Goal: Communication & Community: Answer question/provide support

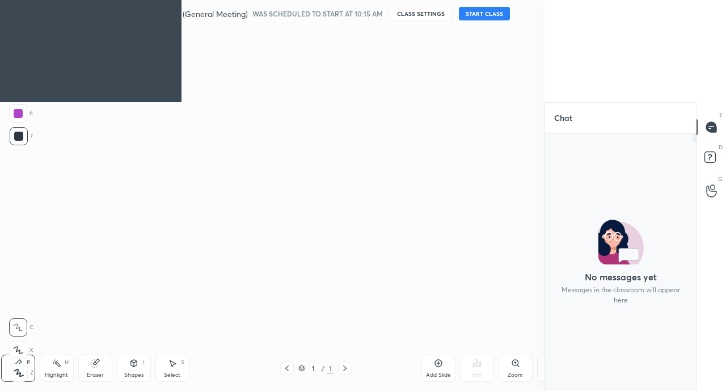
scroll to position [254, 148]
click at [502, 13] on button "START CLASS" at bounding box center [484, 14] width 51 height 14
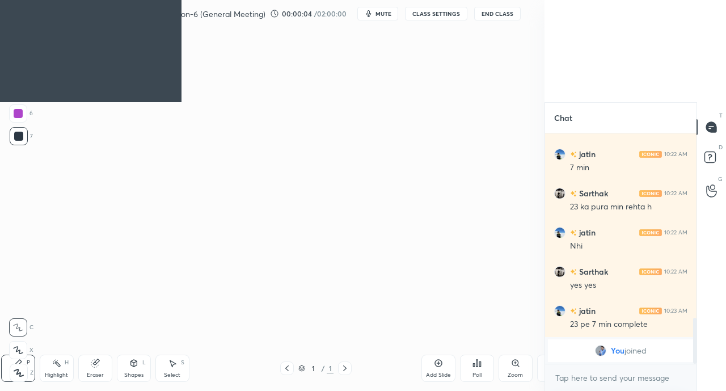
scroll to position [853, 0]
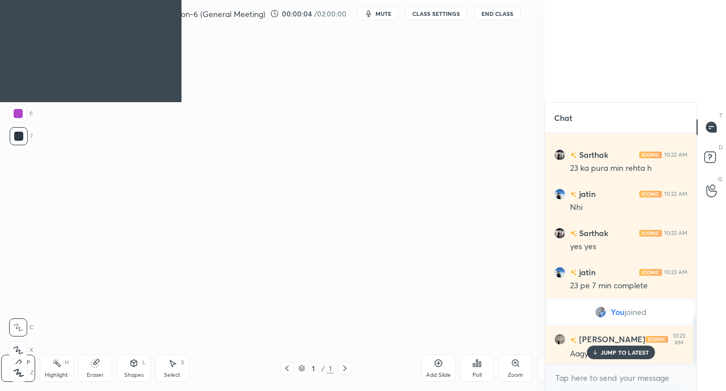
click at [348, 254] on div "Setting up your live class Poll for secs No correct answer Start poll" at bounding box center [285, 186] width 499 height 318
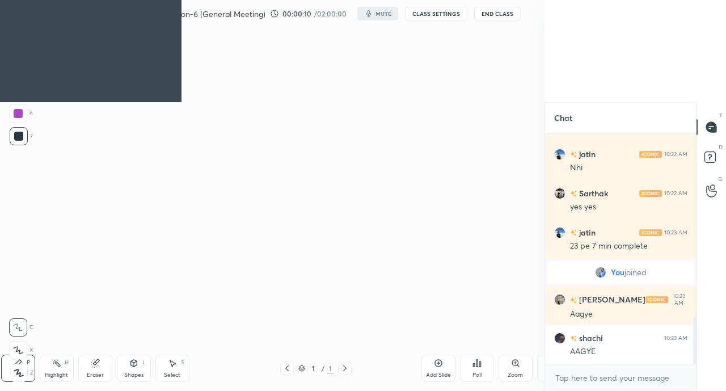
type textarea "x"
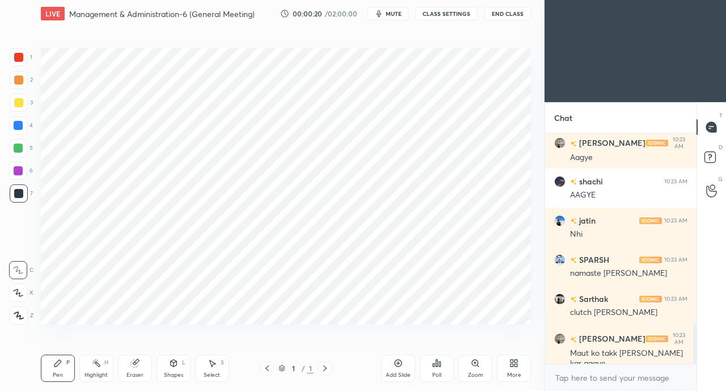
scroll to position [56413, 56232]
click at [391, 16] on span "mute" at bounding box center [394, 14] width 16 height 8
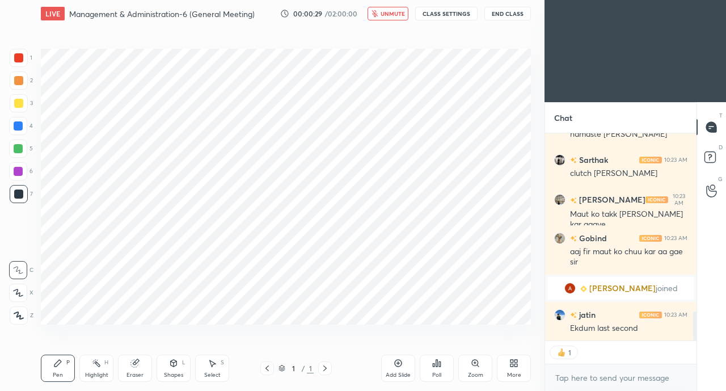
scroll to position [1307, 0]
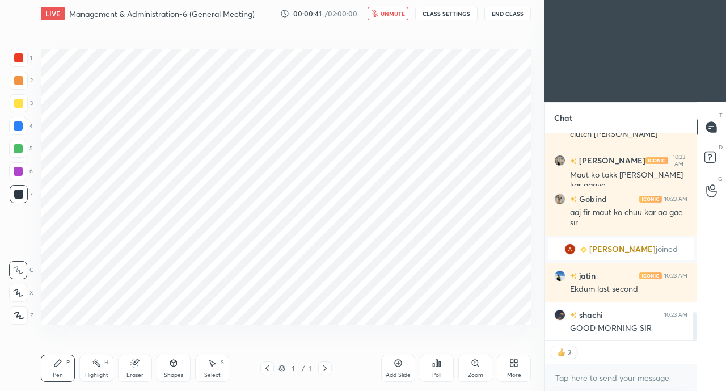
click at [387, 19] on button "unmute" at bounding box center [388, 14] width 41 height 14
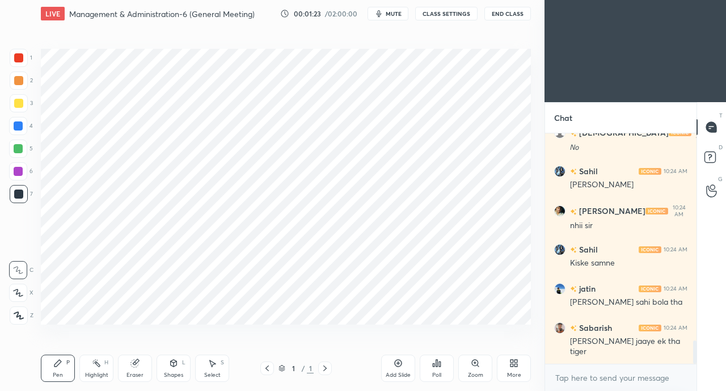
scroll to position [2107, 0]
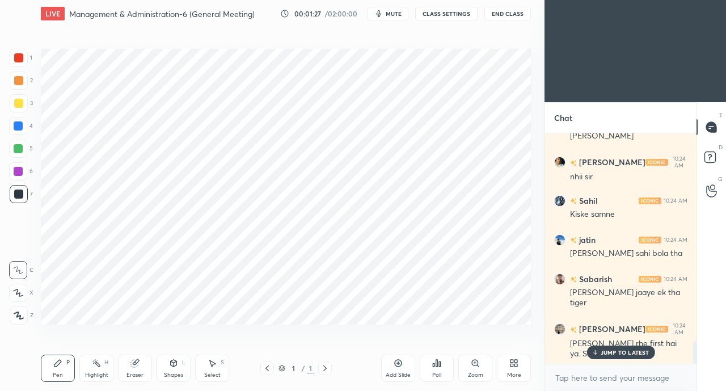
click at [619, 354] on p "JUMP TO LATEST" at bounding box center [625, 352] width 49 height 7
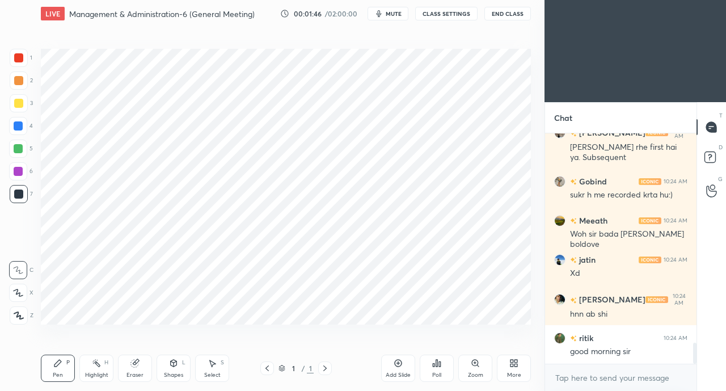
scroll to position [2342, 0]
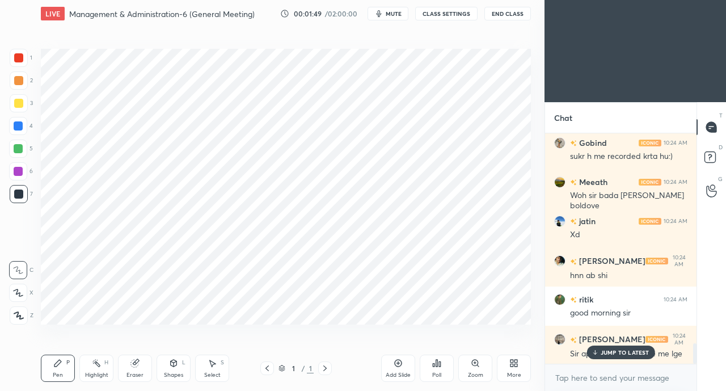
click at [610, 352] on p "JUMP TO LATEST" at bounding box center [625, 352] width 49 height 7
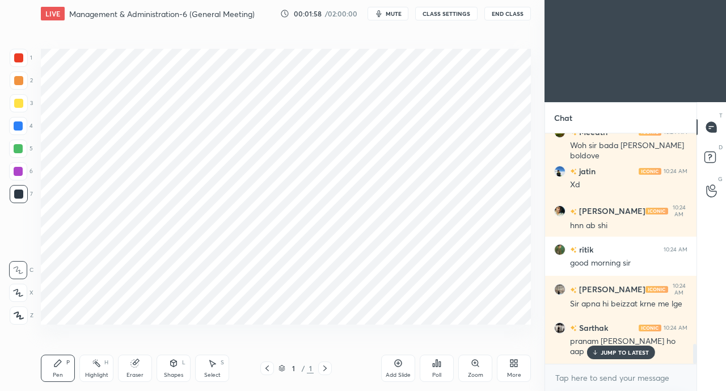
scroll to position [2430, 0]
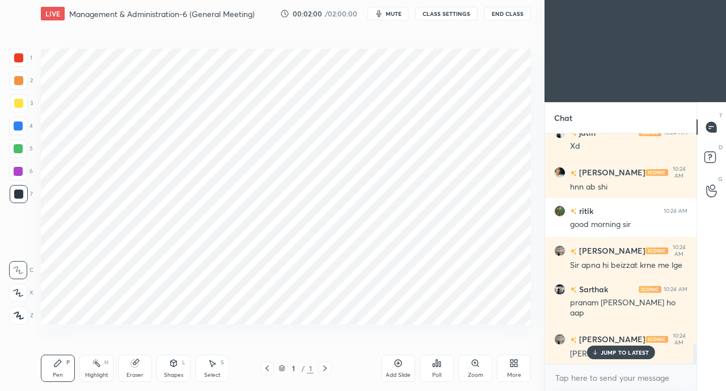
click at [611, 353] on p "JUMP TO LATEST" at bounding box center [625, 352] width 49 height 7
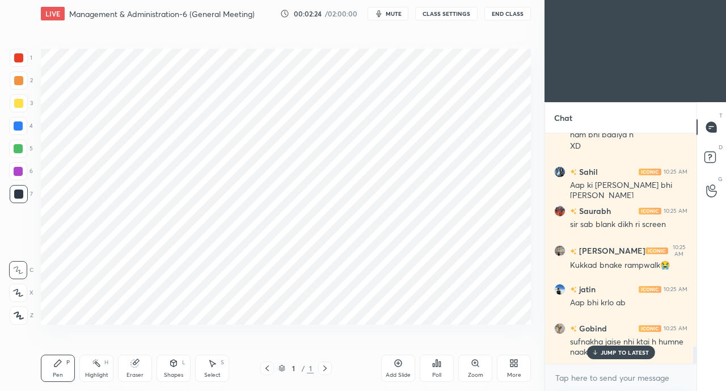
scroll to position [2805, 0]
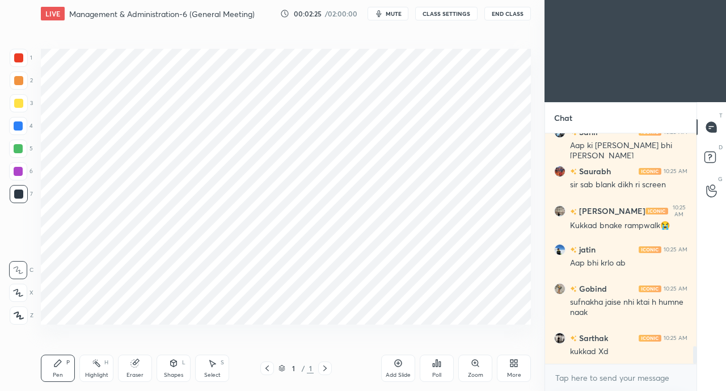
click at [504, 369] on div "More" at bounding box center [514, 368] width 34 height 27
click at [445, 248] on div "Upload File" at bounding box center [449, 249] width 45 height 27
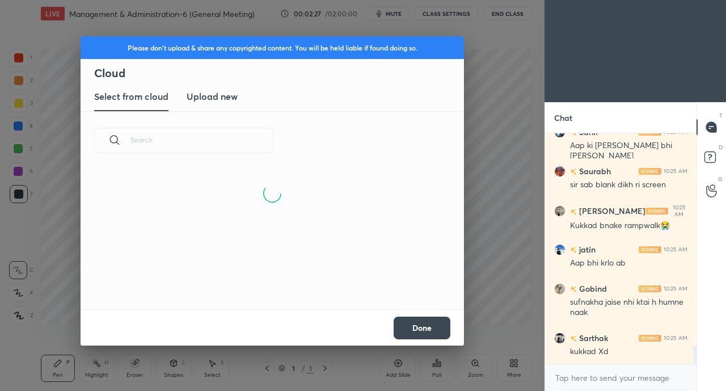
click at [222, 109] on new "Upload new" at bounding box center [212, 97] width 51 height 28
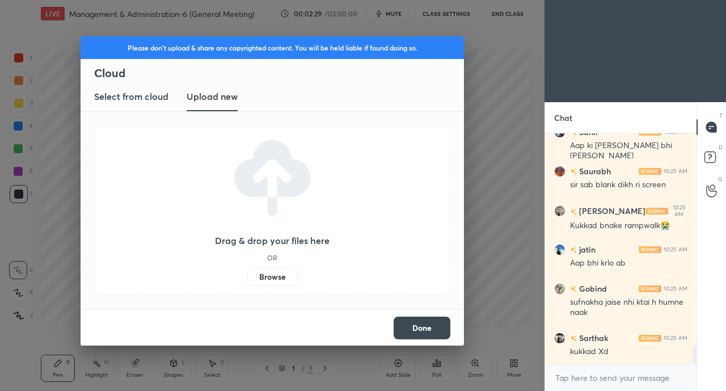
click at [274, 285] on label "Browse" at bounding box center [272, 277] width 50 height 18
click at [247, 285] on input "Browse" at bounding box center [247, 277] width 0 height 18
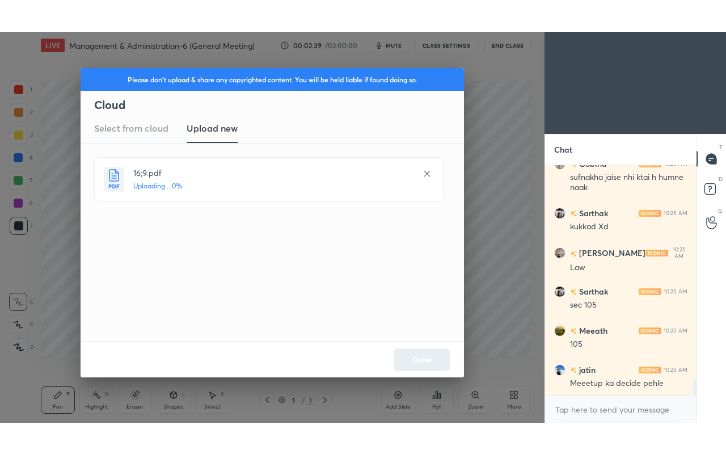
scroll to position [3000, 0]
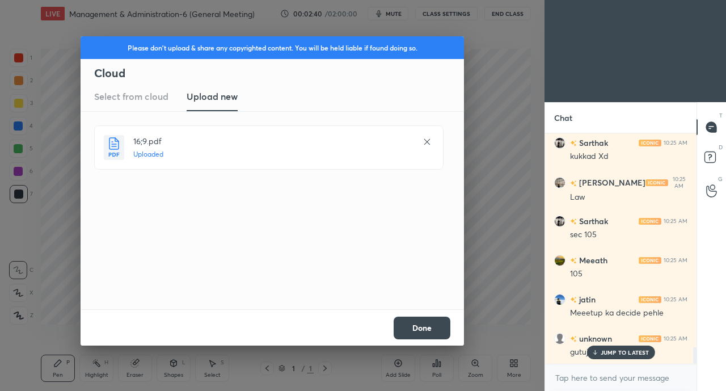
click at [421, 329] on button "Done" at bounding box center [422, 328] width 57 height 23
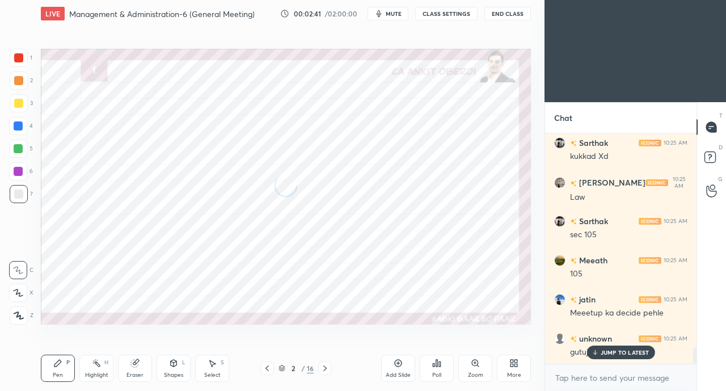
click at [612, 352] on p "JUMP TO LATEST" at bounding box center [625, 352] width 49 height 7
click at [511, 370] on div "More" at bounding box center [514, 368] width 34 height 27
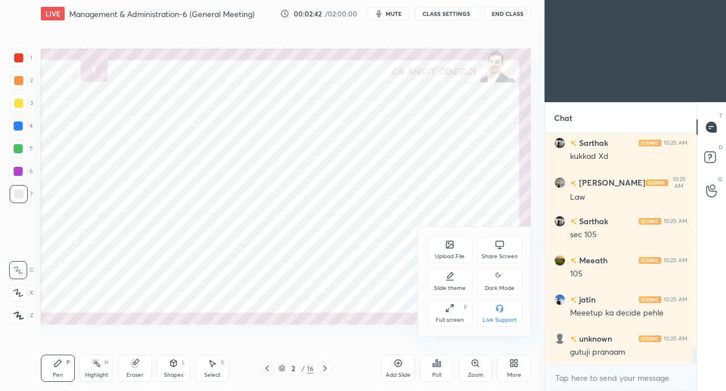
click at [445, 317] on div "Full screen" at bounding box center [450, 320] width 28 height 6
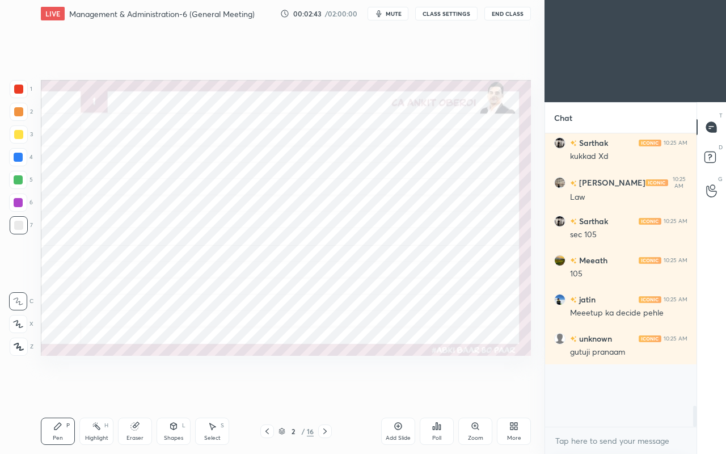
scroll to position [2938, 0]
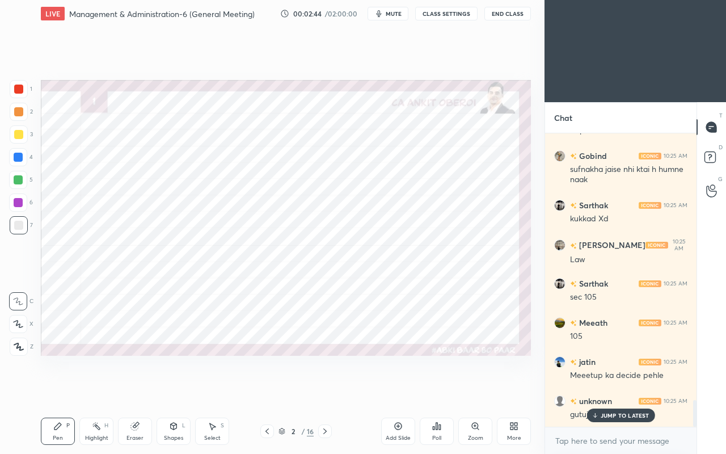
click at [614, 390] on p "JUMP TO LATEST" at bounding box center [625, 415] width 49 height 7
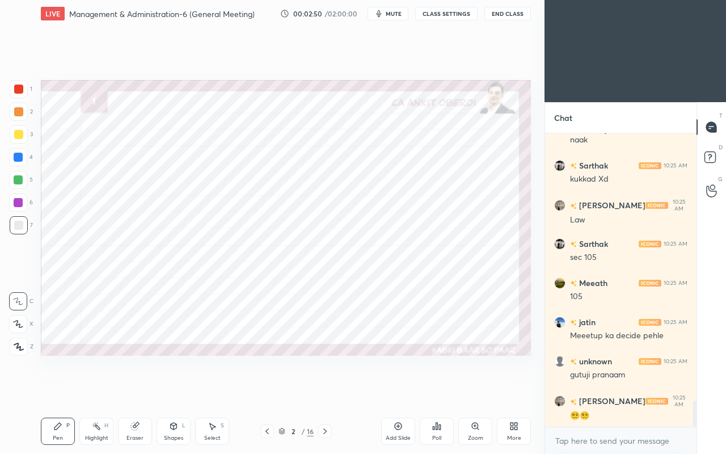
scroll to position [3026, 0]
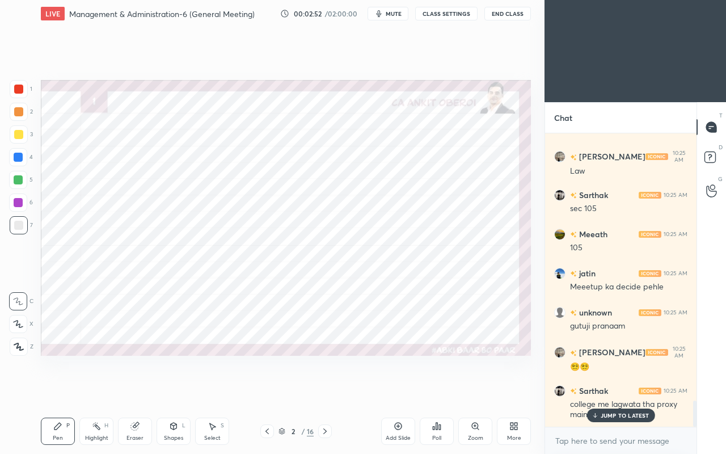
click at [613, 390] on p "JUMP TO LATEST" at bounding box center [625, 415] width 49 height 7
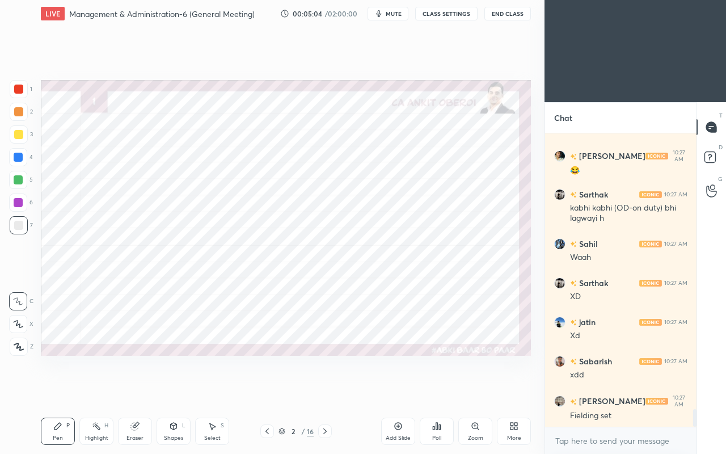
scroll to position [4712, 0]
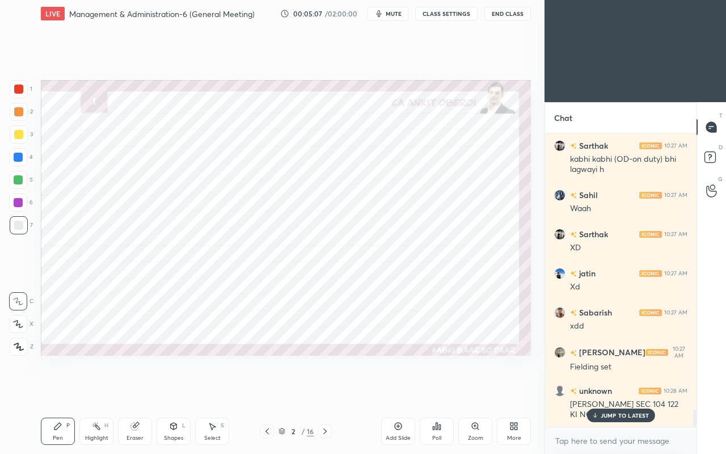
click at [622, 390] on p "JUMP TO LATEST" at bounding box center [625, 415] width 49 height 7
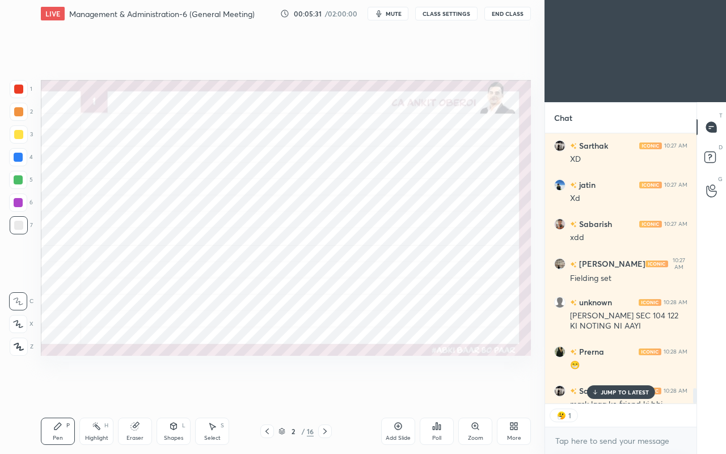
scroll to position [3, 3]
click at [447, 11] on button "CLASS SETTINGS" at bounding box center [446, 14] width 62 height 14
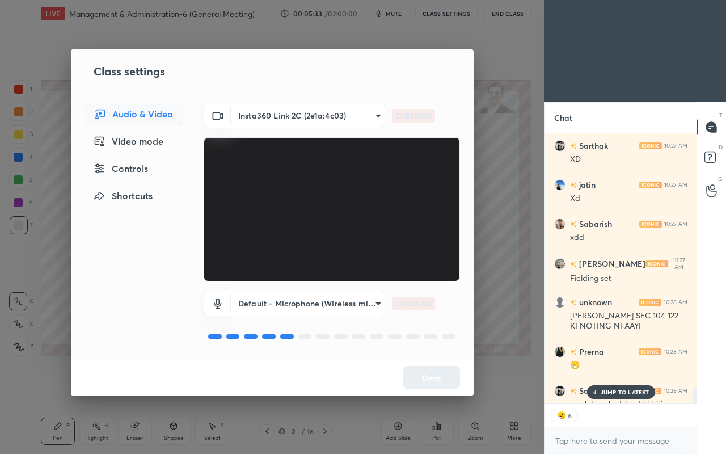
click at [144, 168] on div "Controls" at bounding box center [134, 168] width 99 height 23
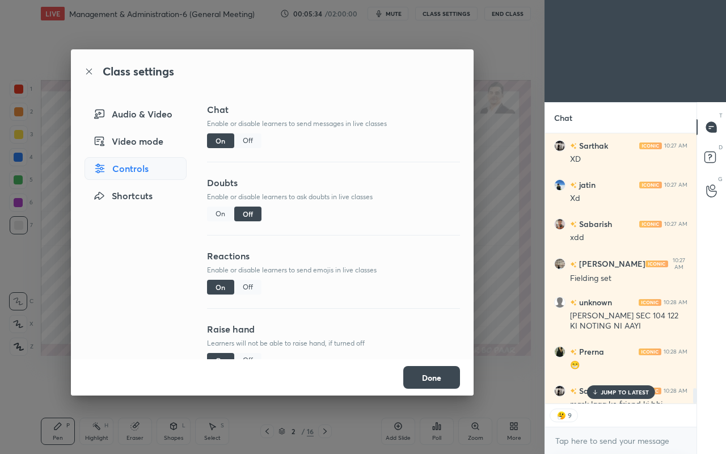
click at [245, 286] on div "Off" at bounding box center [247, 287] width 27 height 15
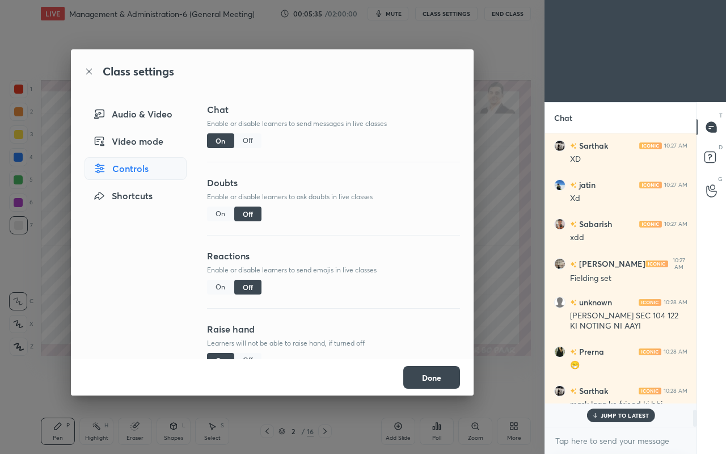
scroll to position [290, 148]
click at [436, 366] on button "Done" at bounding box center [431, 377] width 57 height 23
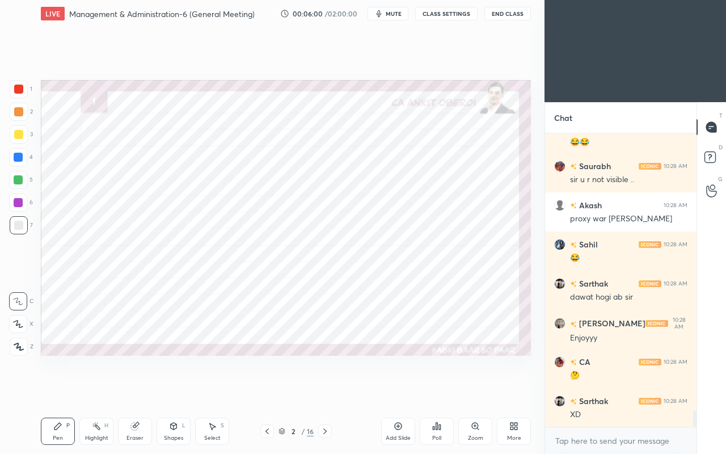
scroll to position [5154, 0]
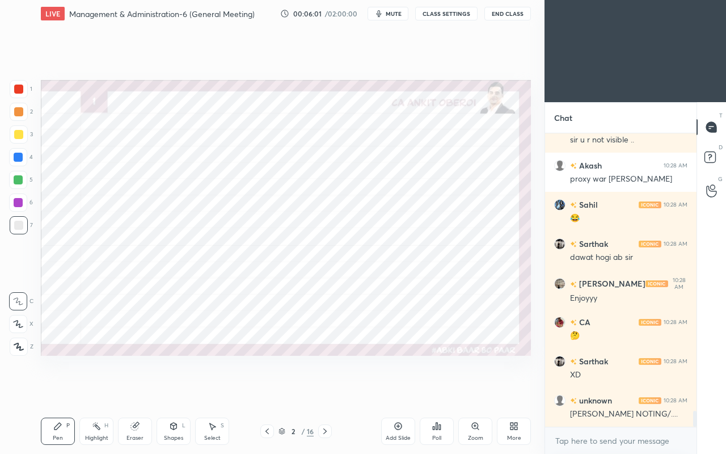
click at [135, 390] on div "Eraser" at bounding box center [135, 431] width 34 height 27
click at [58, 390] on div "Pen P" at bounding box center [58, 431] width 34 height 27
click at [56, 390] on div "Pen P" at bounding box center [58, 431] width 34 height 27
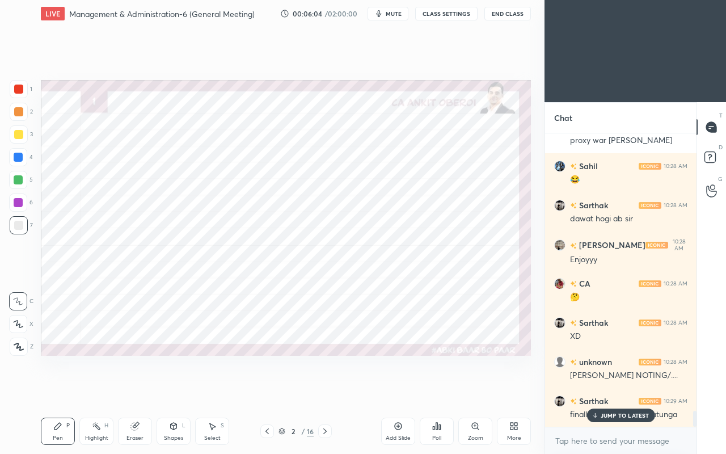
click at [19, 156] on div at bounding box center [18, 157] width 9 height 9
click at [606, 390] on p "JUMP TO LATEST" at bounding box center [625, 415] width 49 height 7
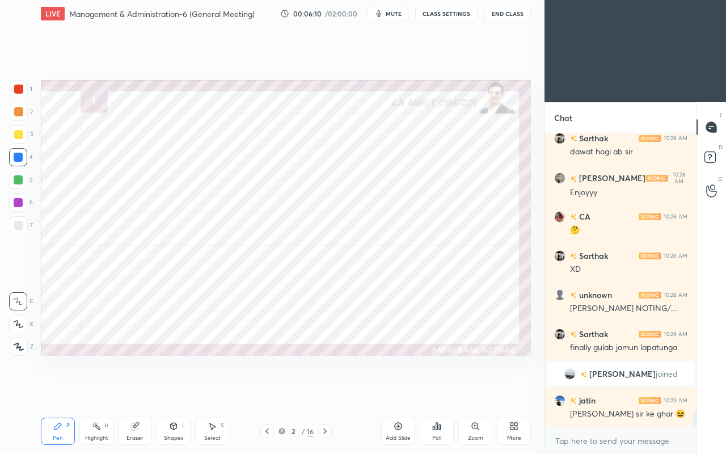
scroll to position [5298, 0]
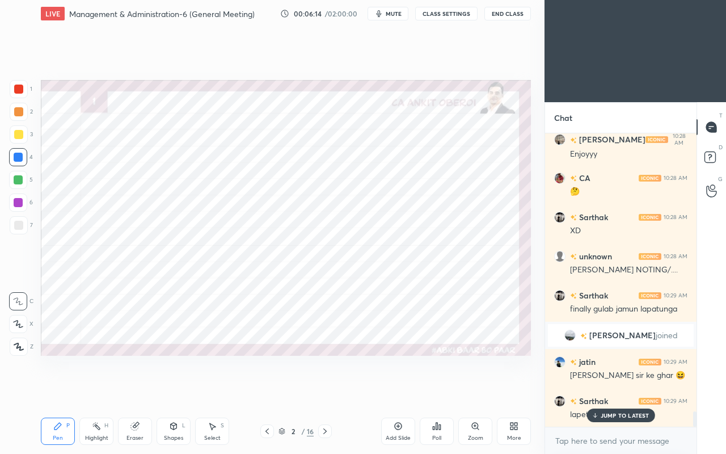
click at [134, 390] on icon at bounding box center [134, 426] width 7 height 7
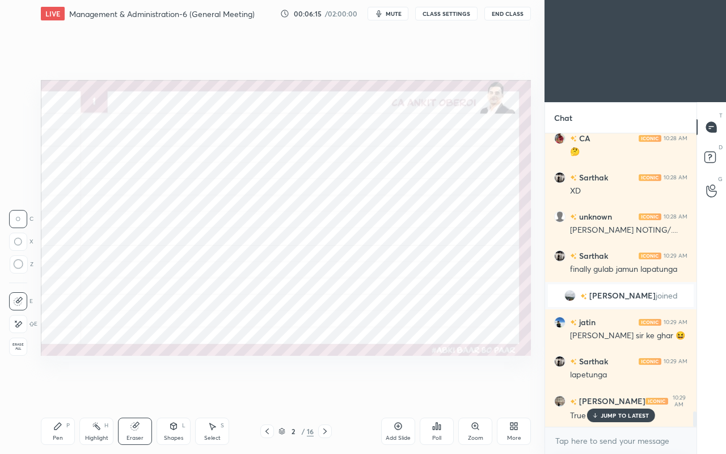
scroll to position [5376, 0]
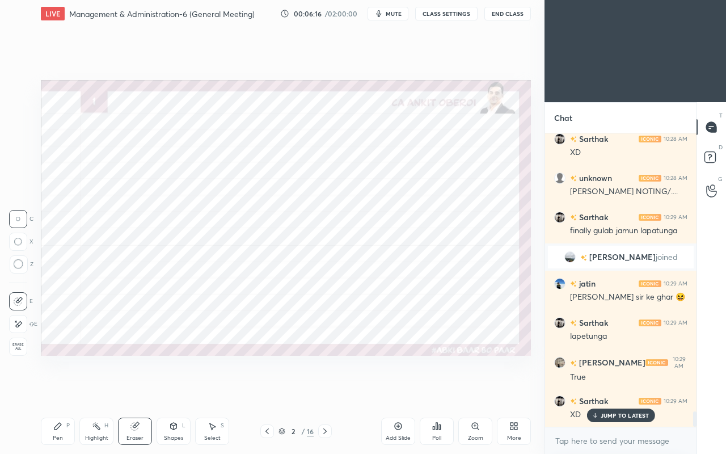
click at [18, 322] on icon at bounding box center [18, 324] width 9 height 10
click at [62, 390] on div "Pen P" at bounding box center [58, 431] width 34 height 27
click at [19, 327] on icon at bounding box center [18, 324] width 10 height 8
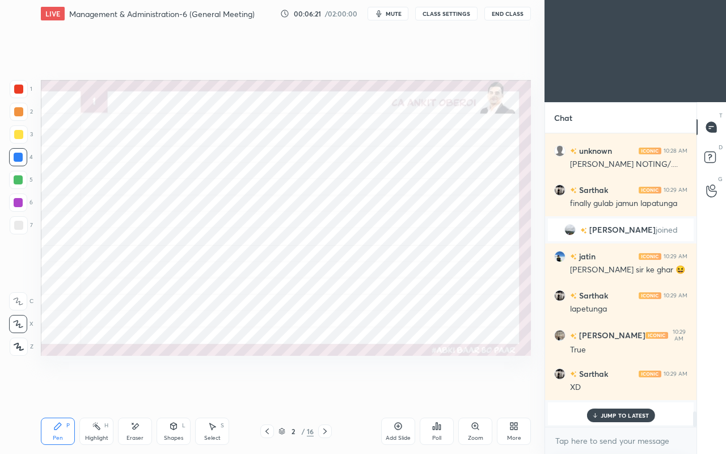
click at [608, 390] on p "JUMP TO LATEST" at bounding box center [625, 415] width 49 height 7
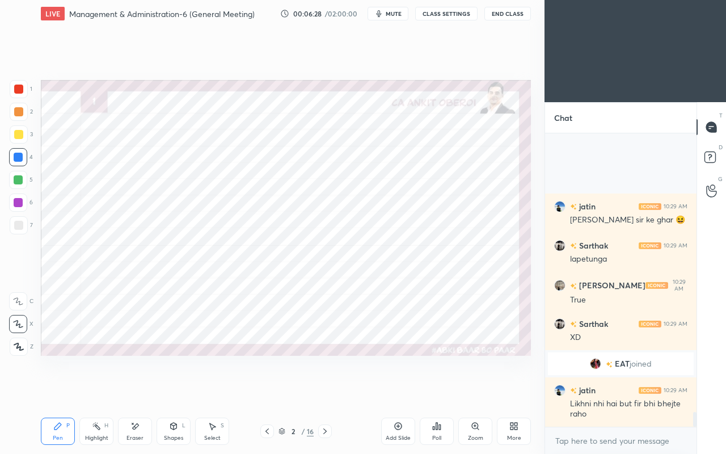
scroll to position [5562, 0]
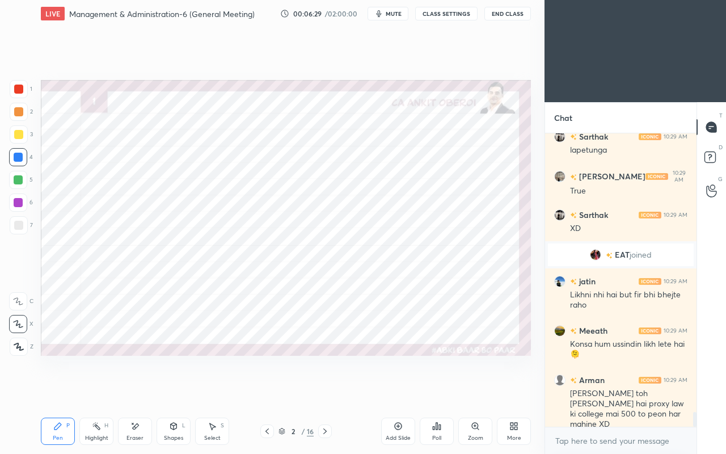
click at [130, 390] on div "Eraser" at bounding box center [135, 431] width 34 height 27
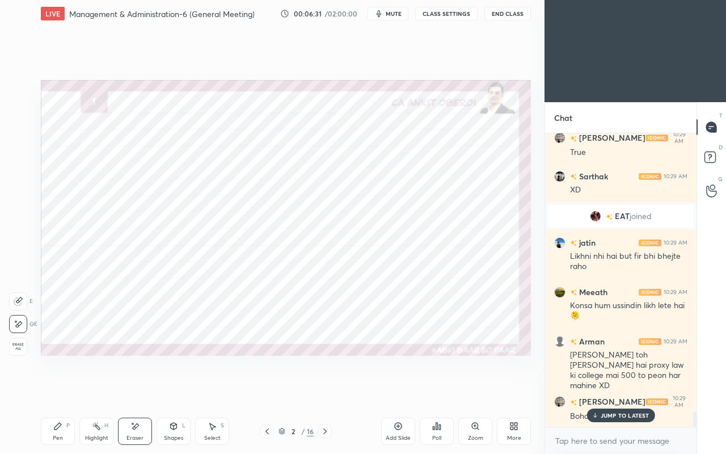
click at [65, 390] on div "Pen P" at bounding box center [58, 431] width 34 height 27
click at [609, 390] on div "JUMP TO LATEST" at bounding box center [621, 415] width 68 height 14
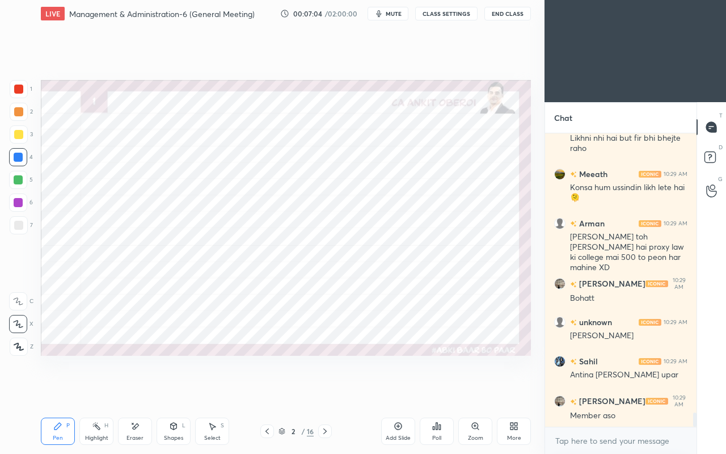
scroll to position [5757, 0]
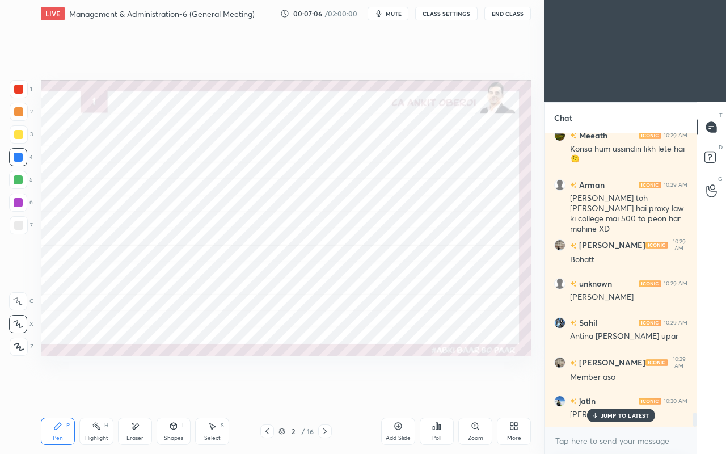
click at [142, 390] on div "Eraser" at bounding box center [135, 431] width 34 height 27
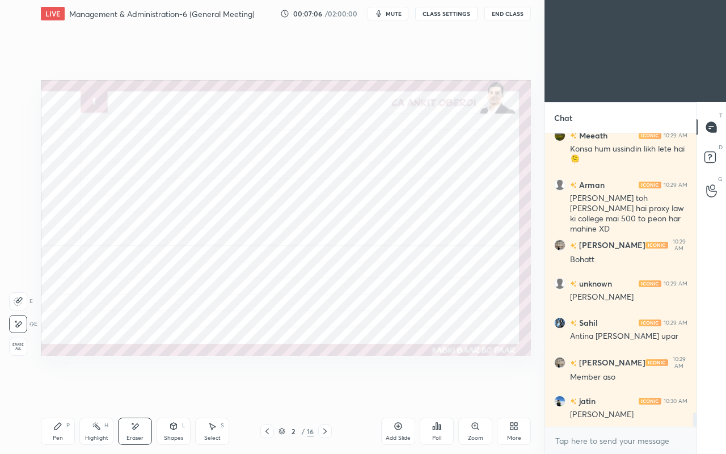
scroll to position [5797, 0]
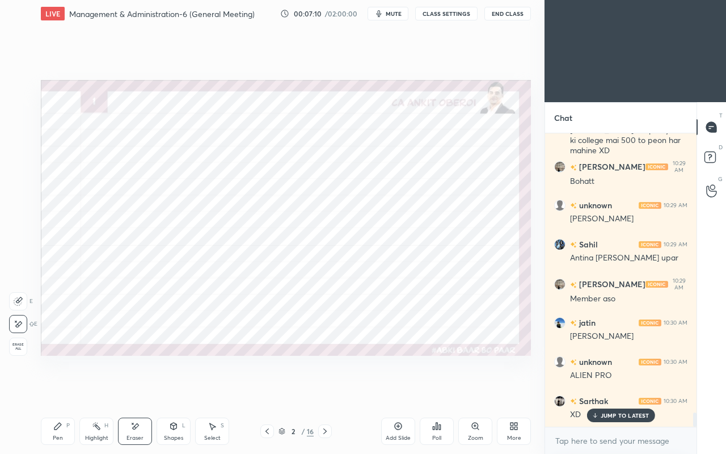
click at [57, 390] on icon at bounding box center [57, 426] width 9 height 9
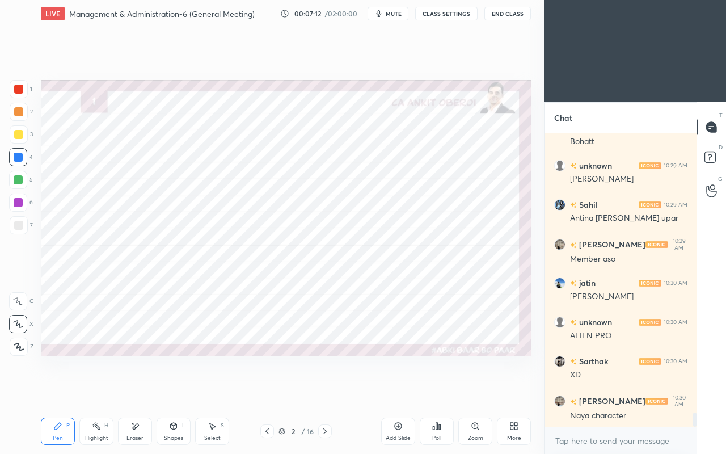
scroll to position [5914, 0]
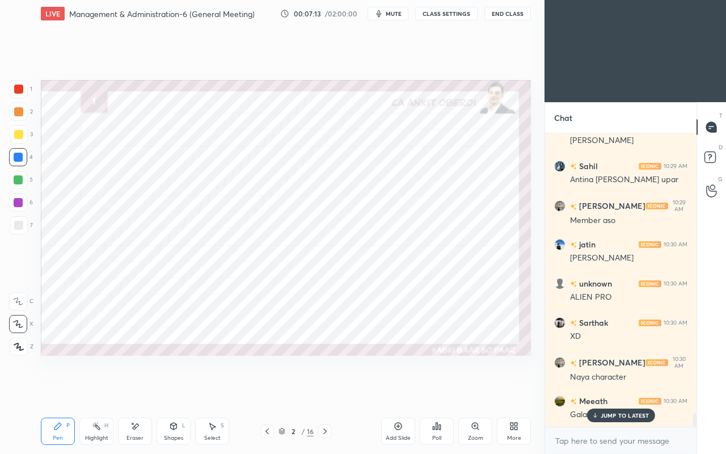
click at [600, 390] on div "JUMP TO LATEST" at bounding box center [621, 415] width 68 height 14
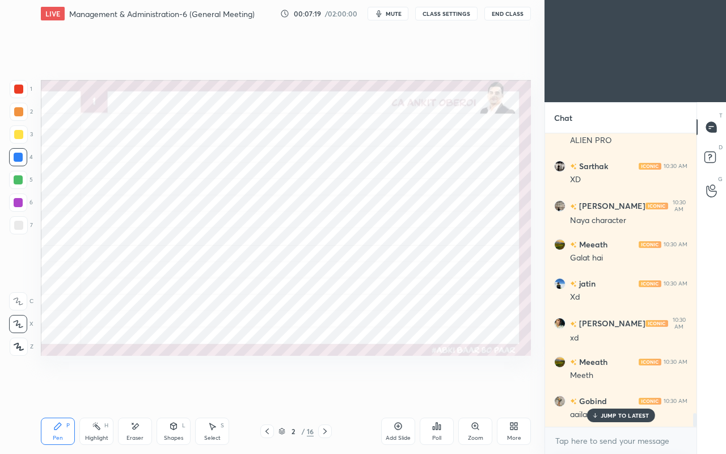
scroll to position [6188, 0]
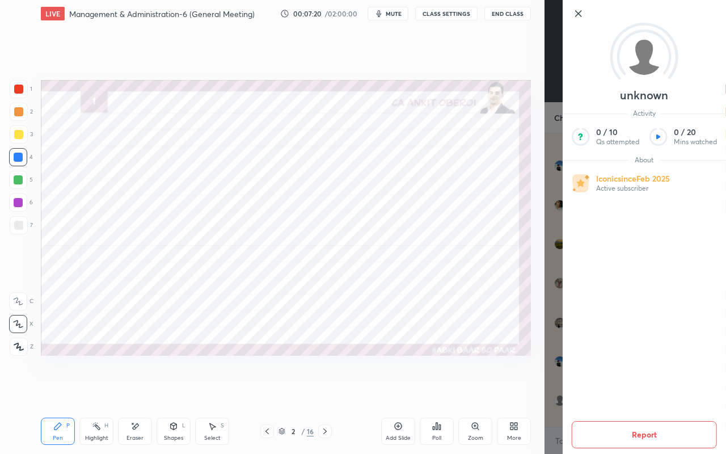
click at [455, 370] on div "Setting up your live class Poll for secs No correct answer Start poll" at bounding box center [285, 217] width 499 height 381
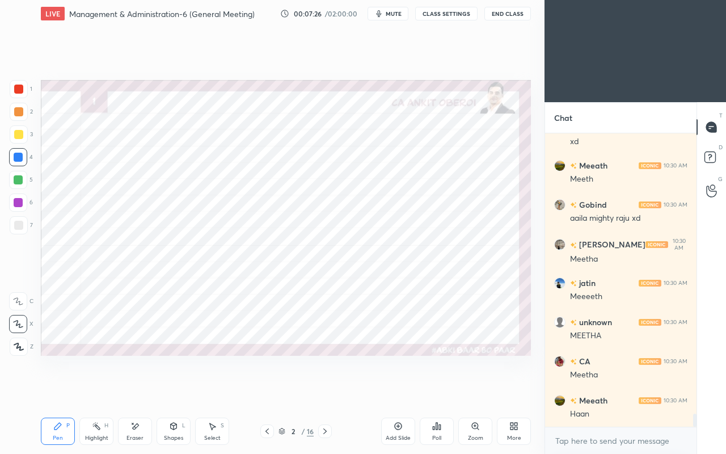
scroll to position [6305, 0]
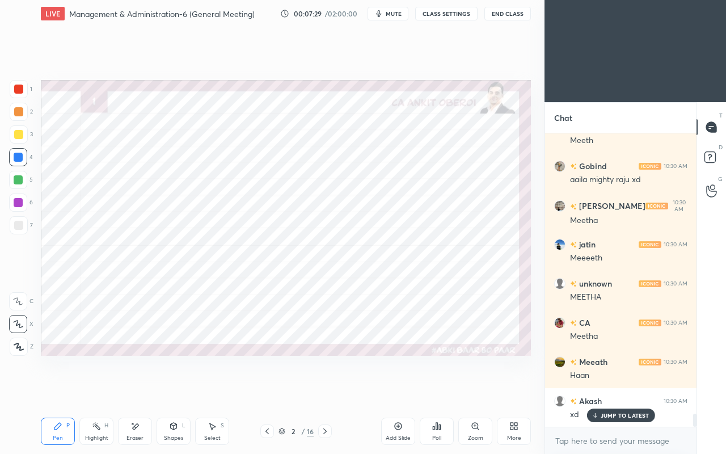
click at [599, 390] on div "JUMP TO LATEST" at bounding box center [621, 415] width 68 height 14
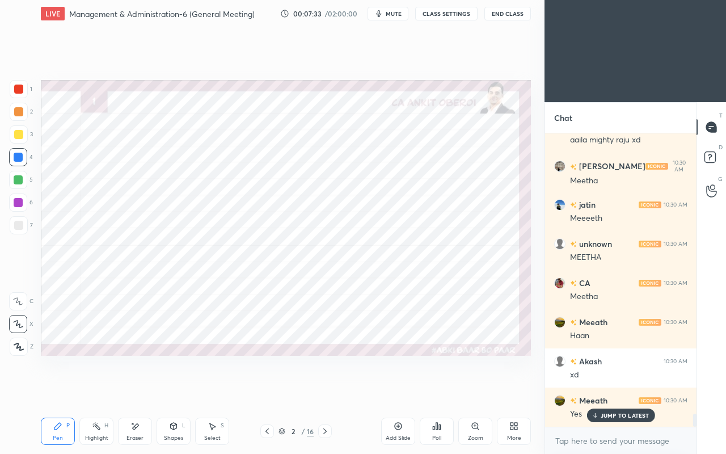
scroll to position [6383, 0]
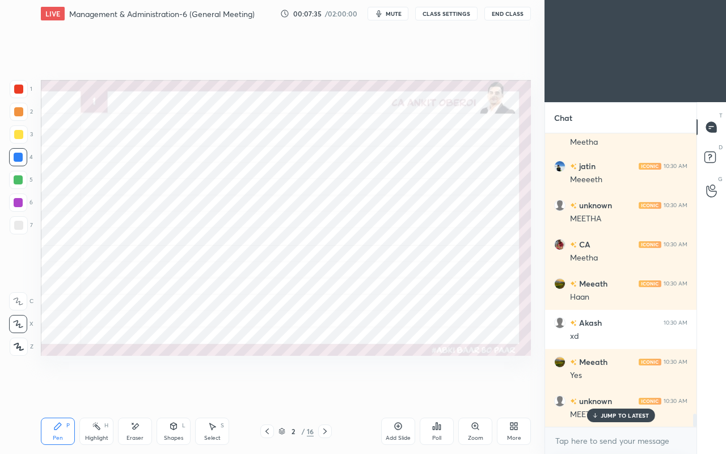
click at [606, 390] on p "JUMP TO LATEST" at bounding box center [625, 415] width 49 height 7
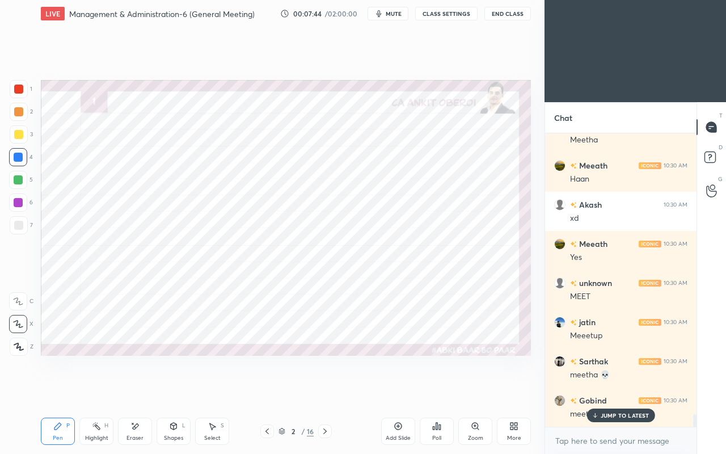
scroll to position [6540, 0]
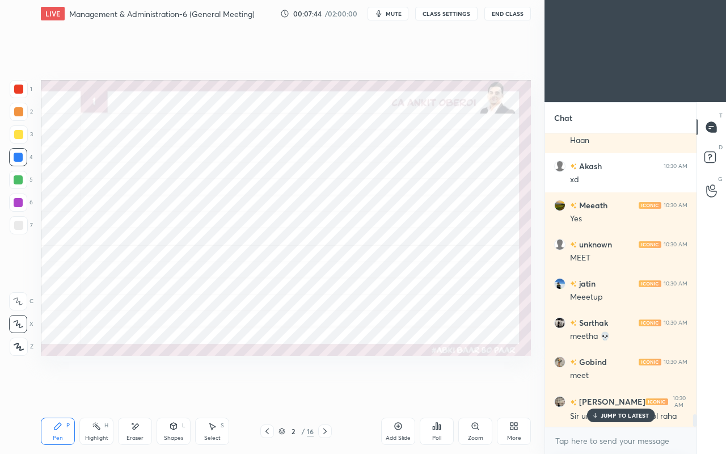
click at [22, 93] on div at bounding box center [18, 89] width 9 height 9
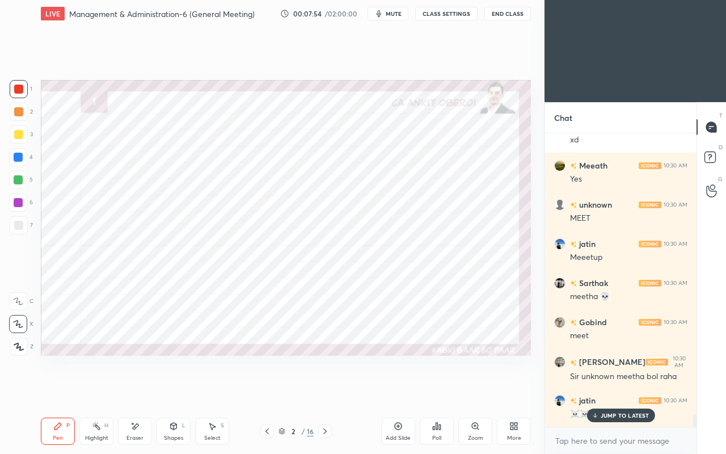
scroll to position [6618, 0]
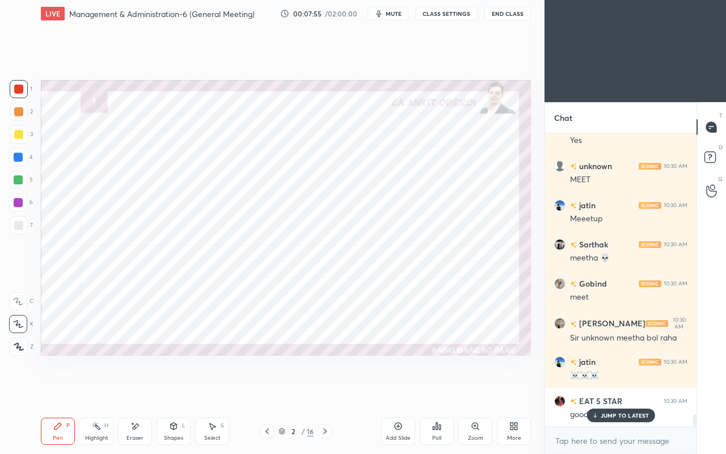
click at [598, 390] on icon at bounding box center [594, 415] width 7 height 7
click at [135, 390] on div "Eraser" at bounding box center [135, 431] width 34 height 27
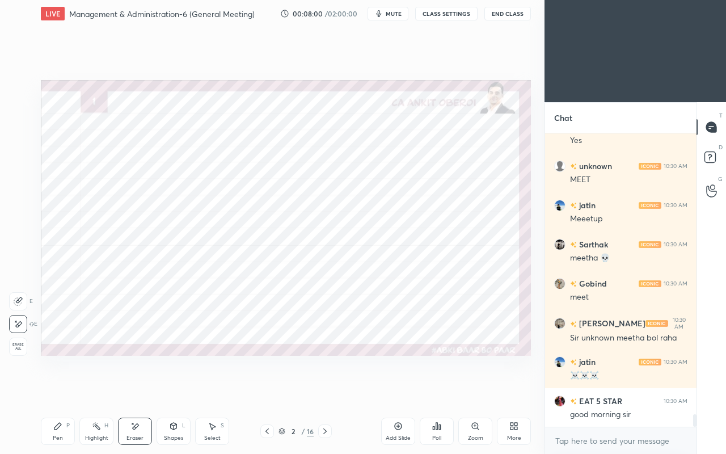
scroll to position [6658, 0]
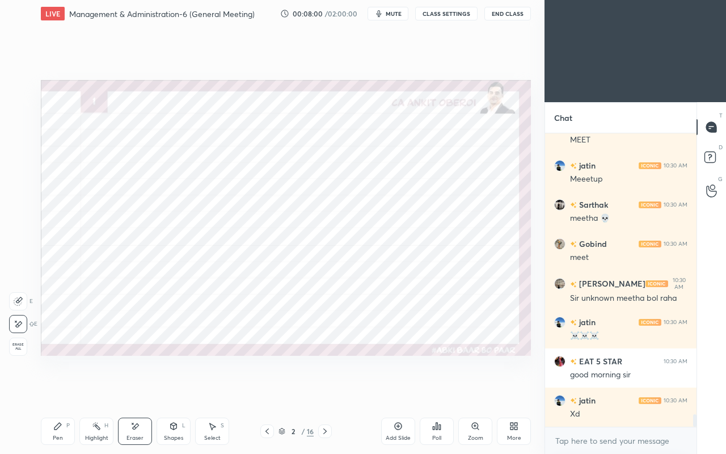
click at [60, 390] on icon at bounding box center [57, 426] width 9 height 9
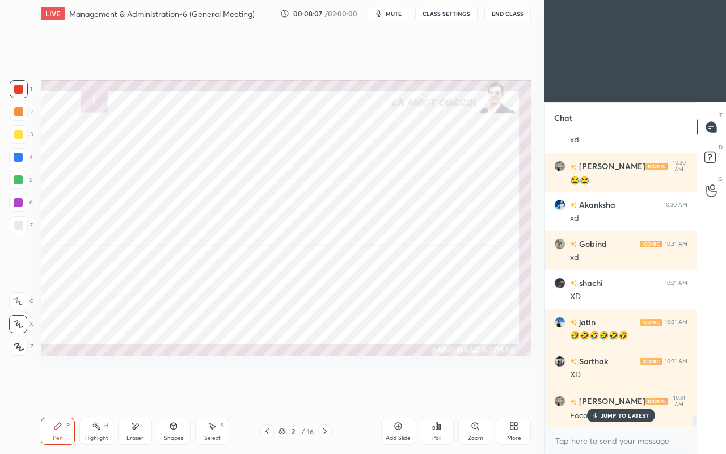
scroll to position [7010, 0]
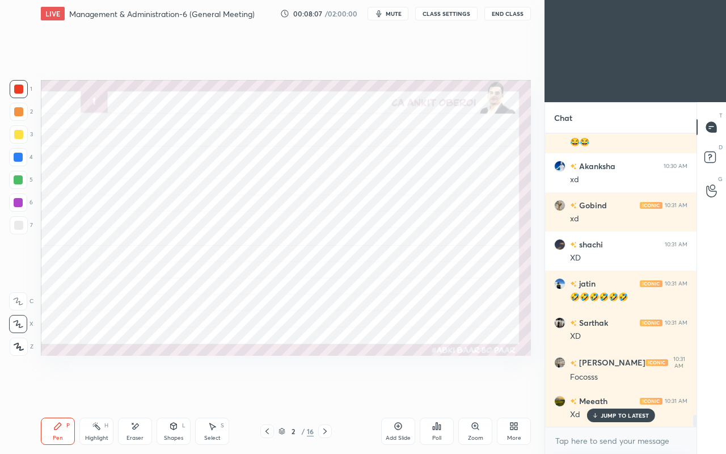
click at [603, 390] on p "JUMP TO LATEST" at bounding box center [625, 415] width 49 height 7
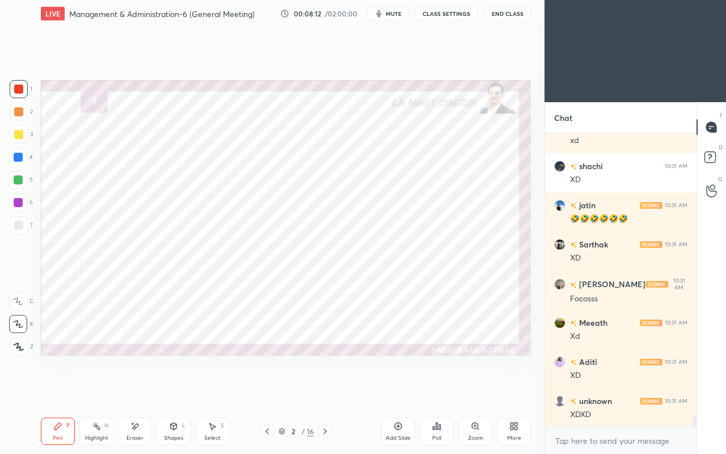
scroll to position [7128, 0]
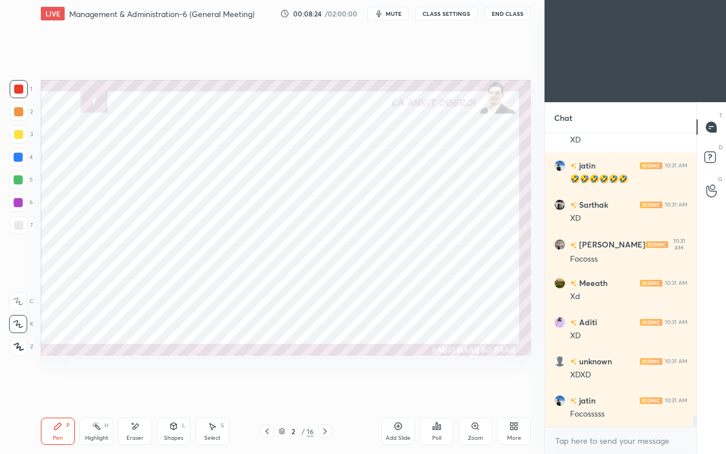
click at [136, 390] on icon at bounding box center [136, 426] width 6 height 6
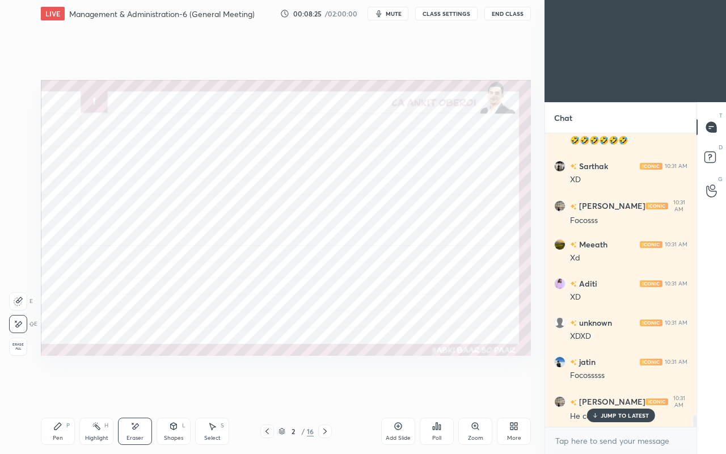
click at [68, 390] on div "Pen P" at bounding box center [58, 431] width 34 height 27
click at [19, 174] on div at bounding box center [18, 180] width 18 height 18
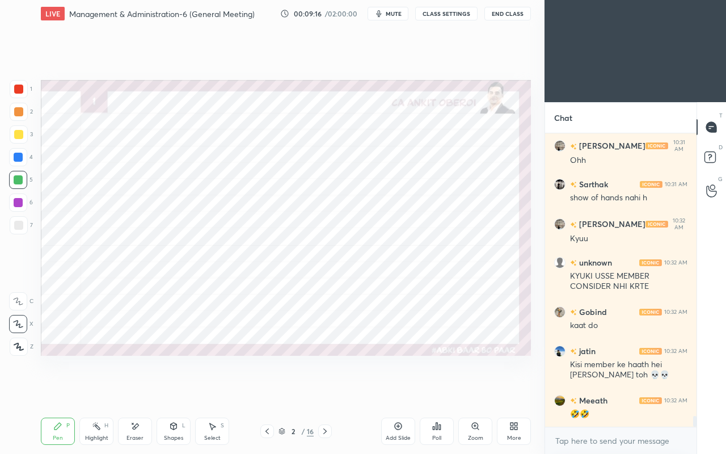
scroll to position [7600, 0]
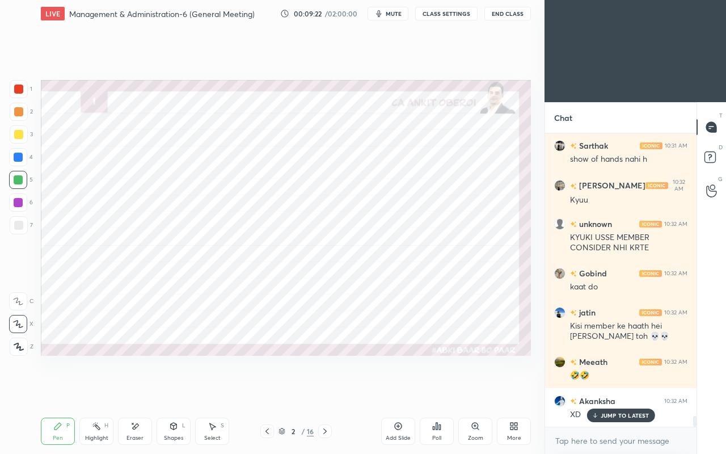
click at [16, 90] on div at bounding box center [18, 89] width 9 height 9
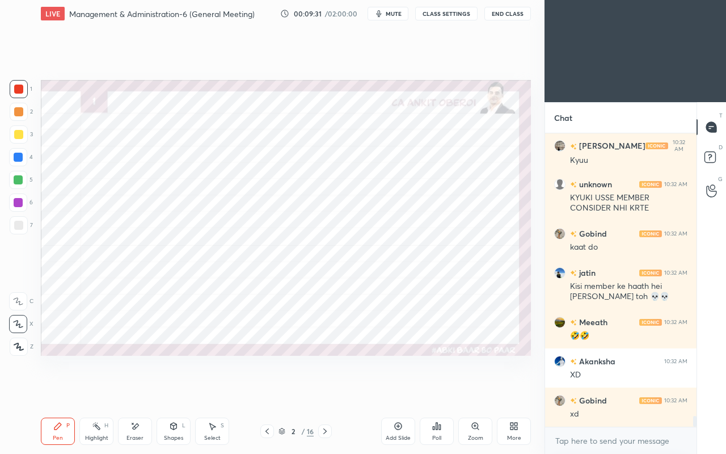
click at [18, 159] on div at bounding box center [18, 157] width 9 height 9
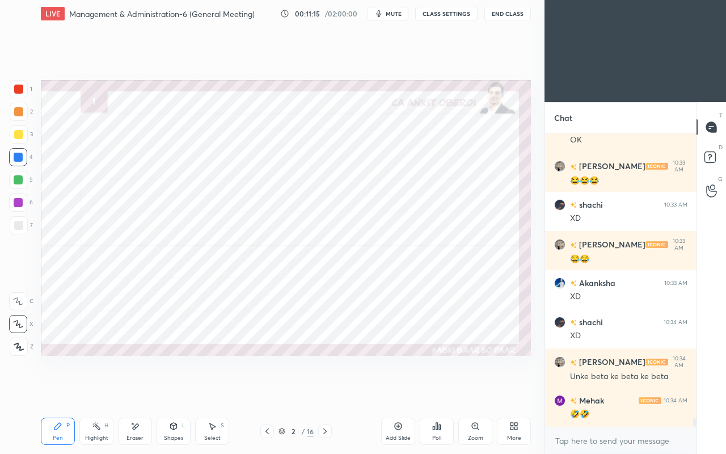
scroll to position [9501, 0]
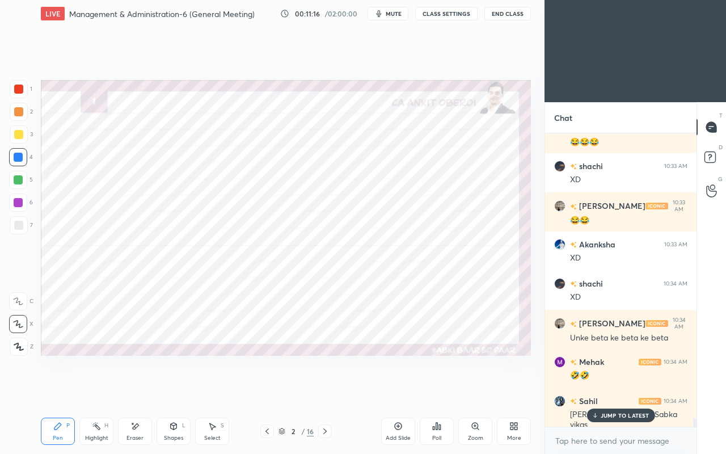
click at [605, 390] on p "JUMP TO LATEST" at bounding box center [625, 415] width 49 height 7
click at [140, 390] on div "Eraser" at bounding box center [135, 438] width 17 height 6
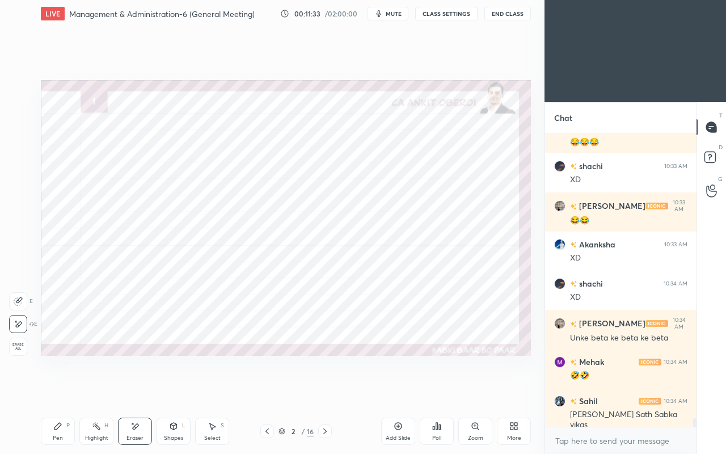
scroll to position [9551, 0]
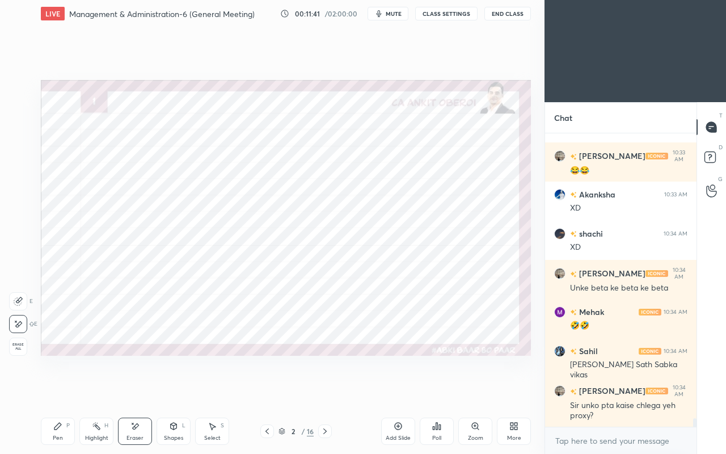
click at [58, 390] on icon at bounding box center [57, 426] width 7 height 7
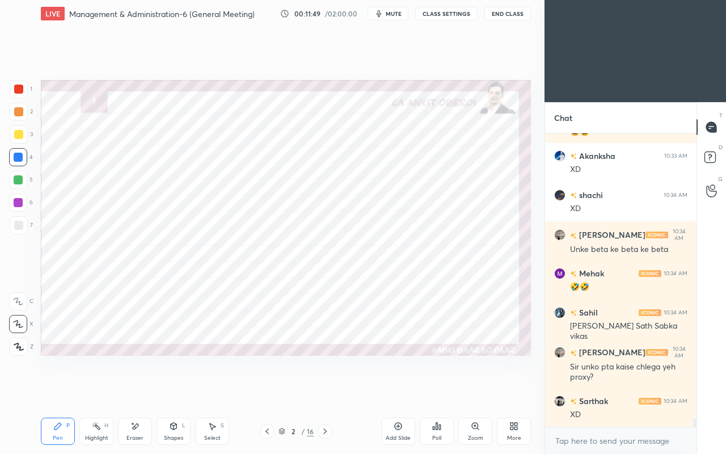
scroll to position [9630, 0]
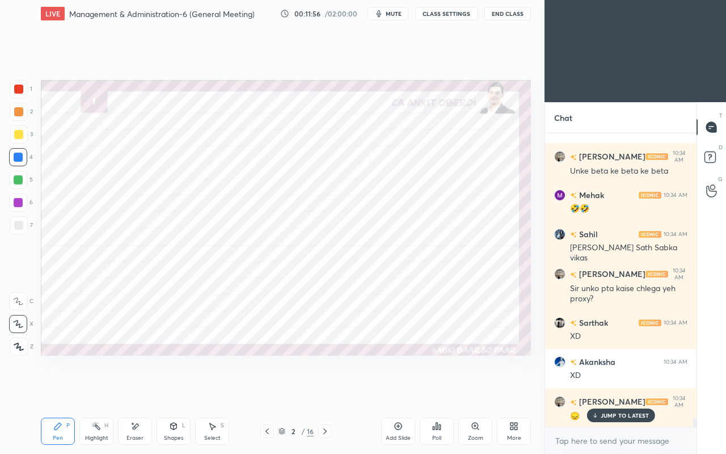
click at [609, 390] on p "JUMP TO LATEST" at bounding box center [625, 415] width 49 height 7
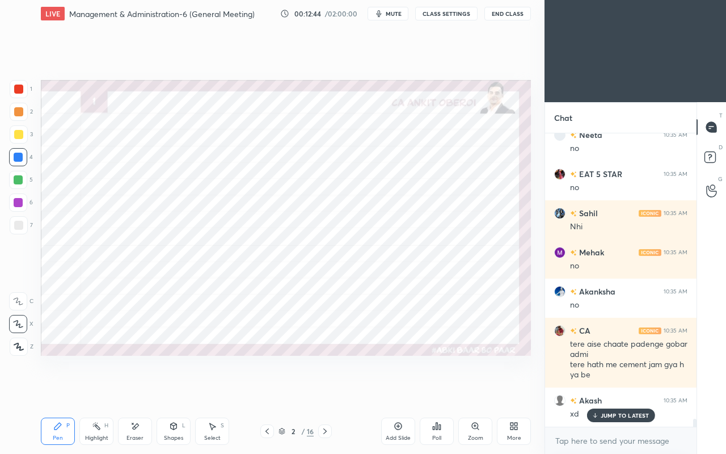
scroll to position [10560, 0]
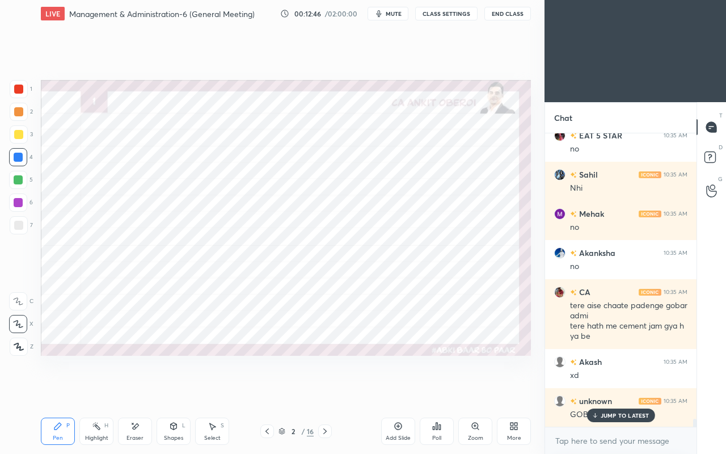
click at [618, 390] on p "JUMP TO LATEST" at bounding box center [625, 415] width 49 height 7
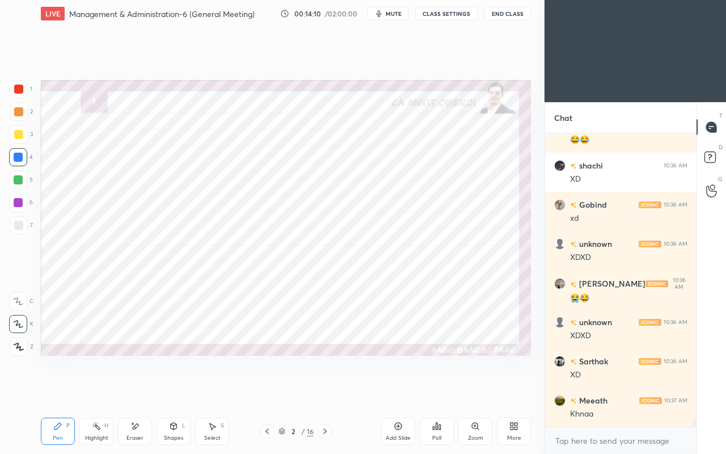
scroll to position [11186, 0]
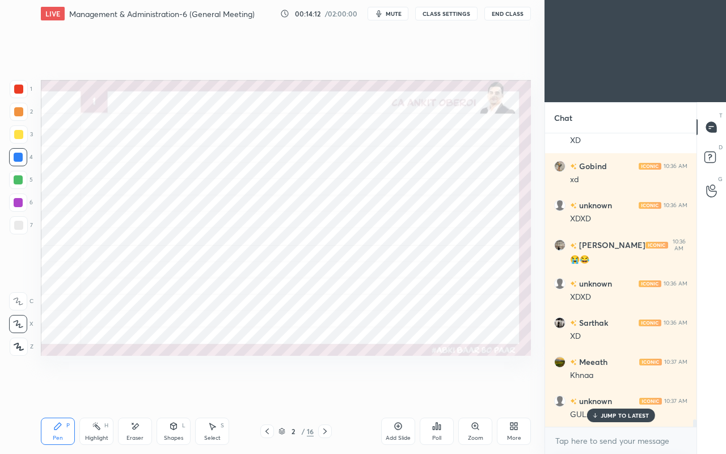
click at [608, 390] on div "JUMP TO LATEST" at bounding box center [621, 415] width 68 height 14
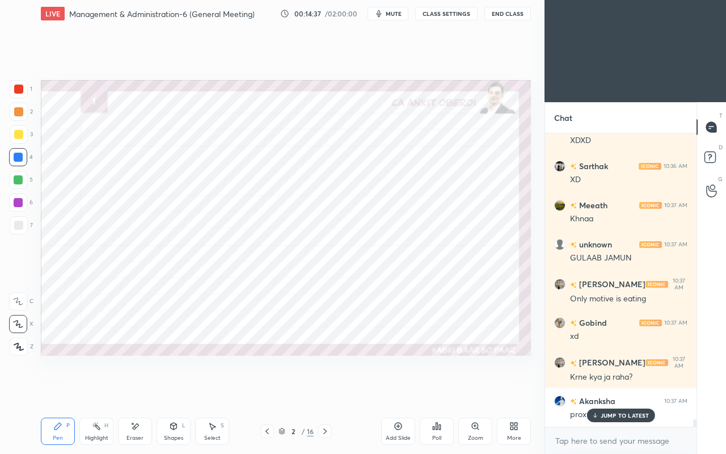
scroll to position [11383, 0]
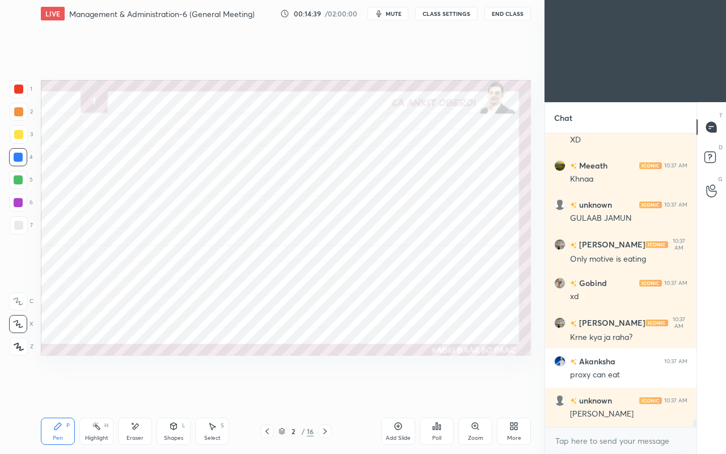
click at [17, 92] on div at bounding box center [18, 89] width 9 height 9
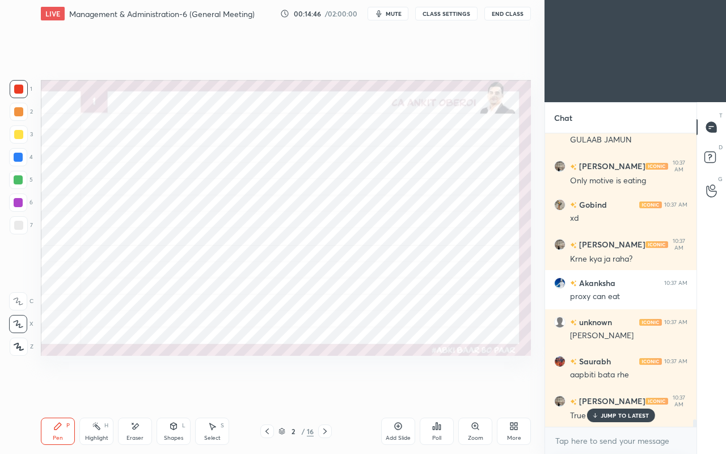
scroll to position [11500, 0]
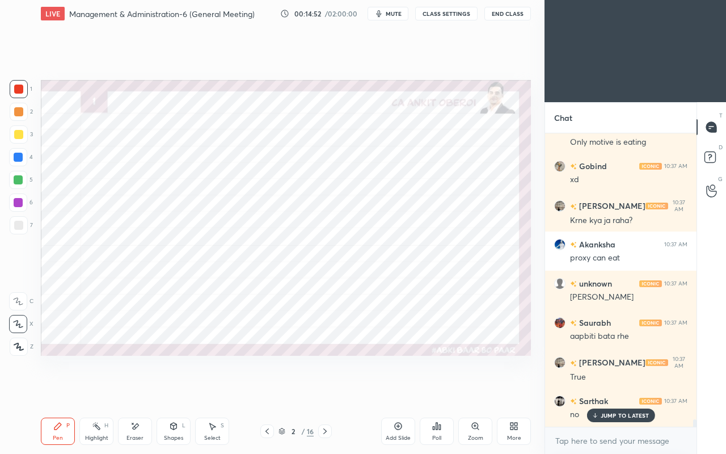
click at [136, 390] on icon at bounding box center [134, 427] width 9 height 10
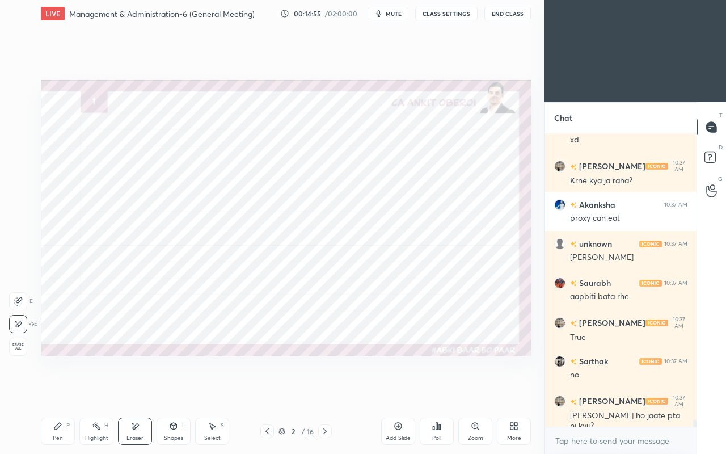
click at [327, 390] on icon at bounding box center [325, 431] width 9 height 9
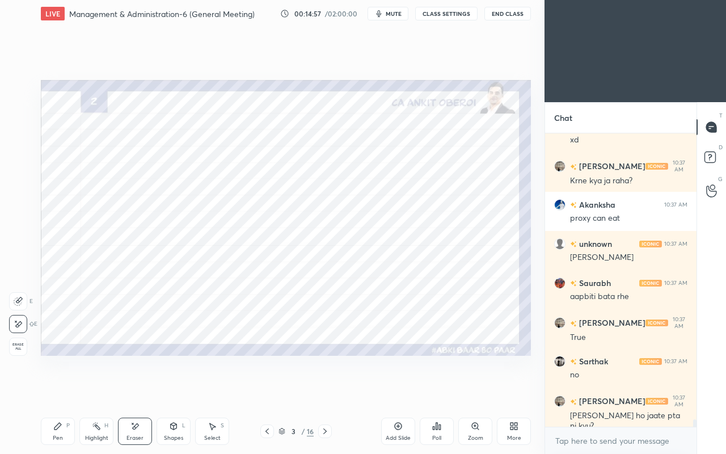
click at [57, 390] on icon at bounding box center [57, 426] width 9 height 9
click at [18, 155] on div at bounding box center [18, 157] width 9 height 9
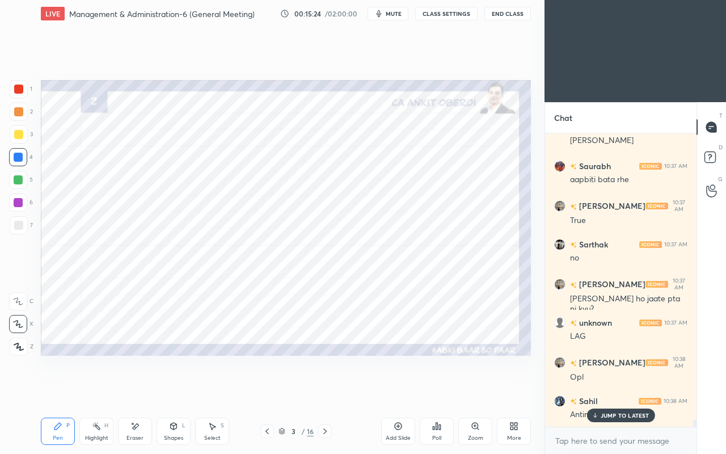
scroll to position [11696, 0]
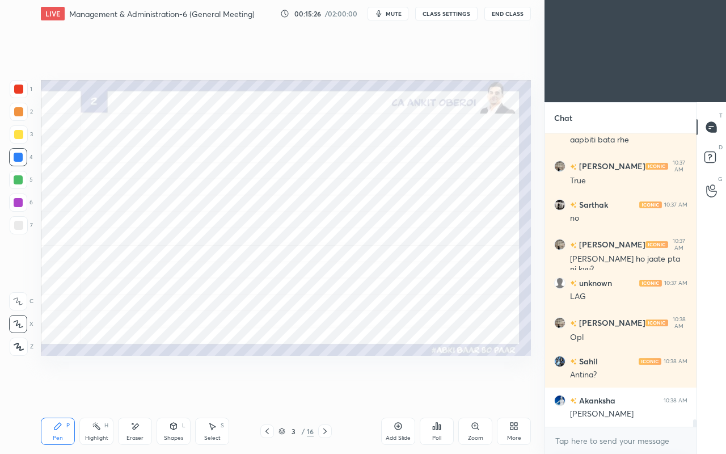
click at [18, 92] on div at bounding box center [18, 89] width 9 height 9
click at [176, 390] on icon at bounding box center [174, 426] width 6 height 7
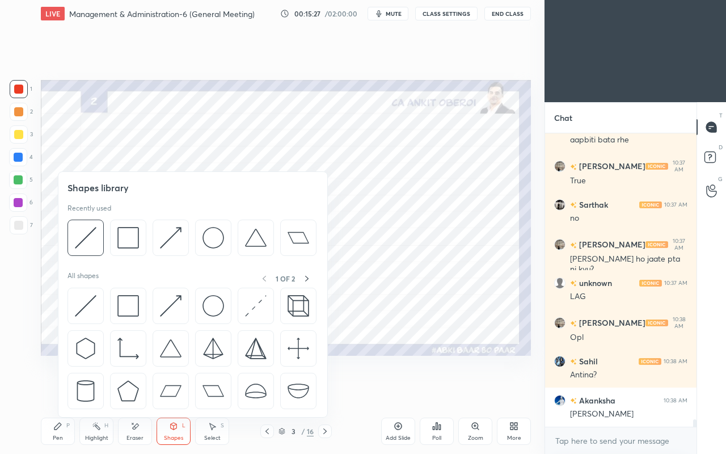
click at [167, 304] on img at bounding box center [171, 306] width 22 height 22
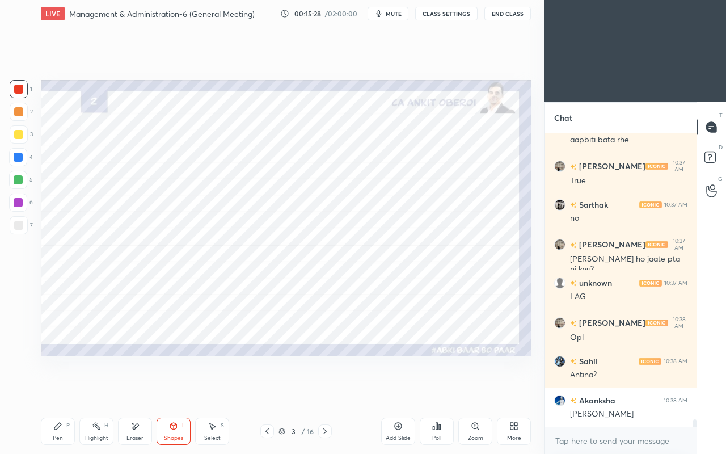
scroll to position [11734, 0]
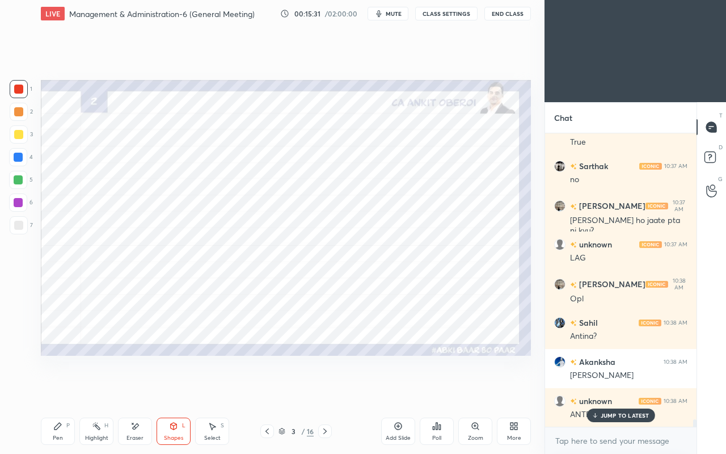
click at [602, 390] on p "JUMP TO LATEST" at bounding box center [625, 415] width 49 height 7
click at [61, 390] on div "Pen P" at bounding box center [58, 431] width 34 height 27
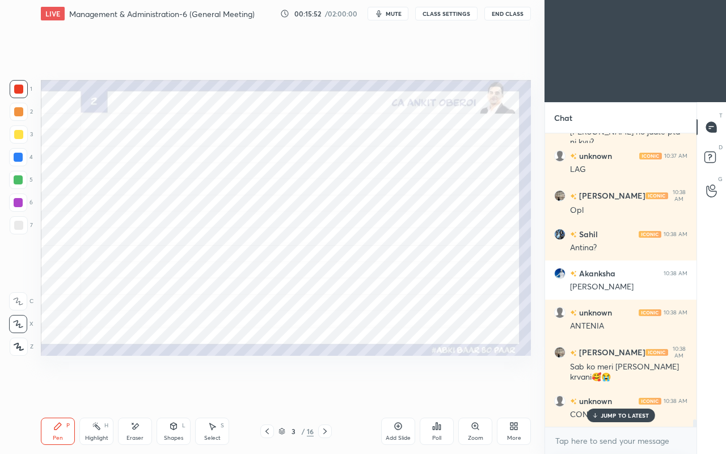
scroll to position [11863, 0]
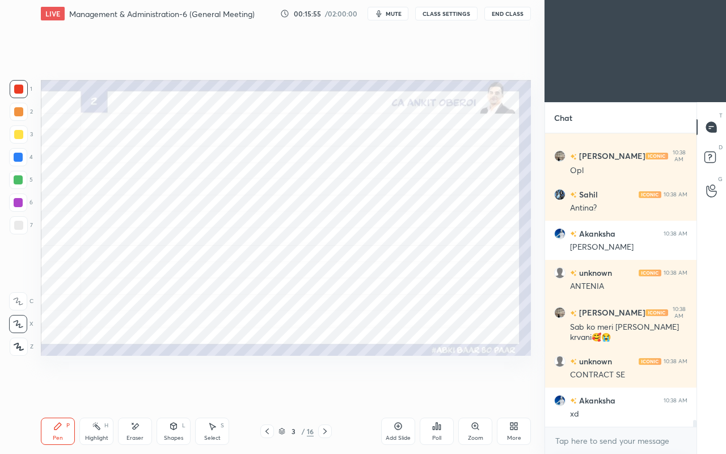
click at [18, 154] on div at bounding box center [18, 157] width 9 height 9
click at [20, 179] on div at bounding box center [18, 179] width 9 height 9
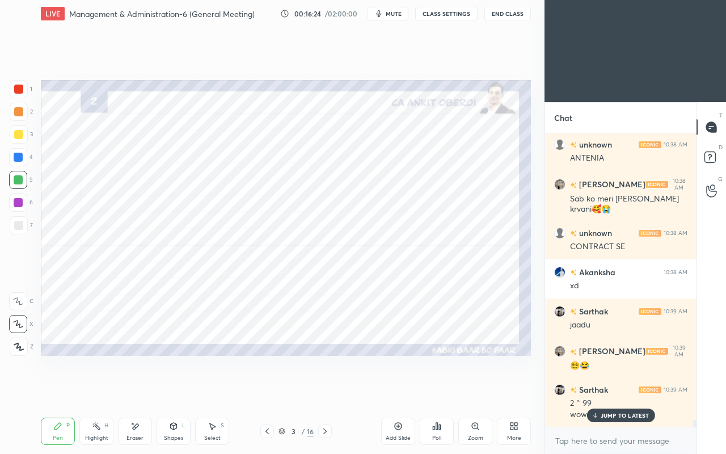
scroll to position [12031, 0]
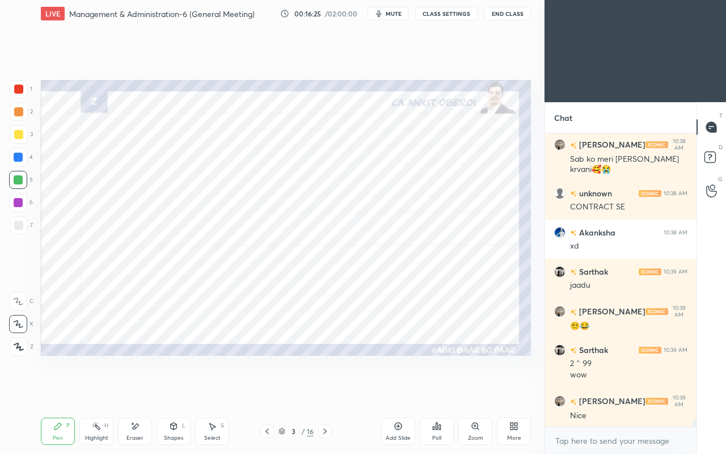
click at [477, 390] on div "Zoom" at bounding box center [475, 431] width 34 height 27
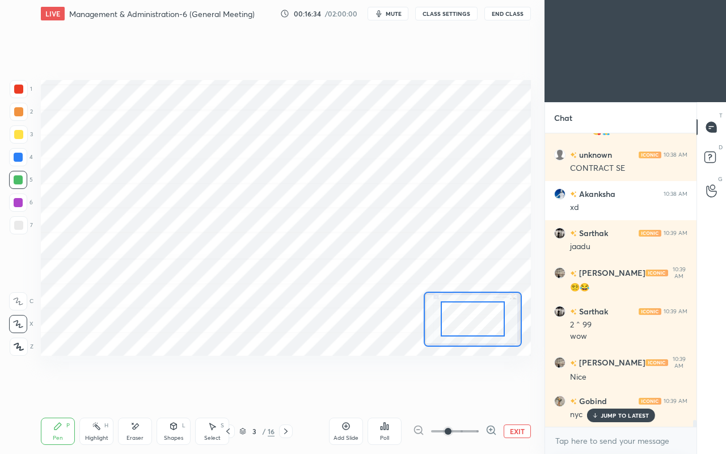
scroll to position [12109, 0]
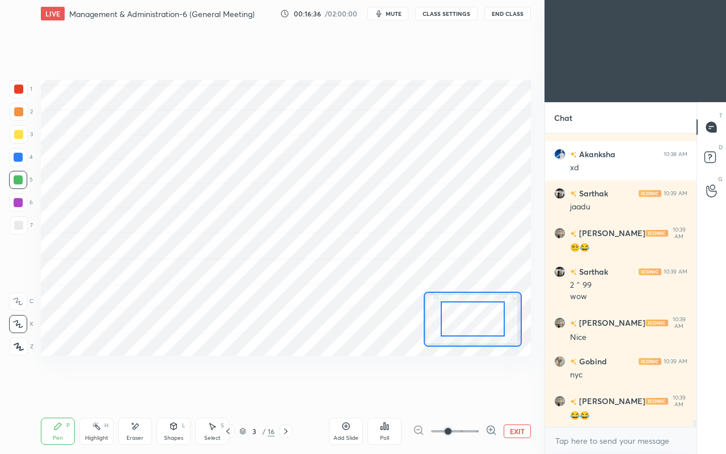
click at [288, 390] on icon at bounding box center [285, 431] width 9 height 9
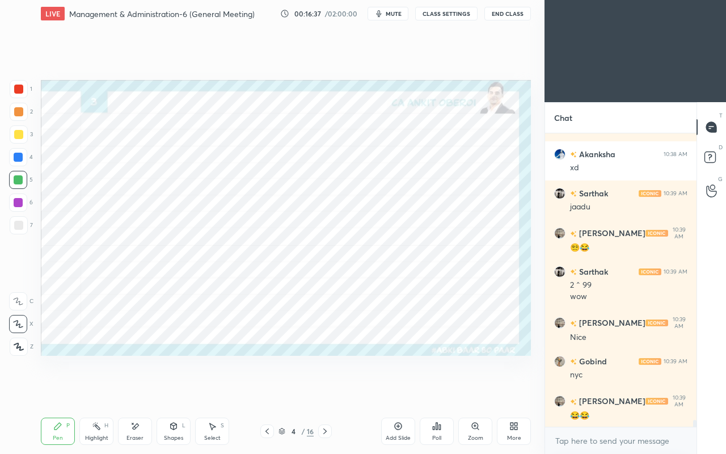
click at [268, 390] on icon at bounding box center [267, 431] width 3 height 6
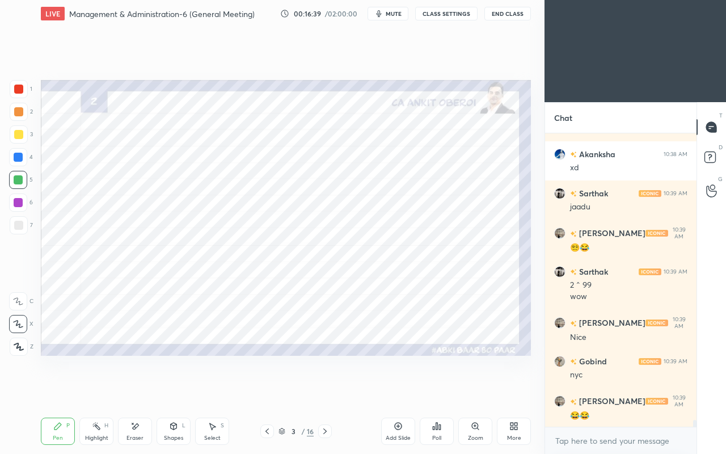
click at [129, 390] on div "Eraser" at bounding box center [135, 431] width 34 height 27
click at [54, 390] on icon at bounding box center [57, 426] width 9 height 9
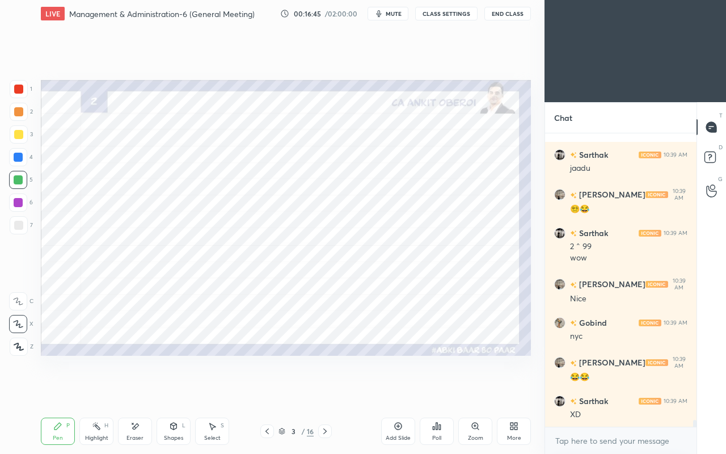
scroll to position [12187, 0]
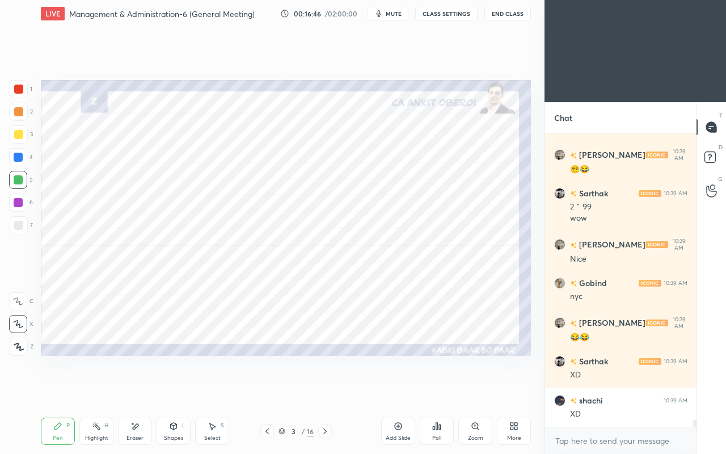
click at [17, 202] on div at bounding box center [18, 202] width 9 height 9
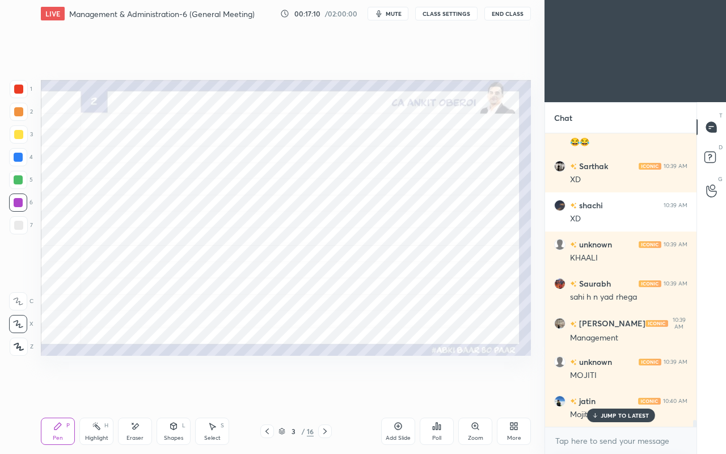
scroll to position [12422, 0]
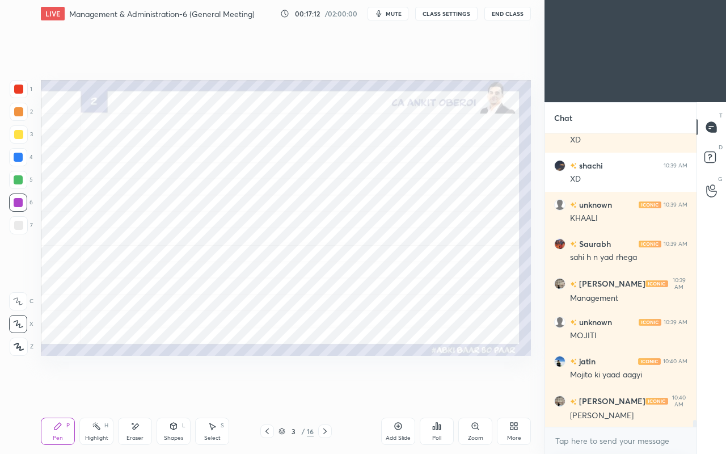
click at [330, 390] on div at bounding box center [325, 431] width 14 height 14
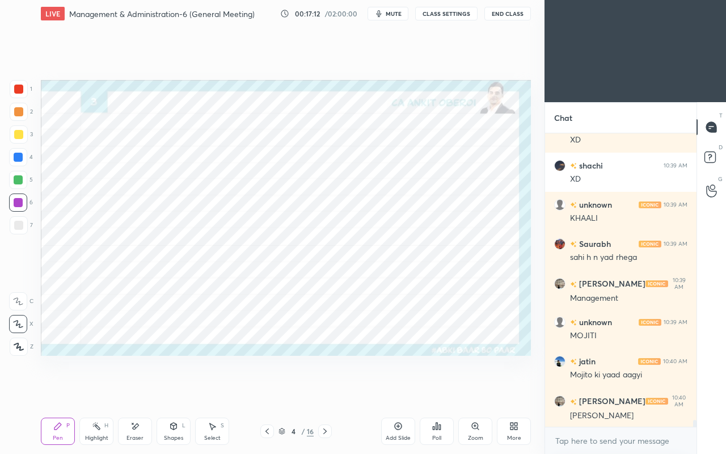
click at [328, 390] on icon at bounding box center [325, 431] width 9 height 9
click at [329, 390] on icon at bounding box center [325, 431] width 9 height 9
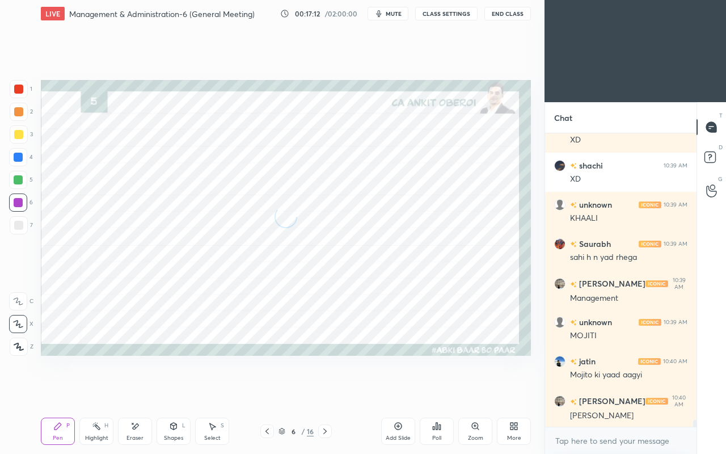
click at [325, 390] on icon at bounding box center [325, 431] width 9 height 9
click at [329, 390] on icon at bounding box center [325, 431] width 9 height 9
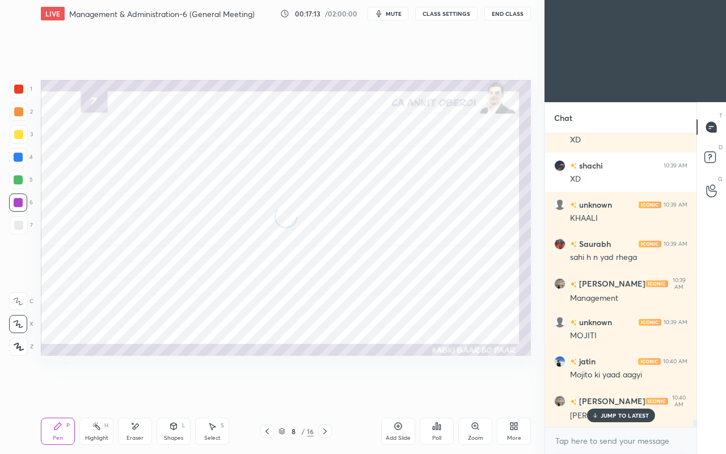
click at [328, 390] on icon at bounding box center [325, 431] width 9 height 9
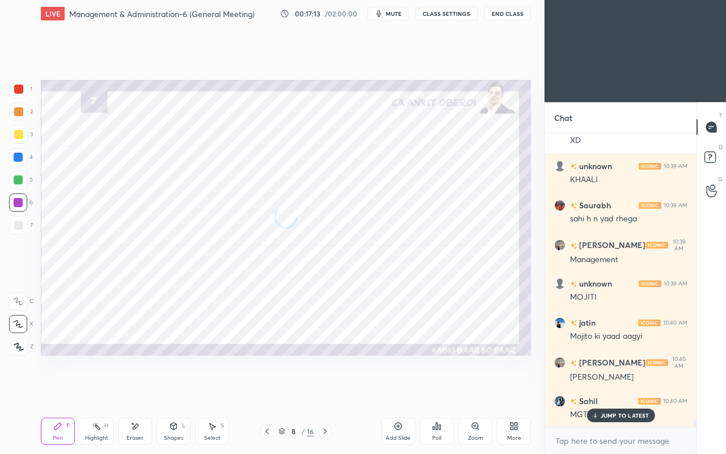
click at [328, 390] on icon at bounding box center [325, 431] width 9 height 9
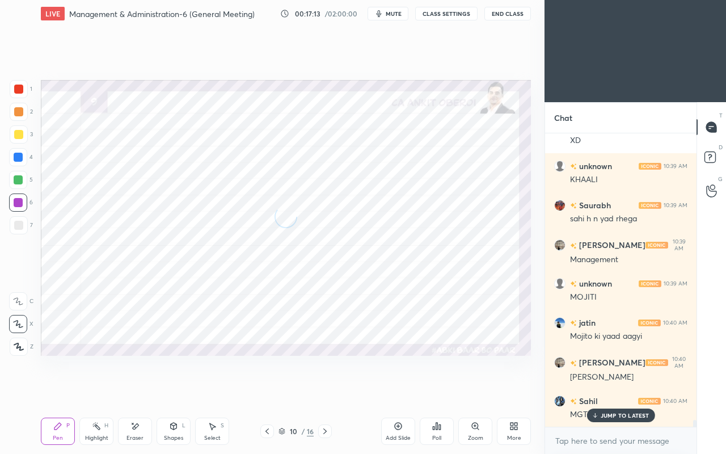
click at [329, 390] on icon at bounding box center [325, 431] width 9 height 9
click at [325, 390] on icon at bounding box center [325, 431] width 9 height 9
click at [327, 390] on icon at bounding box center [325, 431] width 9 height 9
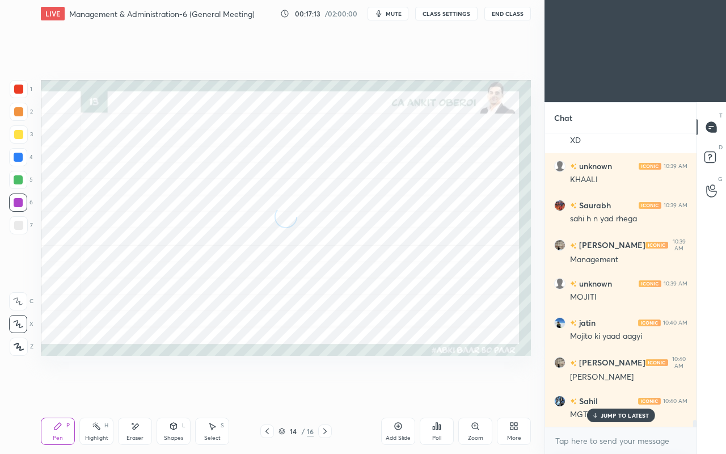
click at [325, 390] on icon at bounding box center [325, 431] width 9 height 9
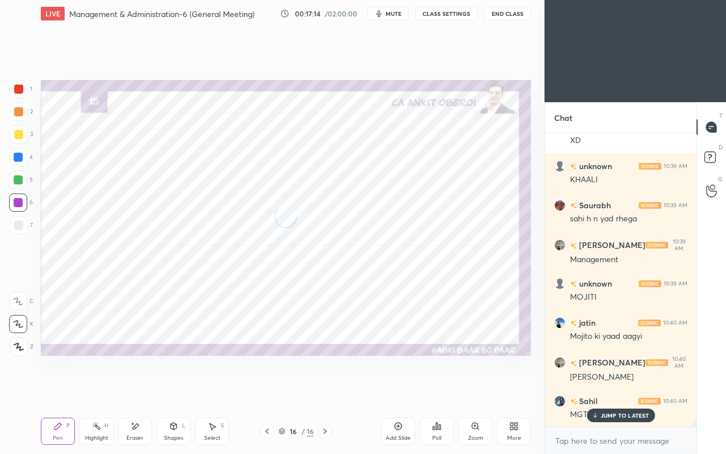
click at [330, 390] on div at bounding box center [325, 431] width 14 height 14
click at [325, 390] on icon at bounding box center [325, 431] width 9 height 9
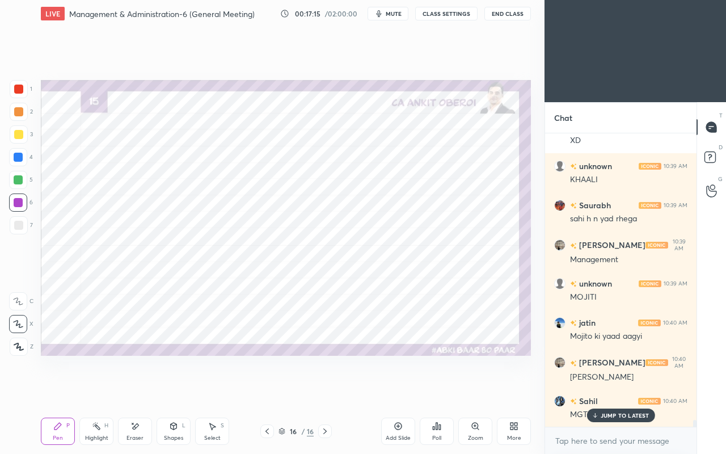
click at [512, 390] on icon at bounding box center [512, 424] width 3 height 3
click at [441, 319] on div "Upload File" at bounding box center [450, 320] width 30 height 6
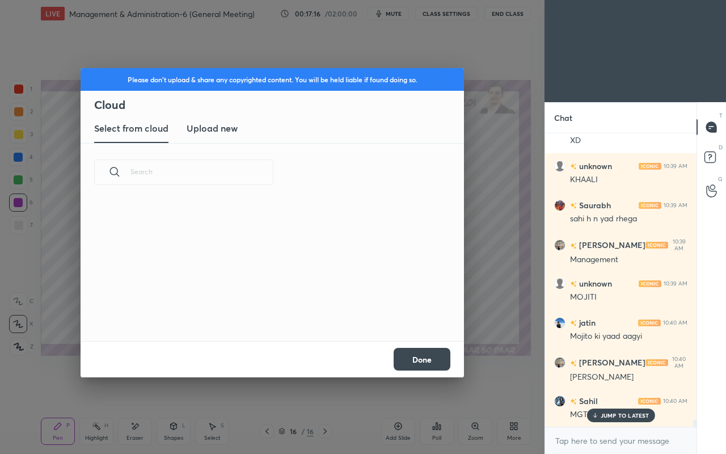
scroll to position [140, 364]
click at [201, 127] on h3 "Upload new" at bounding box center [212, 128] width 51 height 14
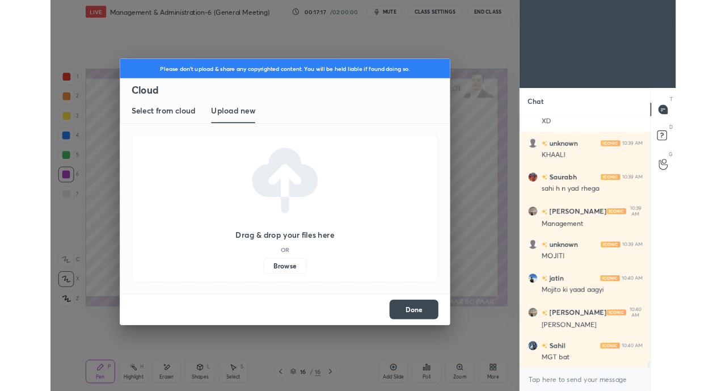
scroll to position [12500, 0]
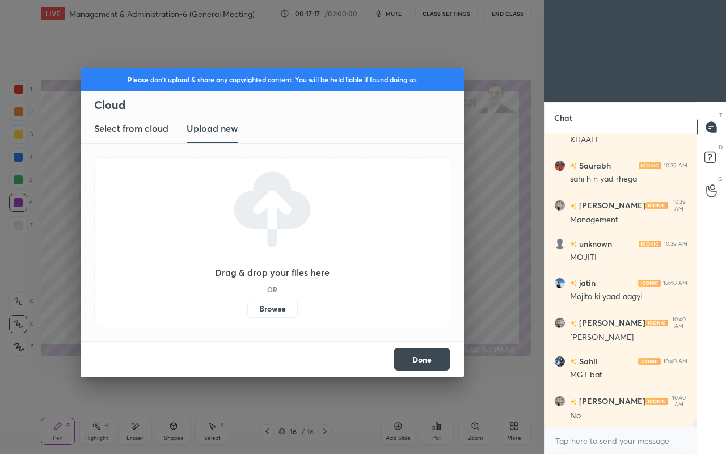
click at [271, 311] on label "Browse" at bounding box center [272, 309] width 50 height 18
click at [247, 311] on input "Browse" at bounding box center [247, 309] width 0 height 18
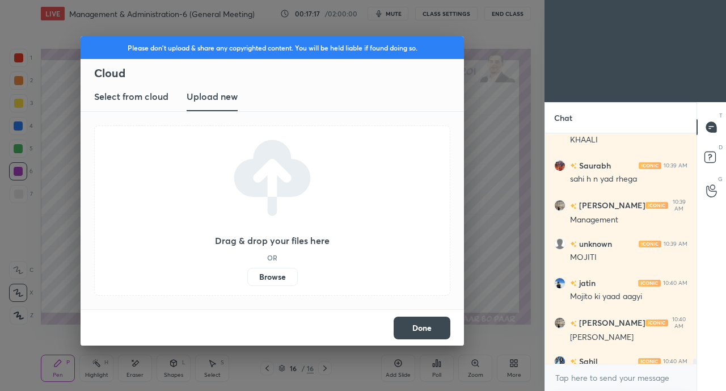
scroll to position [4, 3]
type textarea "x"
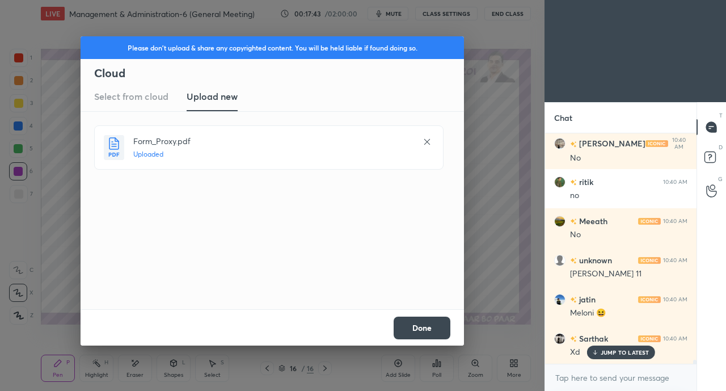
scroll to position [12798, 0]
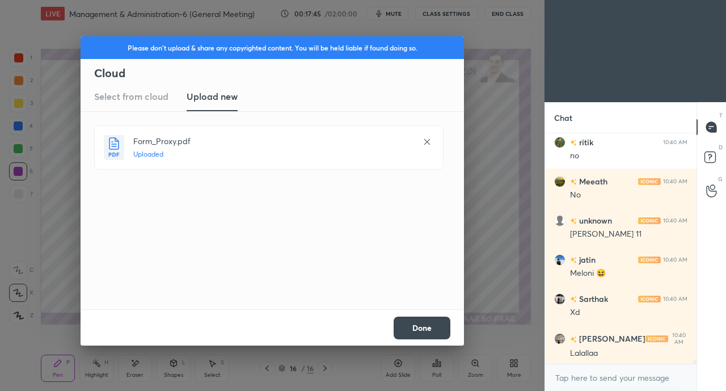
click at [433, 325] on button "Done" at bounding box center [422, 328] width 57 height 23
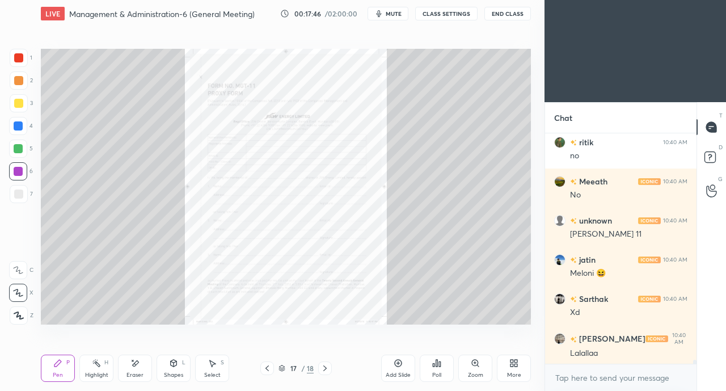
click at [267, 368] on icon at bounding box center [267, 368] width 9 height 9
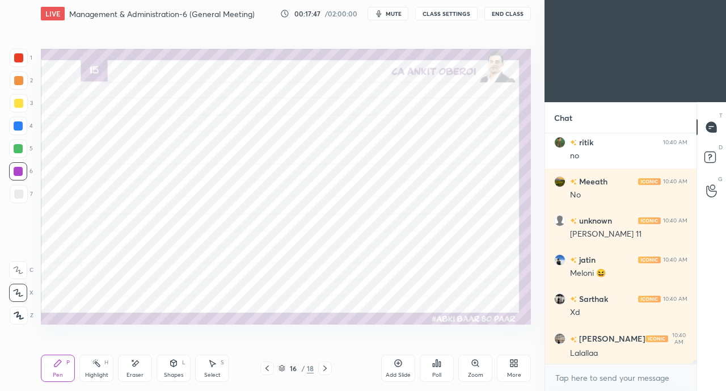
click at [509, 370] on div "More" at bounding box center [514, 368] width 34 height 27
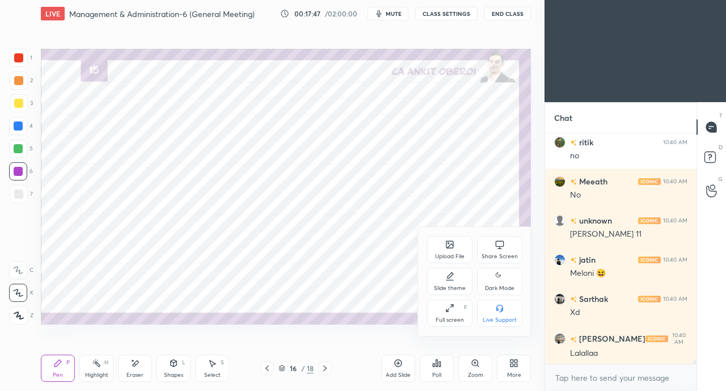
click at [448, 243] on icon at bounding box center [448, 243] width 1 height 1
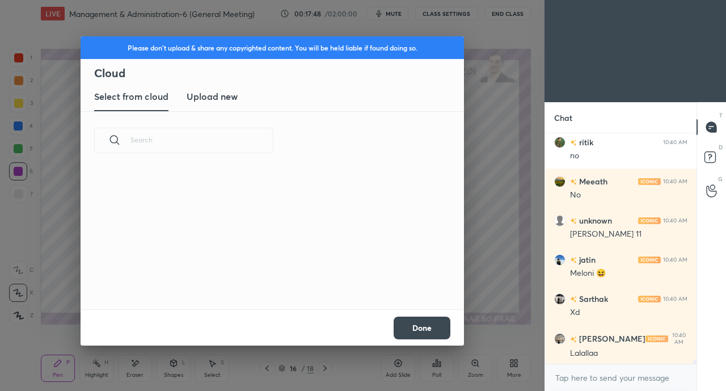
scroll to position [140, 364]
click at [217, 99] on h3 "Upload new" at bounding box center [212, 97] width 51 height 14
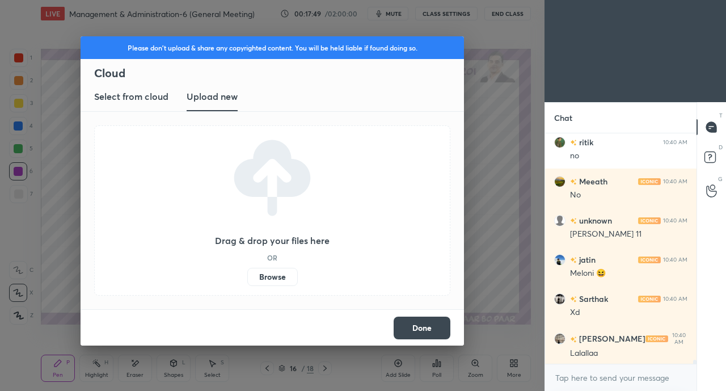
click at [276, 285] on label "Browse" at bounding box center [272, 277] width 50 height 18
click at [247, 285] on input "Browse" at bounding box center [247, 277] width 0 height 18
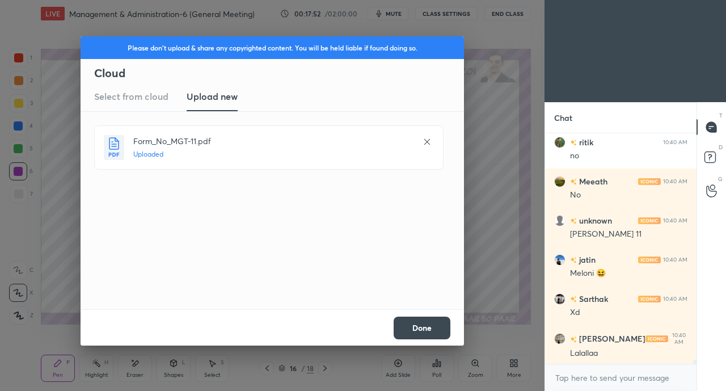
click at [418, 328] on button "Done" at bounding box center [422, 328] width 57 height 23
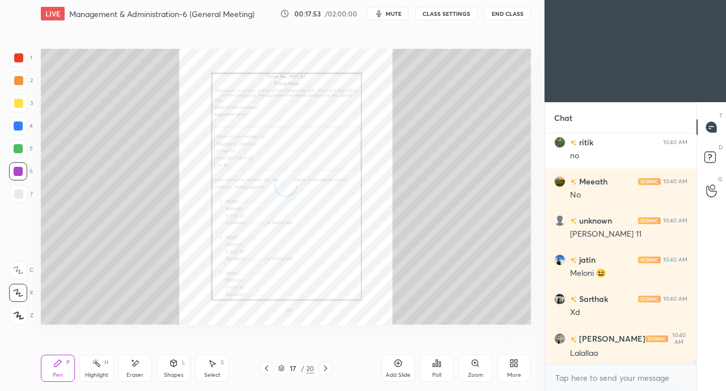
scroll to position [12836, 0]
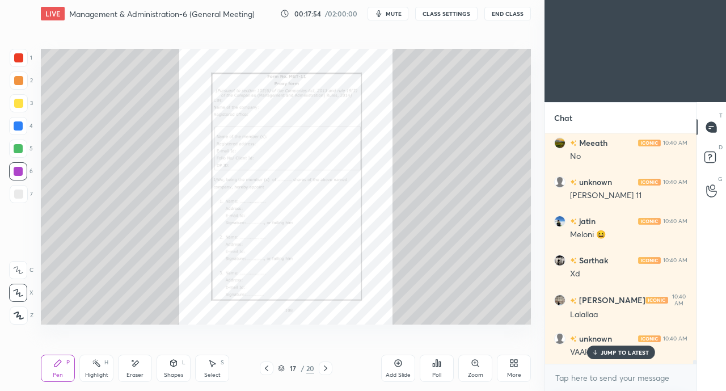
click at [605, 355] on p "JUMP TO LATEST" at bounding box center [625, 352] width 49 height 7
click at [475, 368] on icon at bounding box center [475, 363] width 9 height 9
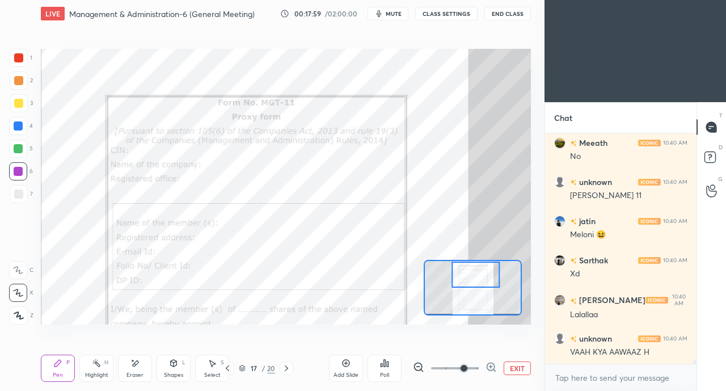
click at [17, 58] on div at bounding box center [18, 57] width 9 height 9
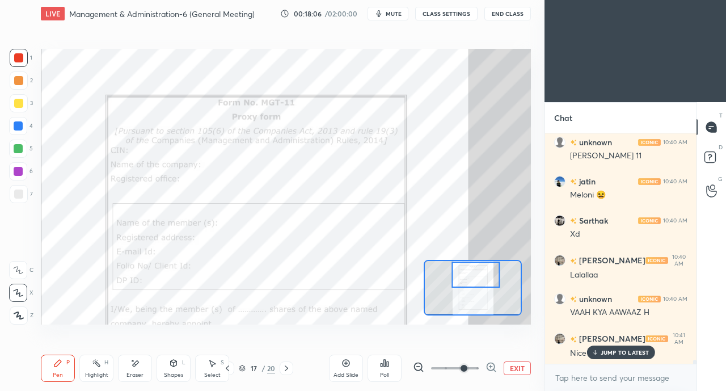
scroll to position [12914, 0]
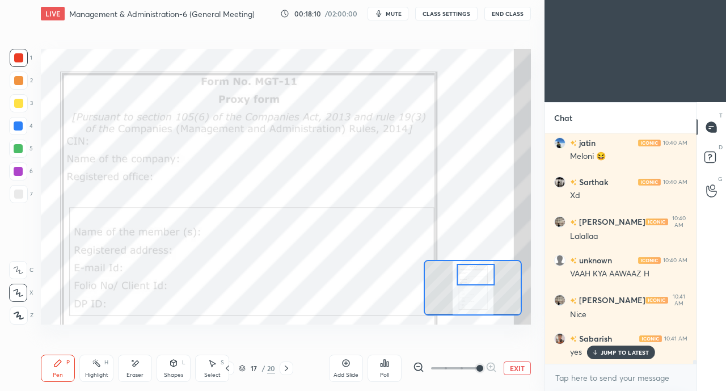
click at [15, 53] on div at bounding box center [18, 57] width 9 height 9
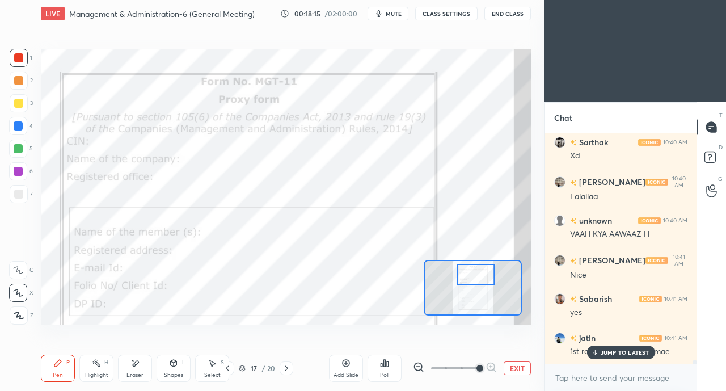
scroll to position [12993, 0]
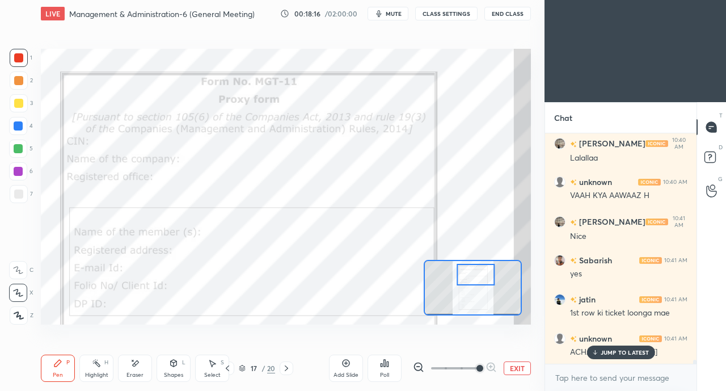
click at [609, 351] on p "JUMP TO LATEST" at bounding box center [625, 352] width 49 height 7
click at [245, 330] on div "Setting up your live class Poll for secs No correct answer Start poll" at bounding box center [285, 186] width 499 height 318
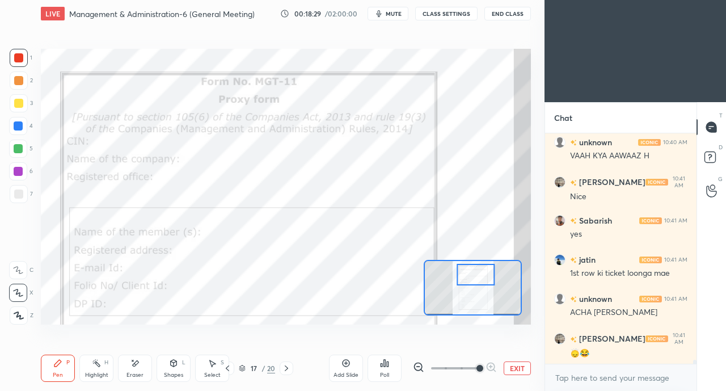
scroll to position [13071, 0]
click at [23, 56] on div at bounding box center [18, 57] width 9 height 9
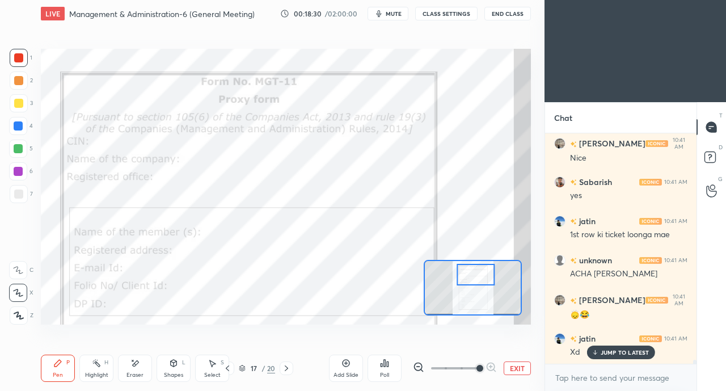
click at [15, 271] on icon at bounding box center [18, 270] width 10 height 8
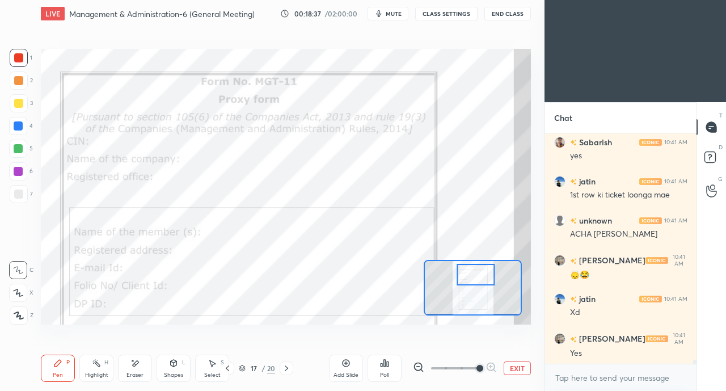
click at [290, 365] on icon at bounding box center [286, 368] width 9 height 9
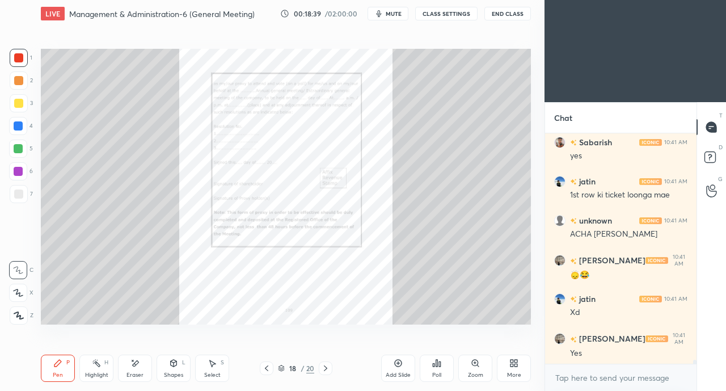
click at [266, 368] on icon at bounding box center [266, 368] width 9 height 9
click at [331, 365] on div at bounding box center [326, 368] width 14 height 14
click at [474, 370] on div "Zoom" at bounding box center [475, 368] width 34 height 27
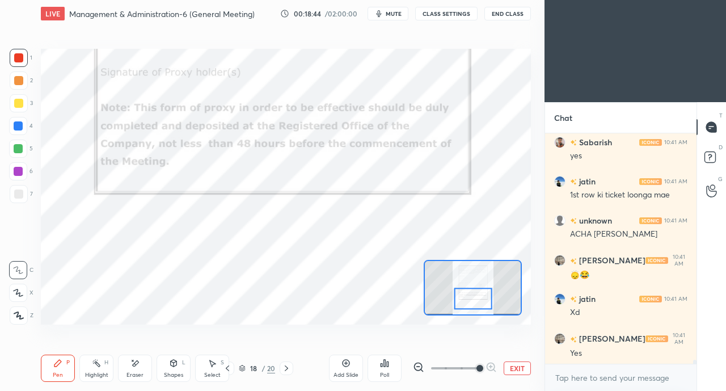
click at [226, 368] on icon at bounding box center [227, 368] width 3 height 6
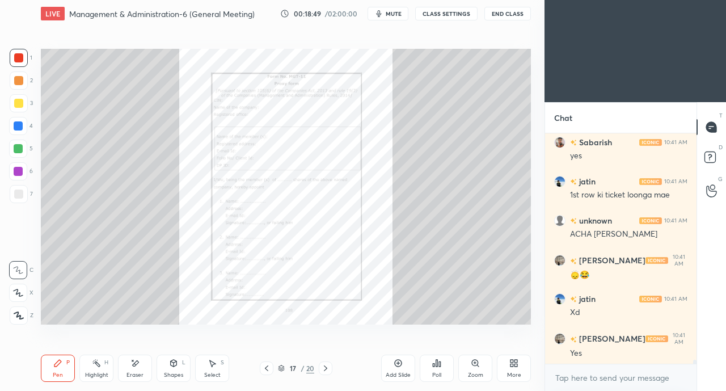
click at [326, 368] on icon at bounding box center [325, 368] width 9 height 9
click at [477, 366] on icon at bounding box center [475, 363] width 6 height 6
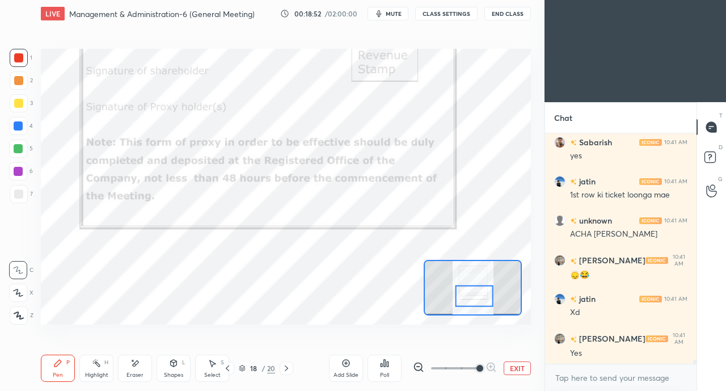
click at [21, 59] on div at bounding box center [18, 57] width 9 height 9
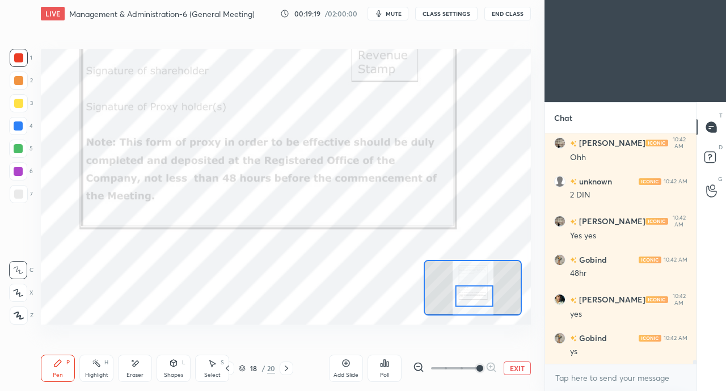
scroll to position [13384, 0]
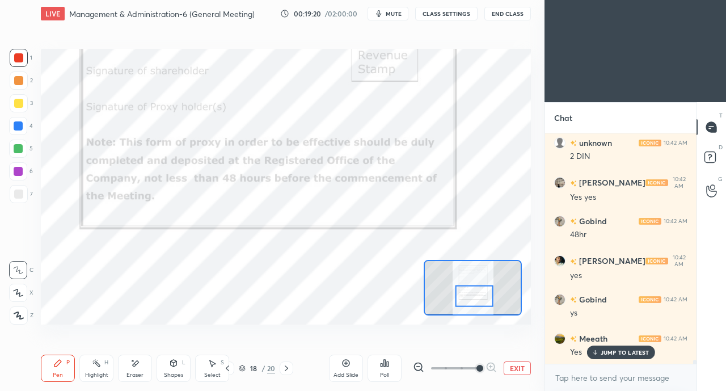
click at [16, 109] on div at bounding box center [19, 103] width 18 height 18
click at [19, 124] on div at bounding box center [18, 125] width 9 height 9
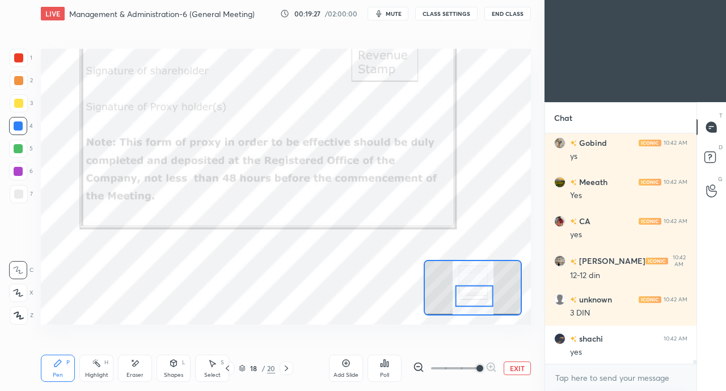
scroll to position [13580, 0]
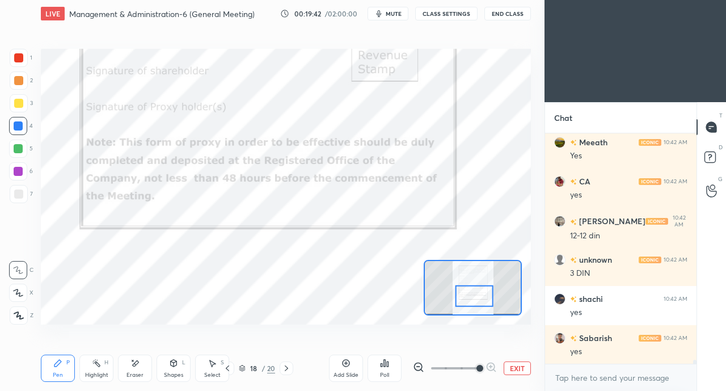
click at [18, 60] on div at bounding box center [18, 57] width 9 height 9
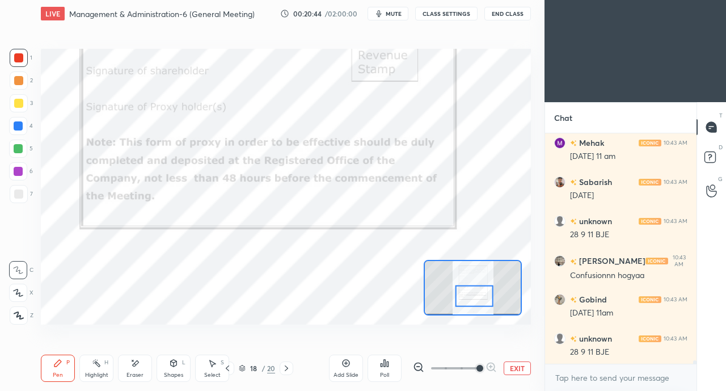
scroll to position [14492, 0]
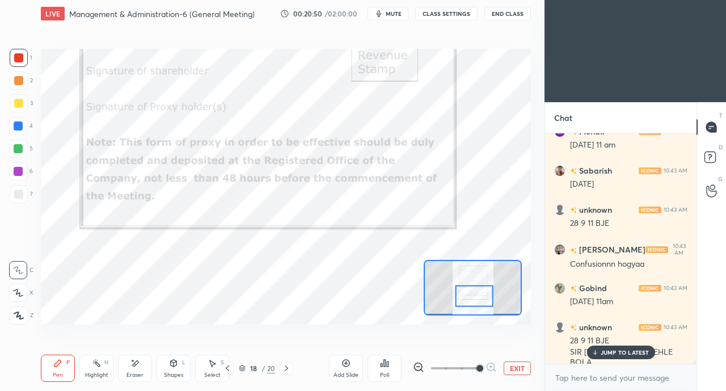
click at [610, 349] on p "JUMP TO LATEST" at bounding box center [625, 352] width 49 height 7
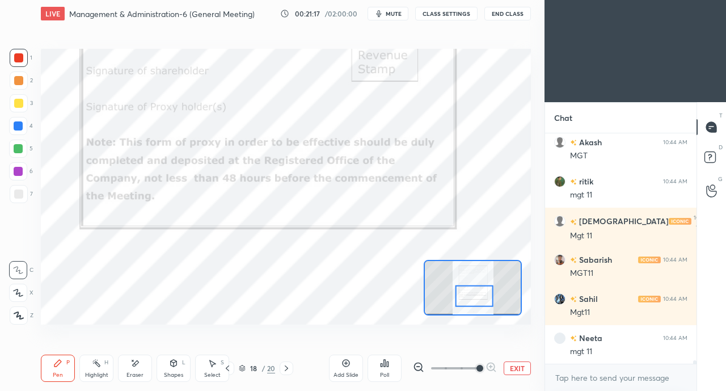
scroll to position [15118, 0]
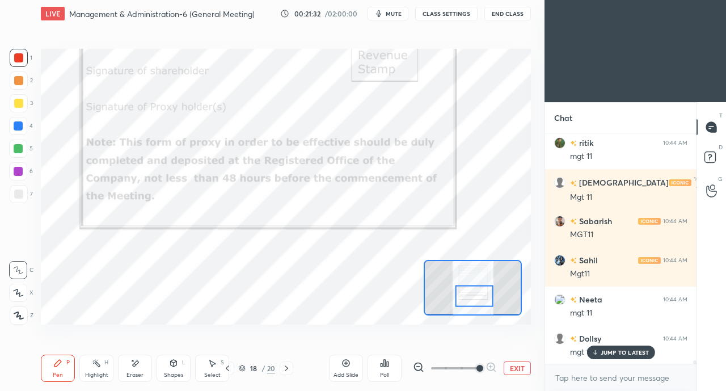
click at [230, 367] on icon at bounding box center [227, 368] width 9 height 9
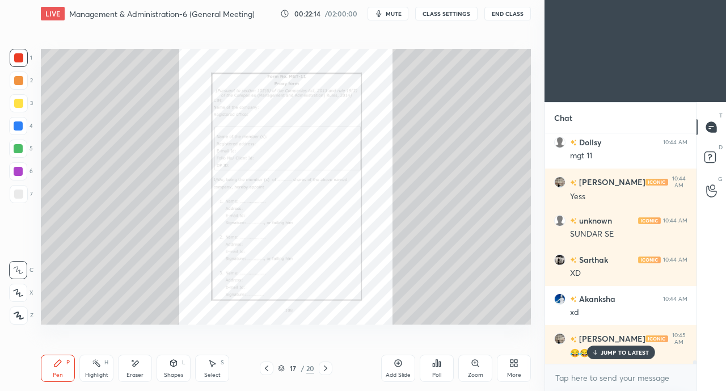
scroll to position [15353, 0]
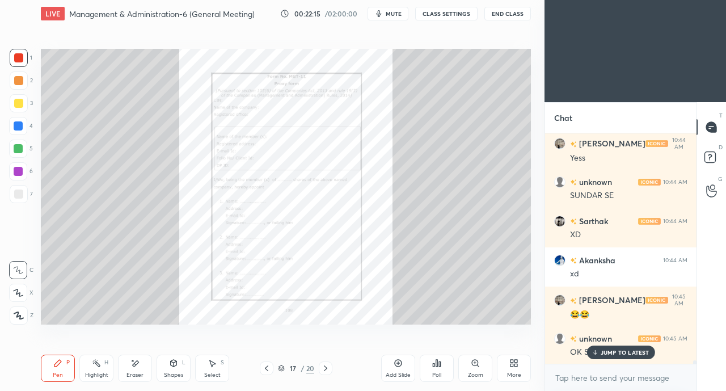
click at [327, 366] on icon at bounding box center [325, 368] width 9 height 9
click at [328, 367] on icon at bounding box center [325, 368] width 9 height 9
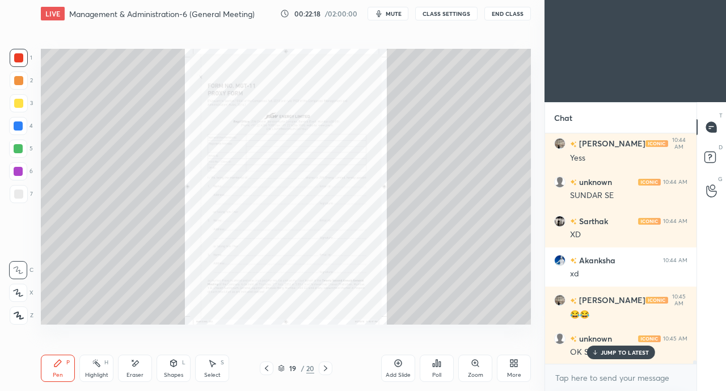
click at [474, 364] on icon at bounding box center [475, 363] width 6 height 6
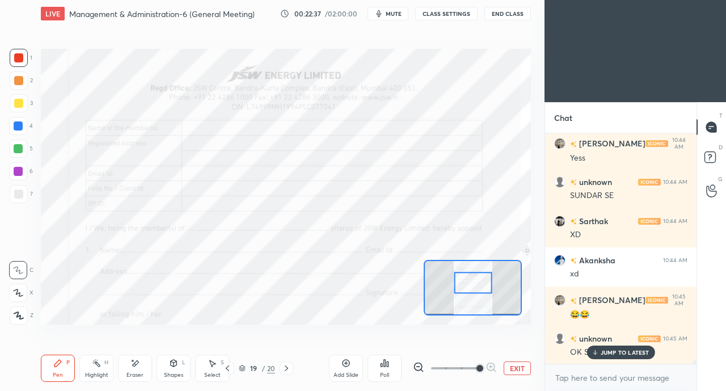
click at [286, 368] on icon at bounding box center [286, 368] width 9 height 9
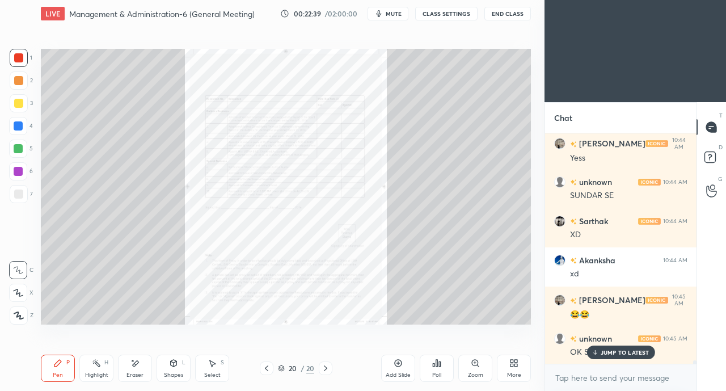
click at [472, 366] on icon at bounding box center [475, 363] width 9 height 9
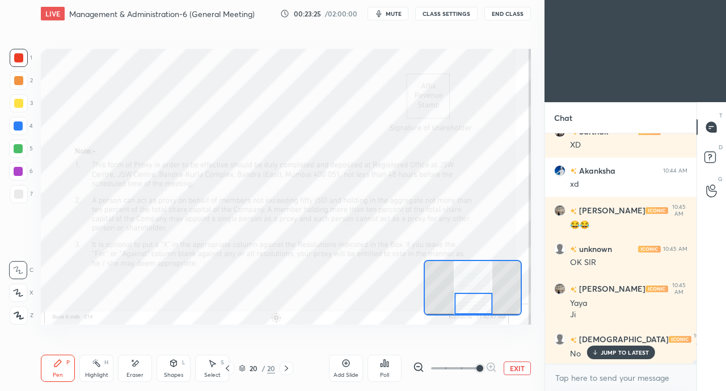
scroll to position [15560, 0]
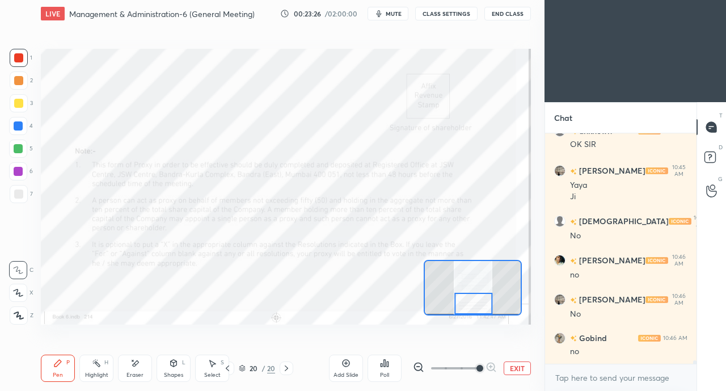
click at [125, 373] on div "Eraser" at bounding box center [135, 368] width 34 height 27
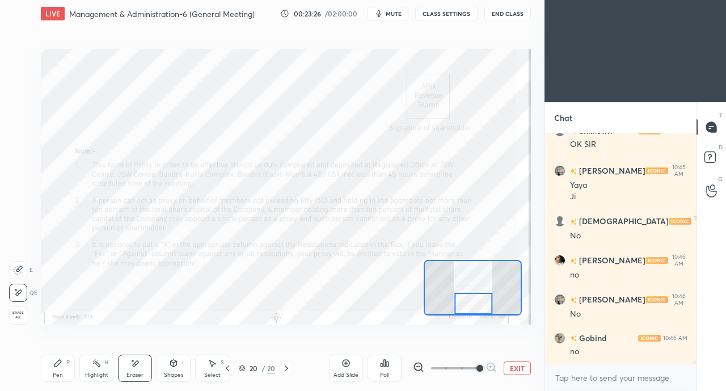
click at [129, 369] on div "Eraser" at bounding box center [135, 368] width 34 height 27
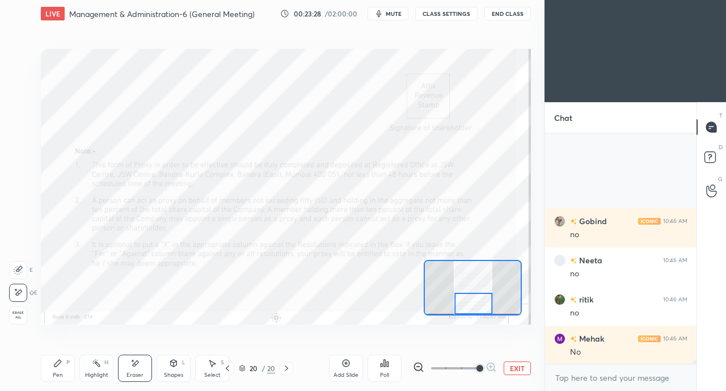
scroll to position [15795, 0]
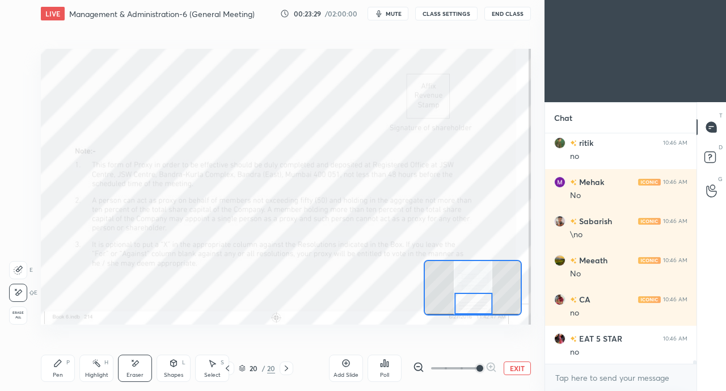
click at [58, 378] on div "Pen" at bounding box center [58, 375] width 10 height 6
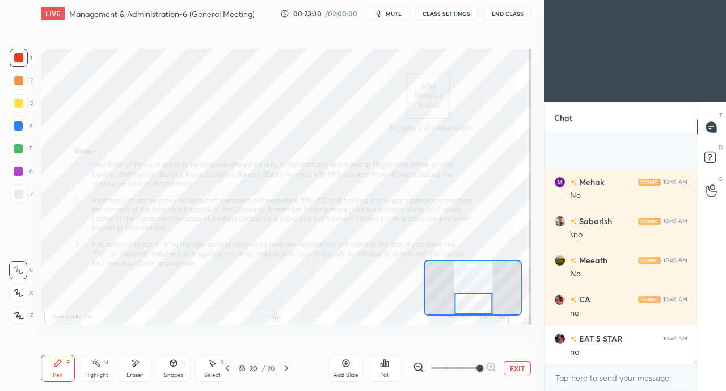
scroll to position [15912, 0]
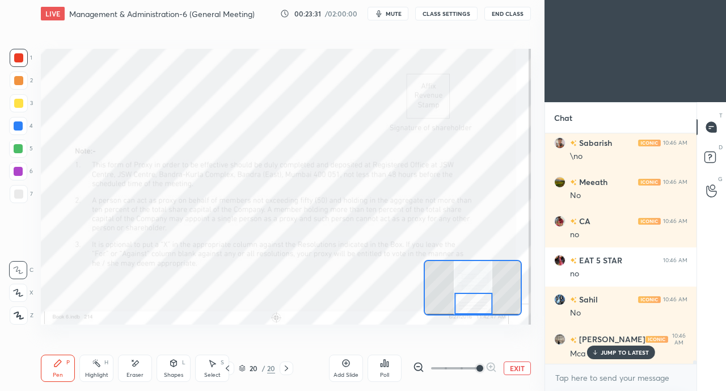
click at [232, 366] on div at bounding box center [228, 368] width 14 height 14
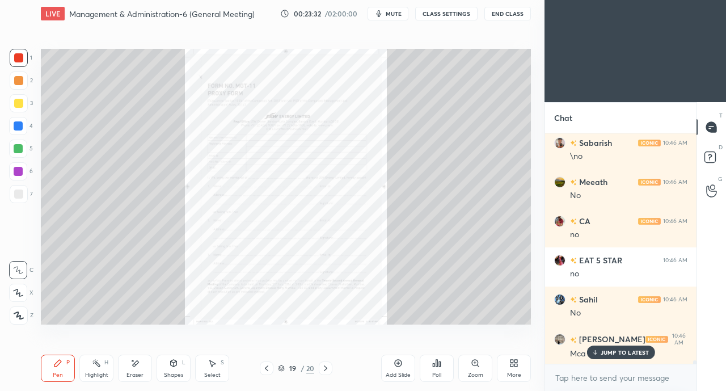
click at [266, 368] on icon at bounding box center [266, 368] width 9 height 9
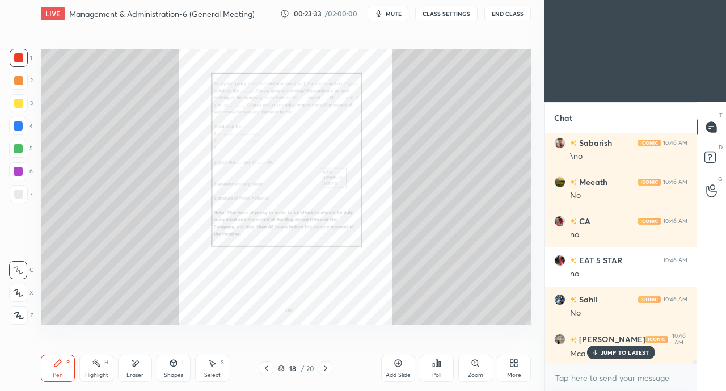
scroll to position [15952, 0]
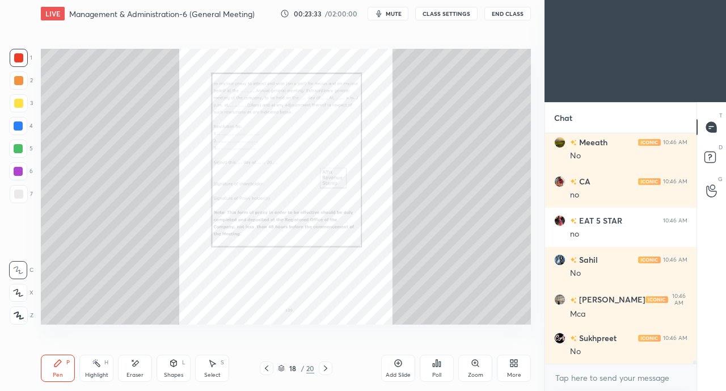
click at [470, 361] on div "Zoom" at bounding box center [475, 368] width 34 height 27
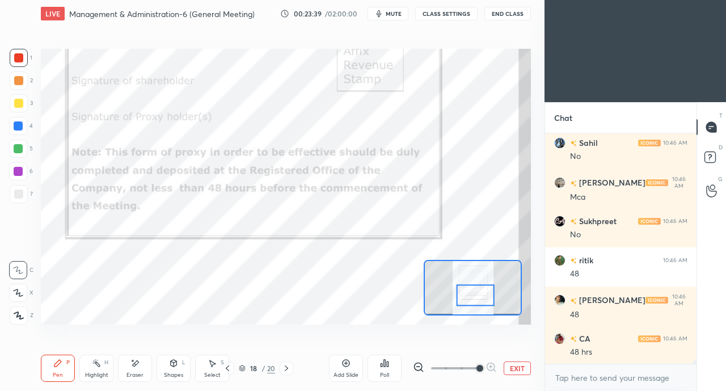
scroll to position [16108, 0]
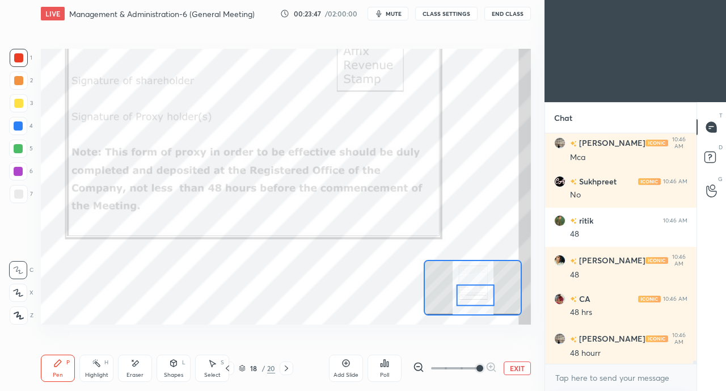
click at [225, 369] on icon at bounding box center [227, 368] width 9 height 9
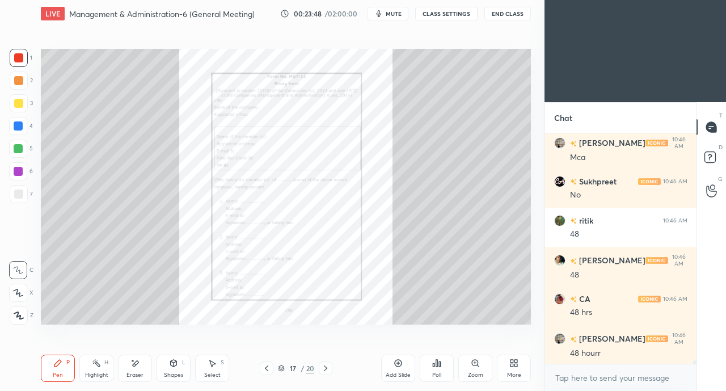
click at [266, 368] on icon at bounding box center [266, 368] width 9 height 9
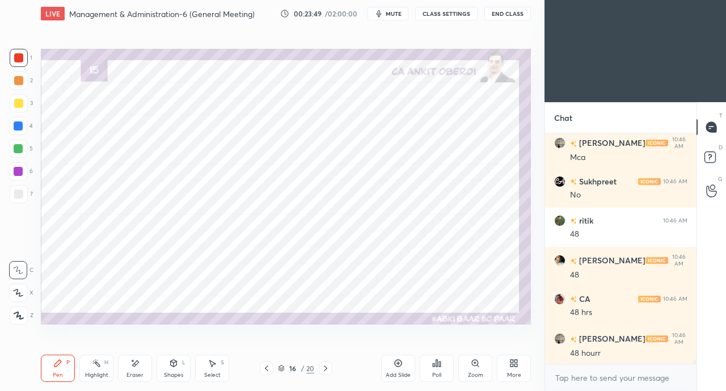
click at [268, 366] on icon at bounding box center [266, 368] width 3 height 6
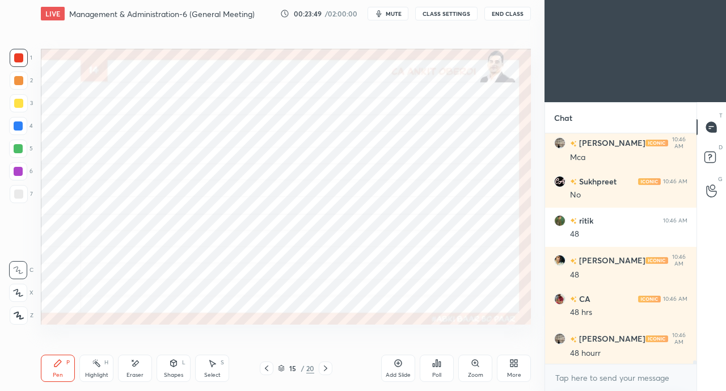
click at [268, 367] on icon at bounding box center [266, 368] width 9 height 9
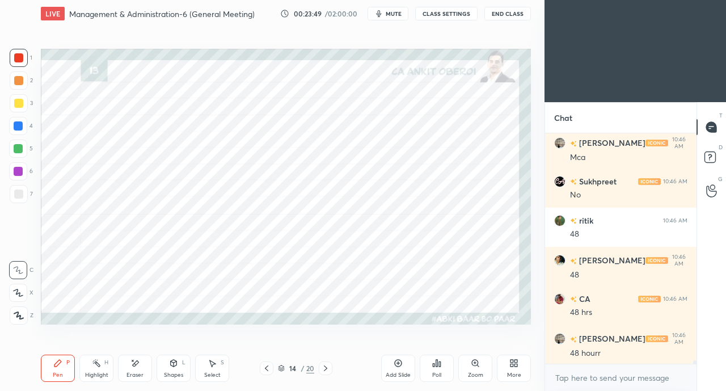
click at [268, 367] on icon at bounding box center [266, 368] width 9 height 9
click at [269, 366] on icon at bounding box center [266, 368] width 9 height 9
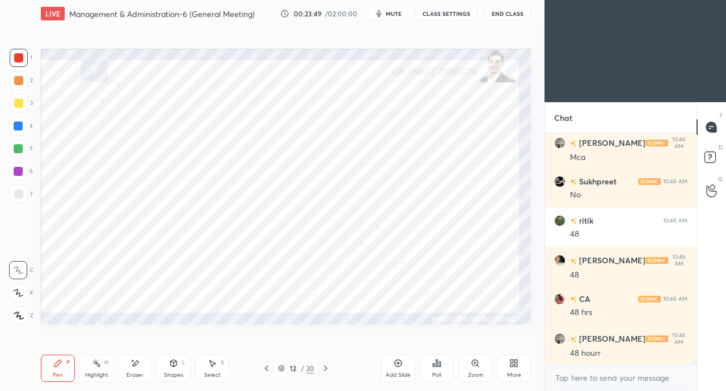
click at [269, 366] on icon at bounding box center [266, 368] width 9 height 9
click at [268, 368] on icon at bounding box center [266, 368] width 9 height 9
click at [267, 369] on icon at bounding box center [266, 368] width 9 height 9
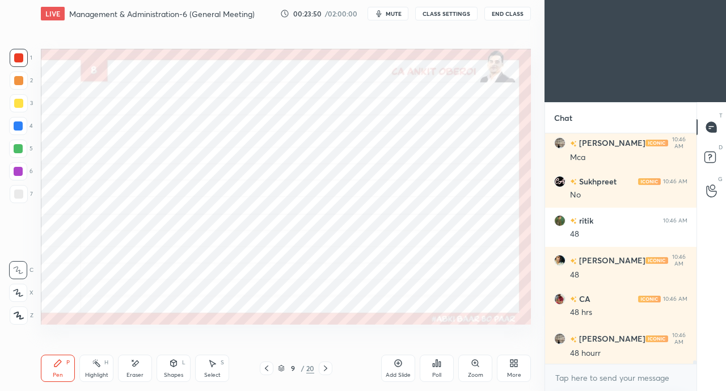
click at [266, 370] on icon at bounding box center [266, 368] width 9 height 9
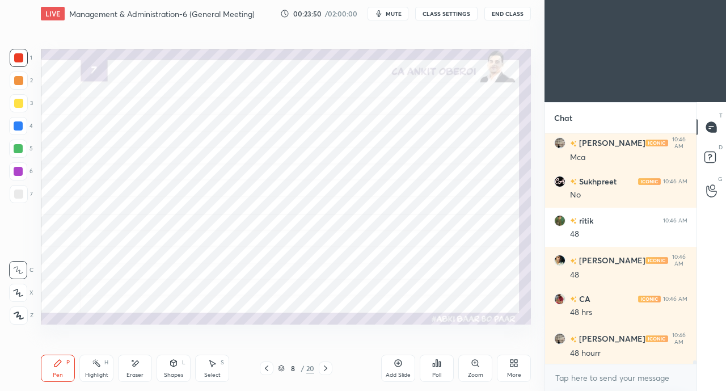
click at [267, 370] on icon at bounding box center [266, 368] width 3 height 6
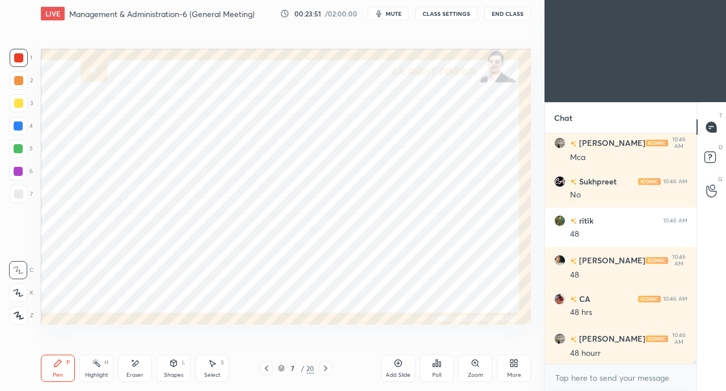
click at [264, 369] on icon at bounding box center [266, 368] width 9 height 9
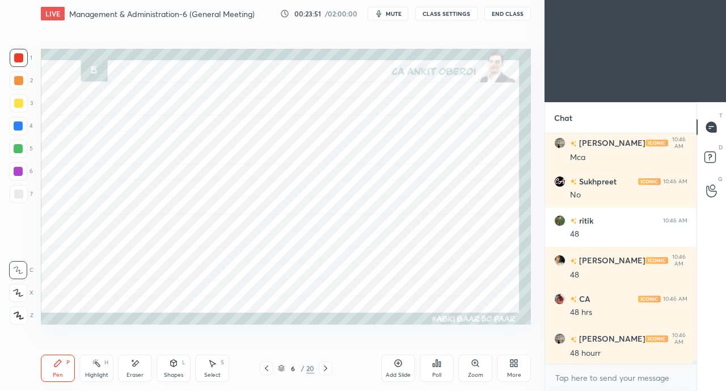
click at [264, 369] on icon at bounding box center [266, 368] width 9 height 9
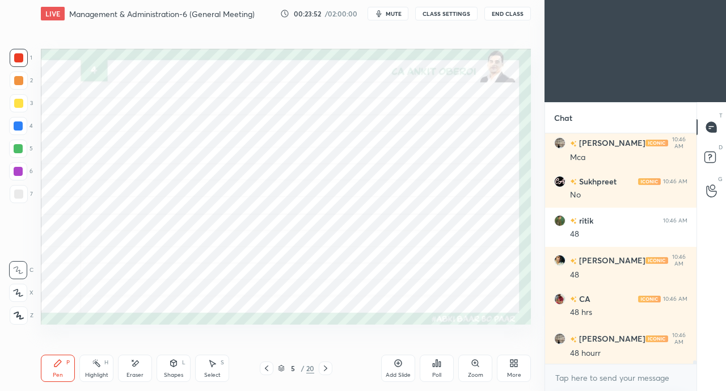
click at [264, 370] on icon at bounding box center [266, 368] width 9 height 9
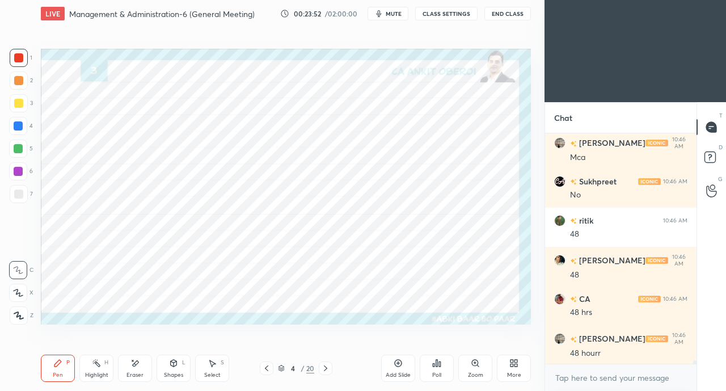
click at [264, 370] on icon at bounding box center [266, 368] width 9 height 9
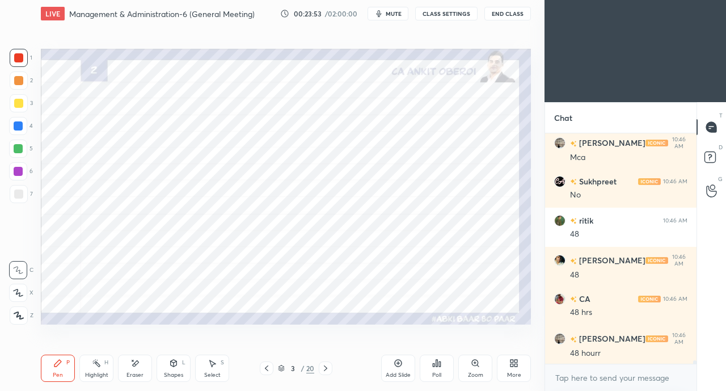
click at [322, 366] on icon at bounding box center [325, 368] width 9 height 9
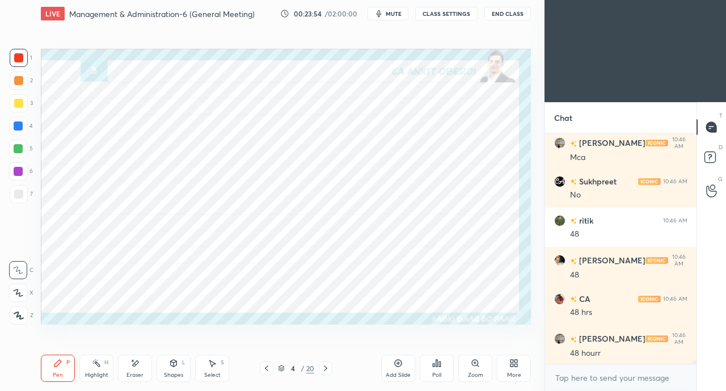
click at [20, 126] on div at bounding box center [18, 125] width 9 height 9
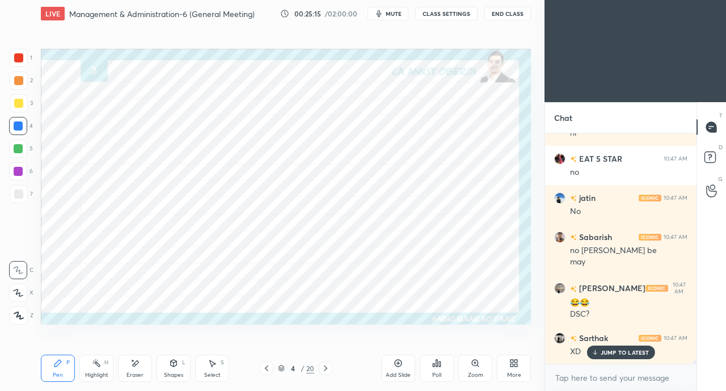
scroll to position [16483, 0]
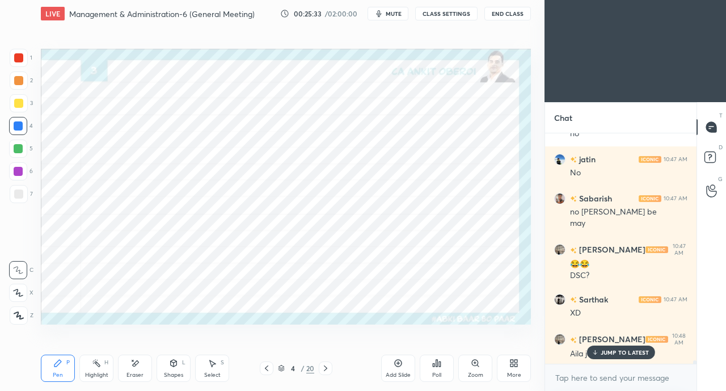
click at [265, 368] on icon at bounding box center [266, 368] width 9 height 9
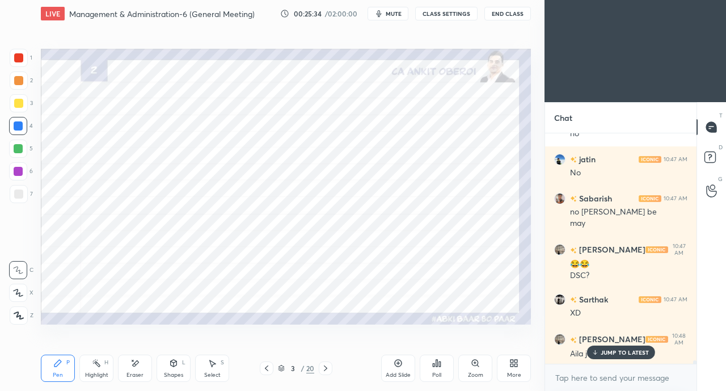
click at [326, 366] on icon at bounding box center [325, 368] width 9 height 9
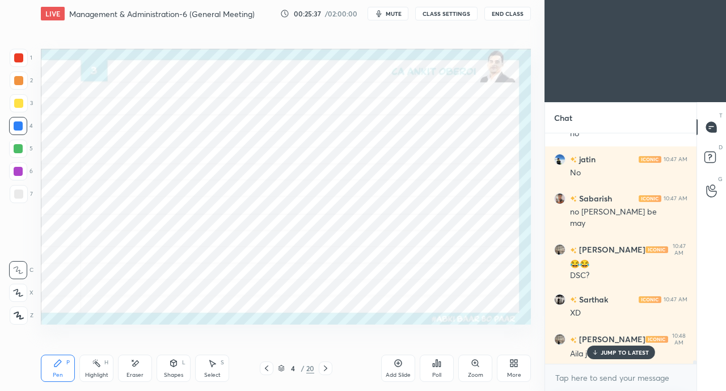
click at [136, 368] on div "Eraser" at bounding box center [135, 368] width 34 height 27
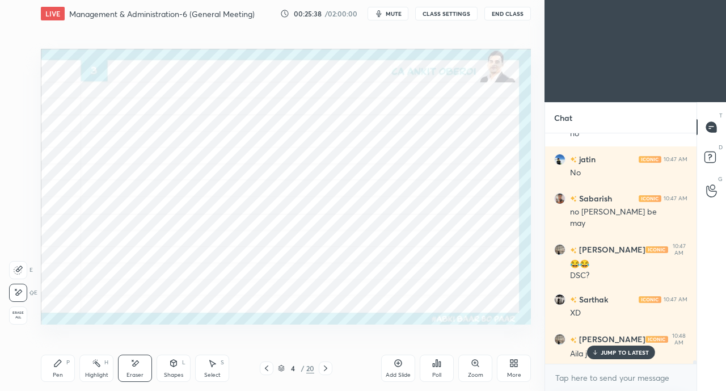
click at [59, 365] on icon at bounding box center [57, 363] width 9 height 9
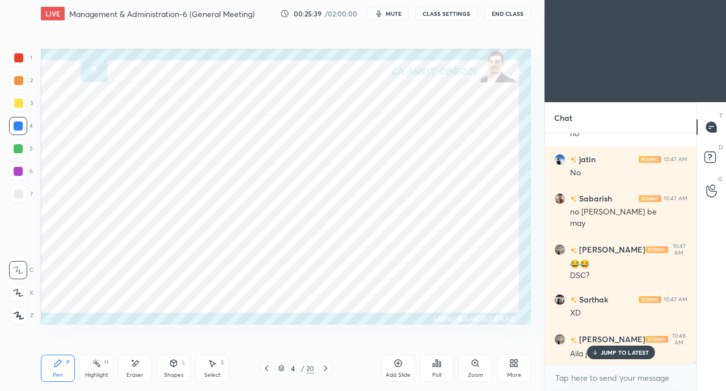
click at [16, 297] on div at bounding box center [18, 293] width 18 height 18
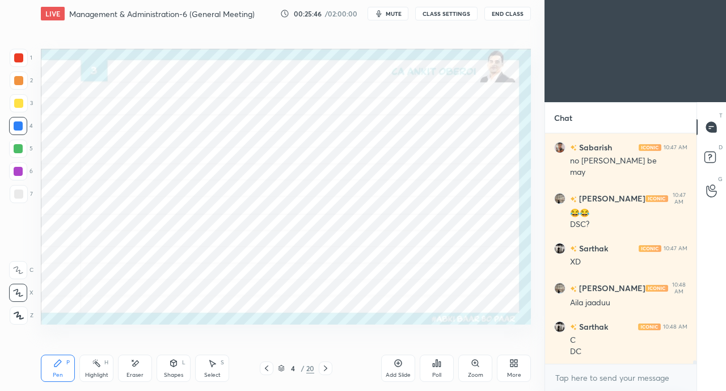
click at [23, 55] on div at bounding box center [18, 57] width 9 height 9
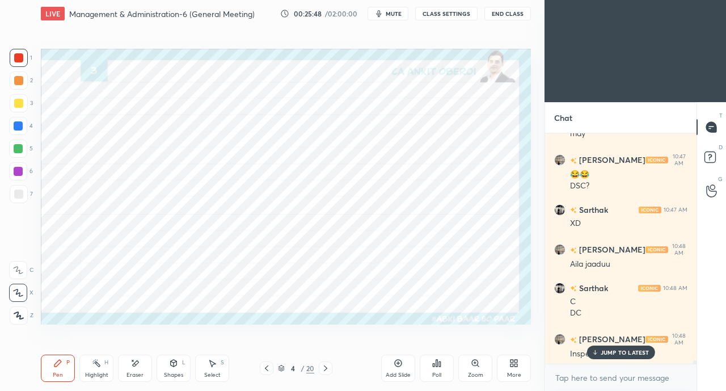
scroll to position [16612, 0]
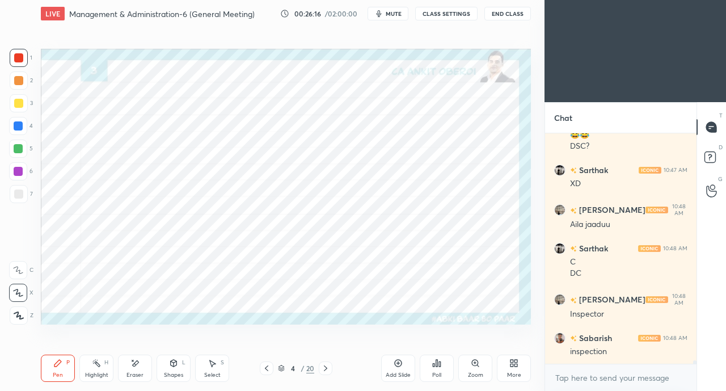
click at [325, 369] on icon at bounding box center [325, 368] width 9 height 9
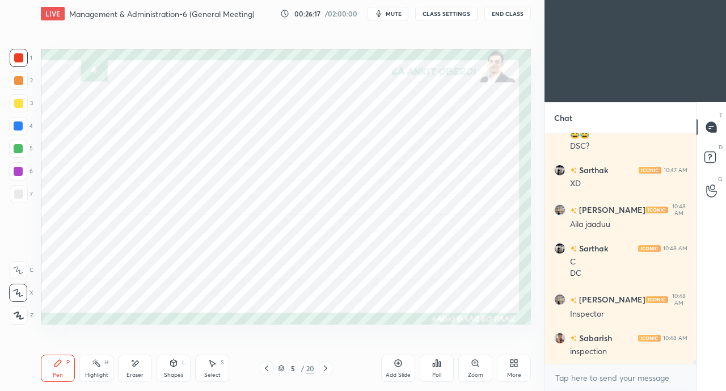
click at [172, 366] on icon at bounding box center [174, 363] width 6 height 7
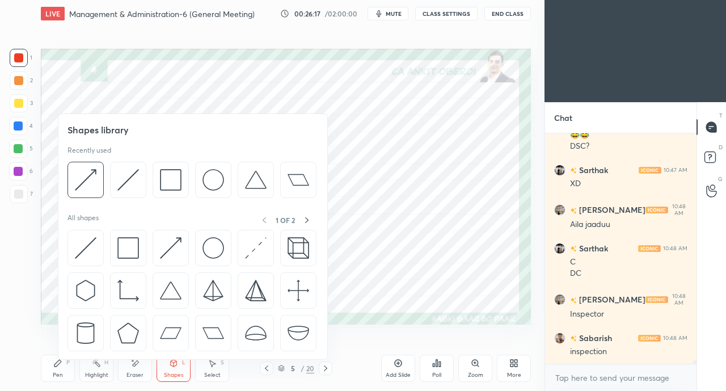
click at [85, 246] on img at bounding box center [86, 248] width 22 height 22
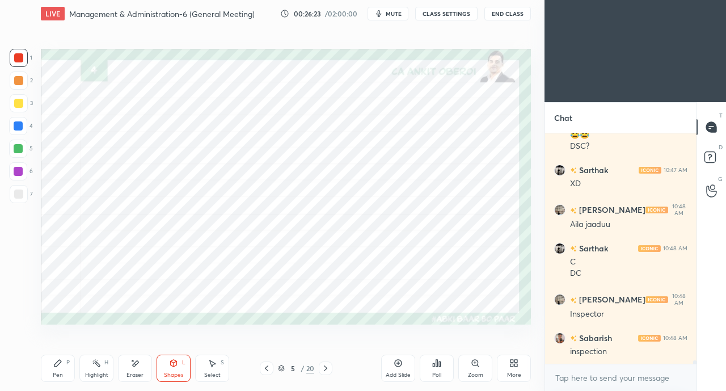
click at [53, 368] on div "Pen P" at bounding box center [58, 368] width 34 height 27
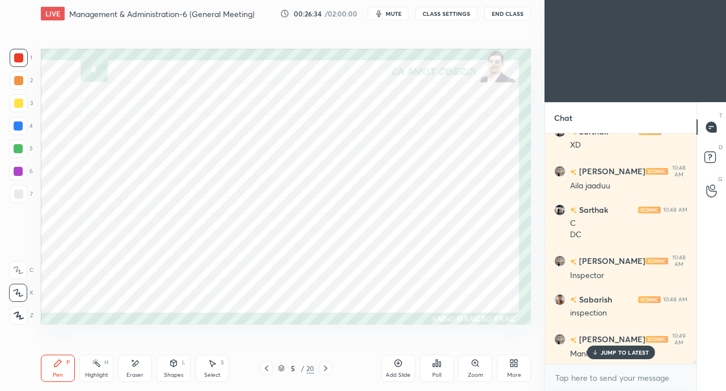
click at [600, 350] on div "JUMP TO LATEST" at bounding box center [621, 352] width 68 height 14
click at [171, 368] on div "Shapes L" at bounding box center [174, 368] width 34 height 27
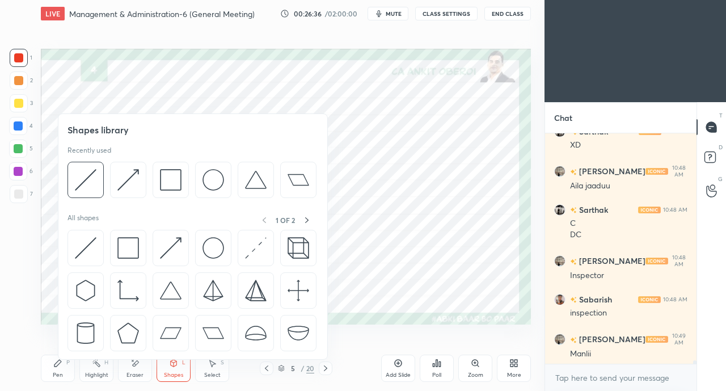
click at [84, 243] on img at bounding box center [86, 248] width 22 height 22
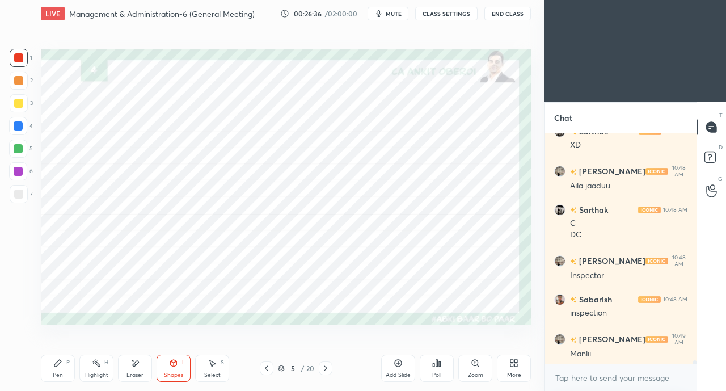
click at [20, 124] on div at bounding box center [18, 125] width 9 height 9
click at [176, 368] on icon at bounding box center [173, 363] width 9 height 9
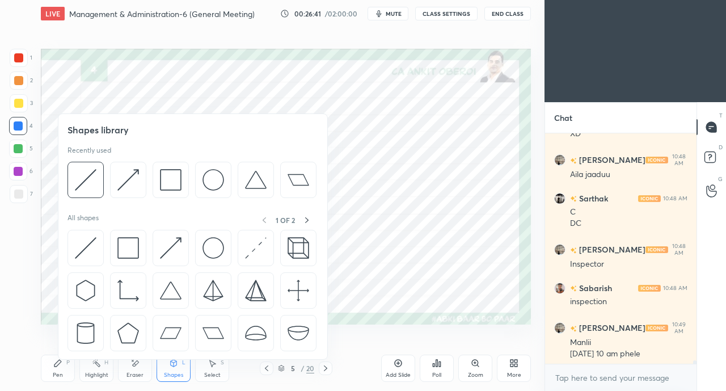
click at [167, 245] on img at bounding box center [171, 248] width 22 height 22
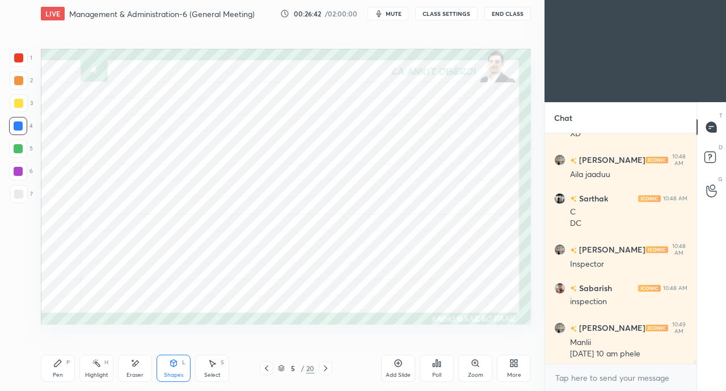
scroll to position [16702, 0]
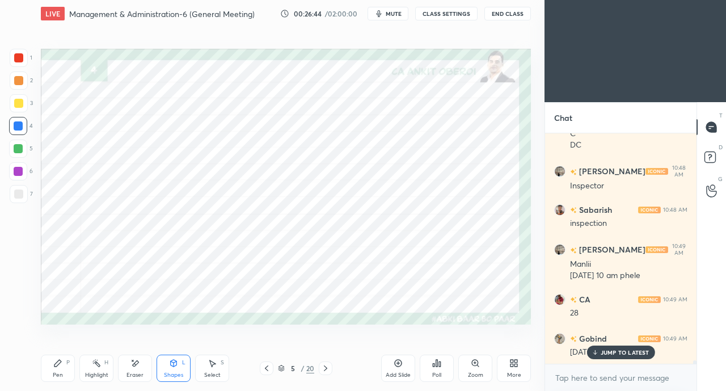
click at [82, 370] on div "Highlight H" at bounding box center [96, 368] width 34 height 27
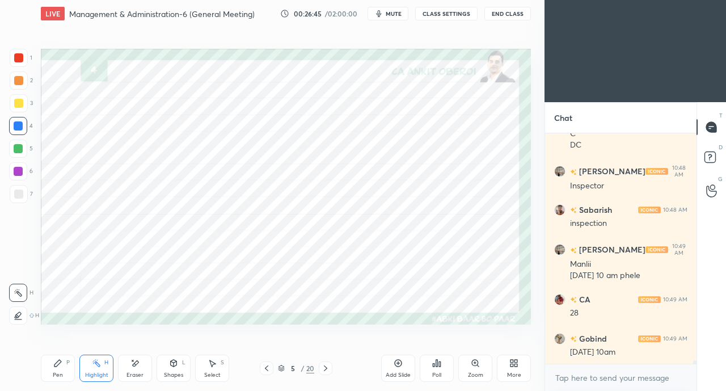
scroll to position [16780, 0]
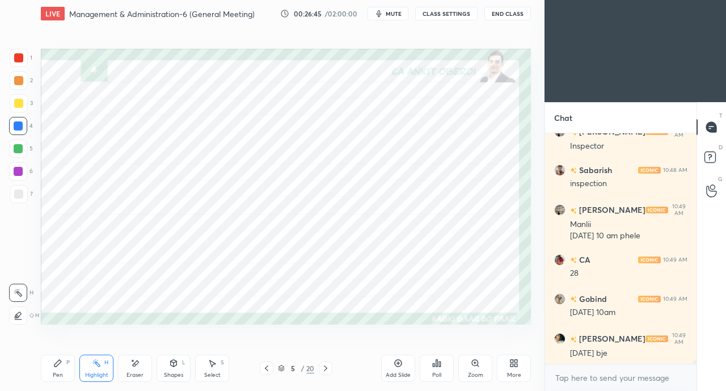
click at [60, 370] on div "Pen P" at bounding box center [58, 368] width 34 height 27
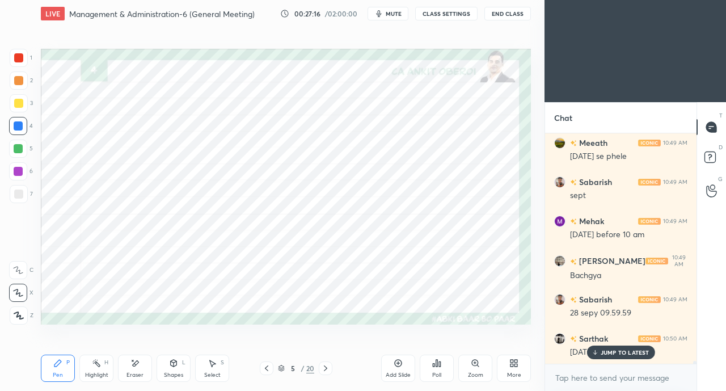
scroll to position [17093, 0]
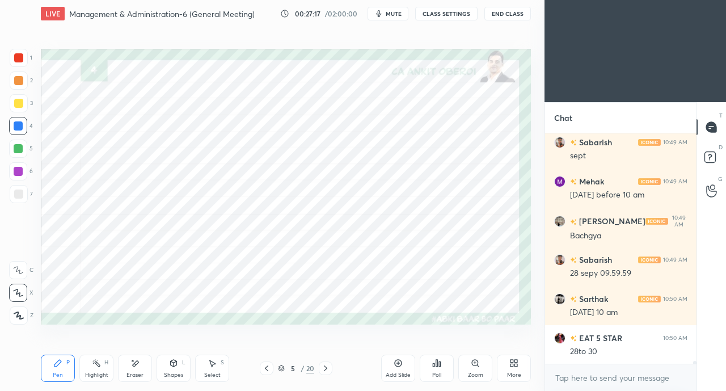
click at [169, 366] on icon at bounding box center [173, 363] width 9 height 9
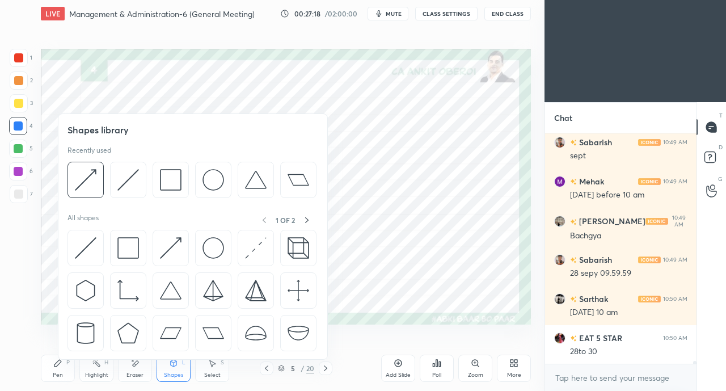
click at [90, 246] on img at bounding box center [86, 248] width 22 height 22
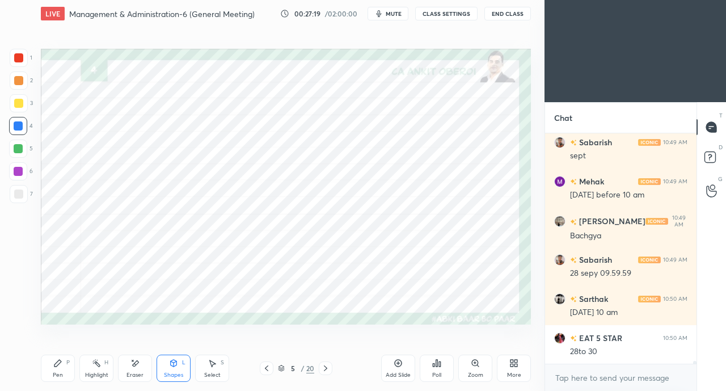
click at [20, 64] on div at bounding box center [19, 58] width 18 height 18
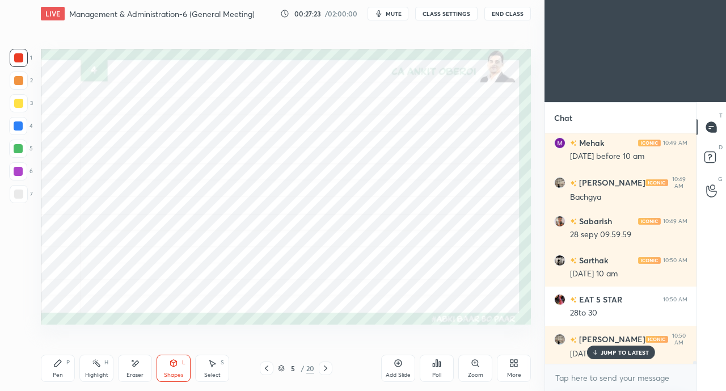
click at [57, 368] on div "Pen P" at bounding box center [58, 368] width 34 height 27
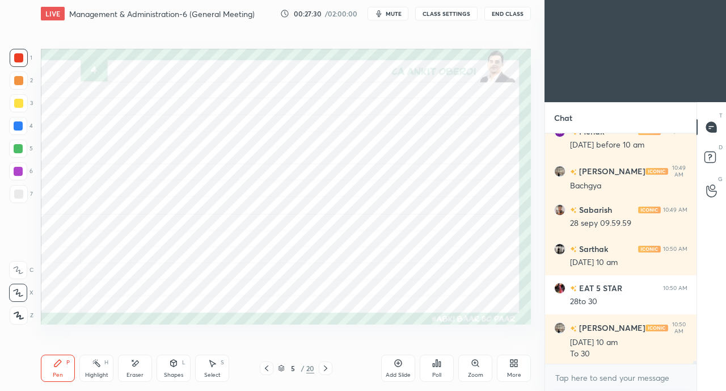
scroll to position [17183, 0]
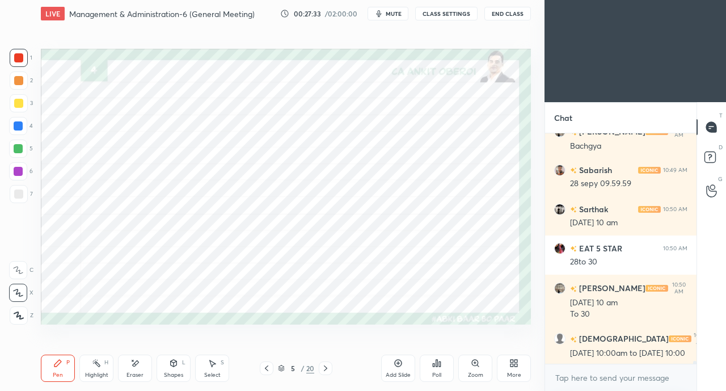
click at [128, 366] on div "Eraser" at bounding box center [135, 368] width 34 height 27
click at [65, 373] on div "Pen P" at bounding box center [58, 368] width 34 height 27
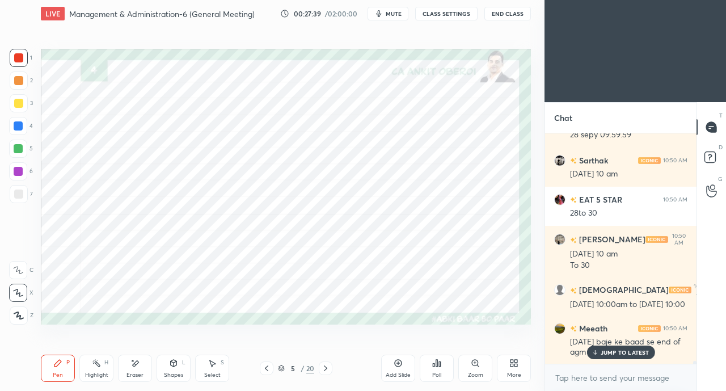
click at [601, 352] on p "JUMP TO LATEST" at bounding box center [625, 352] width 49 height 7
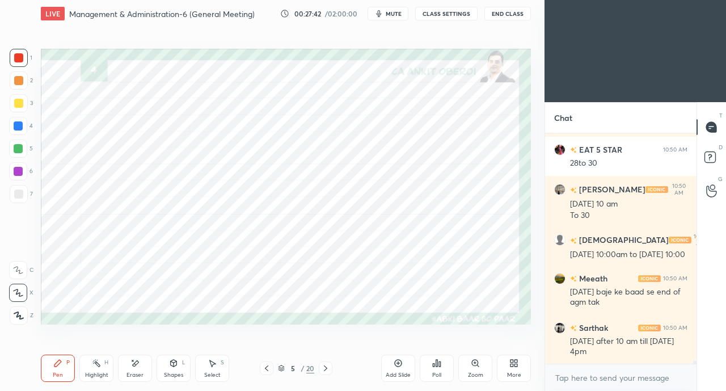
click at [168, 367] on div "Shapes L" at bounding box center [174, 368] width 34 height 27
click at [264, 369] on icon at bounding box center [266, 368] width 9 height 9
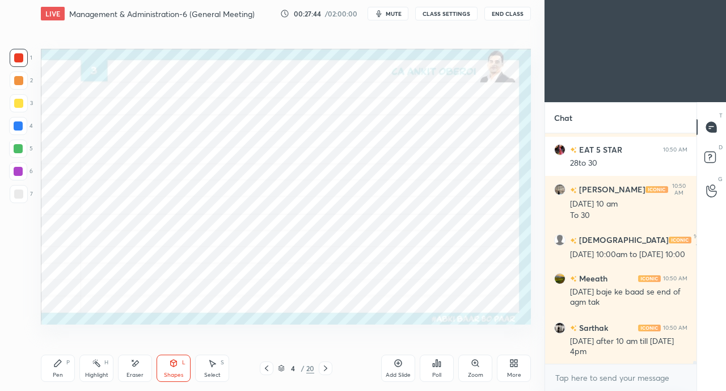
scroll to position [17320, 0]
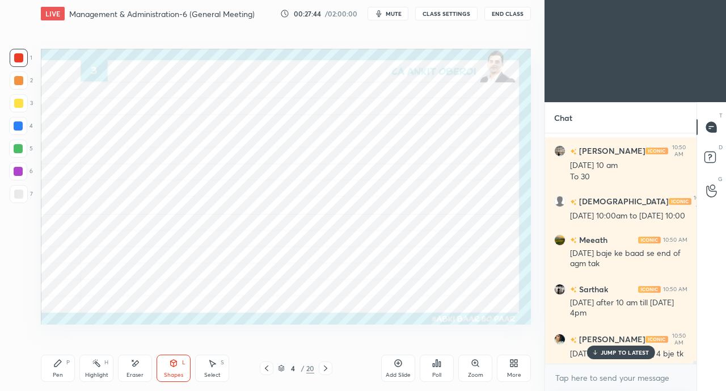
click at [23, 63] on div at bounding box center [19, 58] width 18 height 18
click at [22, 129] on div at bounding box center [18, 125] width 9 height 9
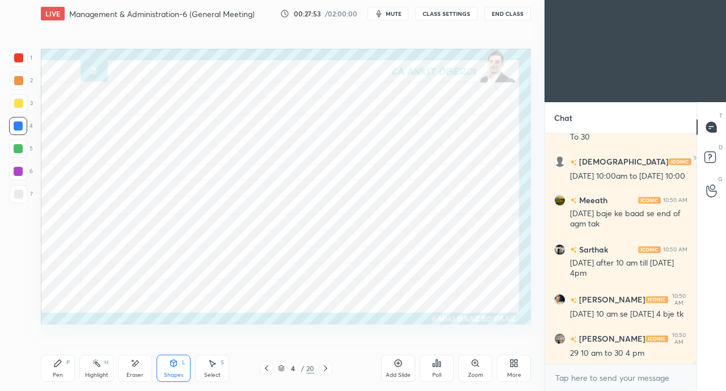
click at [263, 366] on icon at bounding box center [266, 368] width 9 height 9
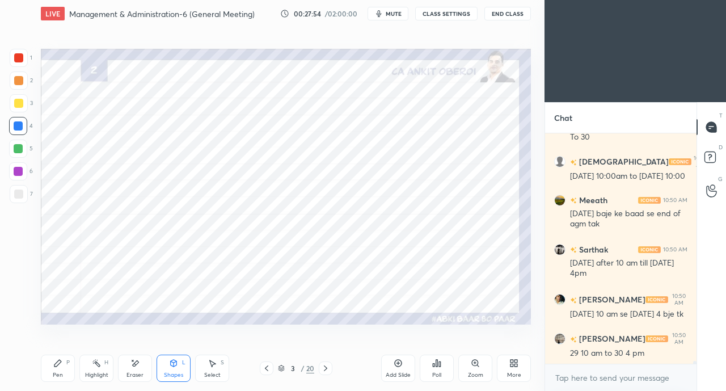
click at [326, 366] on icon at bounding box center [325, 368] width 9 height 9
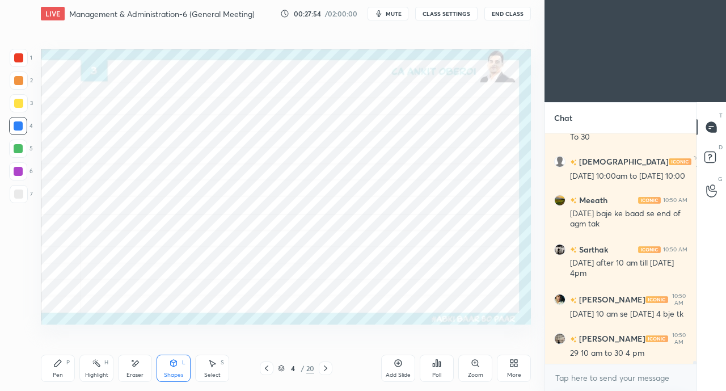
click at [327, 366] on icon at bounding box center [325, 368] width 9 height 9
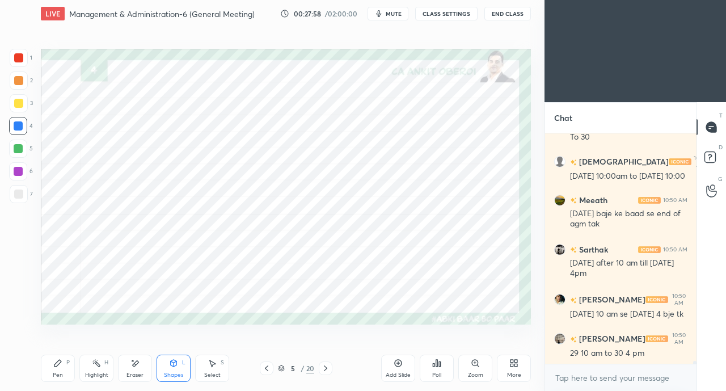
click at [131, 367] on icon at bounding box center [134, 364] width 9 height 10
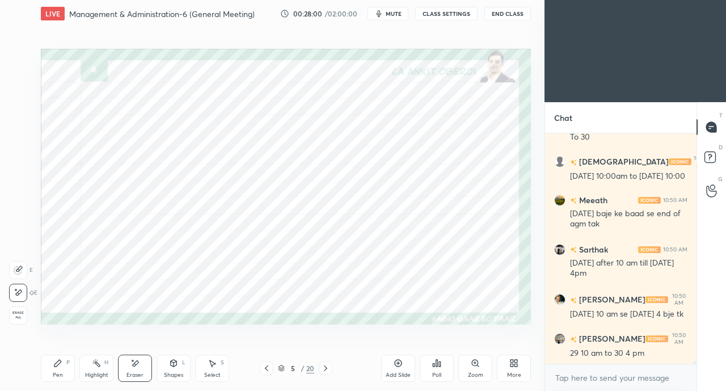
scroll to position [17398, 0]
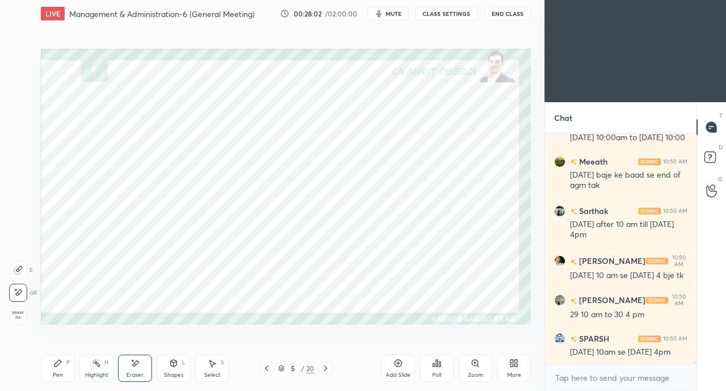
click at [175, 368] on div "Shapes L" at bounding box center [174, 368] width 34 height 27
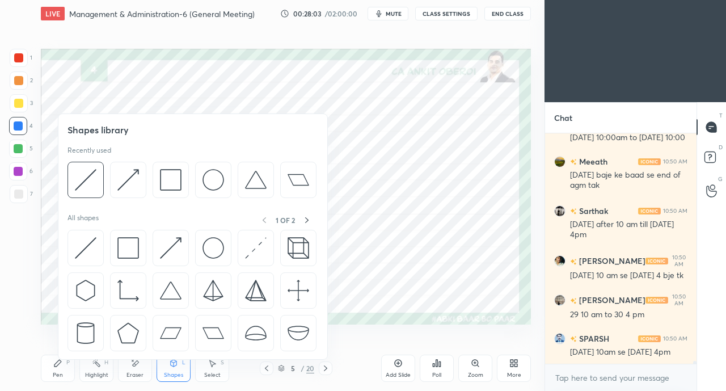
click at [81, 246] on img at bounding box center [86, 248] width 22 height 22
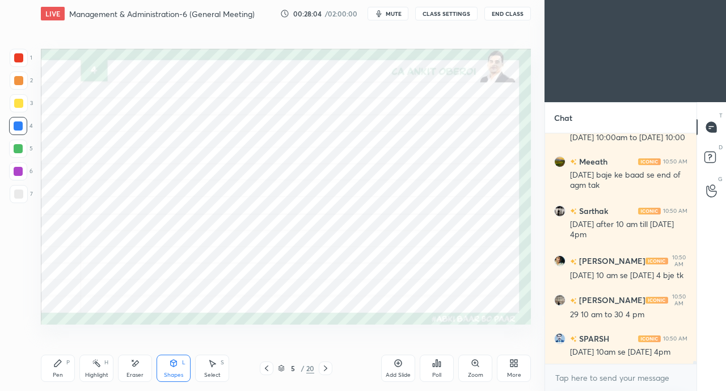
click at [17, 150] on div at bounding box center [18, 148] width 9 height 9
click at [181, 368] on div "Shapes L" at bounding box center [174, 368] width 34 height 27
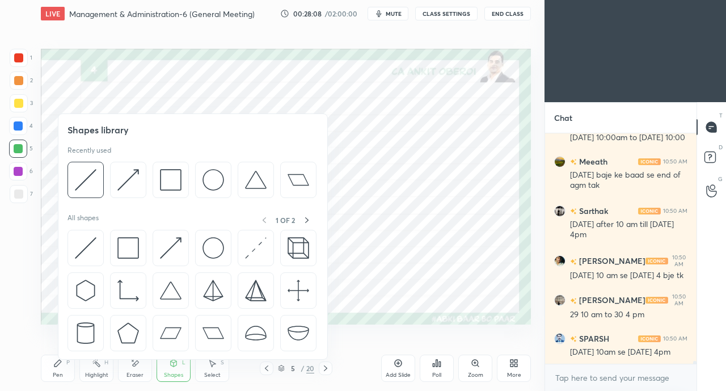
click at [169, 246] on img at bounding box center [171, 248] width 22 height 22
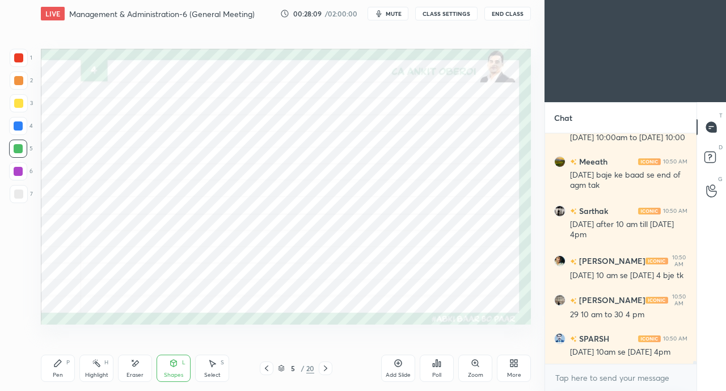
scroll to position [17448, 0]
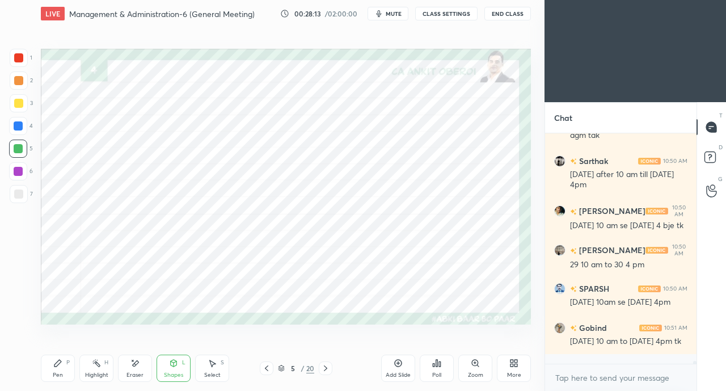
click at [62, 367] on div "Pen P" at bounding box center [58, 368] width 34 height 27
click at [176, 373] on div "Shapes" at bounding box center [173, 375] width 19 height 6
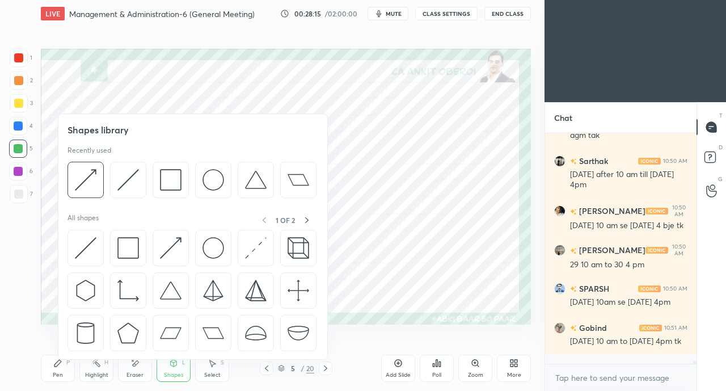
click at [168, 250] on img at bounding box center [171, 248] width 22 height 22
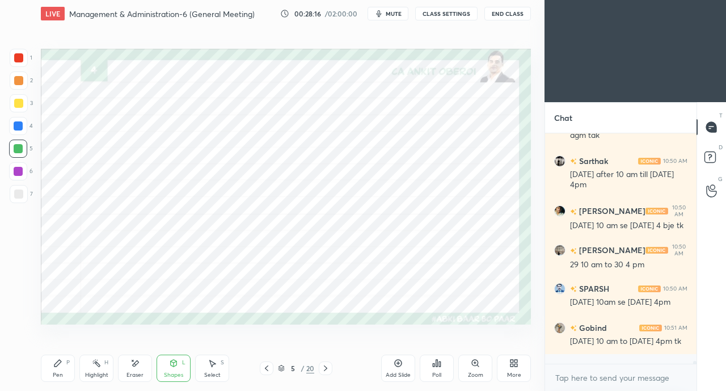
click at [125, 366] on div "Eraser" at bounding box center [135, 368] width 34 height 27
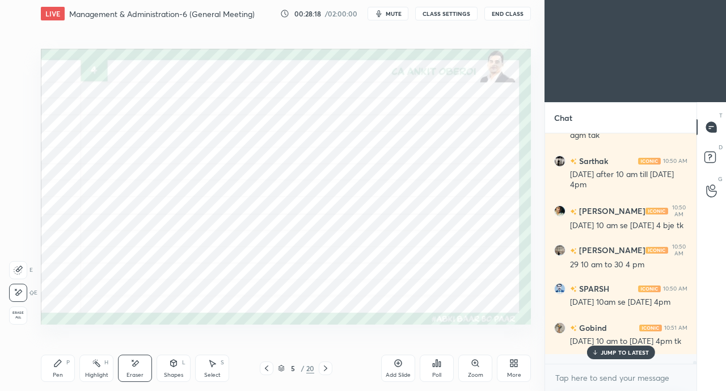
scroll to position [17487, 0]
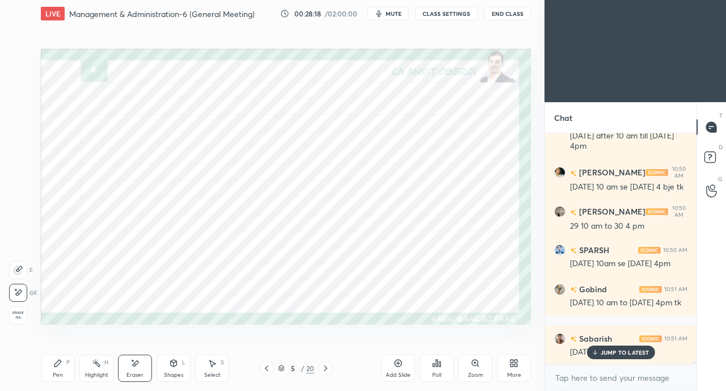
click at [62, 369] on div "Pen P" at bounding box center [58, 368] width 34 height 27
click at [19, 127] on div at bounding box center [18, 125] width 9 height 9
click at [170, 368] on icon at bounding box center [173, 363] width 9 height 9
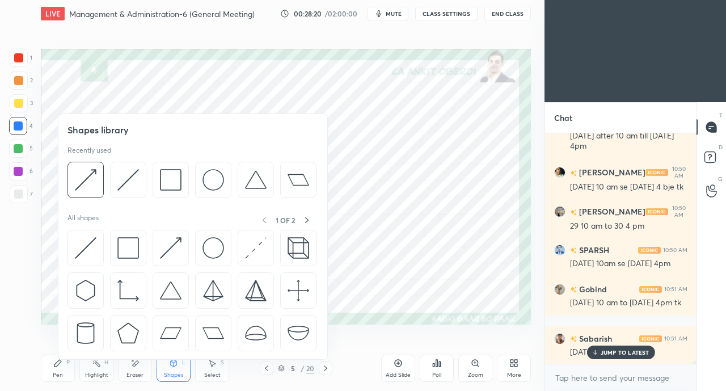
click at [163, 247] on img at bounding box center [171, 248] width 22 height 22
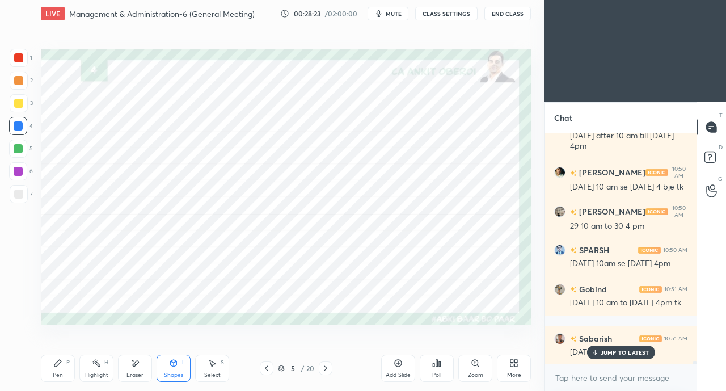
click at [60, 370] on div "Pen P" at bounding box center [58, 368] width 34 height 27
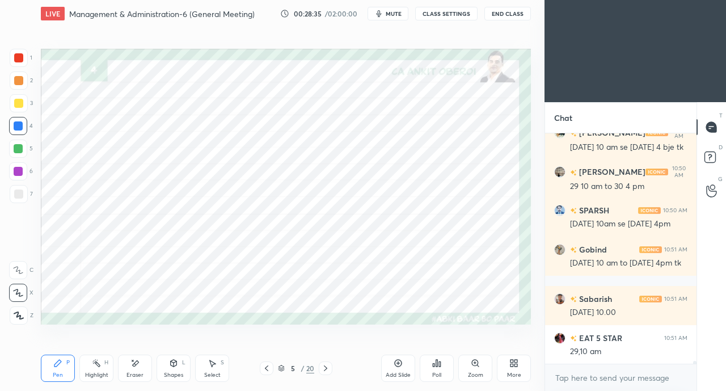
scroll to position [17565, 0]
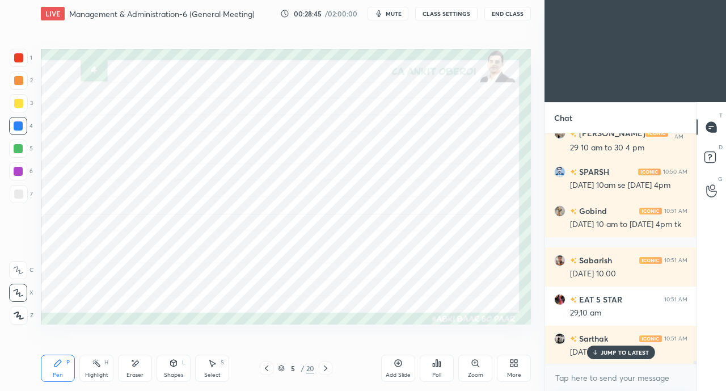
click at [137, 365] on icon at bounding box center [134, 364] width 9 height 10
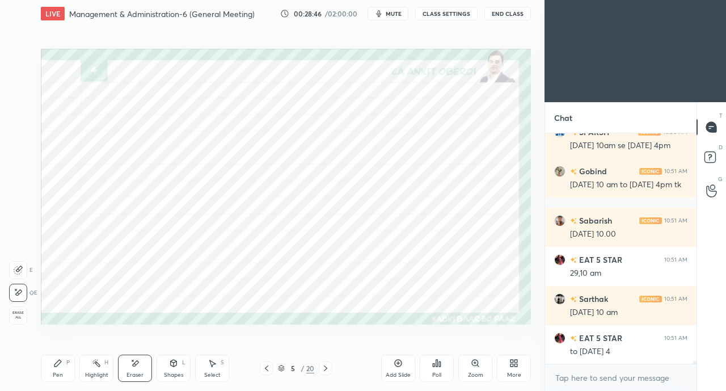
click at [179, 369] on div "Shapes L" at bounding box center [174, 368] width 34 height 27
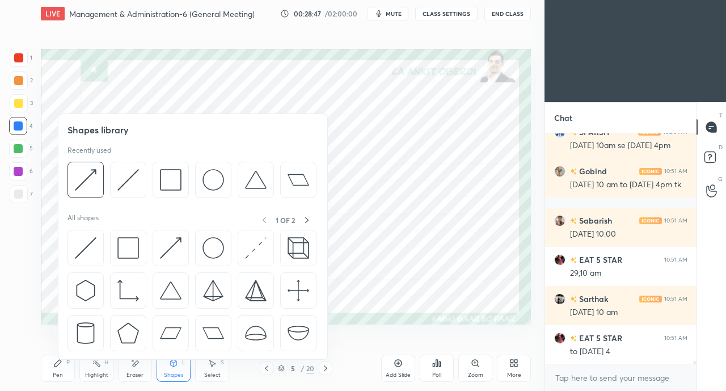
click at [84, 240] on img at bounding box center [86, 248] width 22 height 22
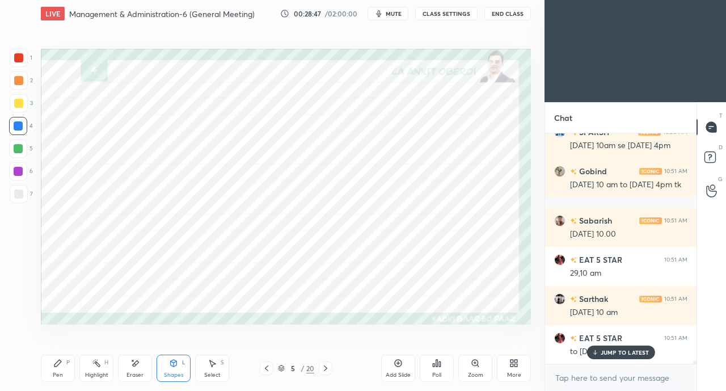
scroll to position [17644, 0]
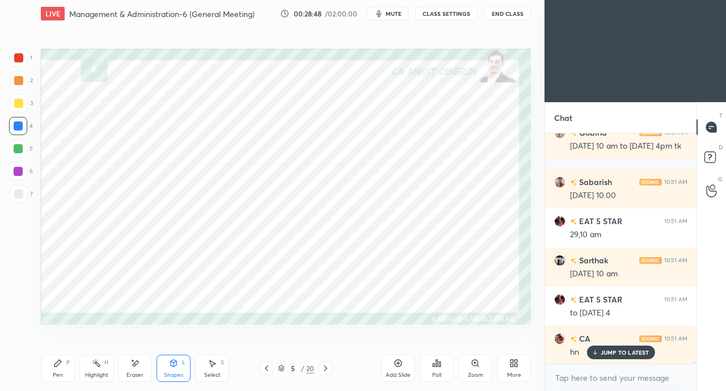
click at [16, 174] on div at bounding box center [18, 171] width 9 height 9
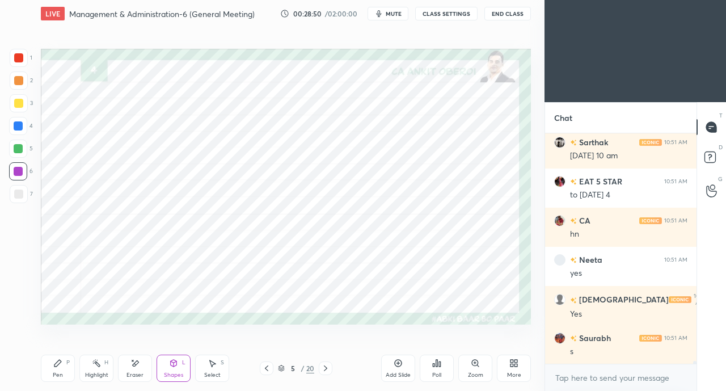
scroll to position [17800, 0]
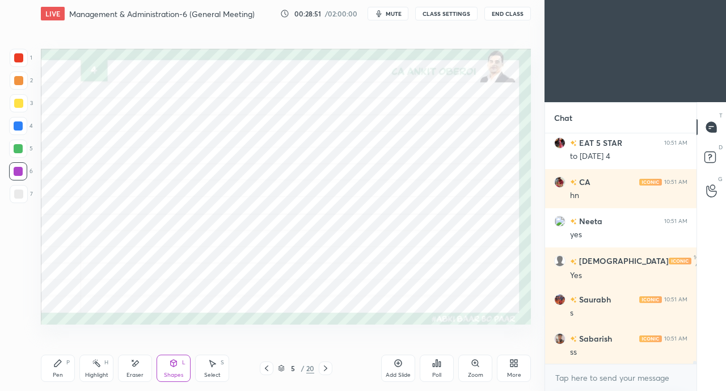
click at [58, 374] on div "Pen" at bounding box center [58, 375] width 10 height 6
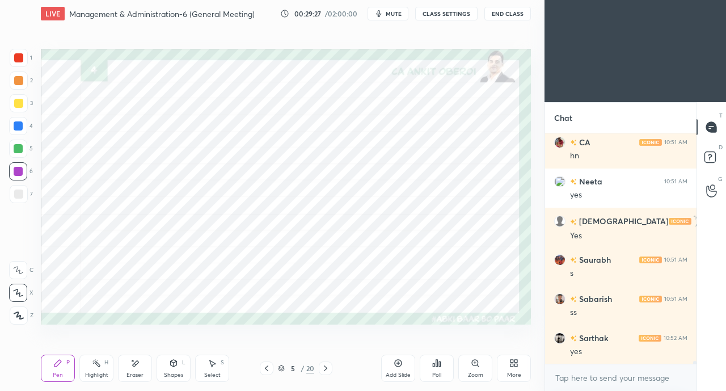
click at [25, 54] on div at bounding box center [19, 58] width 18 height 18
click at [127, 367] on div "Eraser" at bounding box center [135, 368] width 34 height 27
click at [57, 363] on icon at bounding box center [57, 363] width 7 height 7
click at [176, 366] on icon at bounding box center [173, 363] width 9 height 9
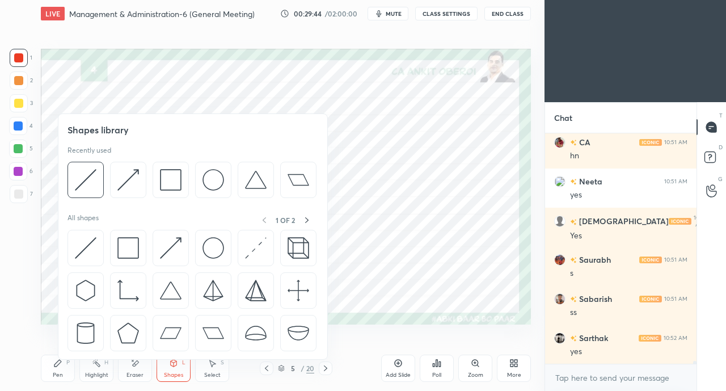
click at [82, 246] on img at bounding box center [86, 248] width 22 height 22
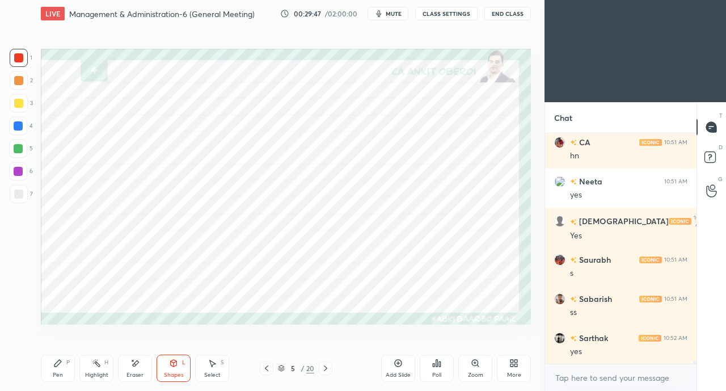
click at [59, 368] on div "Pen P" at bounding box center [58, 368] width 34 height 27
click at [175, 372] on div "Shapes" at bounding box center [173, 375] width 19 height 6
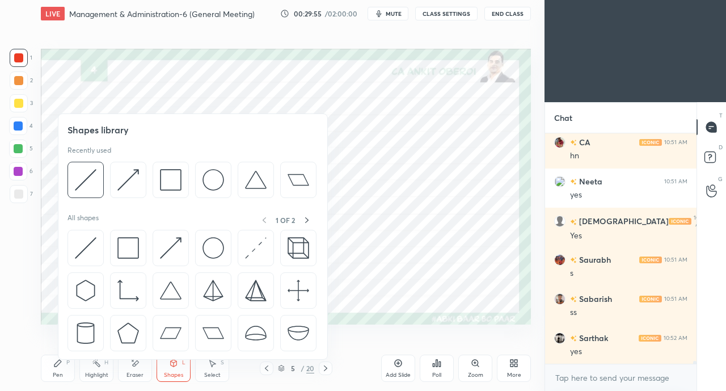
click at [133, 250] on img at bounding box center [128, 248] width 22 height 22
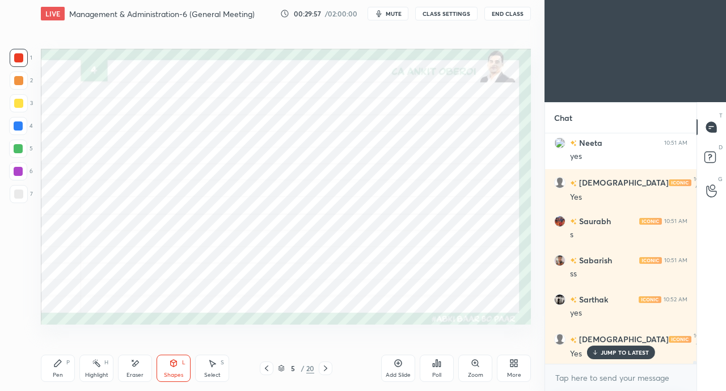
scroll to position [17918, 0]
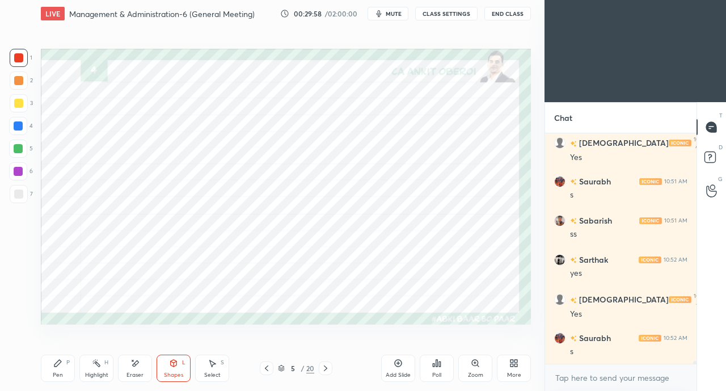
click at [54, 364] on icon at bounding box center [57, 363] width 7 height 7
click at [16, 128] on div at bounding box center [18, 125] width 9 height 9
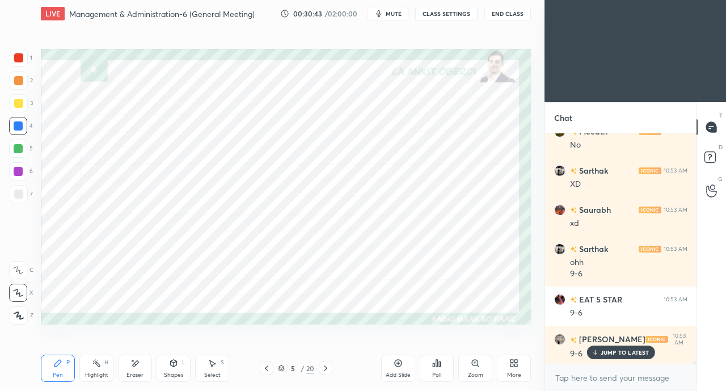
scroll to position [18321, 0]
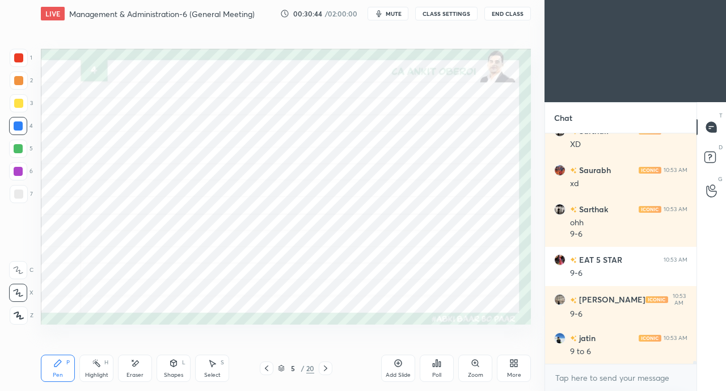
click at [129, 372] on div "Eraser" at bounding box center [135, 375] width 17 height 6
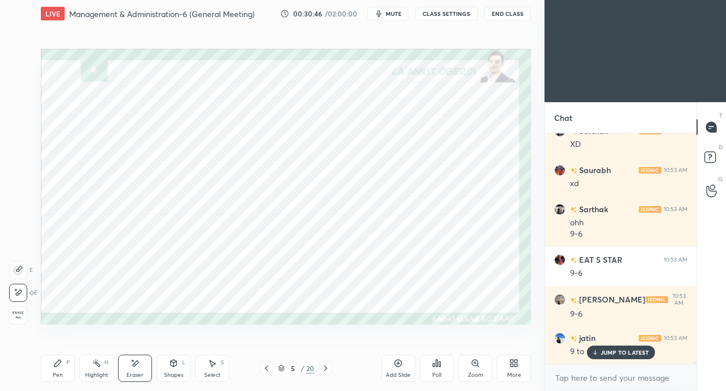
scroll to position [18359, 0]
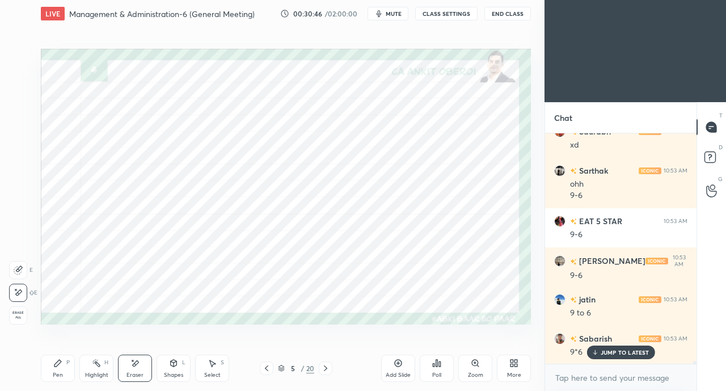
click at [176, 366] on icon at bounding box center [174, 363] width 6 height 7
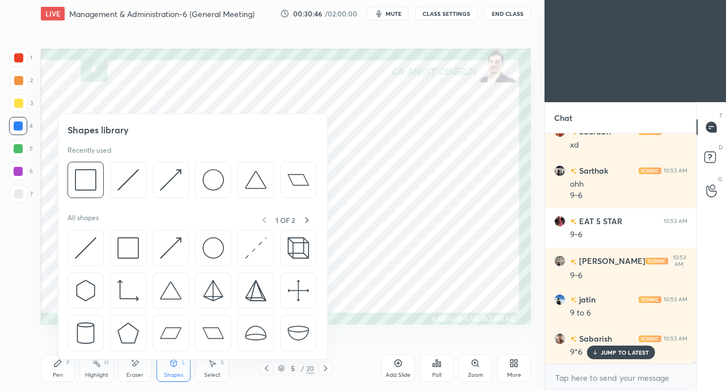
click at [83, 247] on img at bounding box center [86, 248] width 22 height 22
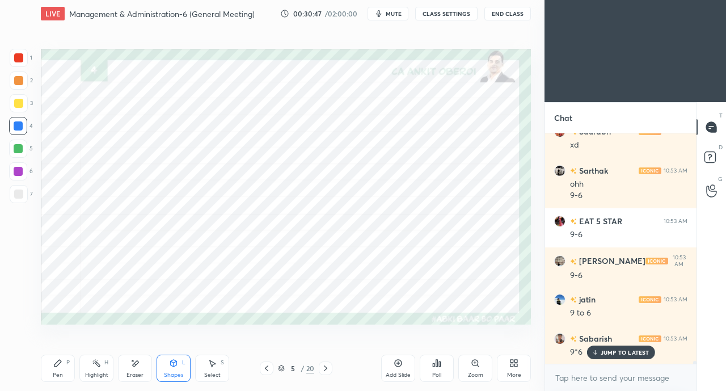
click at [19, 146] on div at bounding box center [18, 148] width 9 height 9
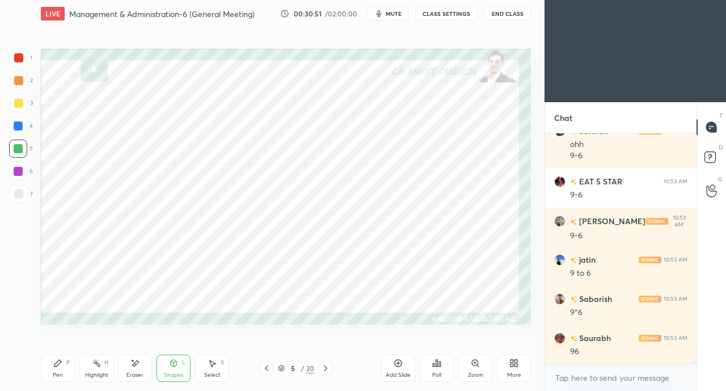
click at [119, 372] on div "Eraser" at bounding box center [135, 368] width 34 height 27
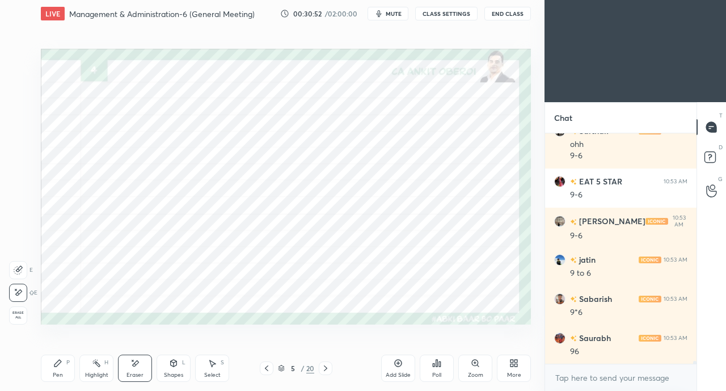
click at [172, 368] on icon at bounding box center [173, 363] width 9 height 9
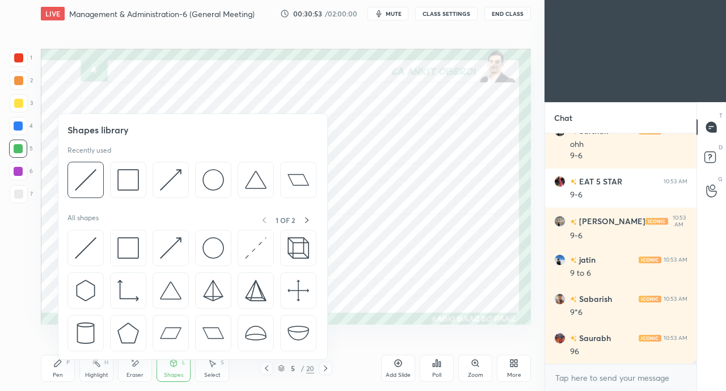
click at [86, 241] on img at bounding box center [86, 248] width 22 height 22
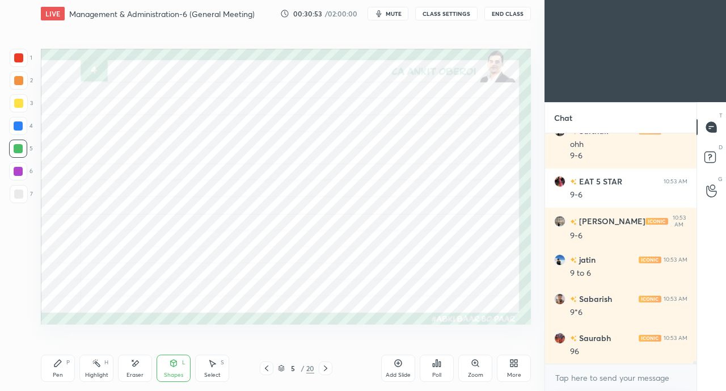
scroll to position [18438, 0]
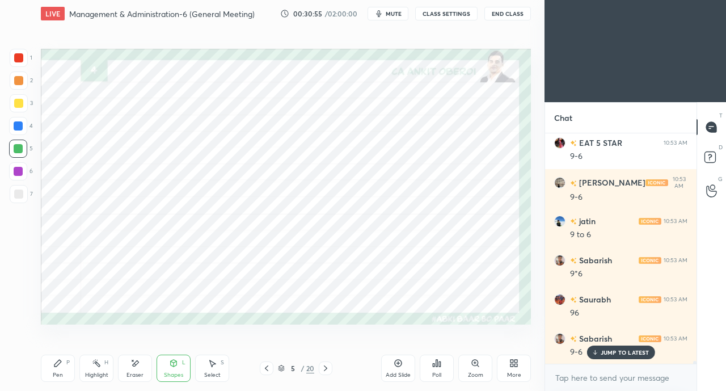
click at [132, 366] on icon at bounding box center [134, 364] width 9 height 10
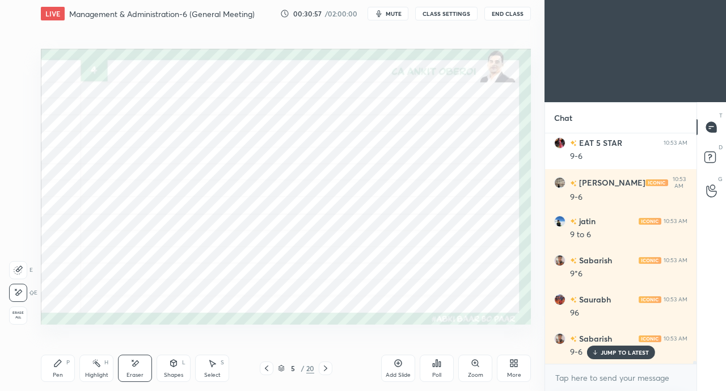
click at [178, 369] on div "Shapes L" at bounding box center [174, 368] width 34 height 27
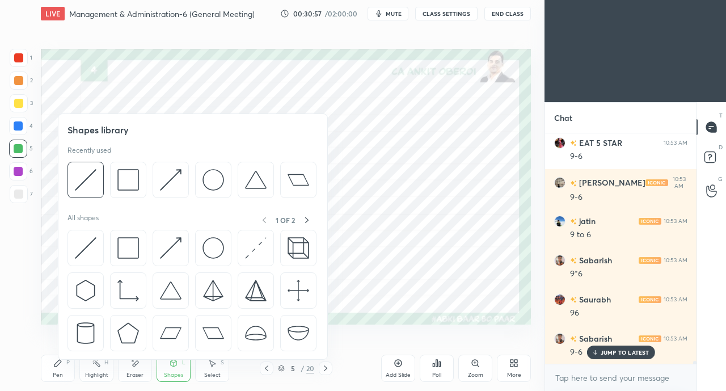
click at [83, 246] on img at bounding box center [86, 248] width 22 height 22
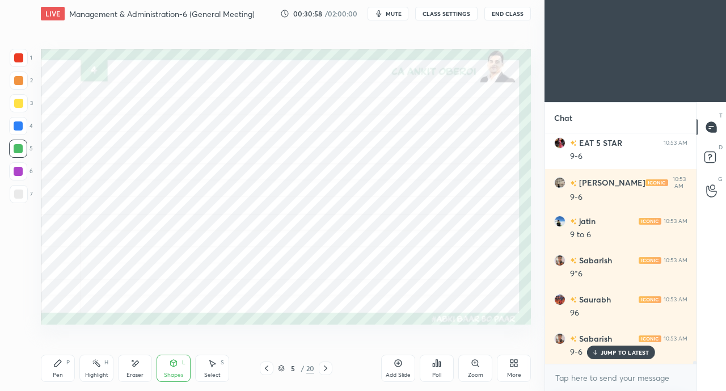
click at [18, 124] on div at bounding box center [18, 125] width 9 height 9
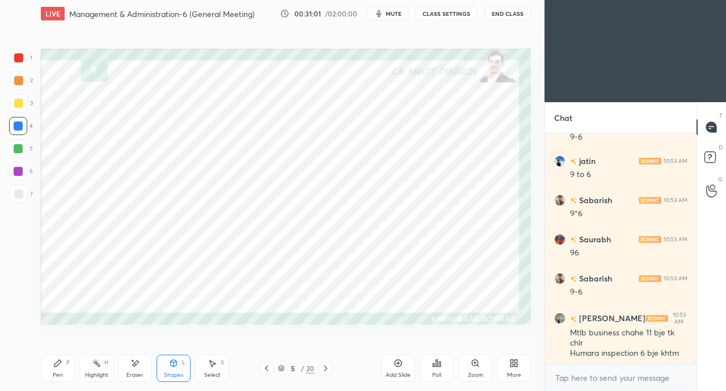
click at [179, 369] on div "Shapes L" at bounding box center [174, 368] width 34 height 27
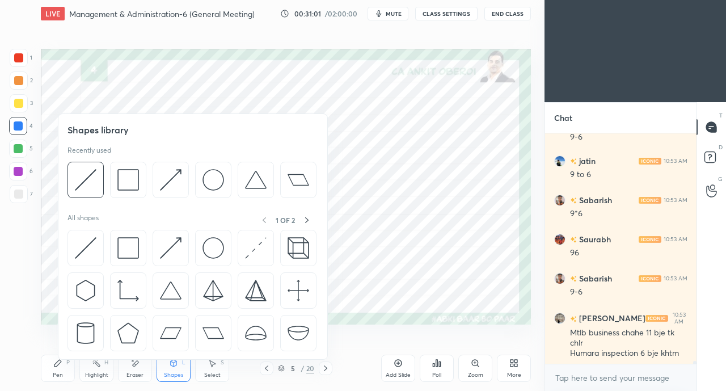
click at [168, 242] on img at bounding box center [171, 248] width 22 height 22
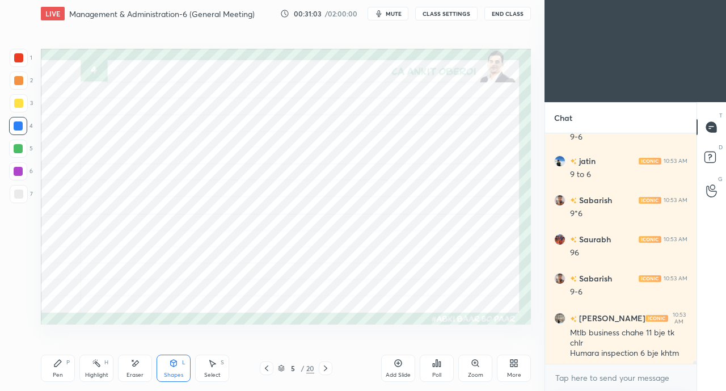
click at [22, 58] on div at bounding box center [18, 57] width 9 height 9
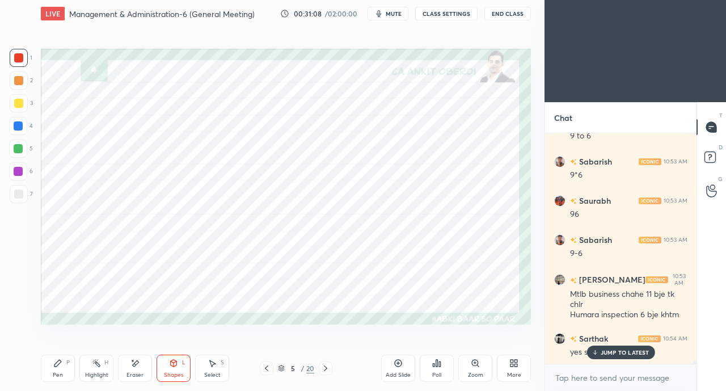
click at [60, 375] on div "Pen" at bounding box center [58, 375] width 10 height 6
click at [136, 370] on div "Eraser" at bounding box center [135, 368] width 34 height 27
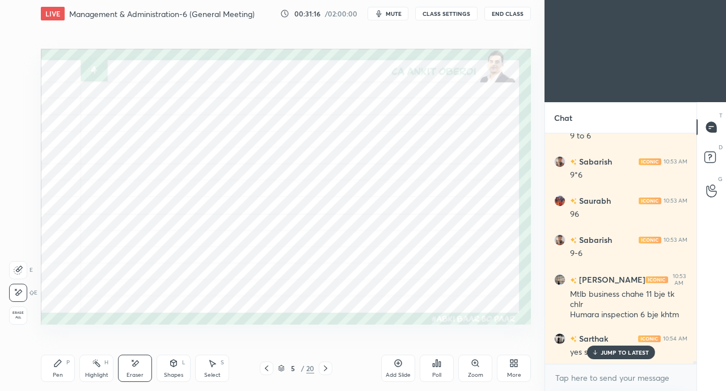
click at [62, 365] on div "Pen P" at bounding box center [58, 368] width 34 height 27
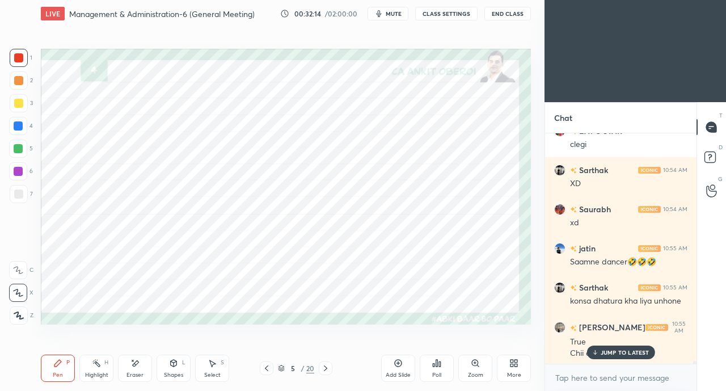
scroll to position [19499, 0]
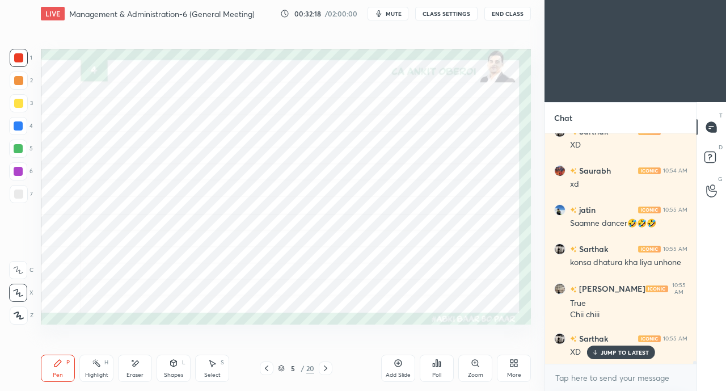
click at [18, 56] on div at bounding box center [18, 57] width 9 height 9
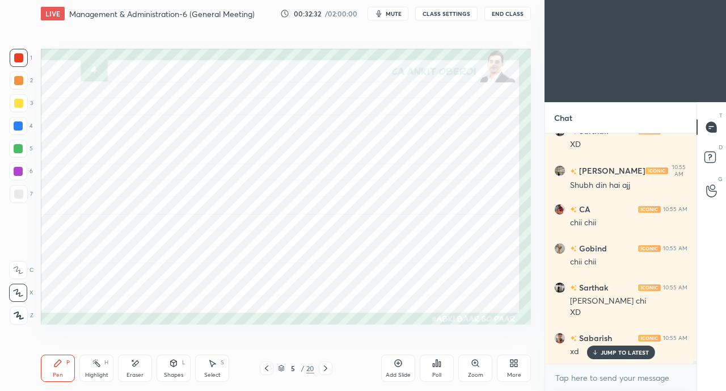
scroll to position [19745, 0]
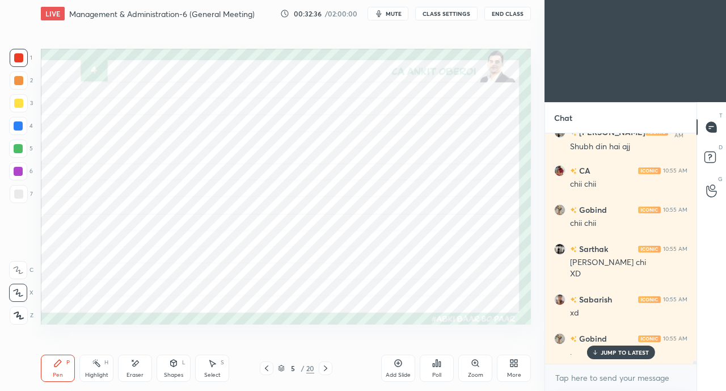
click at [262, 367] on icon at bounding box center [266, 368] width 9 height 9
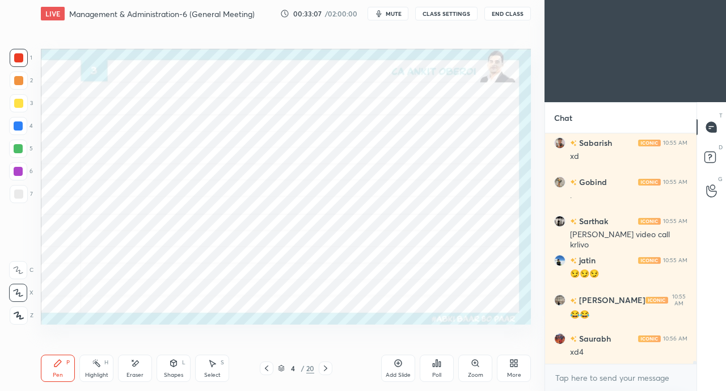
scroll to position [19941, 0]
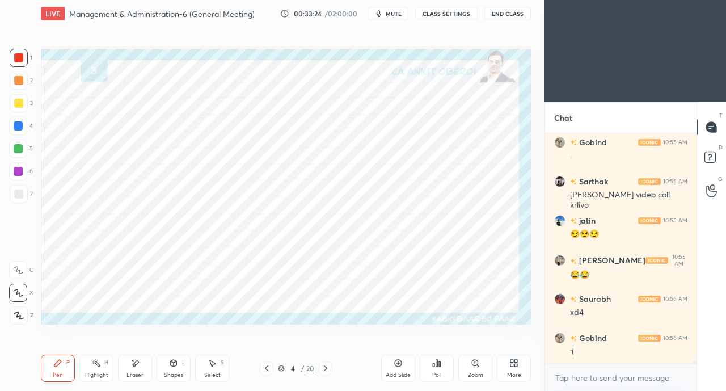
click at [326, 366] on icon at bounding box center [325, 368] width 9 height 9
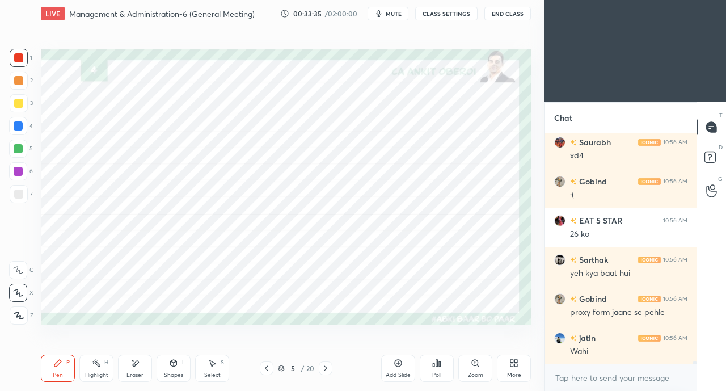
scroll to position [20136, 0]
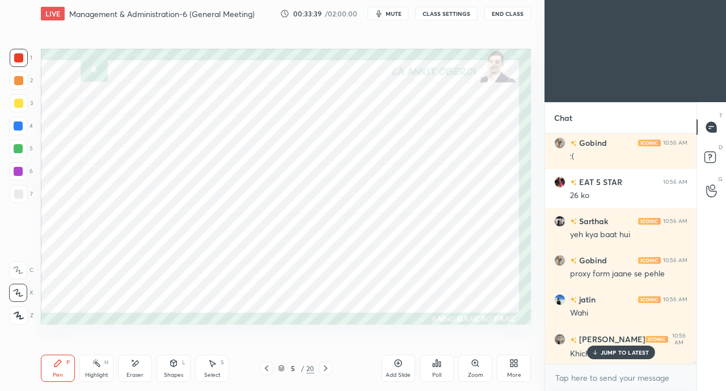
click at [604, 357] on div "JUMP TO LATEST" at bounding box center [621, 352] width 68 height 14
click at [168, 363] on div "Shapes L" at bounding box center [174, 368] width 34 height 27
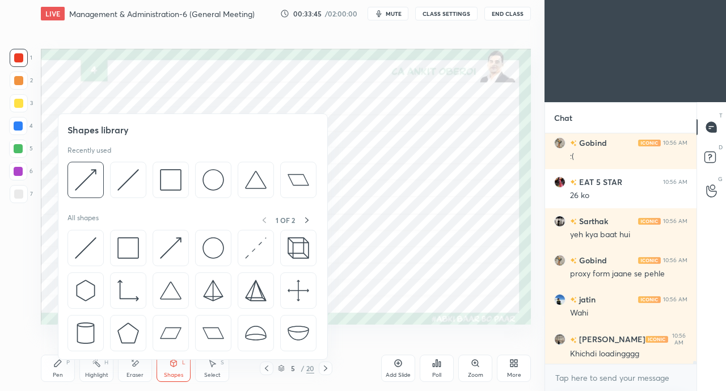
click at [83, 243] on img at bounding box center [86, 248] width 22 height 22
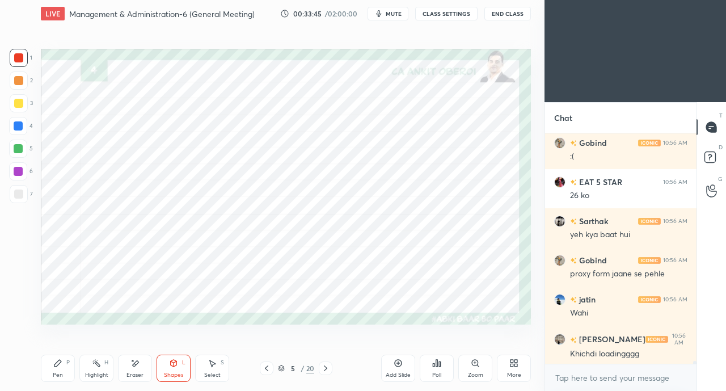
click at [23, 131] on div at bounding box center [18, 126] width 18 height 18
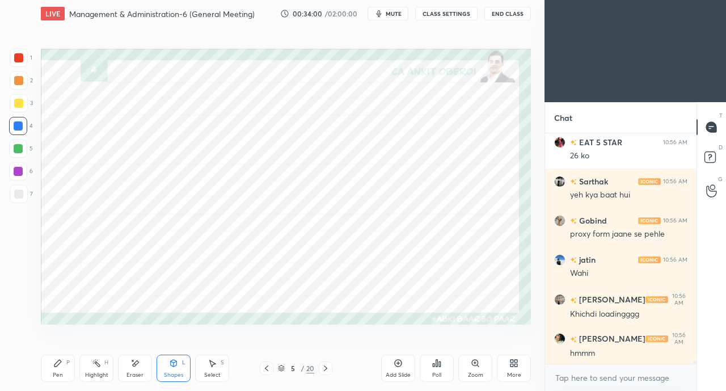
click at [57, 361] on icon at bounding box center [57, 363] width 9 height 9
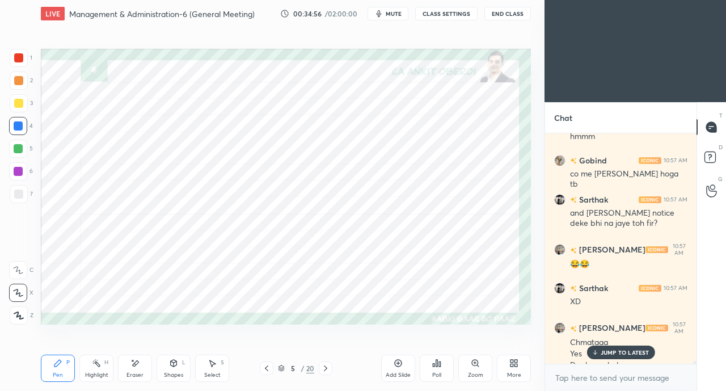
scroll to position [20404, 0]
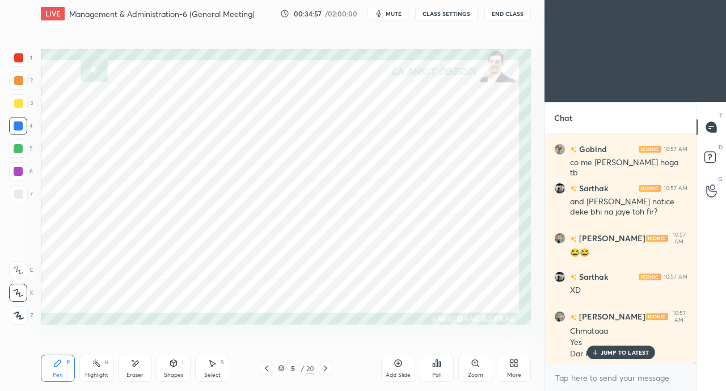
click at [133, 370] on div "Eraser" at bounding box center [135, 368] width 34 height 27
click at [606, 350] on p "JUMP TO LATEST" at bounding box center [625, 352] width 49 height 7
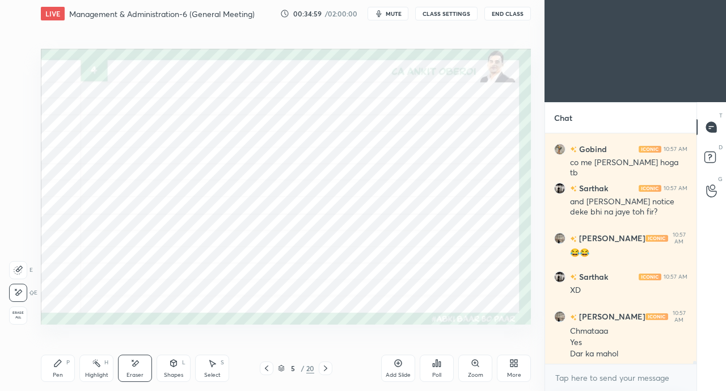
click at [50, 374] on div "Pen P" at bounding box center [58, 368] width 34 height 27
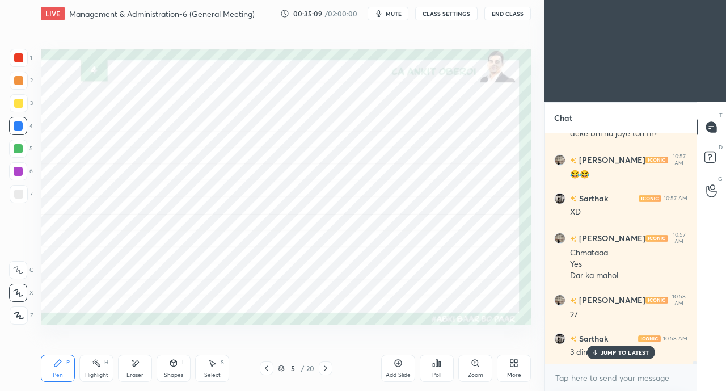
click at [16, 56] on div at bounding box center [18, 57] width 9 height 9
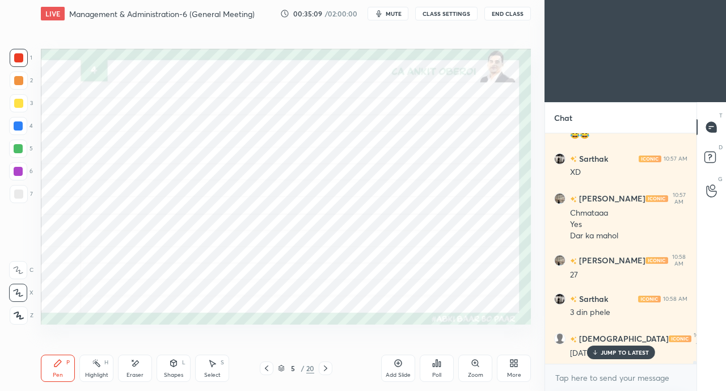
scroll to position [20561, 0]
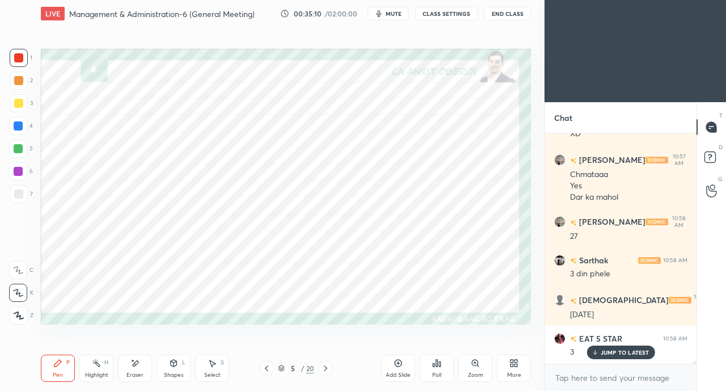
click at [172, 369] on div "Shapes L" at bounding box center [174, 368] width 34 height 27
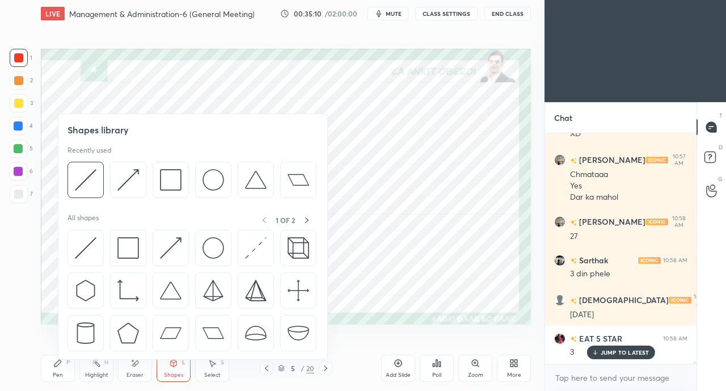
click at [165, 242] on img at bounding box center [171, 248] width 22 height 22
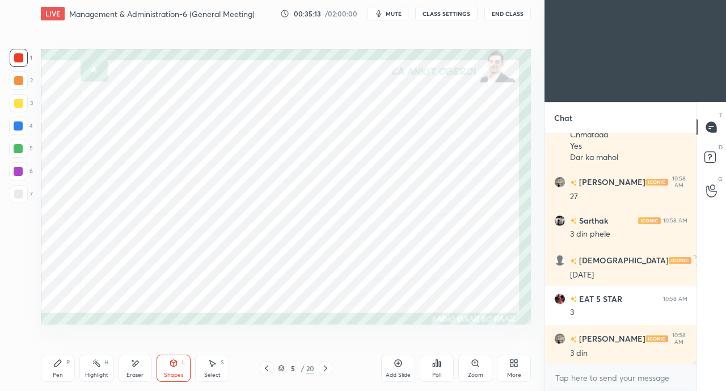
scroll to position [20639, 0]
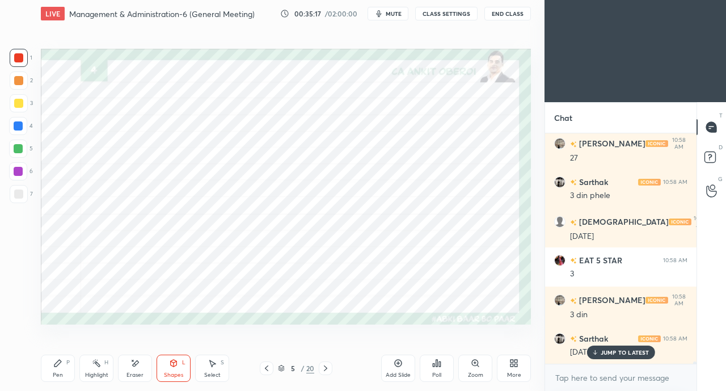
click at [168, 367] on div "Shapes L" at bounding box center [174, 368] width 34 height 27
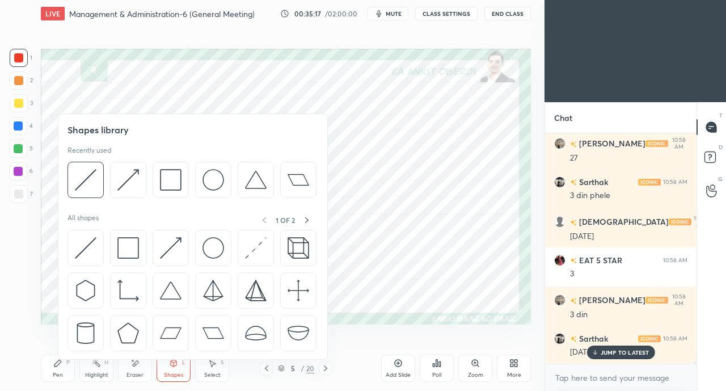
click at [85, 250] on img at bounding box center [86, 248] width 22 height 22
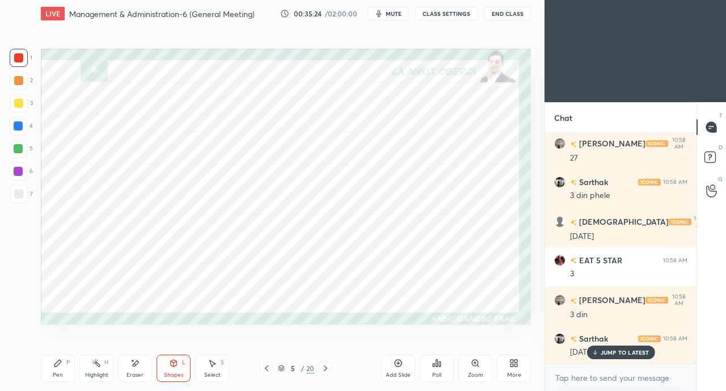
click at [51, 373] on div "Pen P" at bounding box center [58, 368] width 34 height 27
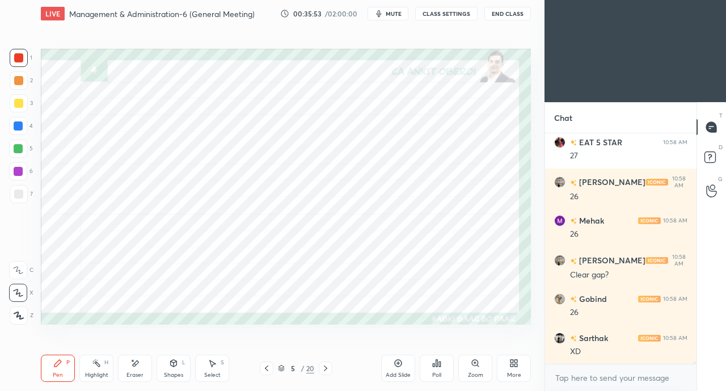
scroll to position [20952, 0]
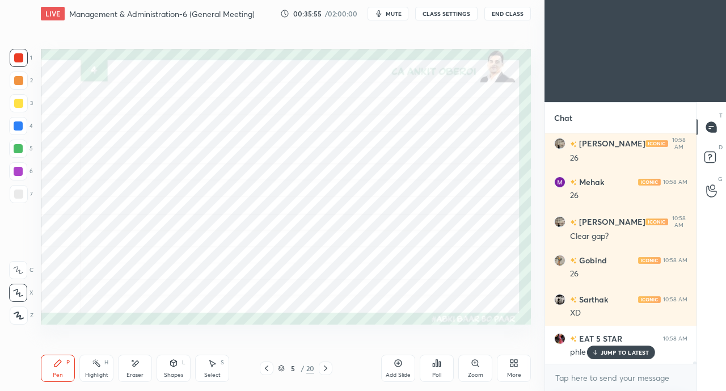
click at [602, 355] on p "JUMP TO LATEST" at bounding box center [625, 352] width 49 height 7
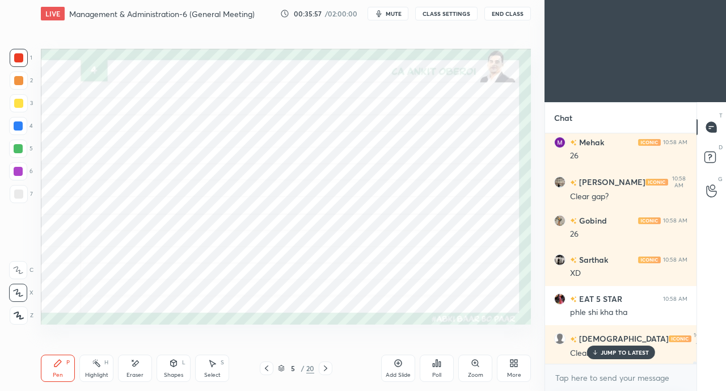
scroll to position [21051, 0]
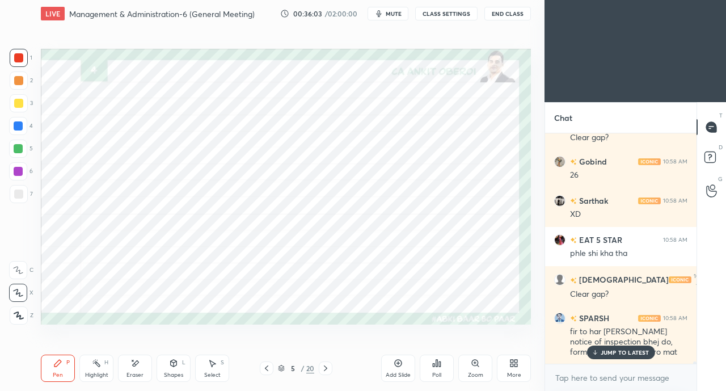
click at [607, 352] on p "JUMP TO LATEST" at bounding box center [625, 352] width 49 height 7
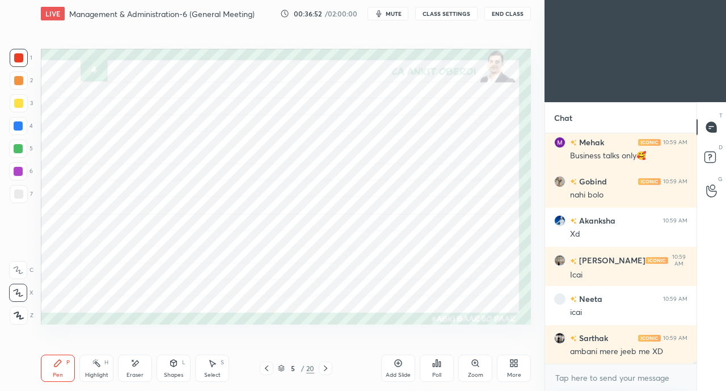
scroll to position [21932, 0]
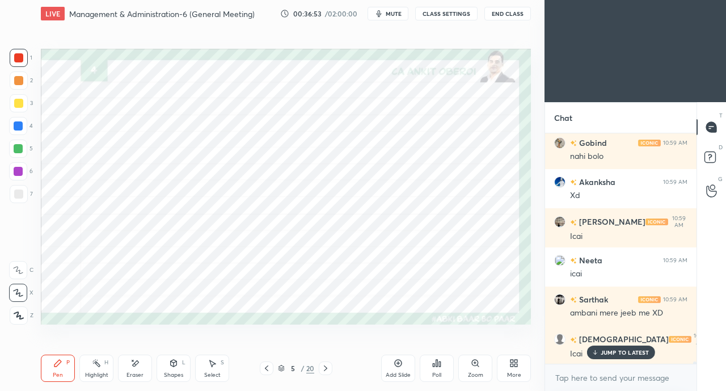
click at [622, 349] on p "JUMP TO LATEST" at bounding box center [625, 352] width 49 height 7
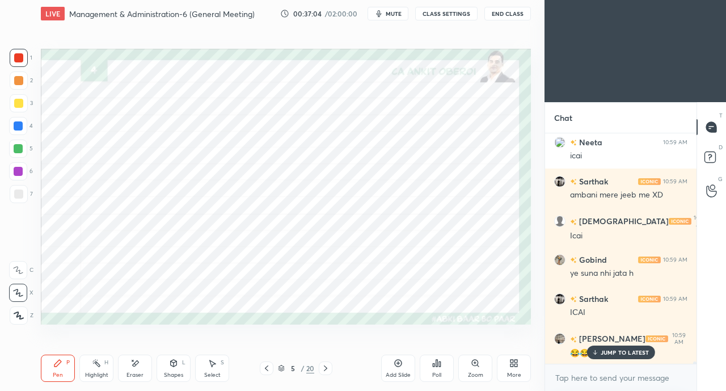
scroll to position [22089, 0]
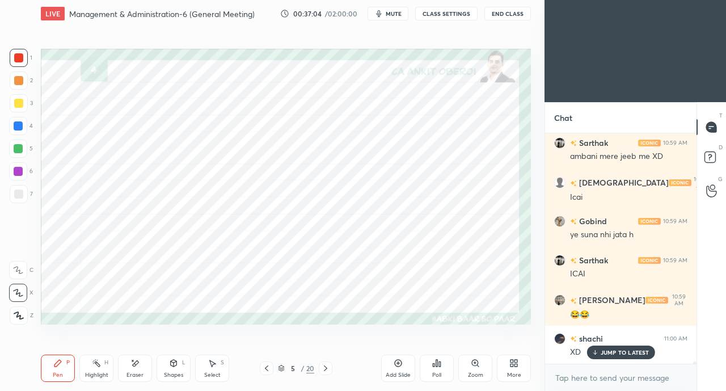
click at [266, 370] on icon at bounding box center [266, 368] width 9 height 9
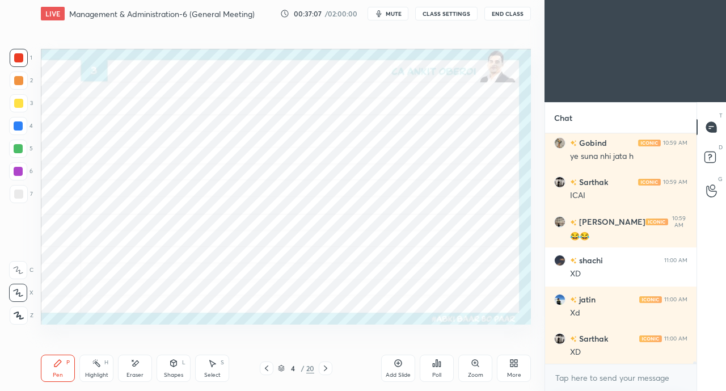
scroll to position [22207, 0]
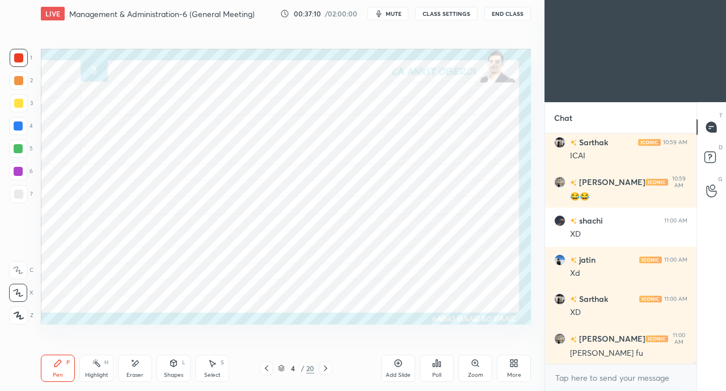
click at [266, 368] on icon at bounding box center [266, 368] width 3 height 6
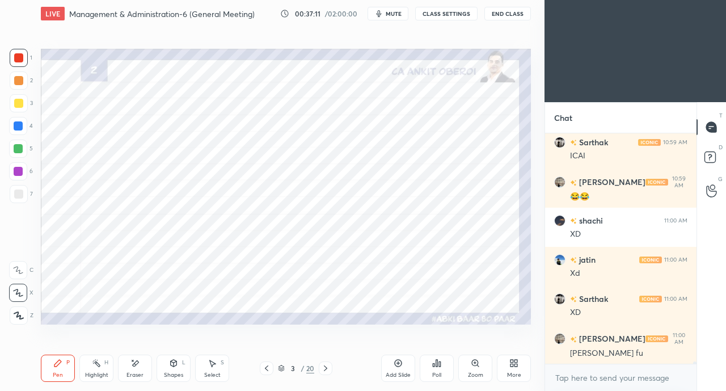
click at [329, 368] on icon at bounding box center [325, 368] width 9 height 9
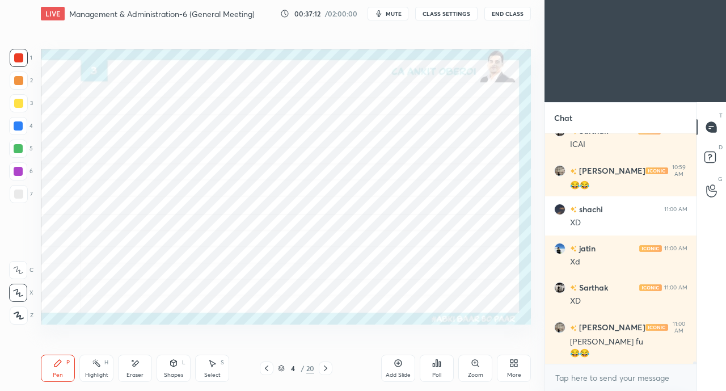
scroll to position [22257, 0]
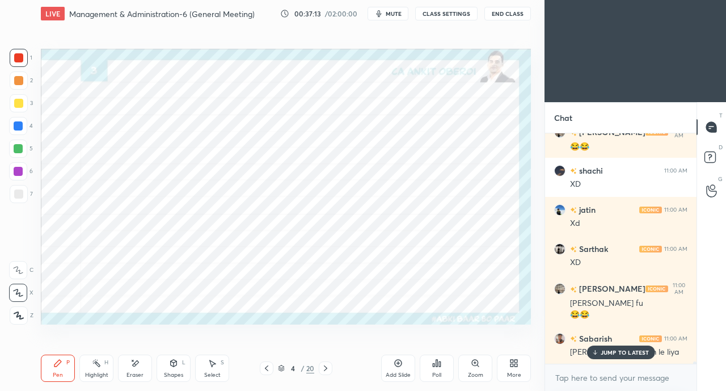
click at [266, 368] on icon at bounding box center [266, 368] width 3 height 6
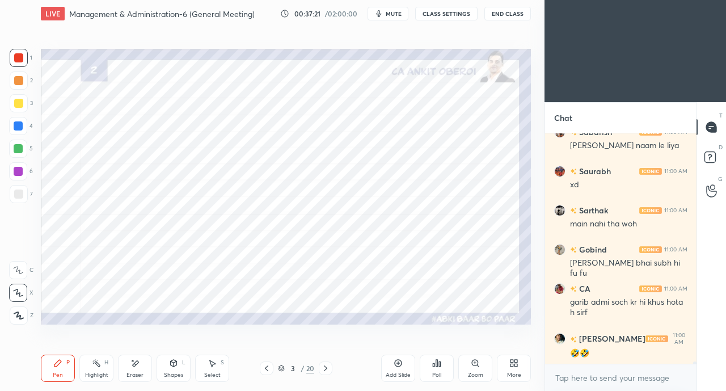
scroll to position [22502, 0]
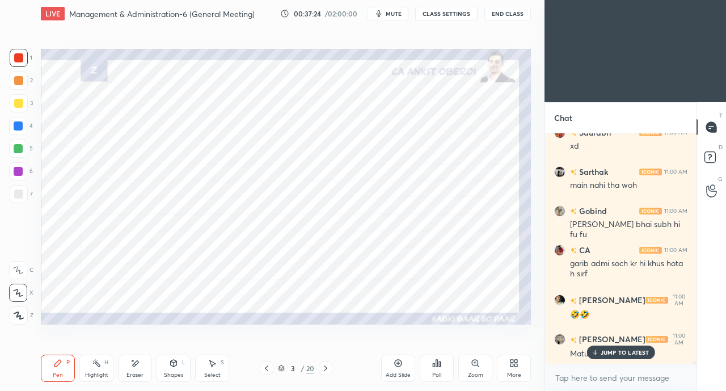
click at [610, 353] on p "JUMP TO LATEST" at bounding box center [625, 352] width 49 height 7
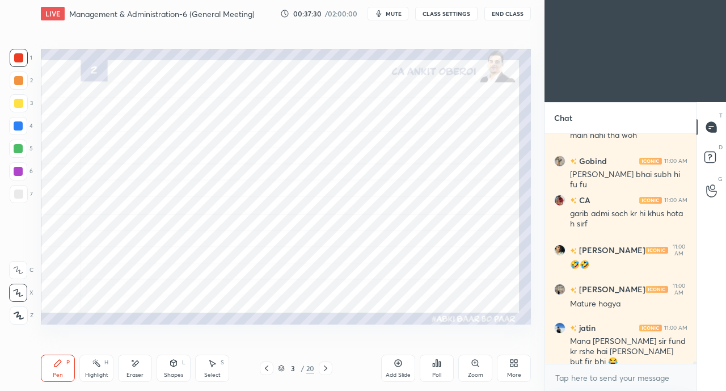
click at [325, 368] on icon at bounding box center [325, 368] width 9 height 9
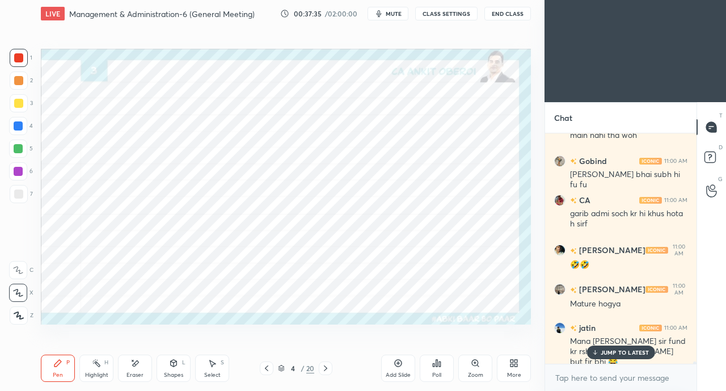
scroll to position [22591, 0]
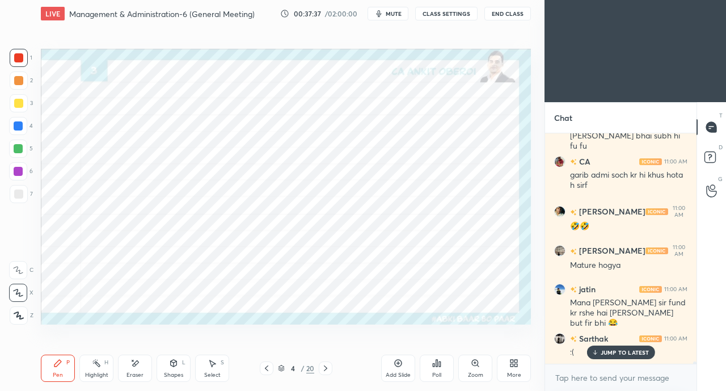
click at [600, 350] on div "JUMP TO LATEST" at bounding box center [621, 352] width 68 height 14
click at [326, 370] on icon at bounding box center [325, 368] width 9 height 9
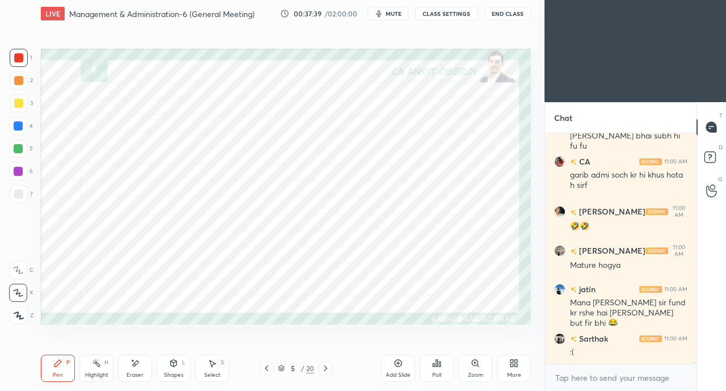
scroll to position [22640, 0]
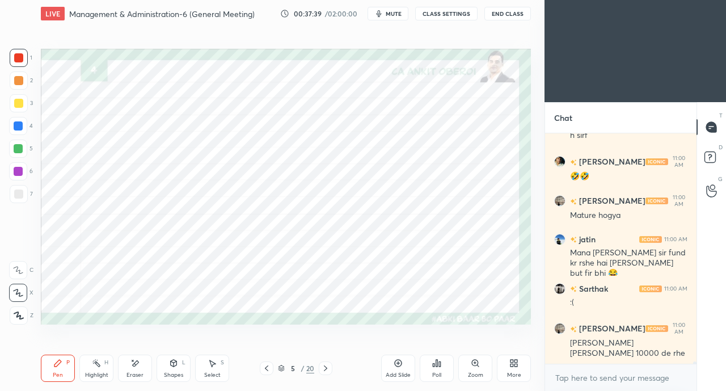
click at [325, 366] on icon at bounding box center [325, 368] width 3 height 6
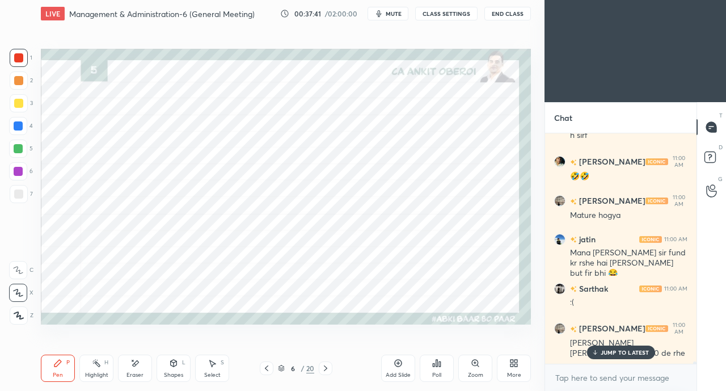
scroll to position [22689, 0]
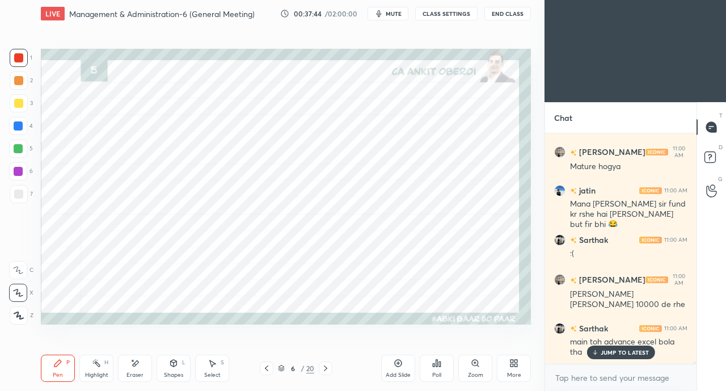
click at [604, 357] on div "JUMP TO LATEST" at bounding box center [621, 352] width 68 height 14
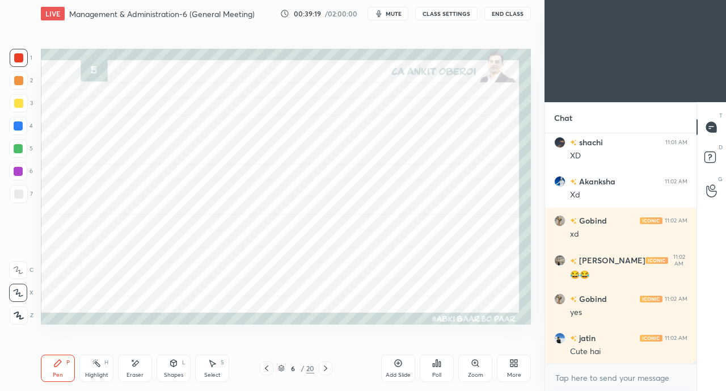
scroll to position [23738, 0]
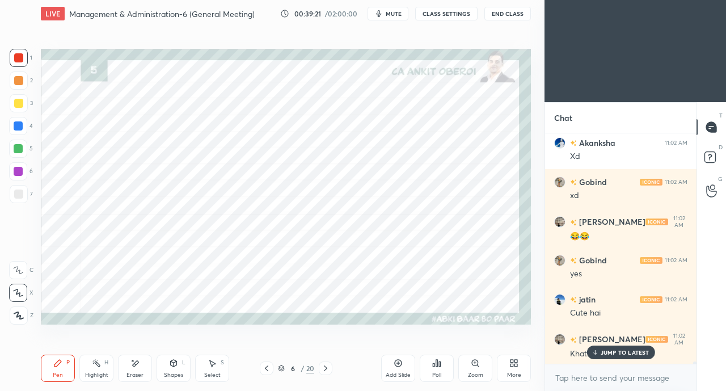
click at [602, 350] on p "JUMP TO LATEST" at bounding box center [625, 352] width 49 height 7
click at [19, 125] on div at bounding box center [18, 125] width 9 height 9
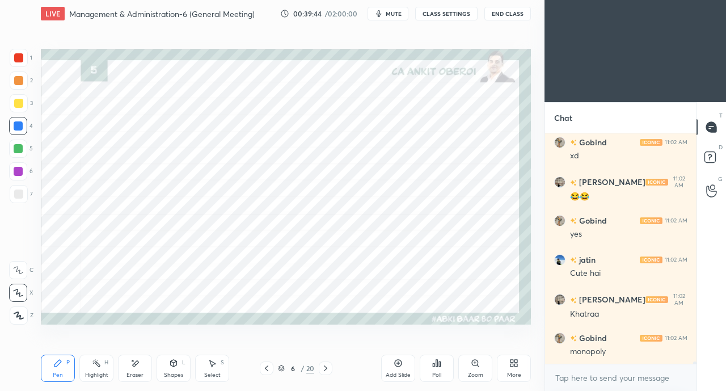
click at [20, 65] on div at bounding box center [19, 58] width 18 height 18
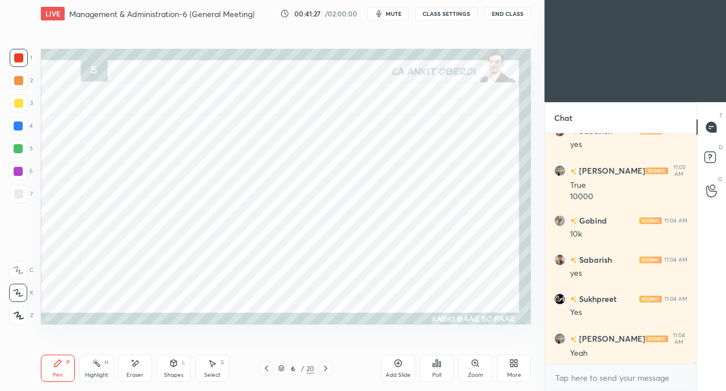
scroll to position [24319, 0]
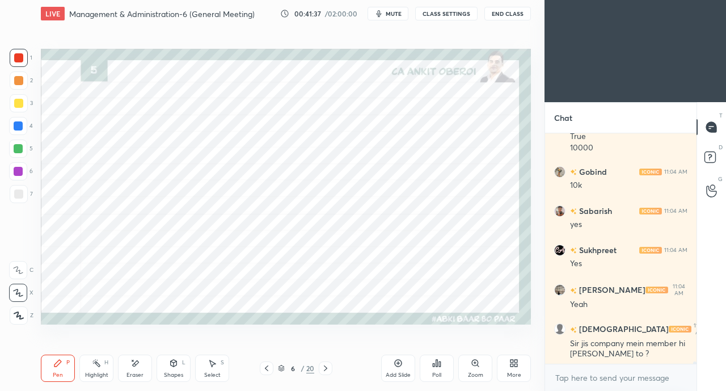
click at [325, 365] on icon at bounding box center [325, 368] width 9 height 9
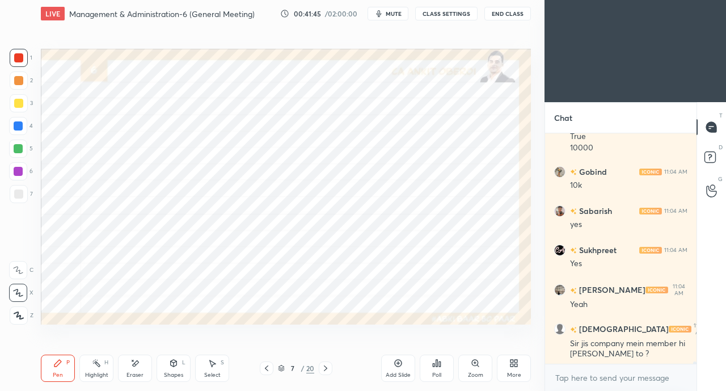
scroll to position [24358, 0]
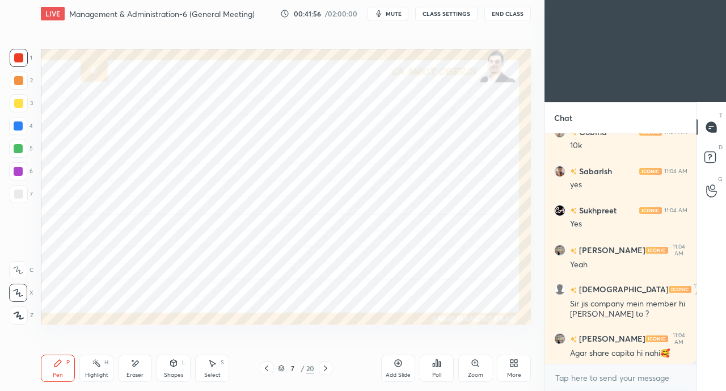
click at [15, 127] on div at bounding box center [18, 125] width 9 height 9
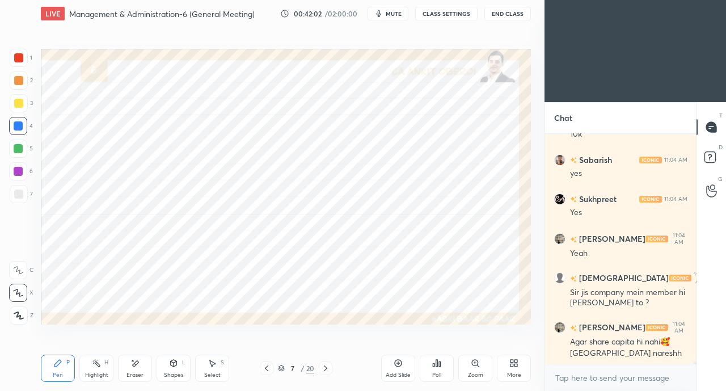
click at [17, 61] on div at bounding box center [18, 57] width 9 height 9
click at [259, 368] on div "7 / 20" at bounding box center [296, 368] width 170 height 14
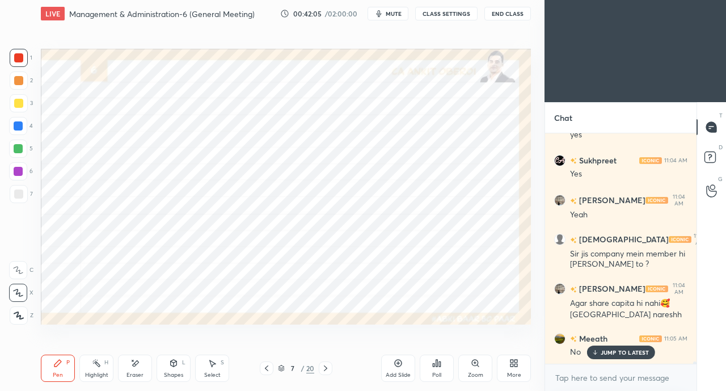
click at [267, 368] on icon at bounding box center [266, 368] width 9 height 9
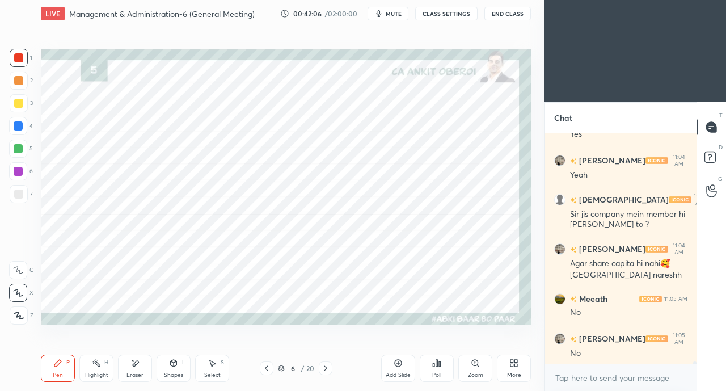
scroll to position [24487, 0]
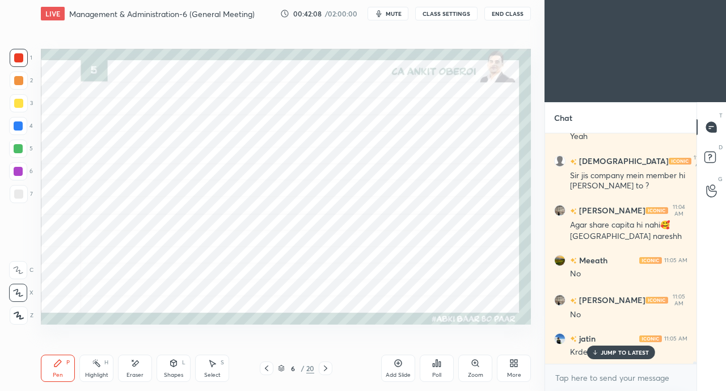
click at [323, 370] on icon at bounding box center [325, 368] width 9 height 9
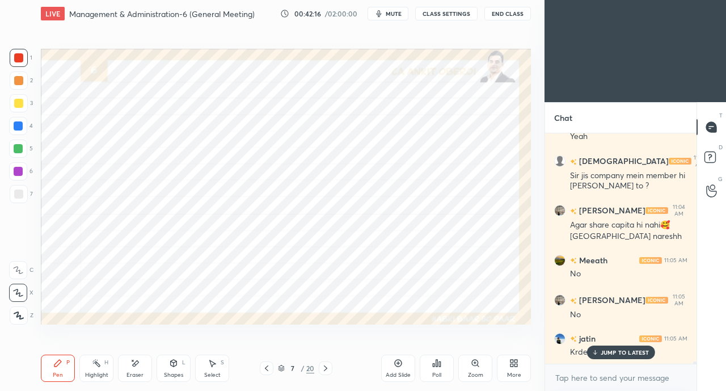
click at [136, 368] on div "Eraser" at bounding box center [135, 368] width 34 height 27
click at [47, 365] on div "Pen P" at bounding box center [58, 368] width 34 height 27
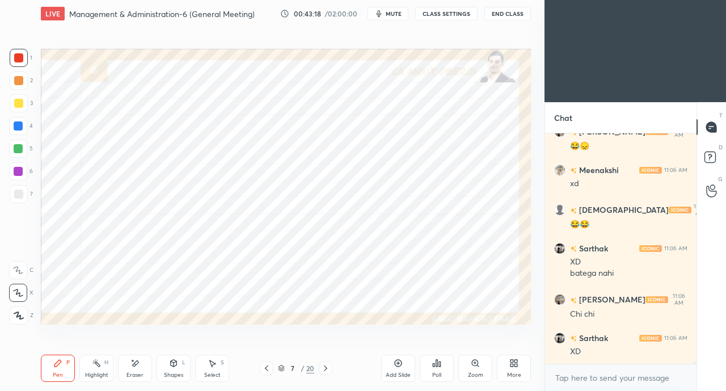
scroll to position [25046, 0]
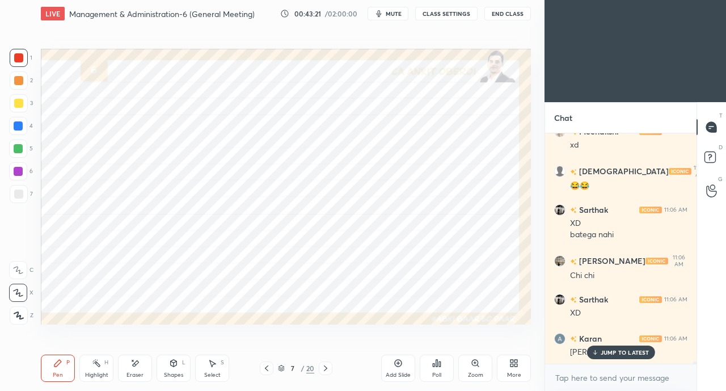
click at [603, 355] on p "JUMP TO LATEST" at bounding box center [625, 352] width 49 height 7
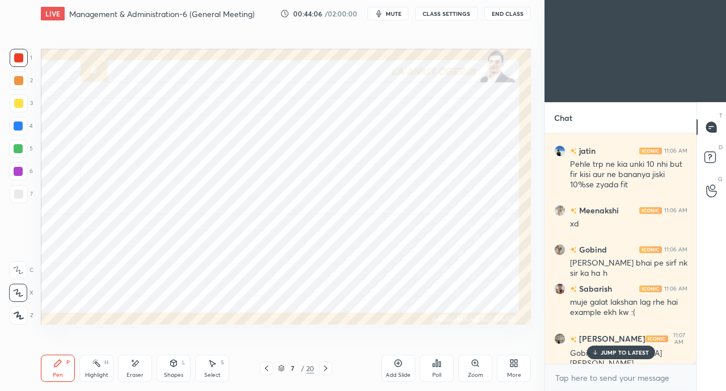
scroll to position [25635, 0]
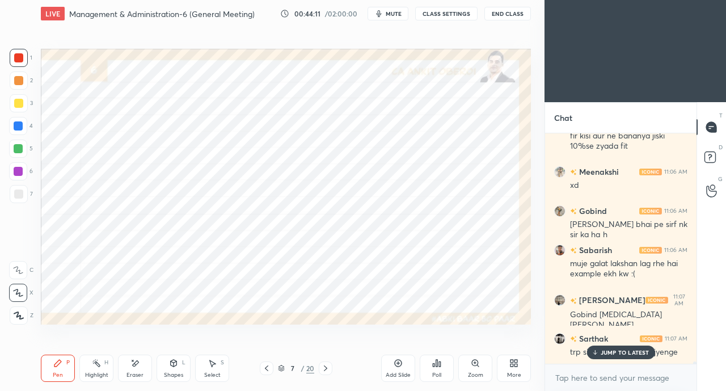
click at [606, 352] on p "JUMP TO LATEST" at bounding box center [625, 352] width 49 height 7
click at [264, 364] on icon at bounding box center [266, 368] width 9 height 9
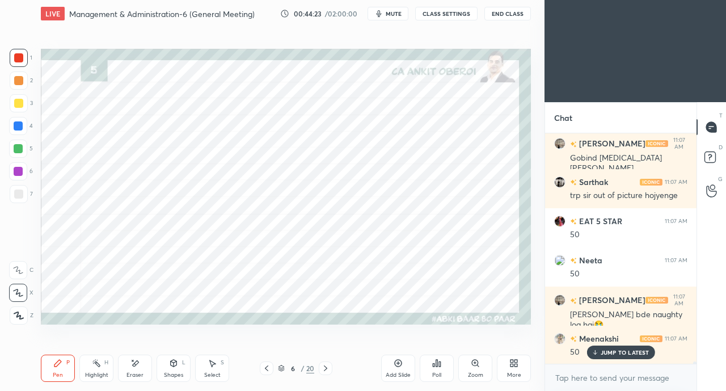
scroll to position [25831, 0]
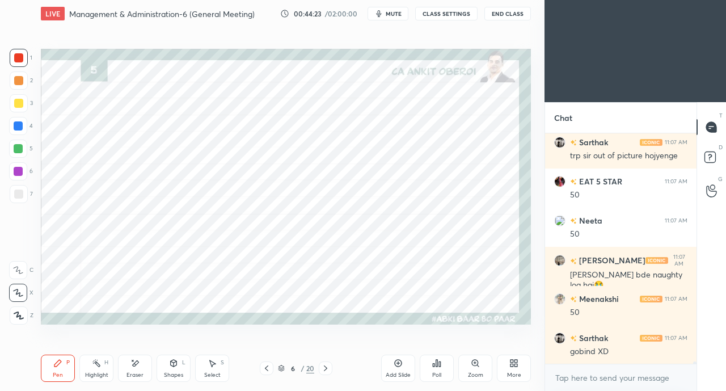
click at [326, 366] on icon at bounding box center [325, 368] width 9 height 9
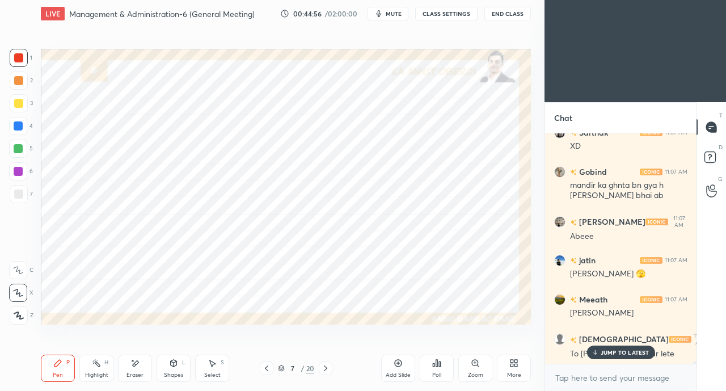
scroll to position [26331, 0]
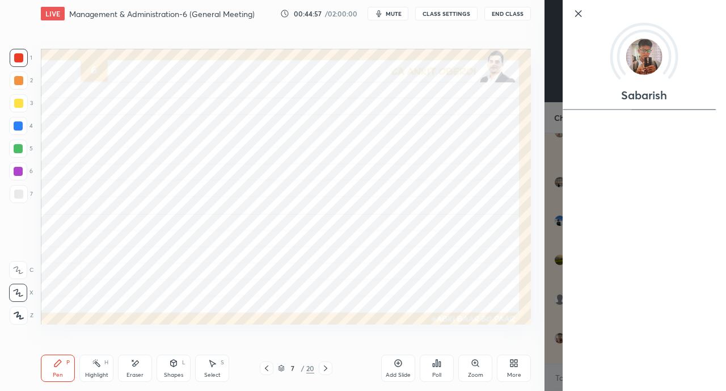
click at [274, 344] on div "Setting up your live class Poll for secs No correct answer Start poll" at bounding box center [285, 186] width 499 height 318
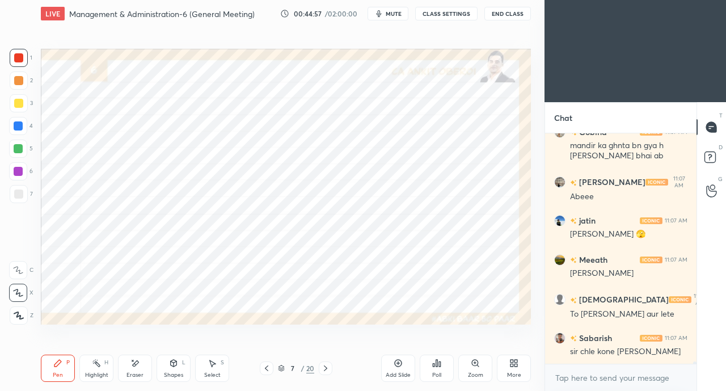
click at [264, 367] on icon at bounding box center [266, 368] width 9 height 9
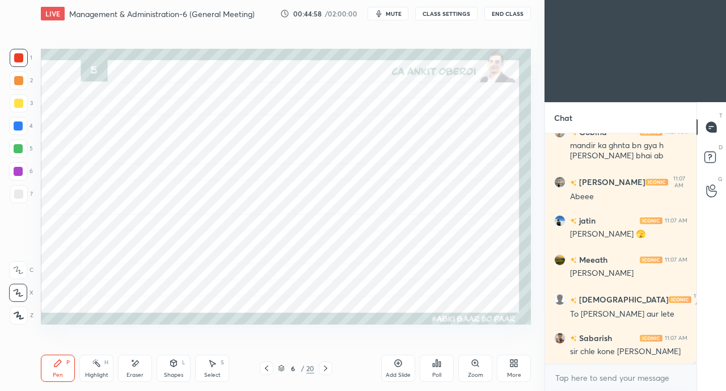
click at [266, 369] on icon at bounding box center [266, 368] width 9 height 9
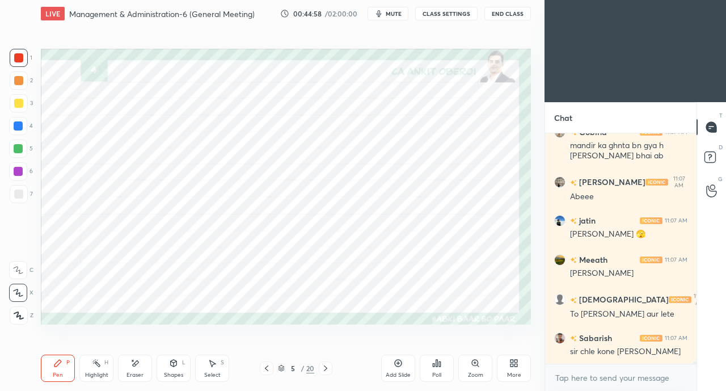
scroll to position [26380, 0]
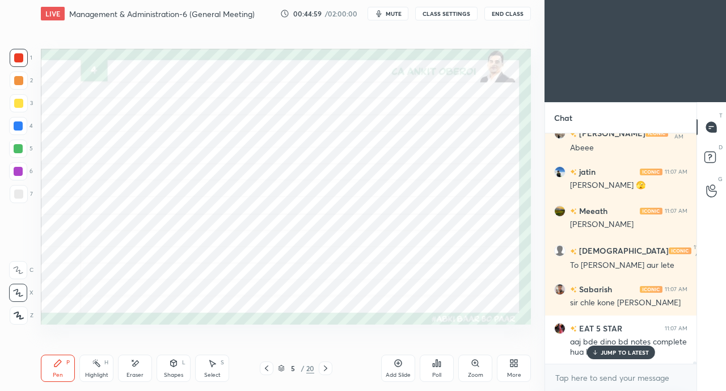
click at [602, 350] on p "JUMP TO LATEST" at bounding box center [625, 352] width 49 height 7
click at [263, 367] on icon at bounding box center [266, 368] width 9 height 9
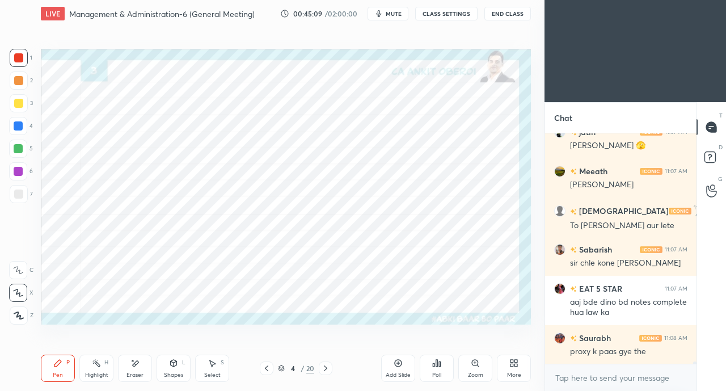
scroll to position [26479, 0]
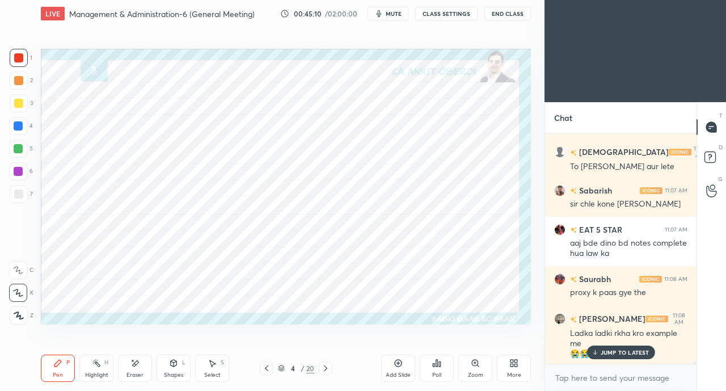
click at [596, 351] on icon at bounding box center [594, 352] width 7 height 7
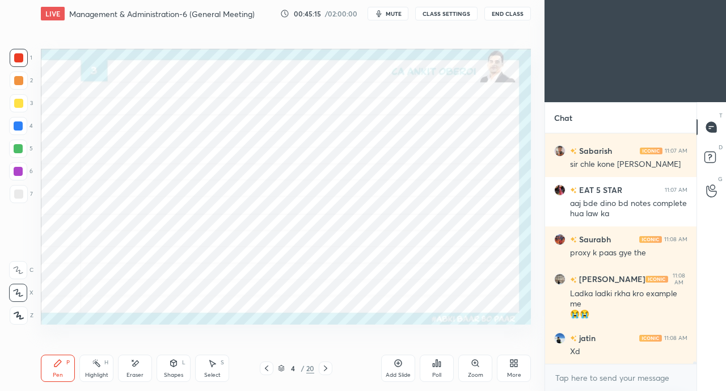
click at [328, 364] on icon at bounding box center [325, 368] width 9 height 9
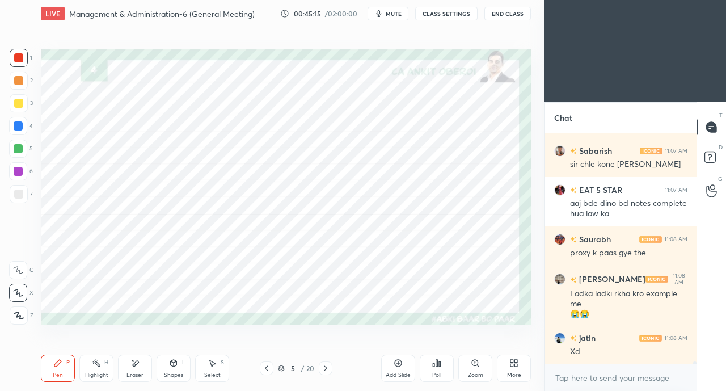
click at [327, 365] on icon at bounding box center [325, 368] width 9 height 9
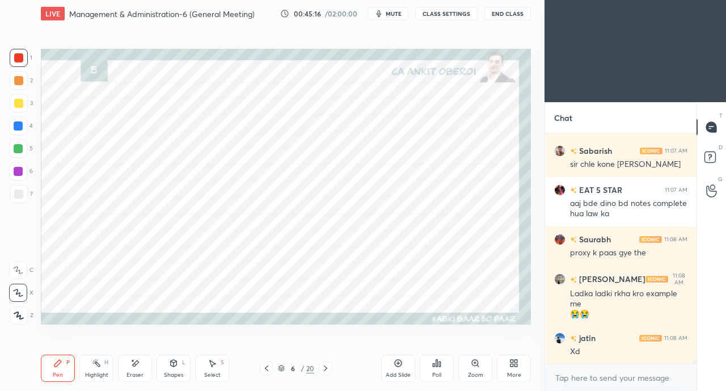
click at [326, 365] on icon at bounding box center [325, 368] width 9 height 9
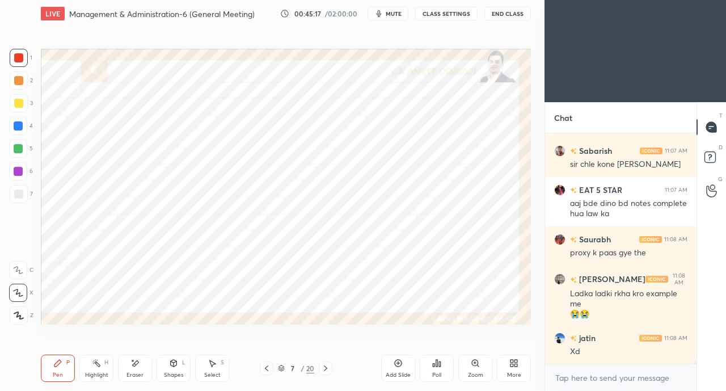
click at [327, 366] on icon at bounding box center [325, 368] width 9 height 9
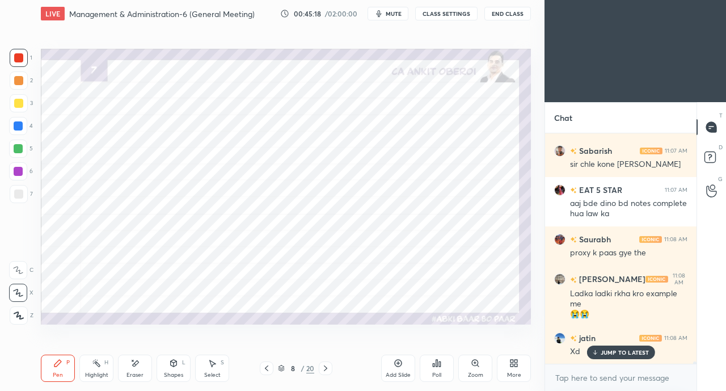
scroll to position [26557, 0]
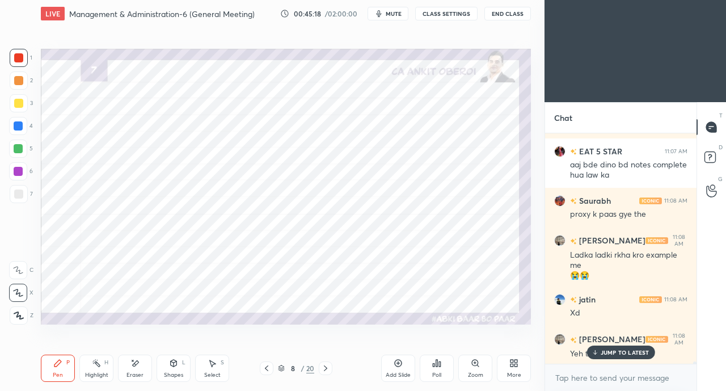
click at [266, 369] on icon at bounding box center [266, 368] width 9 height 9
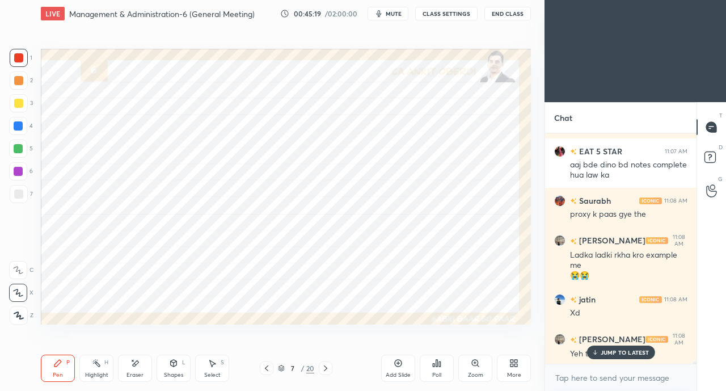
click at [137, 367] on icon at bounding box center [134, 364] width 9 height 10
click at [17, 316] on span "Erase all" at bounding box center [18, 315] width 17 height 8
click at [268, 368] on icon at bounding box center [266, 368] width 9 height 9
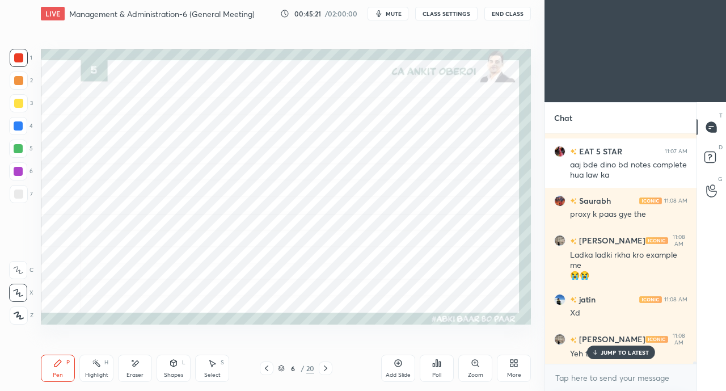
click at [591, 346] on div "JUMP TO LATEST" at bounding box center [621, 352] width 68 height 14
click at [326, 369] on icon at bounding box center [325, 368] width 3 height 6
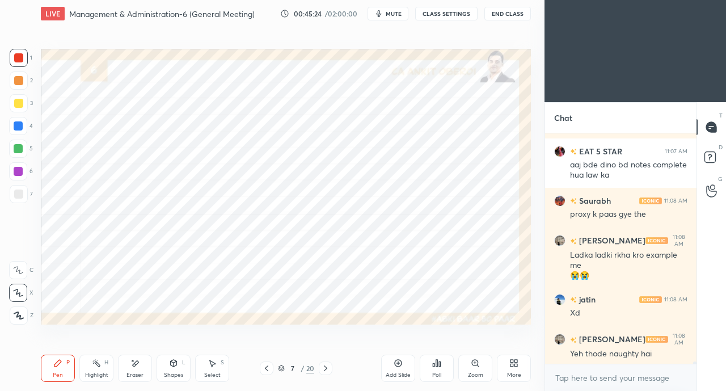
scroll to position [26597, 0]
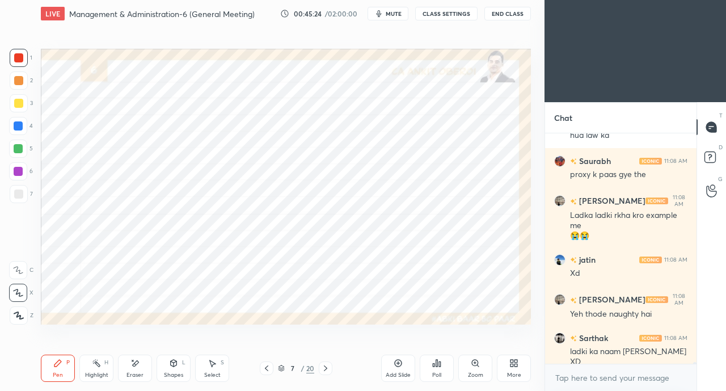
click at [262, 368] on div at bounding box center [267, 368] width 14 height 14
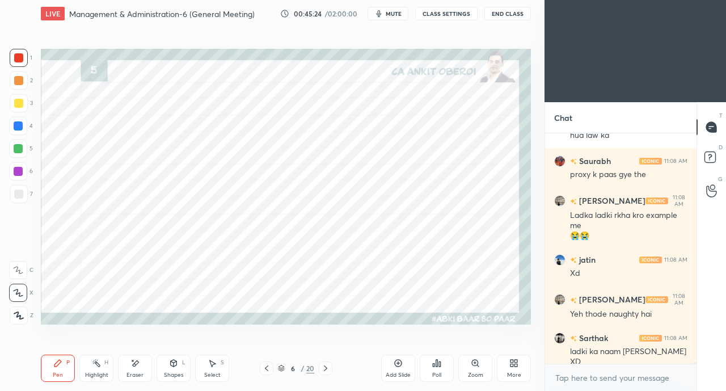
click at [262, 369] on icon at bounding box center [266, 368] width 9 height 9
click at [263, 369] on icon at bounding box center [266, 368] width 9 height 9
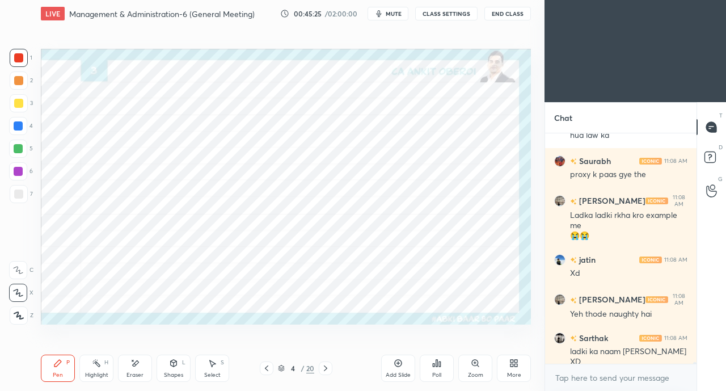
click at [262, 367] on icon at bounding box center [266, 368] width 9 height 9
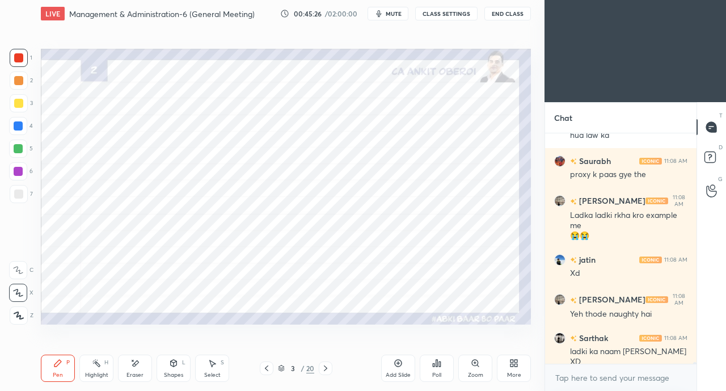
click at [326, 368] on icon at bounding box center [325, 368] width 3 height 6
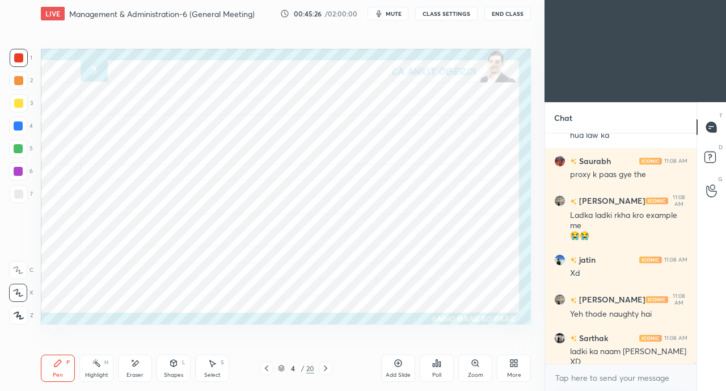
click at [326, 369] on icon at bounding box center [325, 368] width 9 height 9
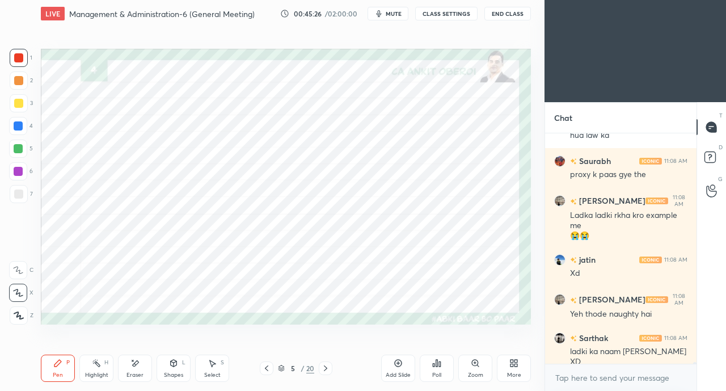
click at [327, 368] on icon at bounding box center [325, 368] width 3 height 6
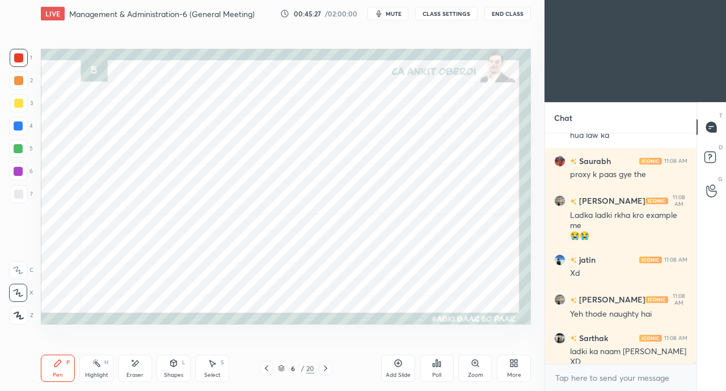
click at [325, 369] on icon at bounding box center [325, 368] width 9 height 9
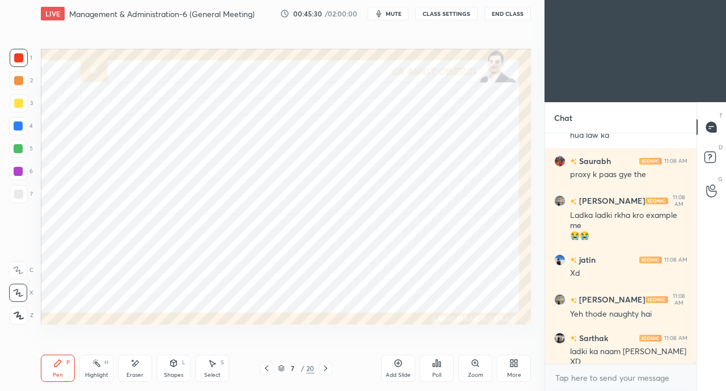
click at [128, 361] on div "Eraser" at bounding box center [135, 368] width 34 height 27
click at [56, 366] on icon at bounding box center [57, 363] width 7 height 7
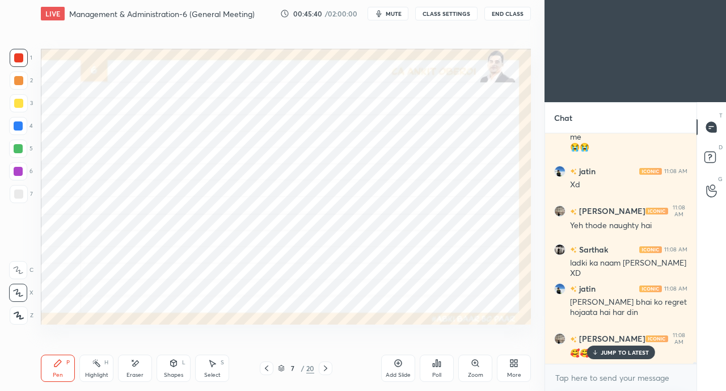
scroll to position [26724, 0]
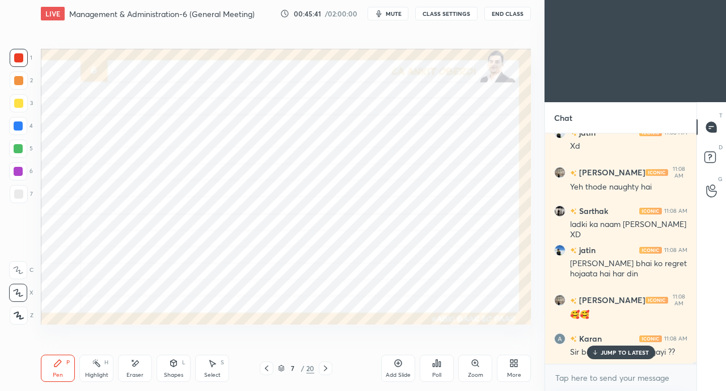
click at [593, 355] on icon at bounding box center [594, 352] width 7 height 7
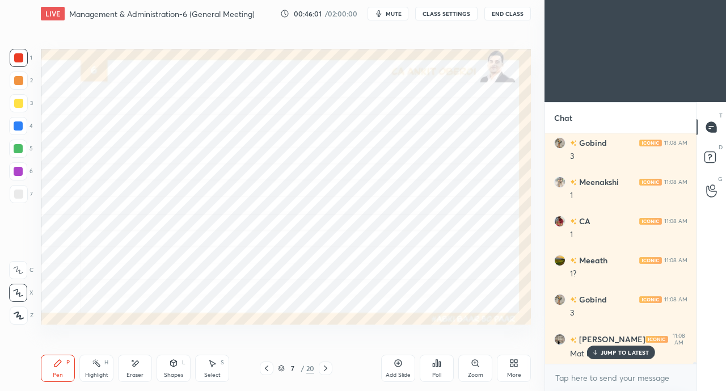
scroll to position [27155, 0]
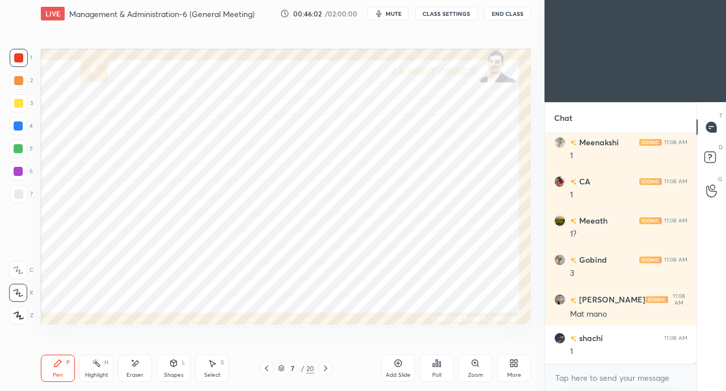
click at [124, 366] on div "Eraser" at bounding box center [135, 368] width 34 height 27
click at [76, 361] on div "Pen P Highlight H Eraser Shapes L Select S" at bounding box center [126, 368] width 170 height 27
click at [56, 373] on div "Pen" at bounding box center [58, 375] width 10 height 6
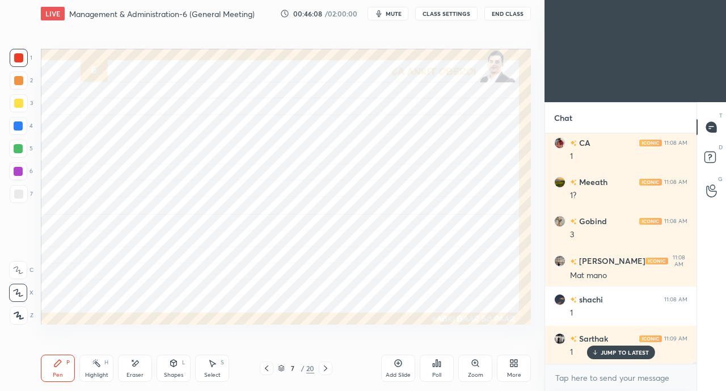
click at [327, 365] on icon at bounding box center [325, 368] width 9 height 9
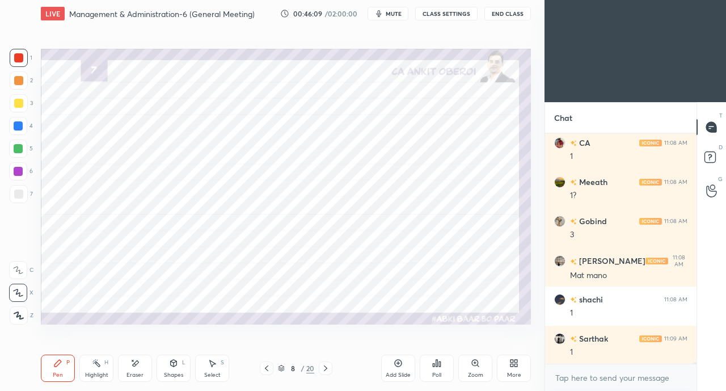
scroll to position [27233, 0]
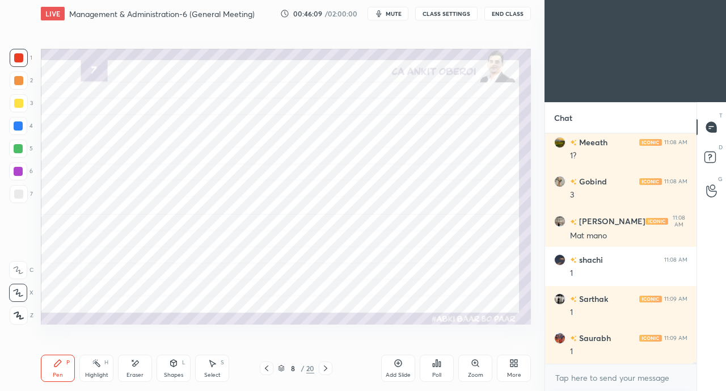
click at [327, 367] on icon at bounding box center [325, 368] width 9 height 9
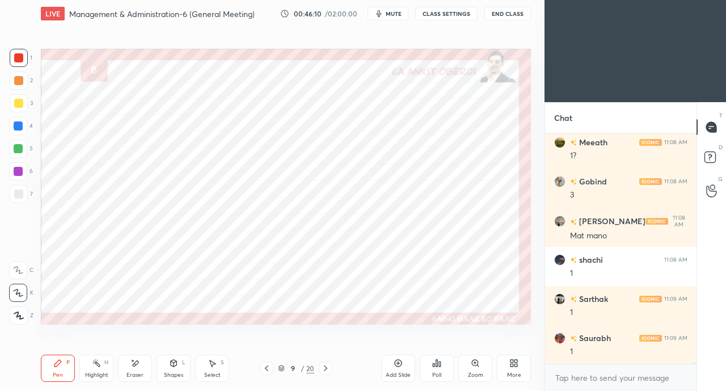
click at [327, 368] on icon at bounding box center [325, 368] width 9 height 9
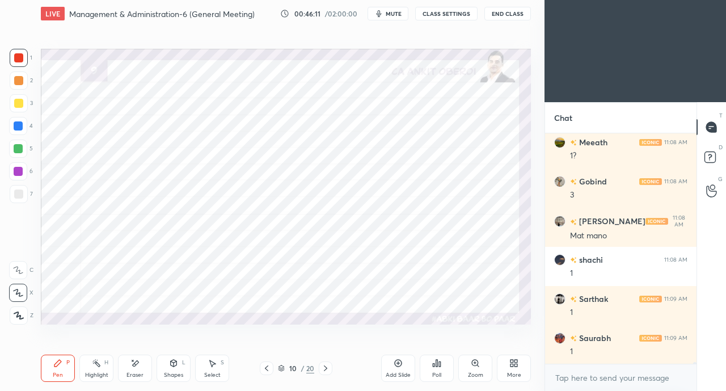
click at [327, 368] on icon at bounding box center [325, 368] width 9 height 9
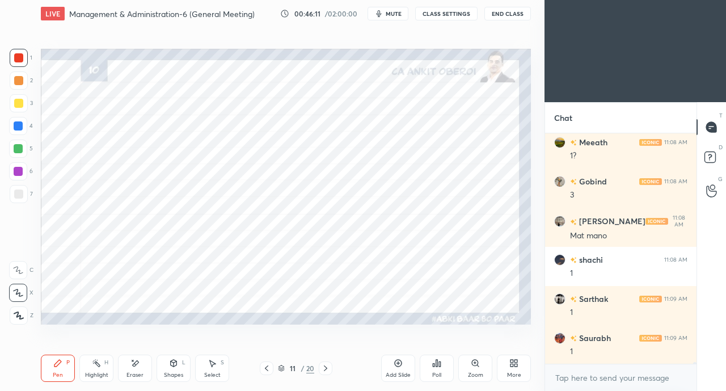
click at [327, 368] on icon at bounding box center [325, 368] width 9 height 9
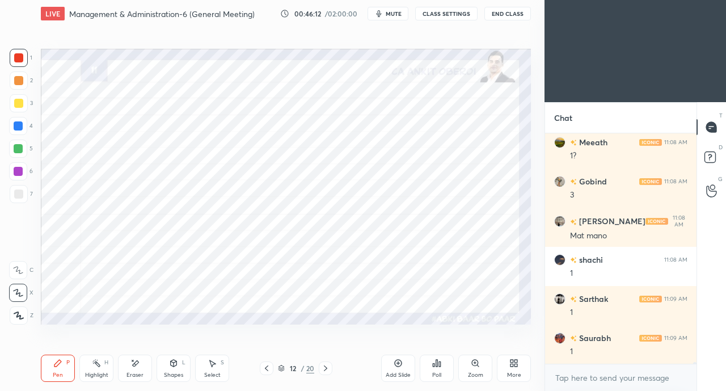
click at [327, 368] on icon at bounding box center [325, 368] width 9 height 9
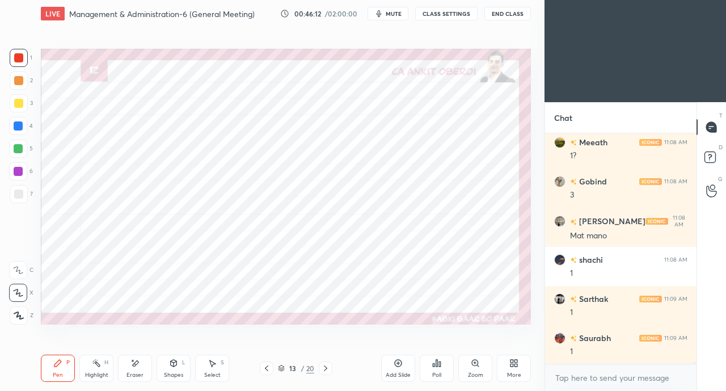
click at [328, 368] on icon at bounding box center [325, 368] width 9 height 9
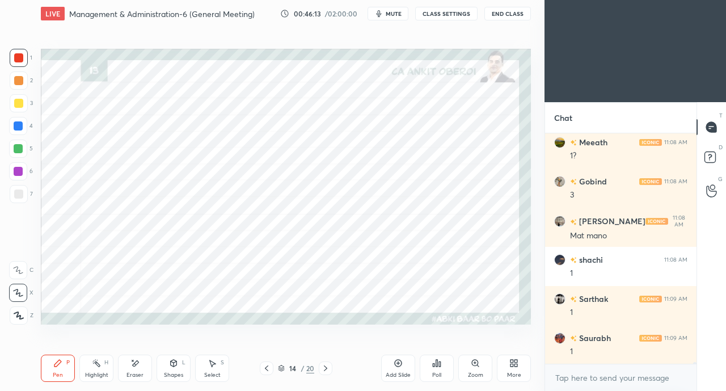
click at [328, 368] on icon at bounding box center [325, 368] width 9 height 9
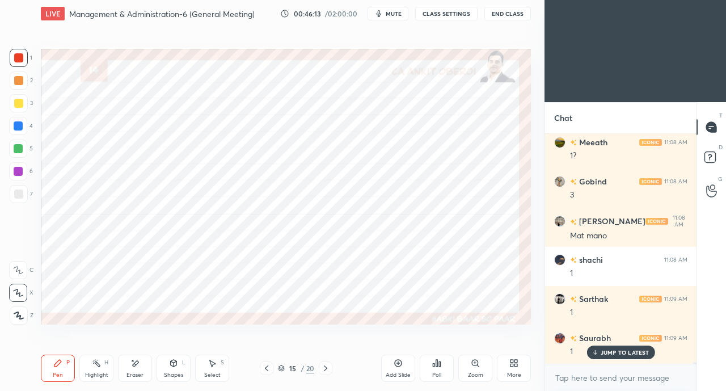
scroll to position [27282, 0]
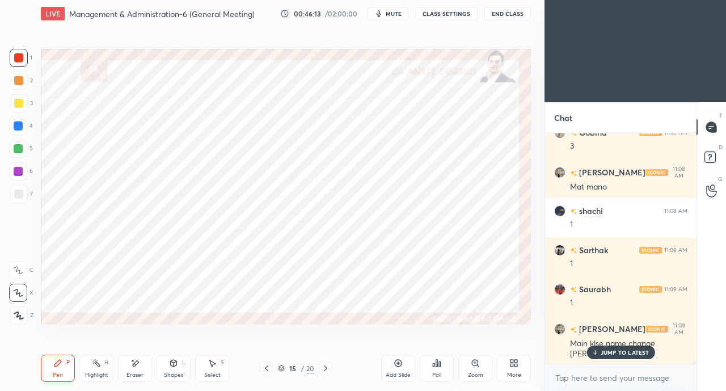
click at [329, 367] on icon at bounding box center [325, 368] width 9 height 9
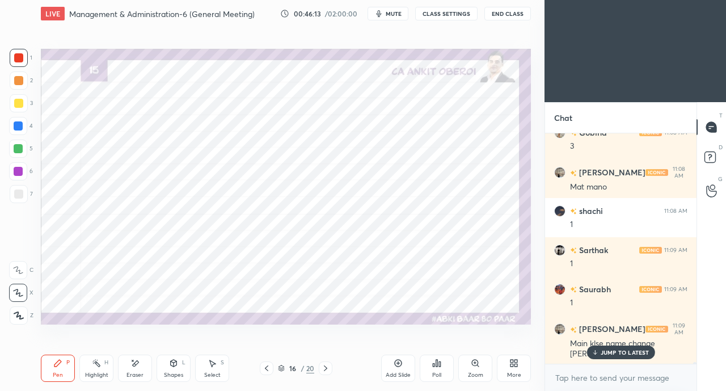
click at [329, 368] on icon at bounding box center [325, 368] width 9 height 9
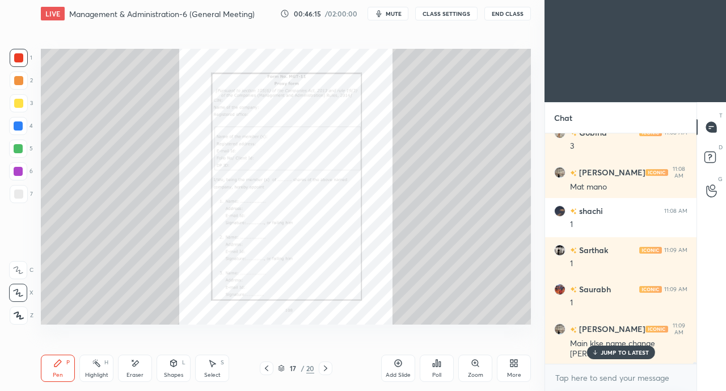
click at [614, 354] on p "JUMP TO LATEST" at bounding box center [625, 352] width 49 height 7
click at [477, 370] on div "Zoom" at bounding box center [475, 368] width 34 height 27
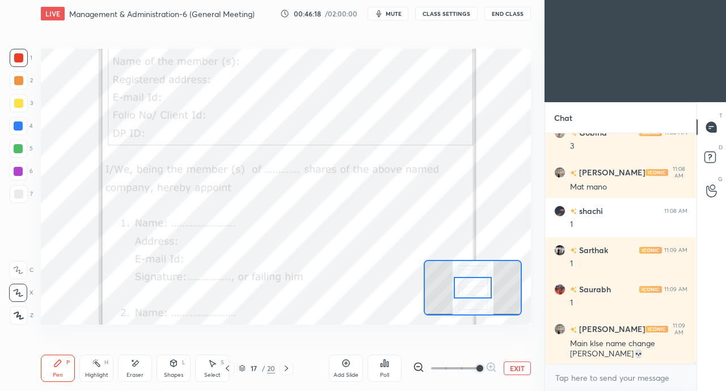
scroll to position [27332, 0]
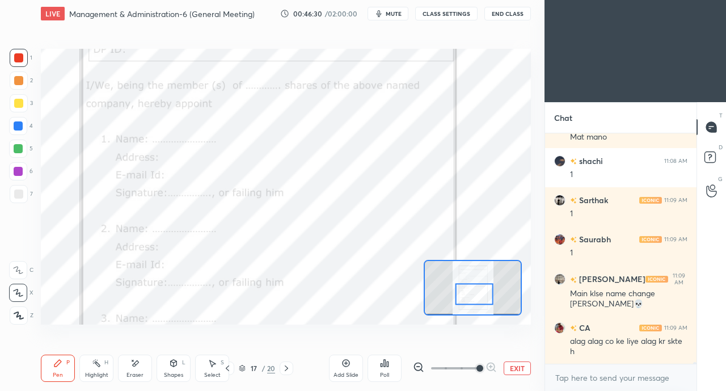
click at [17, 56] on div at bounding box center [18, 57] width 9 height 9
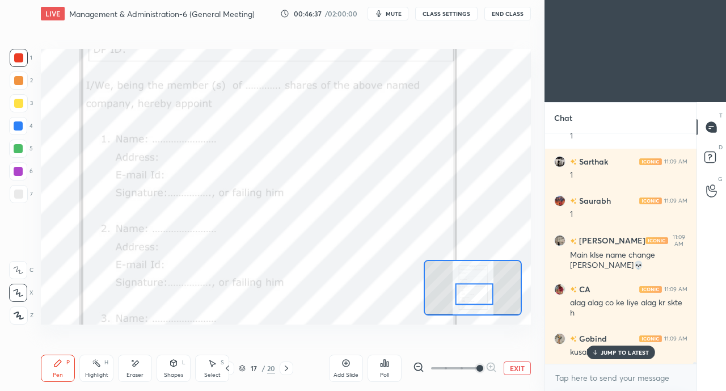
click at [605, 353] on p "JUMP TO LATEST" at bounding box center [625, 352] width 49 height 7
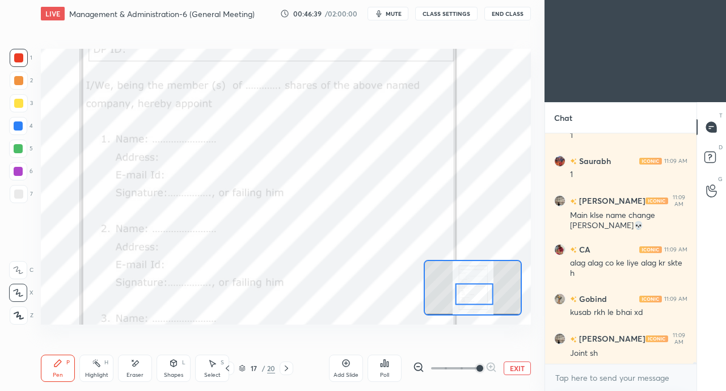
scroll to position [27449, 0]
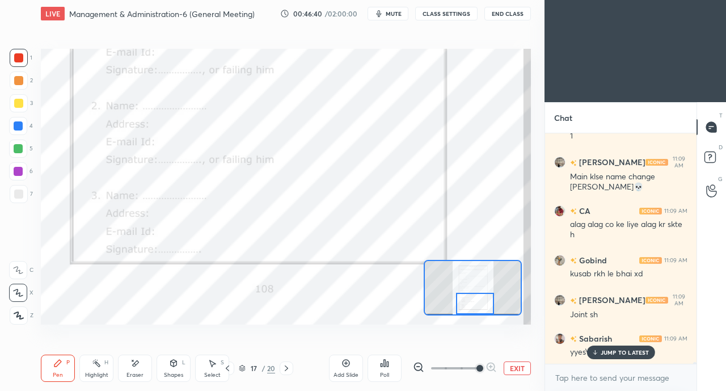
click at [601, 357] on div "JUMP TO LATEST" at bounding box center [621, 352] width 68 height 14
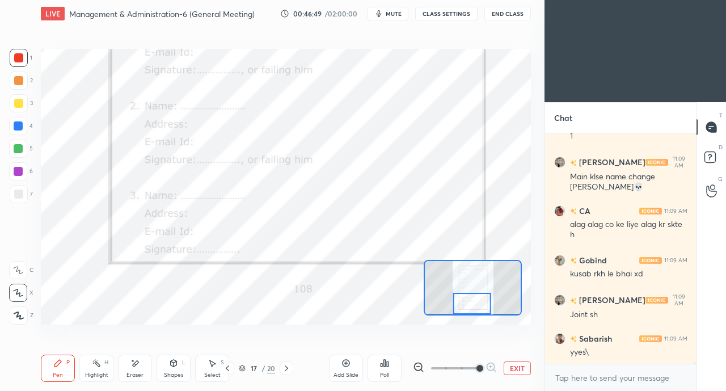
click at [287, 368] on icon at bounding box center [286, 368] width 3 height 6
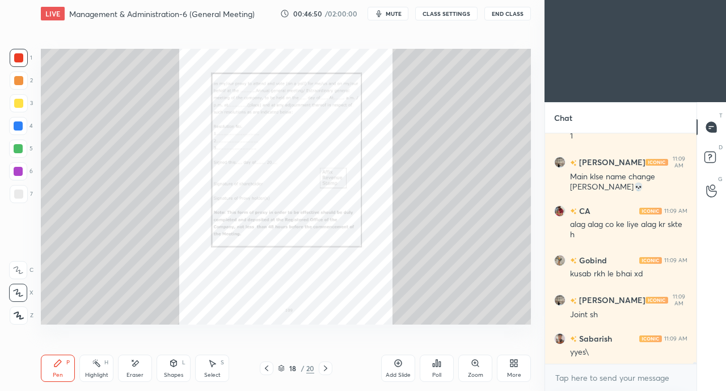
click at [474, 364] on icon at bounding box center [475, 363] width 6 height 6
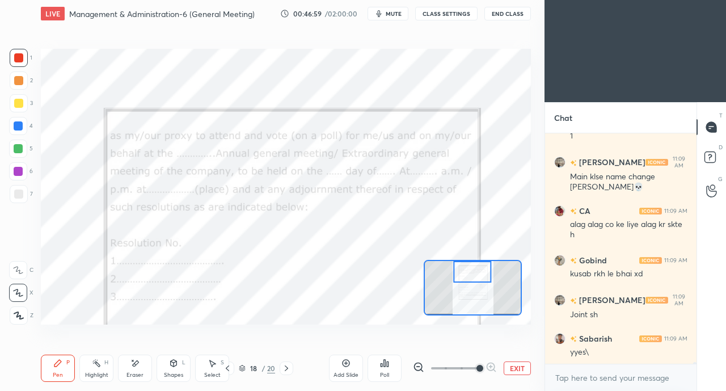
scroll to position [27489, 0]
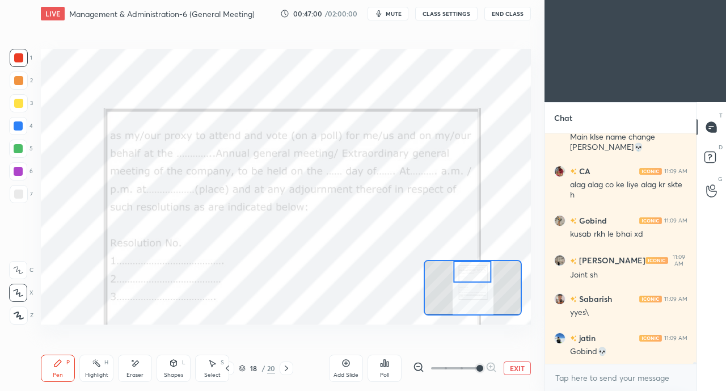
click at [229, 366] on icon at bounding box center [227, 368] width 9 height 9
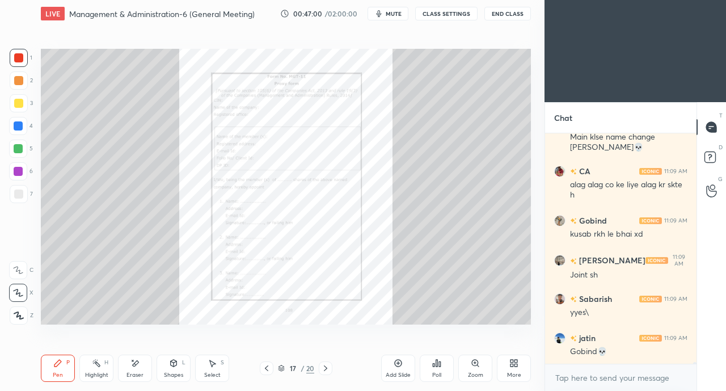
scroll to position [27538, 0]
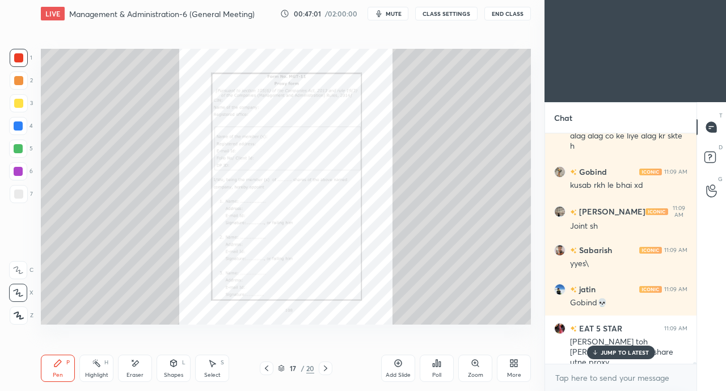
click at [599, 345] on div "JUMP TO LATEST" at bounding box center [621, 352] width 68 height 14
click at [474, 366] on icon at bounding box center [475, 363] width 9 height 9
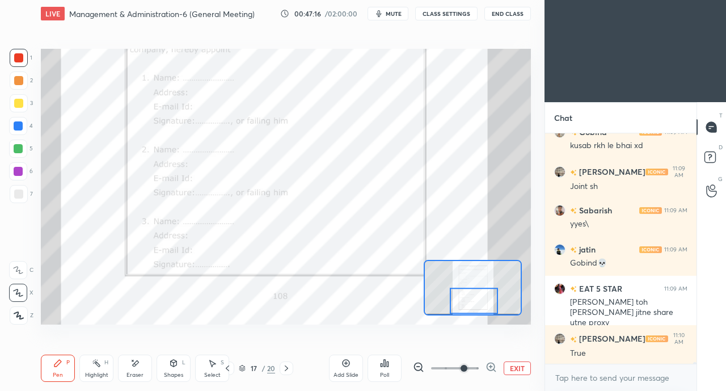
scroll to position [27616, 0]
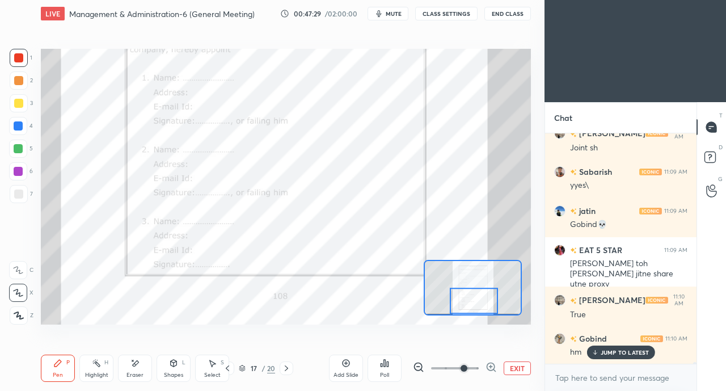
click at [288, 369] on icon at bounding box center [286, 368] width 9 height 9
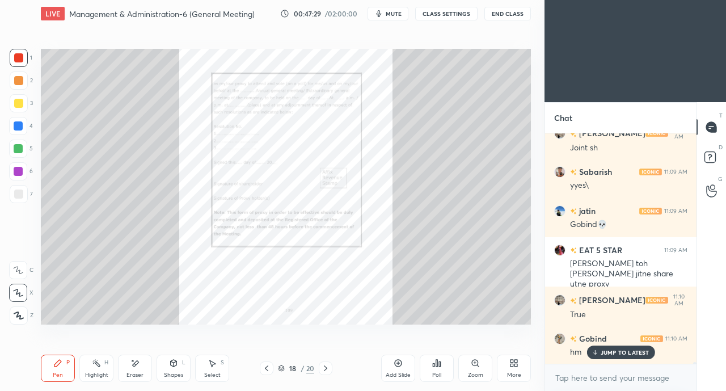
click at [296, 370] on div "18" at bounding box center [292, 368] width 11 height 7
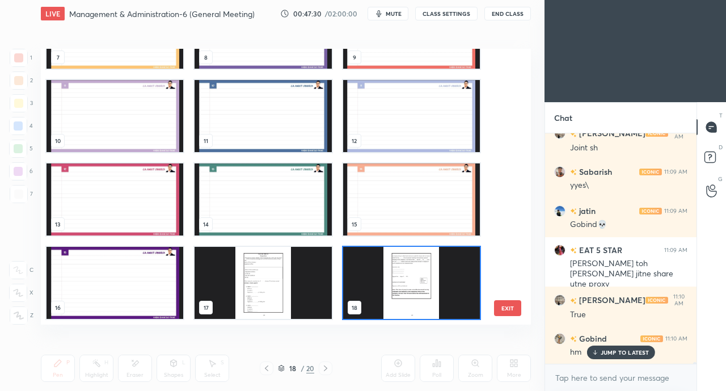
scroll to position [272, 484]
click at [401, 294] on img "grid" at bounding box center [411, 283] width 137 height 72
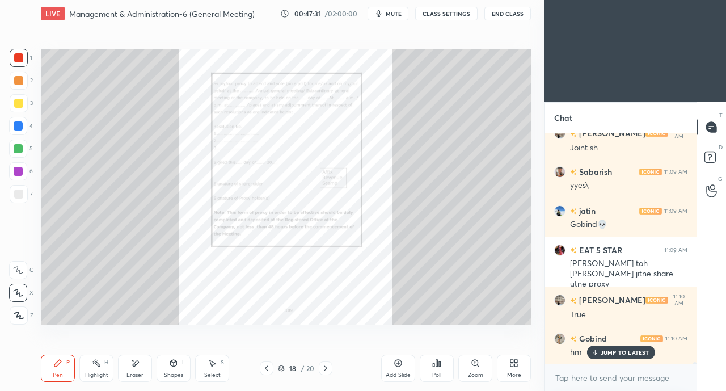
click at [402, 297] on img "grid" at bounding box center [411, 283] width 137 height 72
click at [328, 368] on icon at bounding box center [325, 368] width 9 height 9
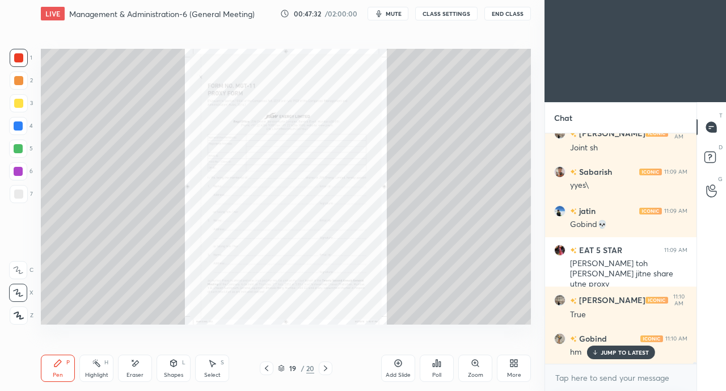
click at [475, 365] on icon at bounding box center [475, 363] width 6 height 6
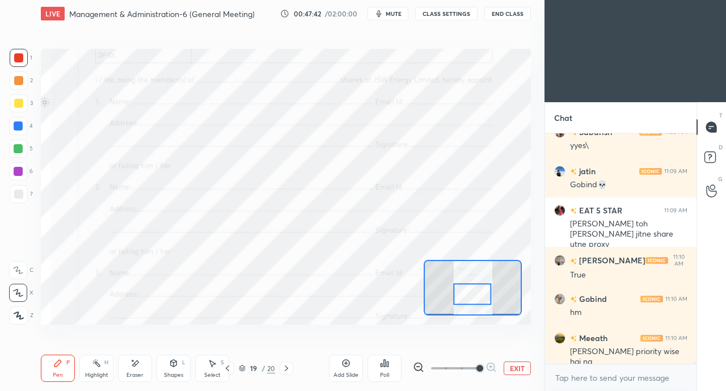
scroll to position [27694, 0]
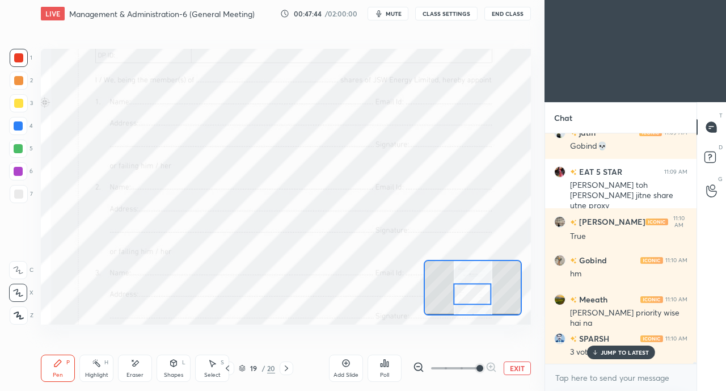
click at [608, 353] on p "JUMP TO LATEST" at bounding box center [625, 352] width 49 height 7
click at [230, 368] on icon at bounding box center [227, 368] width 9 height 9
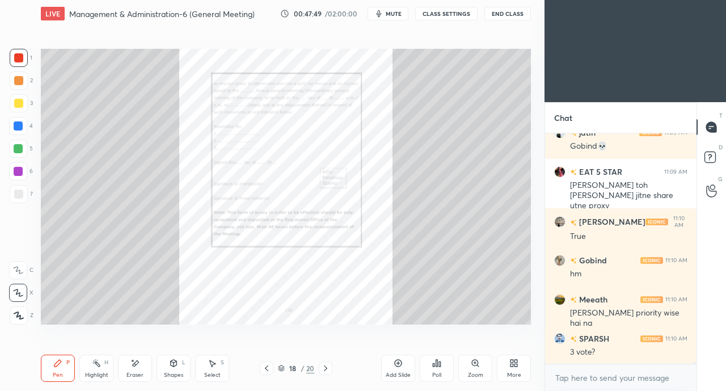
click at [266, 368] on icon at bounding box center [266, 368] width 9 height 9
click at [266, 368] on icon at bounding box center [266, 368] width 3 height 6
click at [266, 368] on icon at bounding box center [266, 368] width 9 height 9
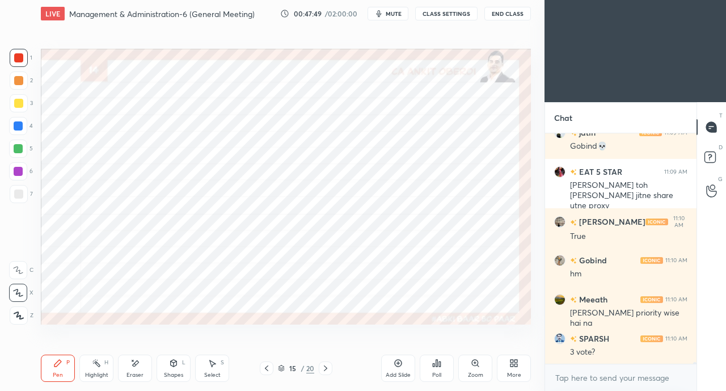
click at [267, 368] on icon at bounding box center [266, 368] width 9 height 9
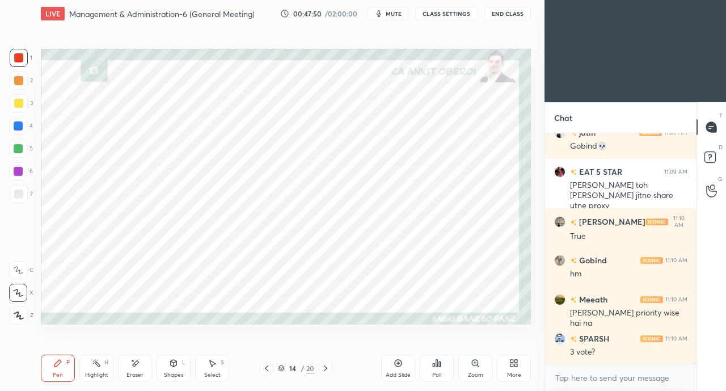
click at [268, 365] on icon at bounding box center [266, 368] width 9 height 9
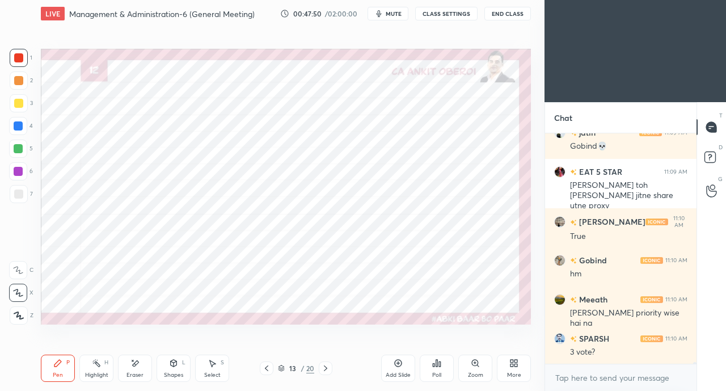
click at [267, 366] on icon at bounding box center [266, 368] width 3 height 6
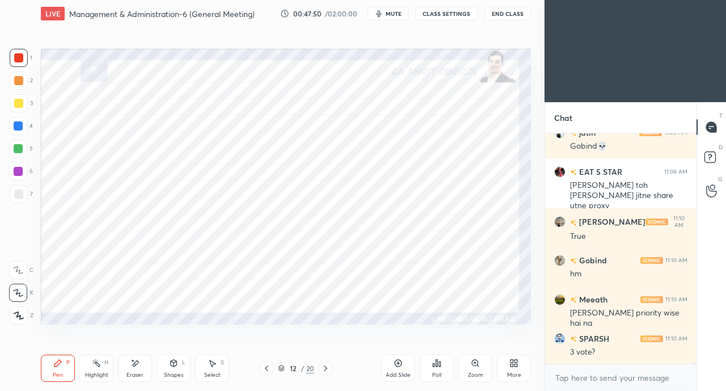
click at [268, 367] on icon at bounding box center [266, 368] width 9 height 9
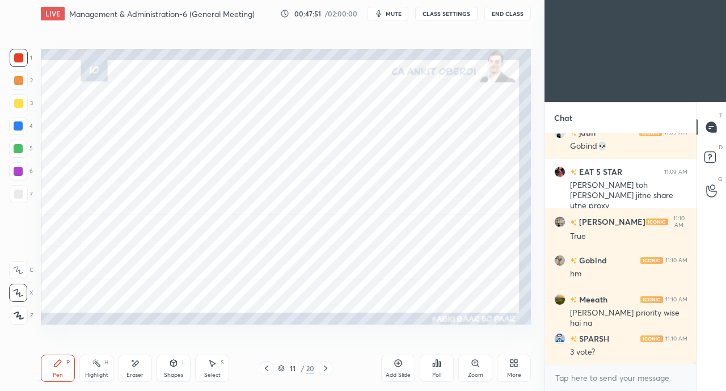
click at [268, 366] on icon at bounding box center [266, 368] width 9 height 9
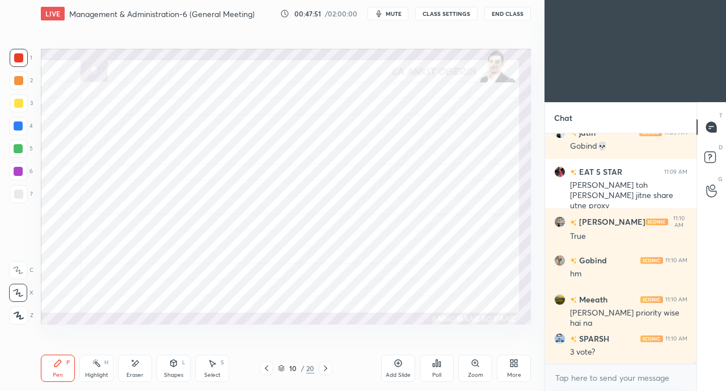
click at [269, 366] on icon at bounding box center [266, 368] width 9 height 9
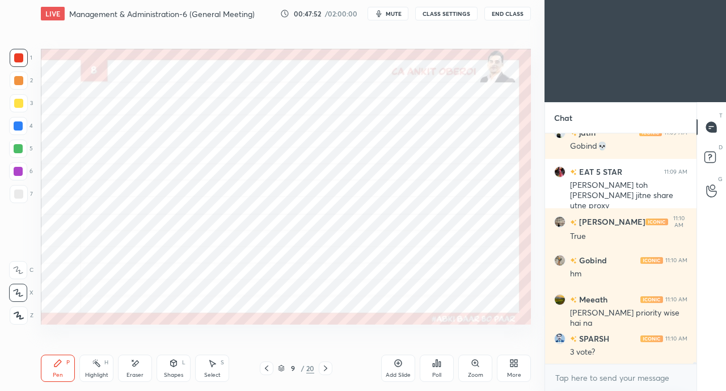
click at [269, 365] on icon at bounding box center [266, 368] width 9 height 9
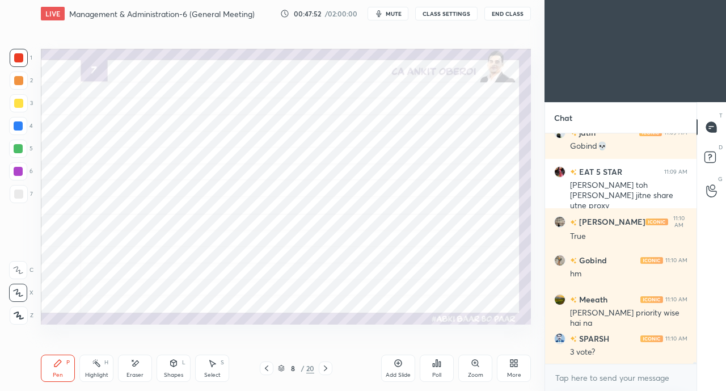
click at [270, 365] on icon at bounding box center [266, 368] width 9 height 9
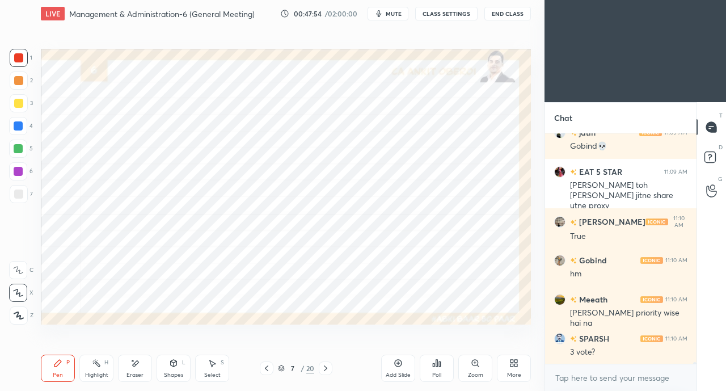
click at [140, 365] on div "Eraser" at bounding box center [135, 368] width 34 height 27
click at [58, 378] on div "Pen" at bounding box center [58, 375] width 10 height 6
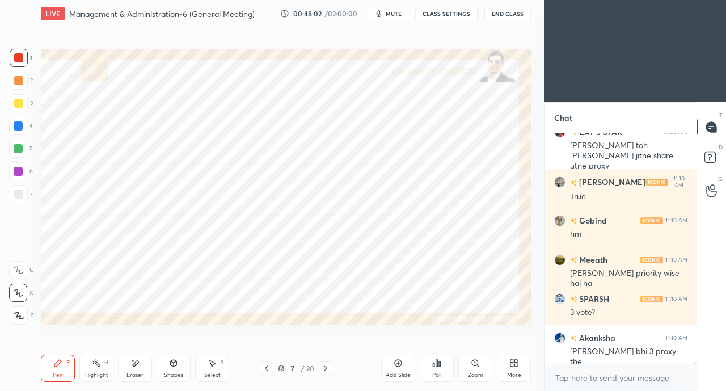
click at [19, 121] on div at bounding box center [18, 125] width 9 height 9
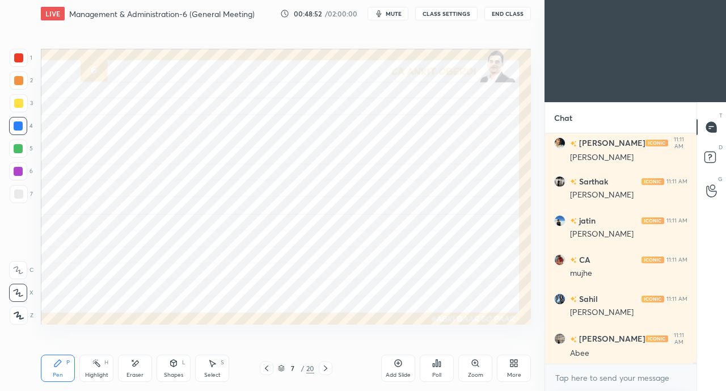
scroll to position [28086, 0]
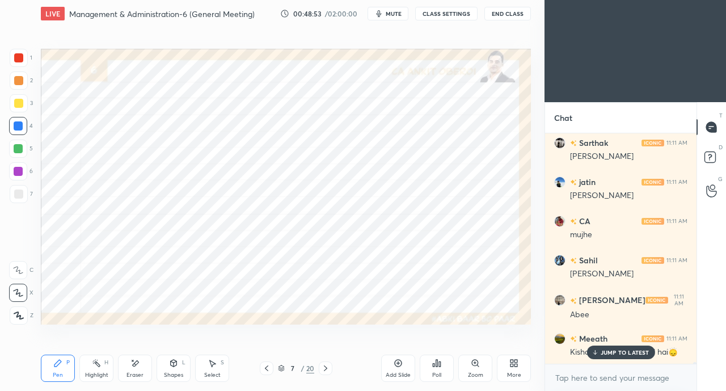
click at [604, 352] on p "JUMP TO LATEST" at bounding box center [625, 352] width 49 height 7
click at [20, 63] on div at bounding box center [19, 58] width 18 height 18
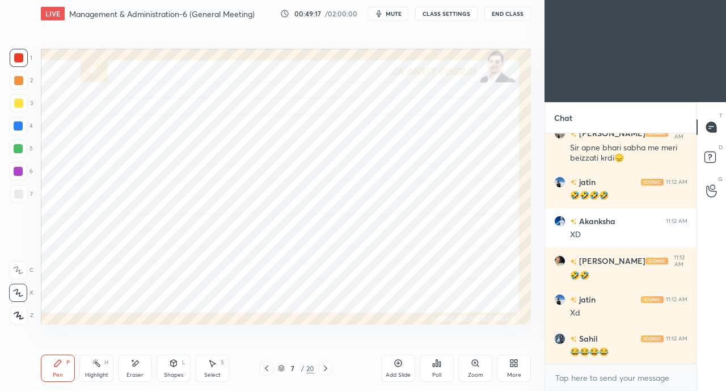
scroll to position [28370, 0]
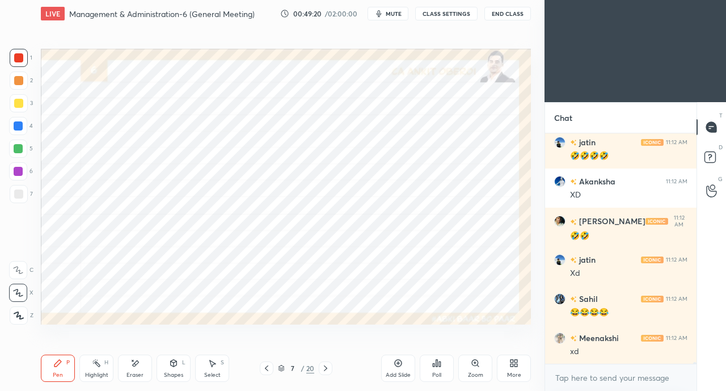
click at [174, 366] on icon at bounding box center [174, 363] width 6 height 7
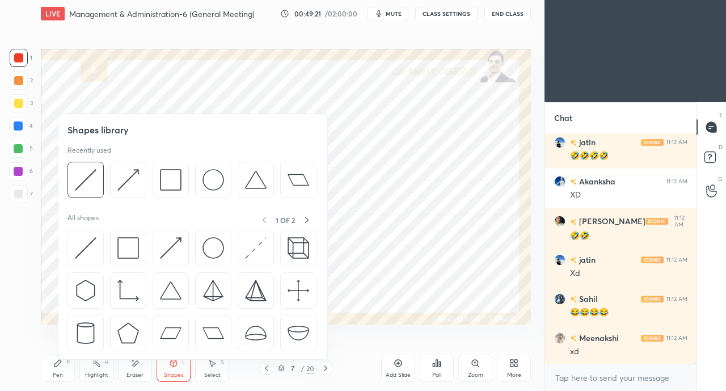
click at [143, 373] on div "Eraser" at bounding box center [135, 368] width 34 height 27
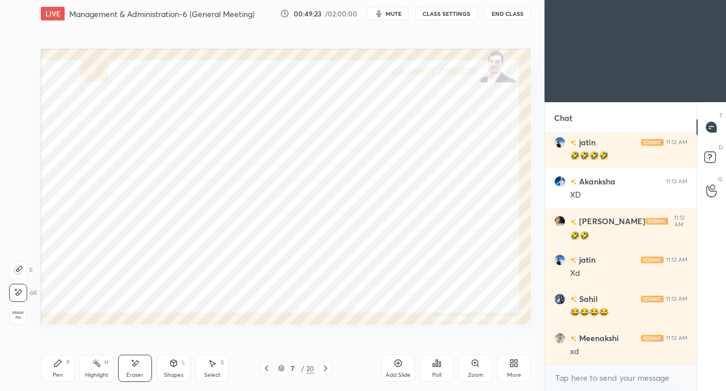
scroll to position [28409, 0]
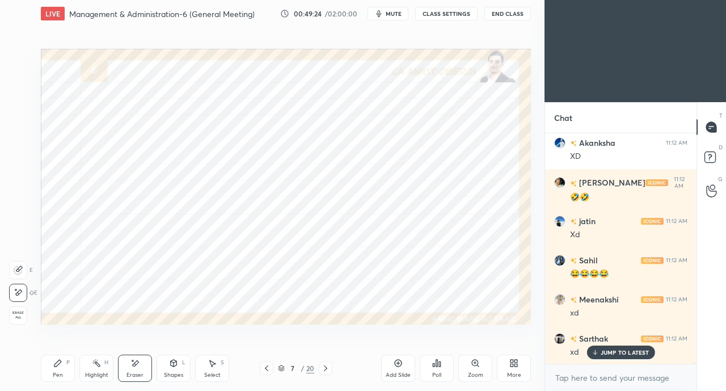
click at [57, 372] on div "Pen" at bounding box center [58, 375] width 10 height 6
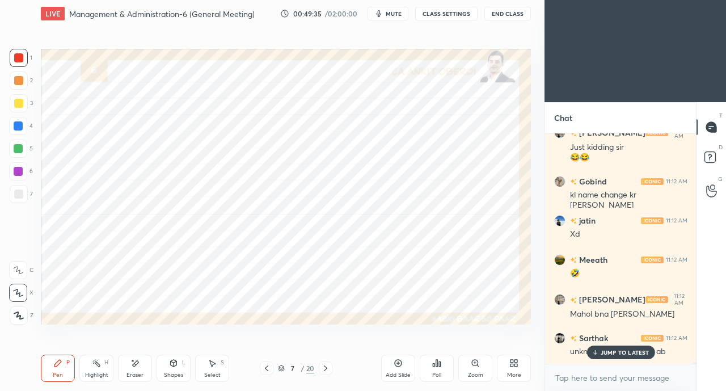
scroll to position [28732, 0]
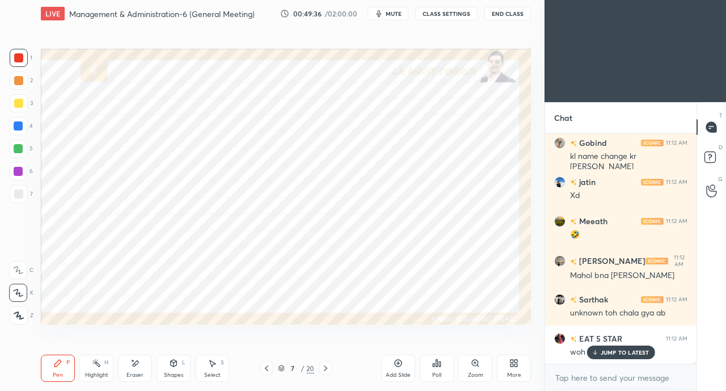
click at [442, 12] on button "CLASS SETTINGS" at bounding box center [446, 14] width 62 height 14
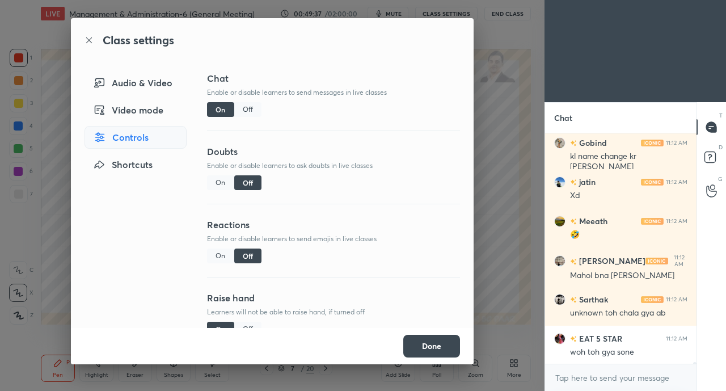
scroll to position [28782, 0]
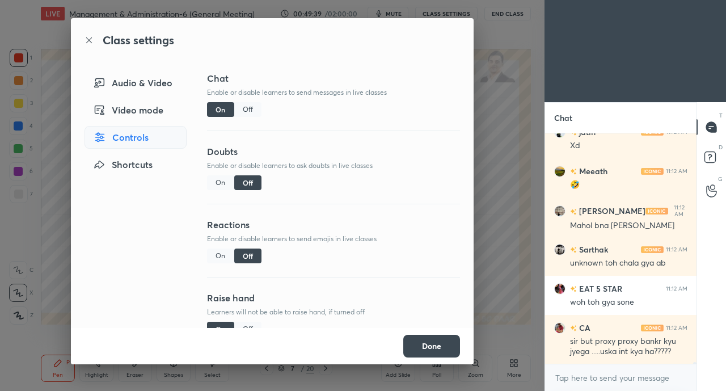
click at [248, 111] on div "Off" at bounding box center [247, 109] width 27 height 15
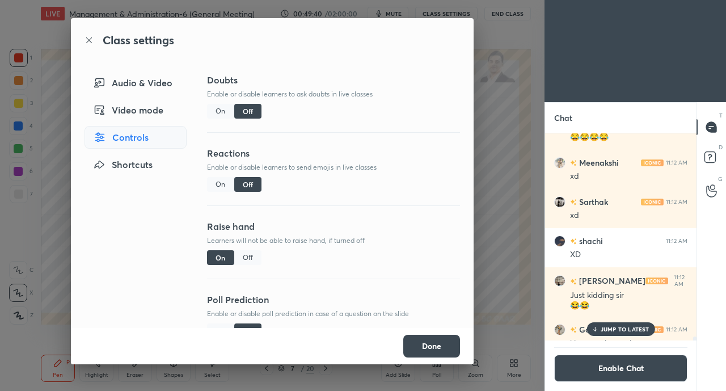
scroll to position [99, 0]
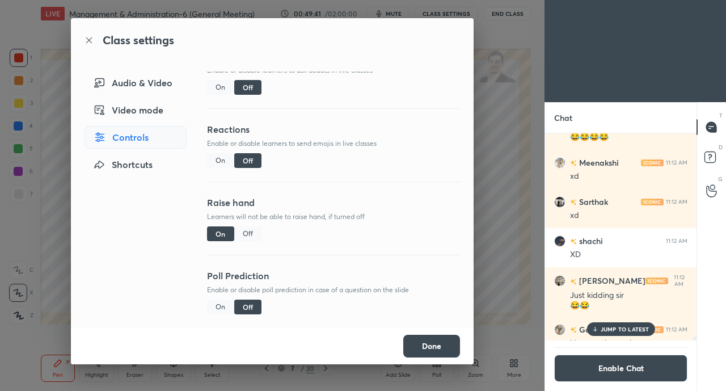
click at [259, 226] on div "Off" at bounding box center [247, 233] width 27 height 15
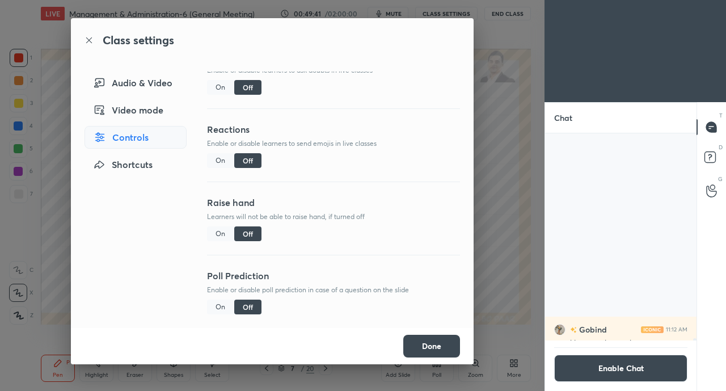
scroll to position [20455, 0]
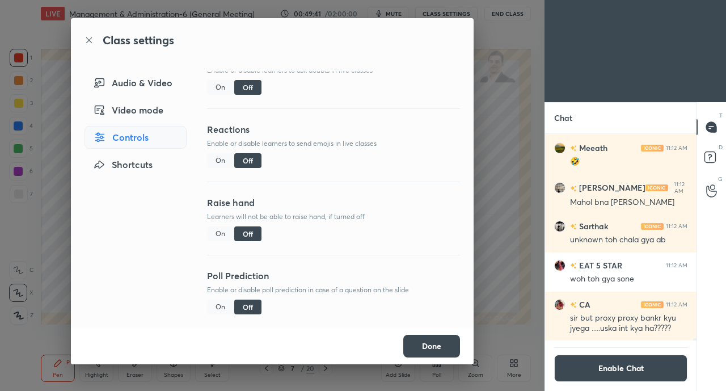
click at [428, 338] on button "Done" at bounding box center [431, 346] width 57 height 23
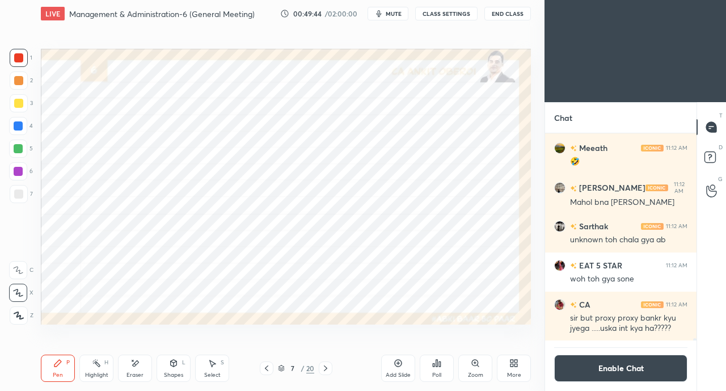
click at [142, 371] on div "Eraser" at bounding box center [135, 368] width 34 height 27
click at [66, 364] on div "Pen P" at bounding box center [58, 368] width 34 height 27
click at [326, 369] on icon at bounding box center [325, 368] width 3 height 6
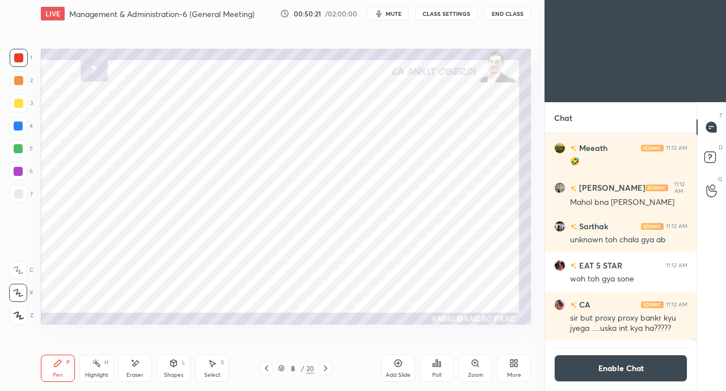
click at [20, 129] on div at bounding box center [18, 125] width 9 height 9
click at [133, 364] on icon at bounding box center [134, 364] width 9 height 10
click at [59, 365] on icon at bounding box center [57, 363] width 9 height 9
click at [19, 58] on div at bounding box center [18, 57] width 9 height 9
click at [600, 366] on button "Enable Chat" at bounding box center [620, 368] width 133 height 27
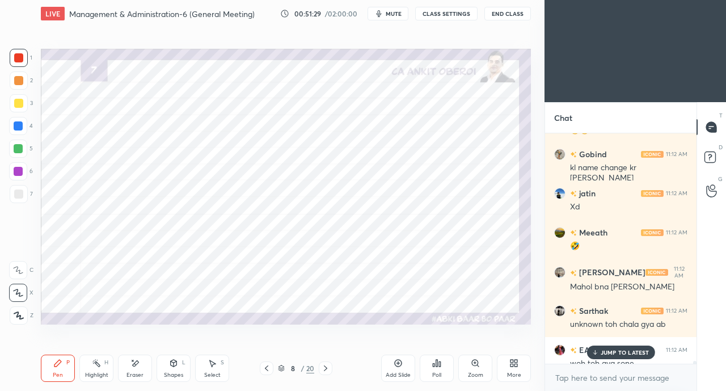
scroll to position [20421, 0]
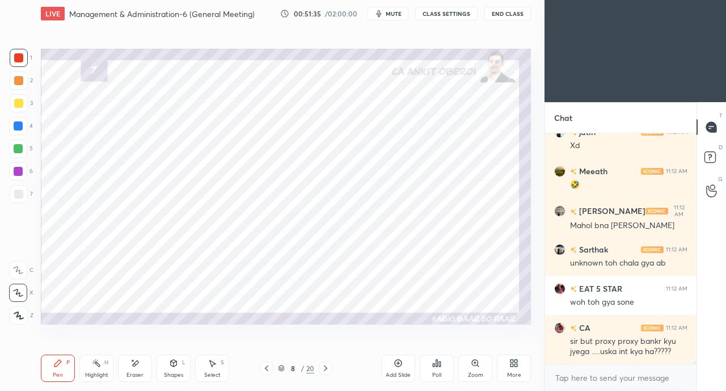
click at [128, 369] on div "Eraser" at bounding box center [135, 368] width 34 height 27
click at [55, 366] on icon at bounding box center [57, 363] width 7 height 7
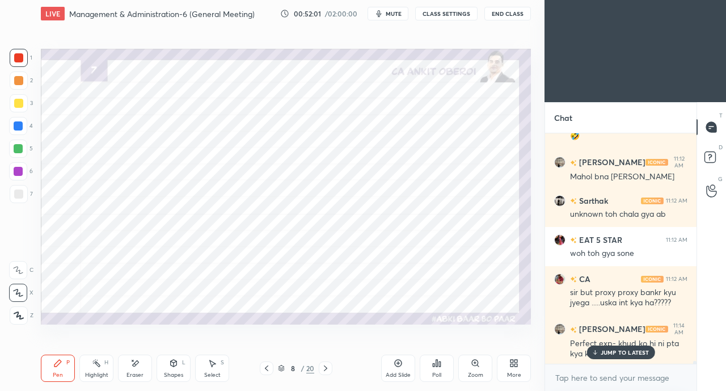
click at [598, 352] on icon at bounding box center [594, 352] width 7 height 7
click at [266, 365] on icon at bounding box center [266, 368] width 9 height 9
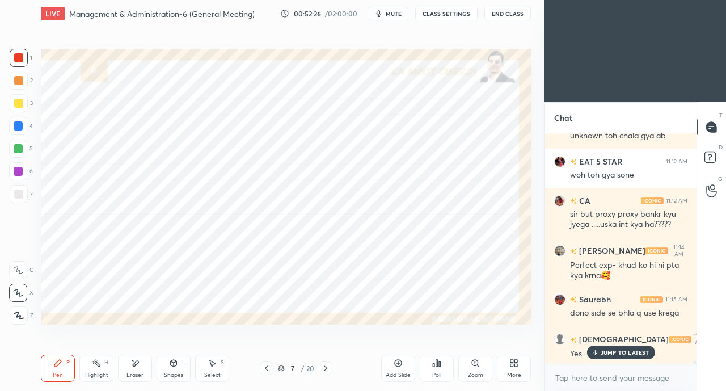
scroll to position [20588, 0]
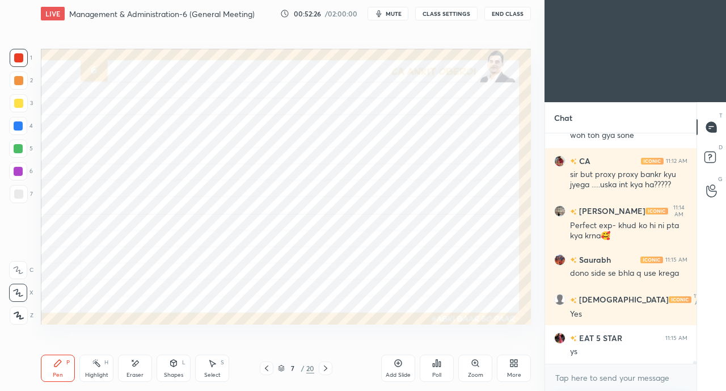
click at [17, 144] on div at bounding box center [18, 148] width 9 height 9
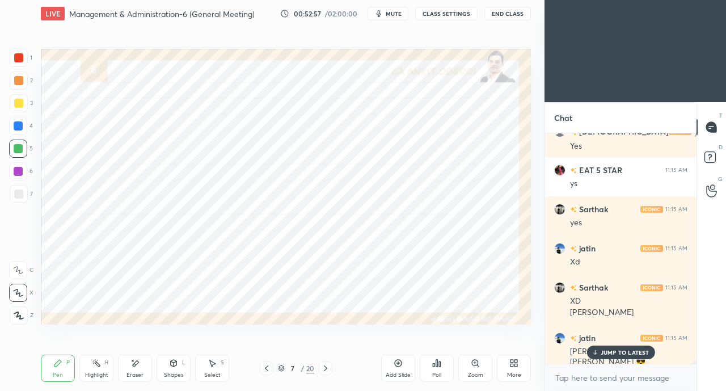
scroll to position [20794, 0]
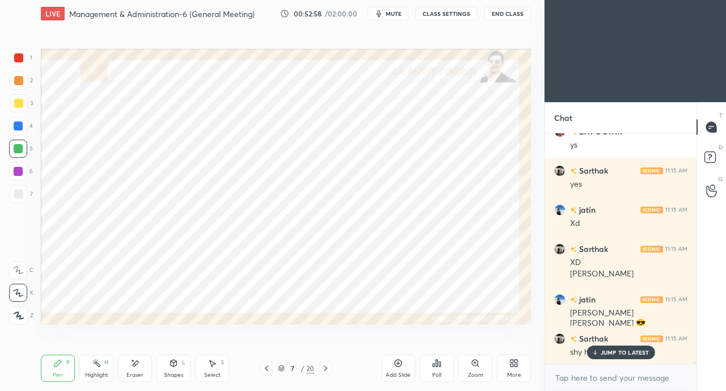
click at [615, 350] on p "JUMP TO LATEST" at bounding box center [625, 352] width 49 height 7
click at [16, 62] on div at bounding box center [18, 57] width 9 height 9
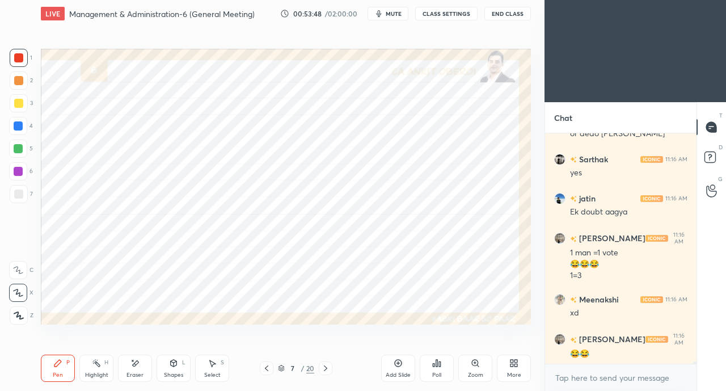
scroll to position [21170, 0]
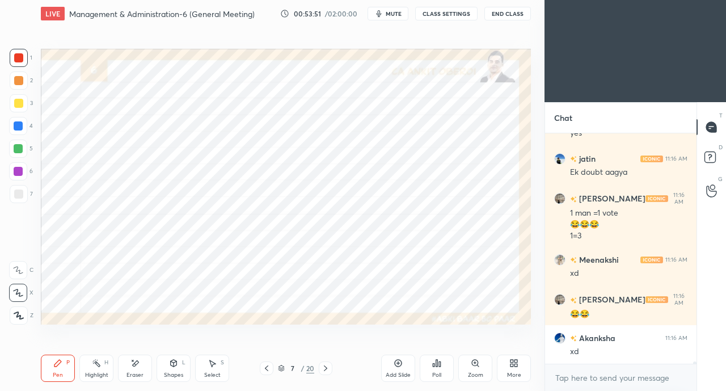
click at [139, 365] on icon at bounding box center [134, 364] width 9 height 10
click at [49, 369] on div "Pen P" at bounding box center [58, 368] width 34 height 27
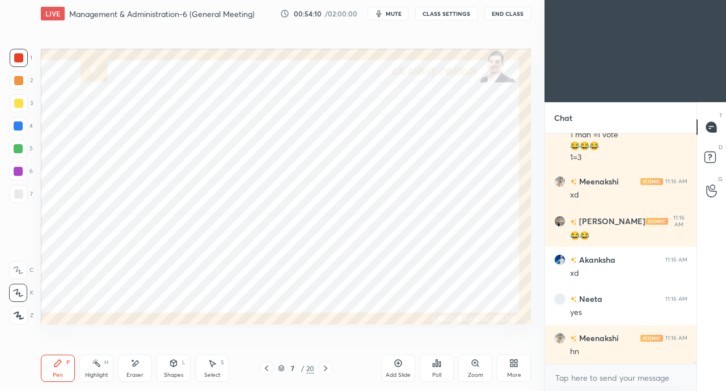
scroll to position [21297, 0]
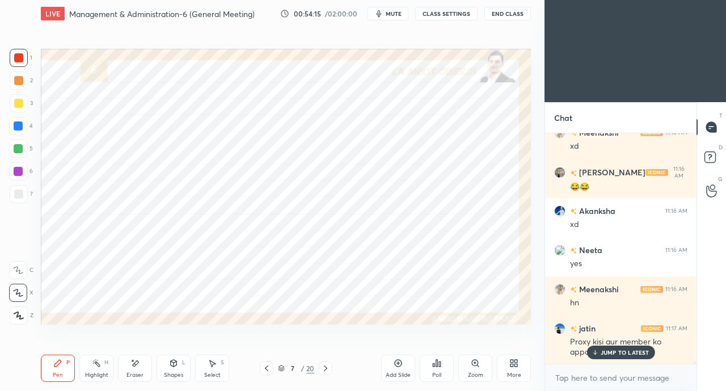
click at [137, 368] on div "Eraser" at bounding box center [135, 368] width 34 height 27
click at [598, 351] on icon at bounding box center [594, 352] width 7 height 7
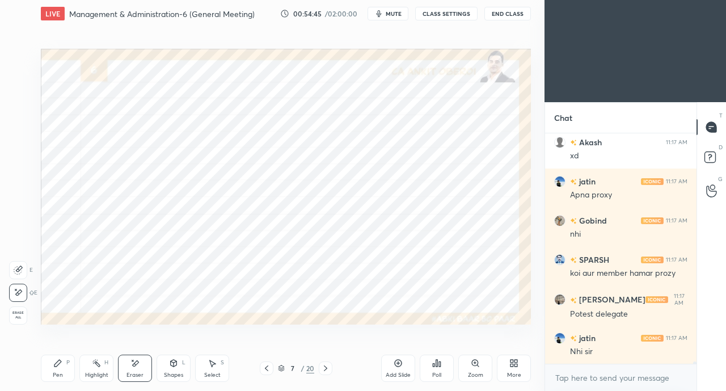
scroll to position [21620, 0]
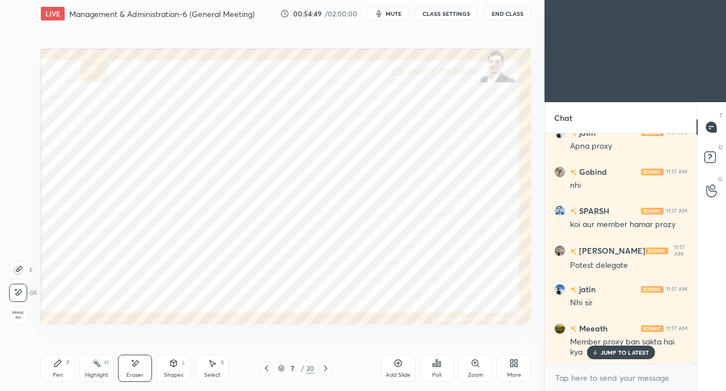
click at [600, 349] on div "JUMP TO LATEST" at bounding box center [621, 352] width 68 height 14
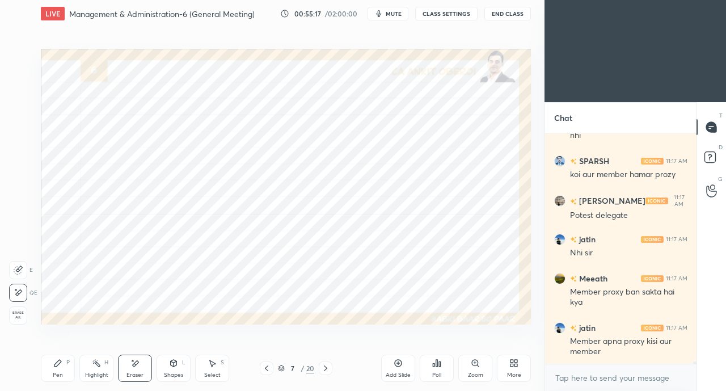
scroll to position [21709, 0]
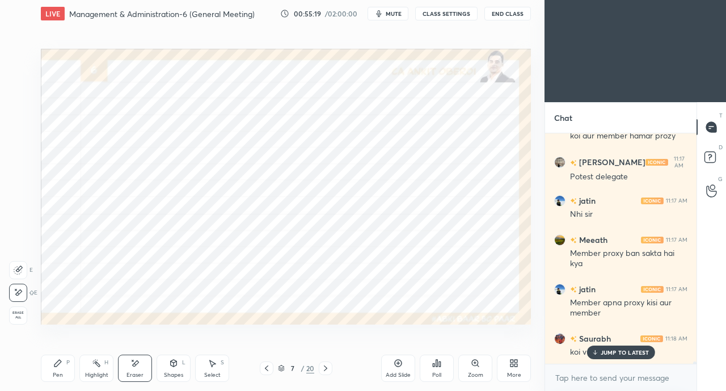
click at [615, 354] on p "JUMP TO LATEST" at bounding box center [625, 352] width 49 height 7
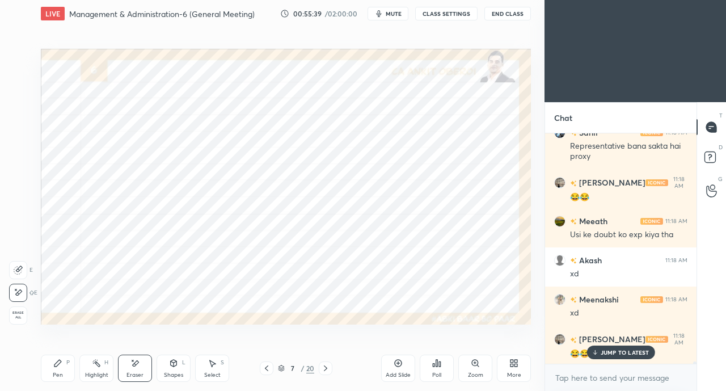
scroll to position [21994, 0]
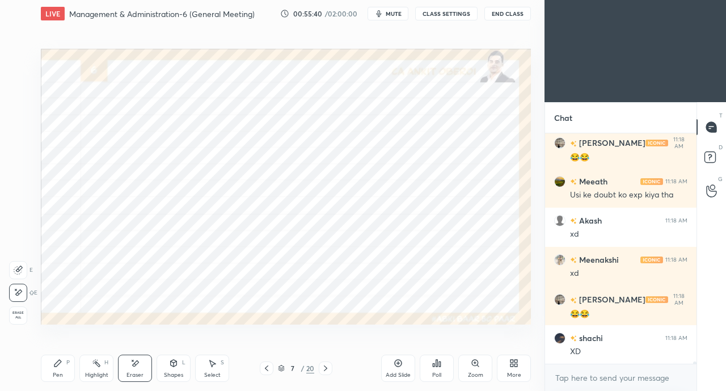
click at [608, 353] on div "XD" at bounding box center [628, 351] width 117 height 11
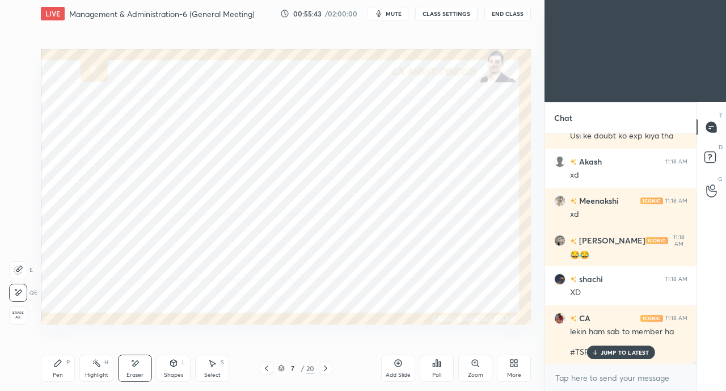
click at [599, 349] on div "JUMP TO LATEST" at bounding box center [621, 352] width 68 height 14
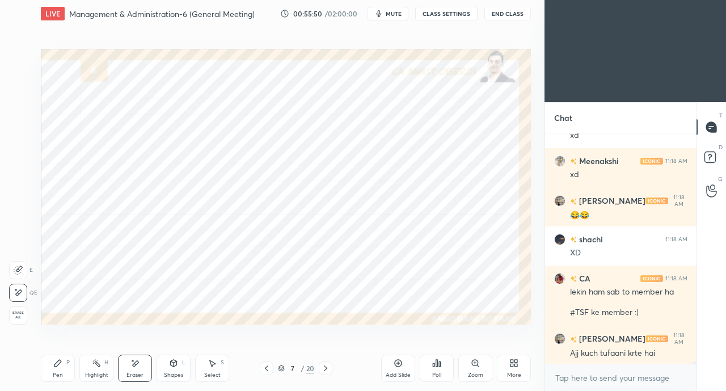
click at [325, 367] on icon at bounding box center [325, 368] width 3 height 6
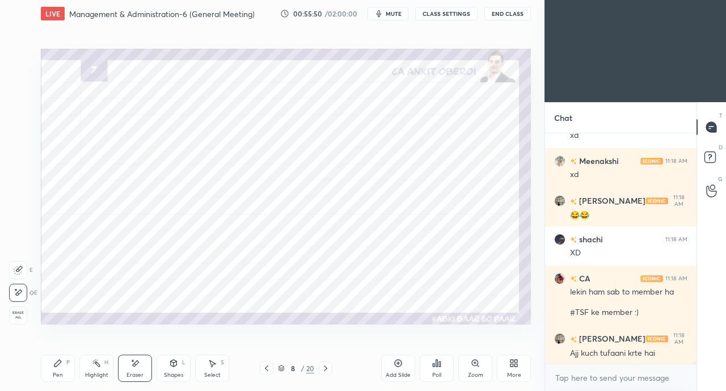
scroll to position [22141, 0]
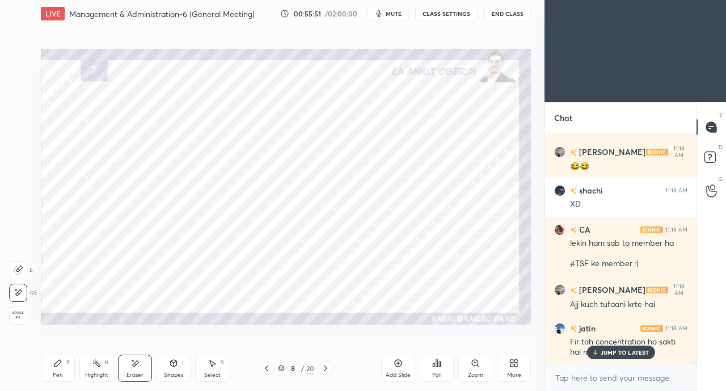
click at [596, 349] on icon at bounding box center [594, 352] width 7 height 7
click at [266, 367] on icon at bounding box center [266, 368] width 3 height 6
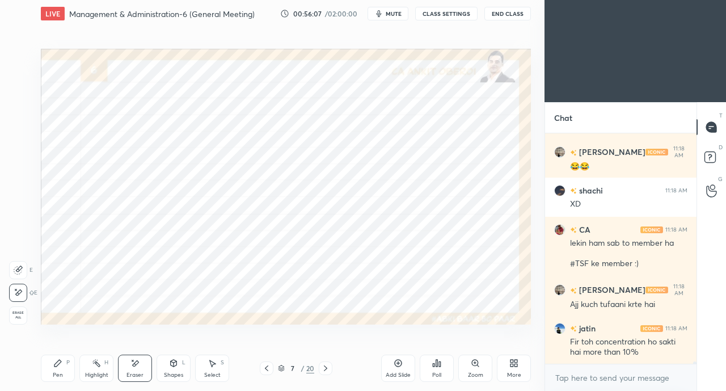
scroll to position [22181, 0]
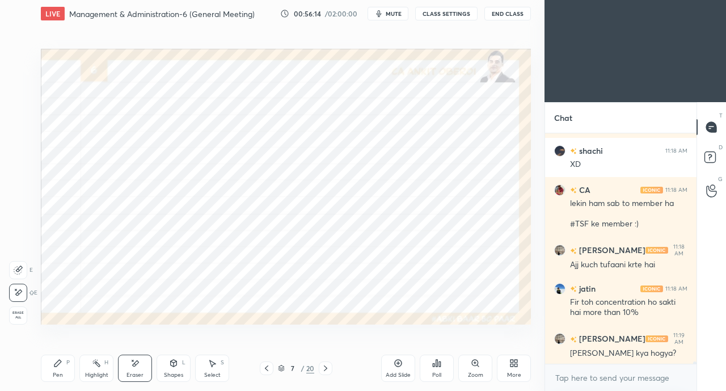
click at [327, 365] on icon at bounding box center [325, 368] width 9 height 9
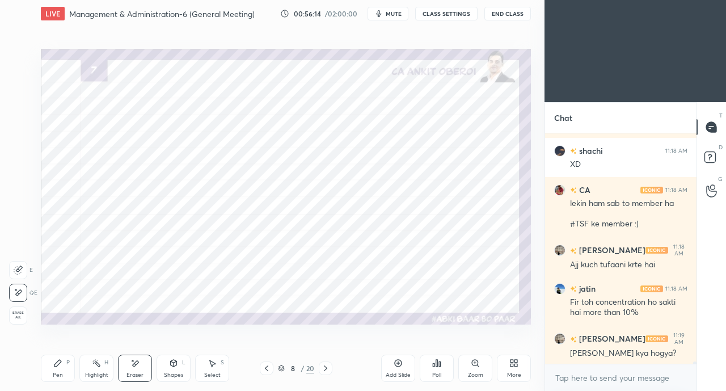
click at [327, 366] on icon at bounding box center [325, 368] width 9 height 9
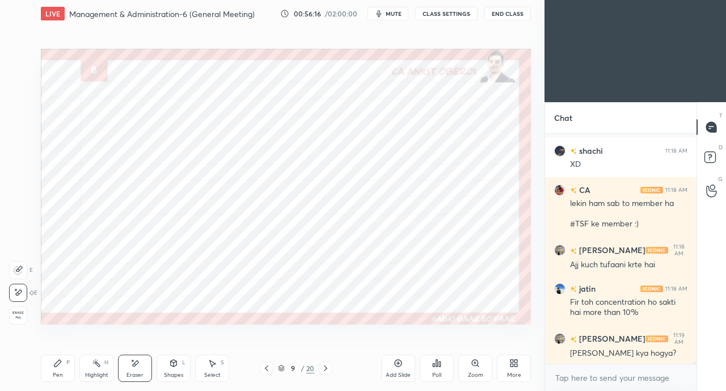
scroll to position [22230, 0]
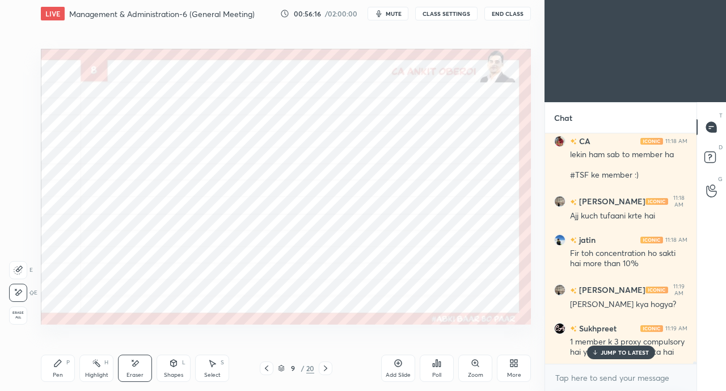
click at [56, 366] on icon at bounding box center [57, 363] width 7 height 7
click at [597, 349] on div "JUMP TO LATEST" at bounding box center [621, 352] width 68 height 14
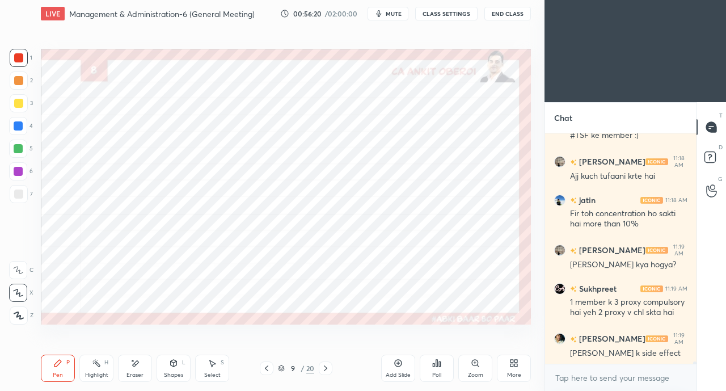
scroll to position [22308, 0]
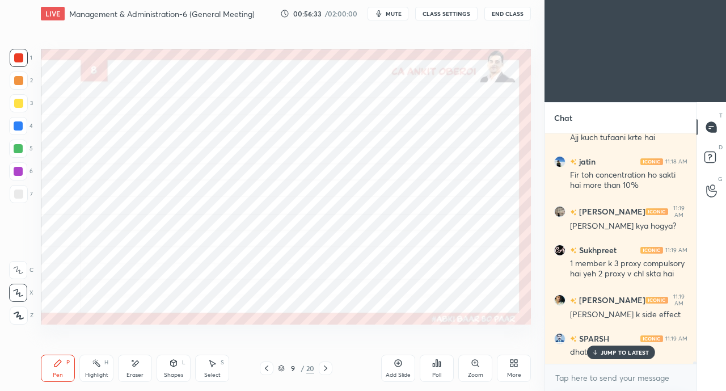
click at [614, 353] on p "JUMP TO LATEST" at bounding box center [625, 352] width 49 height 7
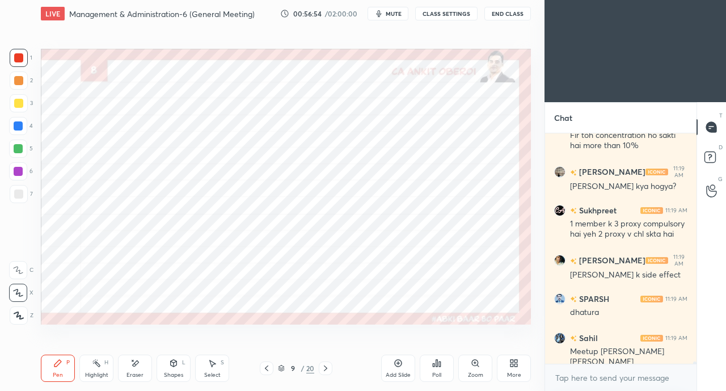
click at [16, 129] on div at bounding box center [18, 125] width 9 height 9
click at [175, 370] on div "Shapes L" at bounding box center [174, 368] width 34 height 27
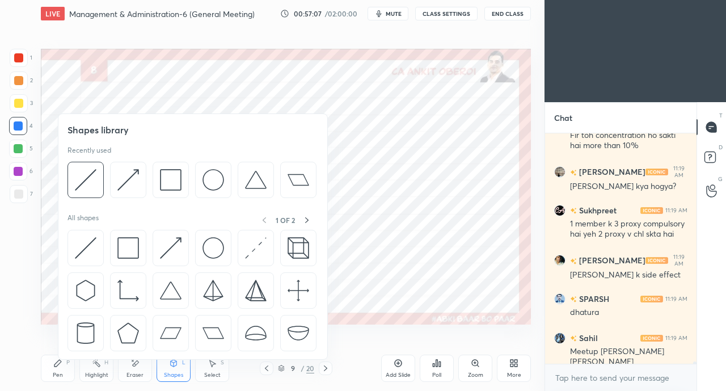
click at [162, 244] on img at bounding box center [171, 248] width 22 height 22
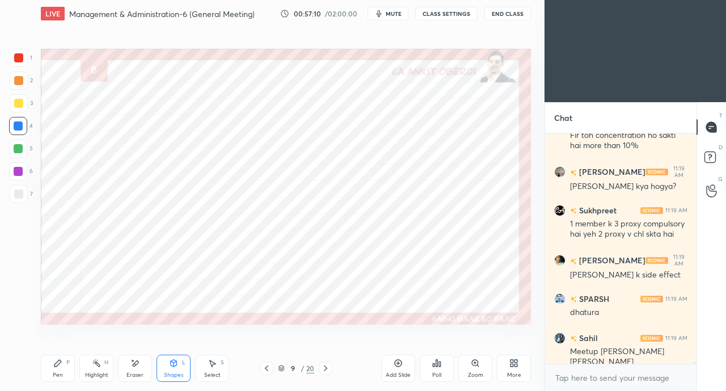
click at [62, 368] on div "Pen P" at bounding box center [58, 368] width 34 height 27
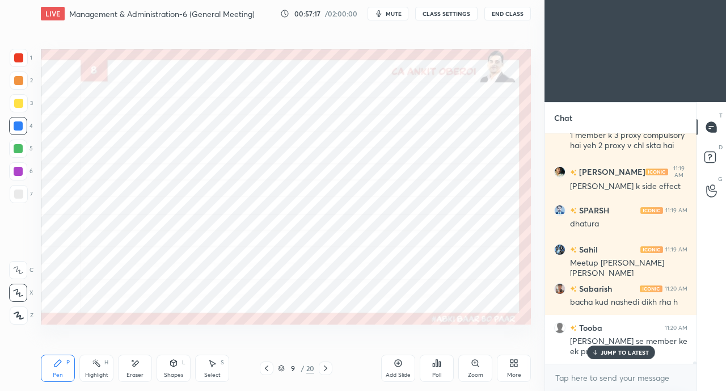
scroll to position [22475, 0]
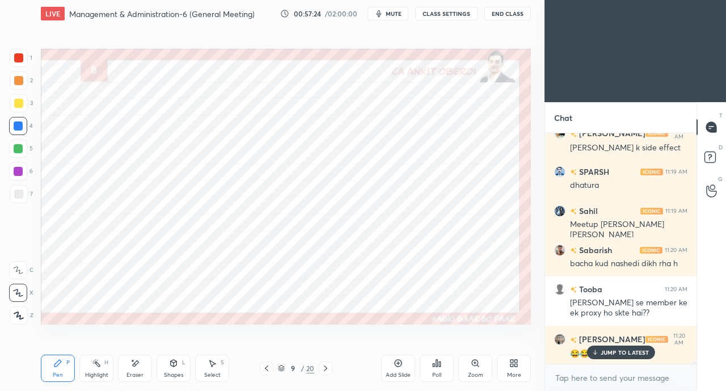
click at [140, 360] on div "Eraser" at bounding box center [135, 368] width 34 height 27
click at [59, 362] on icon at bounding box center [57, 363] width 7 height 7
click at [18, 56] on div at bounding box center [18, 57] width 9 height 9
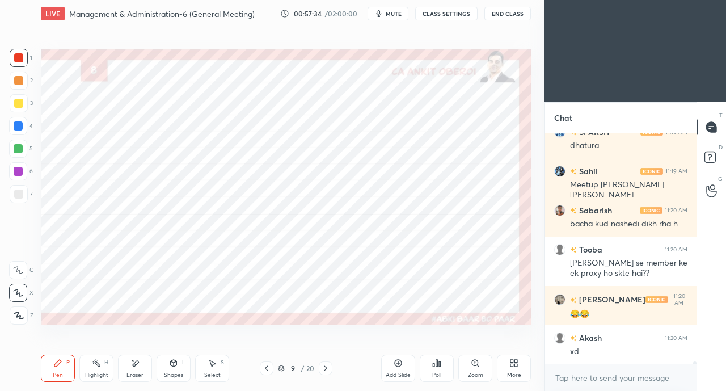
scroll to position [22553, 0]
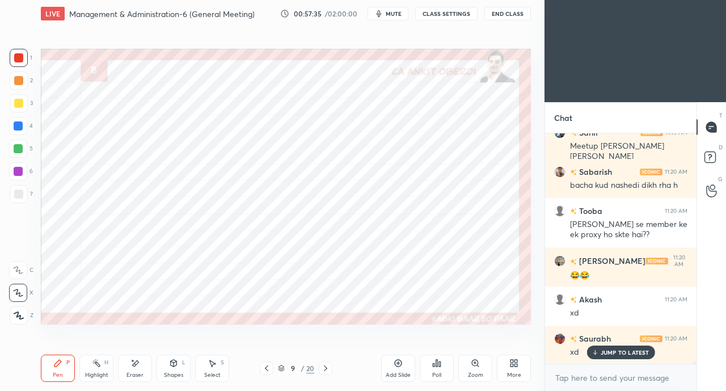
click at [325, 365] on icon at bounding box center [325, 368] width 9 height 9
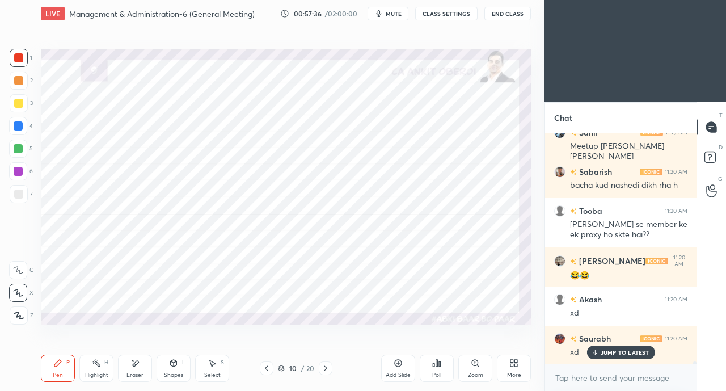
scroll to position [22593, 0]
click at [262, 369] on icon at bounding box center [266, 368] width 9 height 9
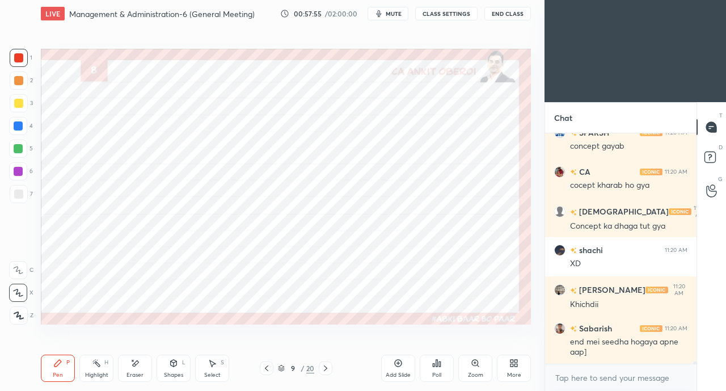
scroll to position [22994, 0]
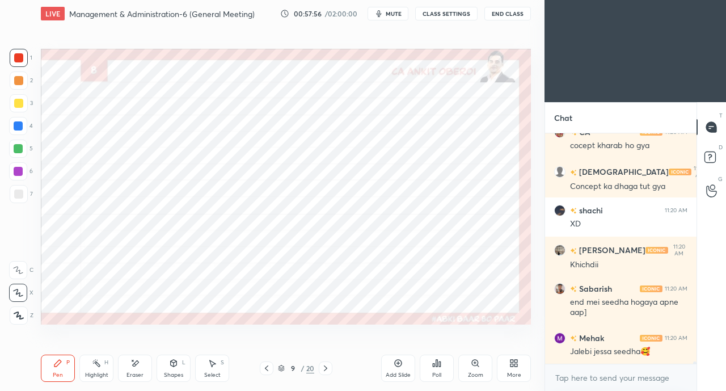
click at [136, 361] on icon at bounding box center [136, 363] width 6 height 6
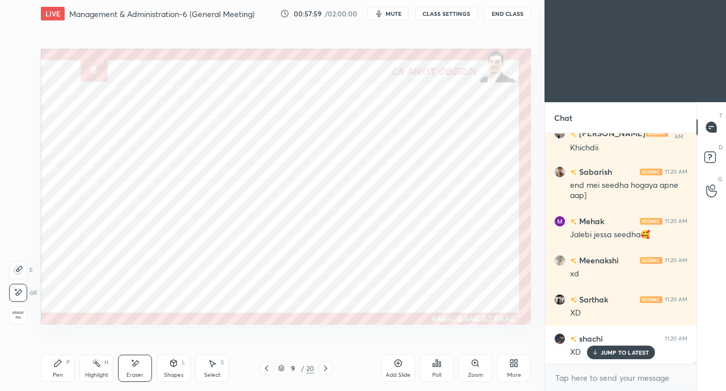
scroll to position [23151, 0]
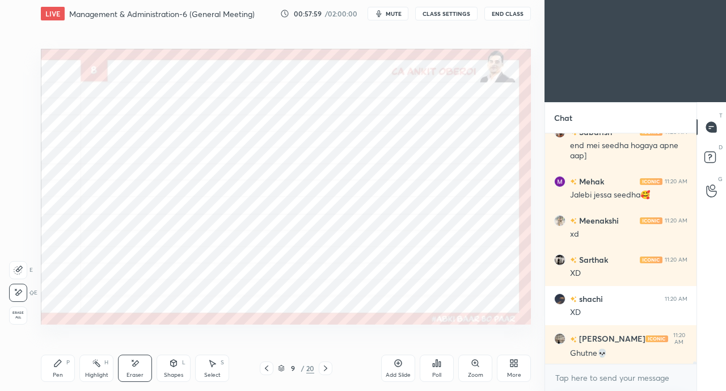
click at [59, 363] on icon at bounding box center [57, 363] width 7 height 7
click at [17, 126] on div at bounding box center [18, 125] width 9 height 9
click at [20, 60] on div at bounding box center [18, 57] width 9 height 9
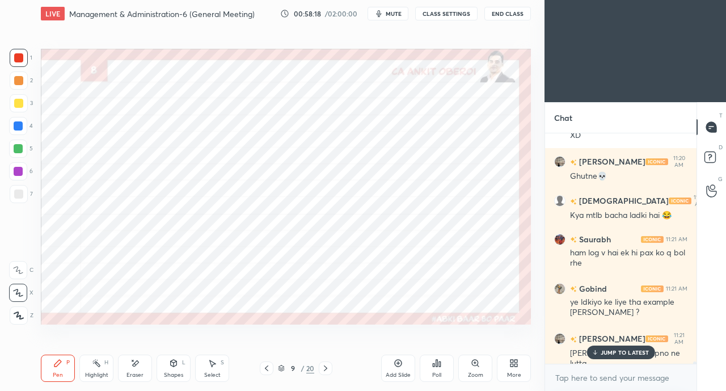
scroll to position [23367, 0]
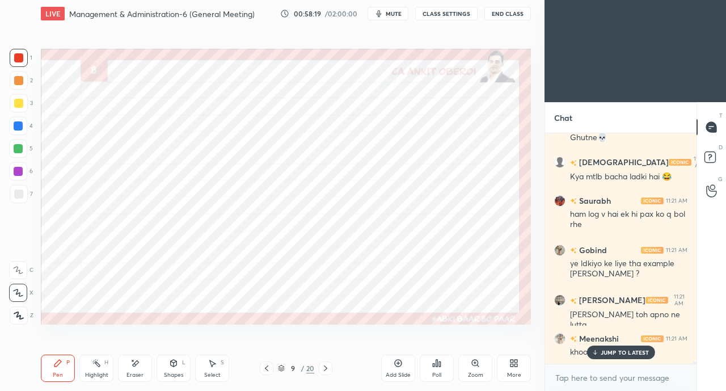
click at [605, 349] on p "JUMP TO LATEST" at bounding box center [625, 352] width 49 height 7
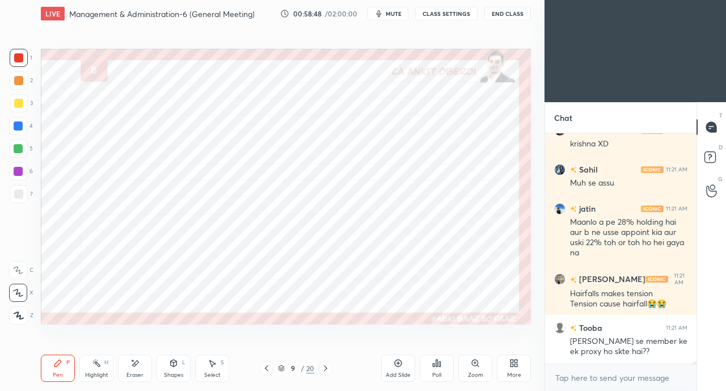
scroll to position [23653, 0]
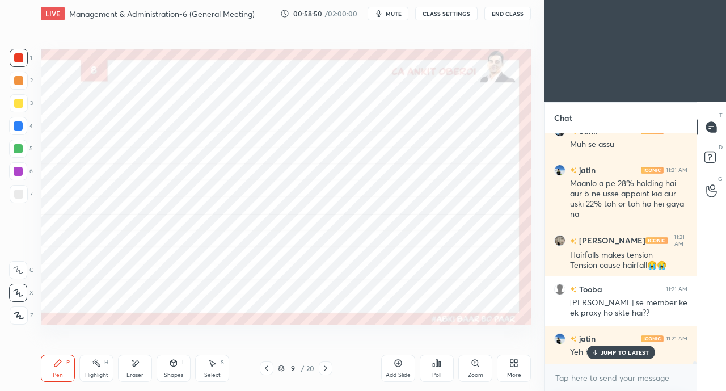
click at [613, 353] on p "JUMP TO LATEST" at bounding box center [625, 352] width 49 height 7
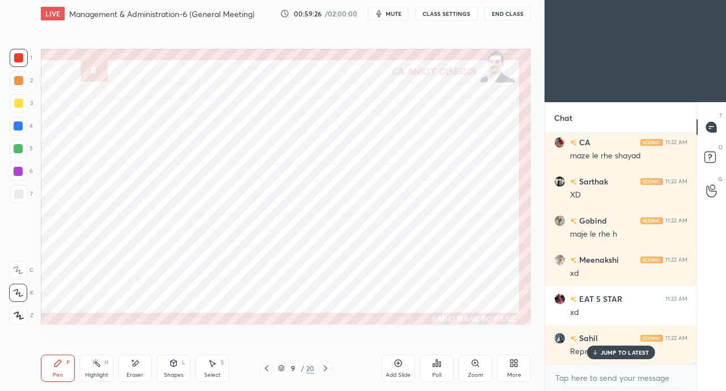
scroll to position [24467, 0]
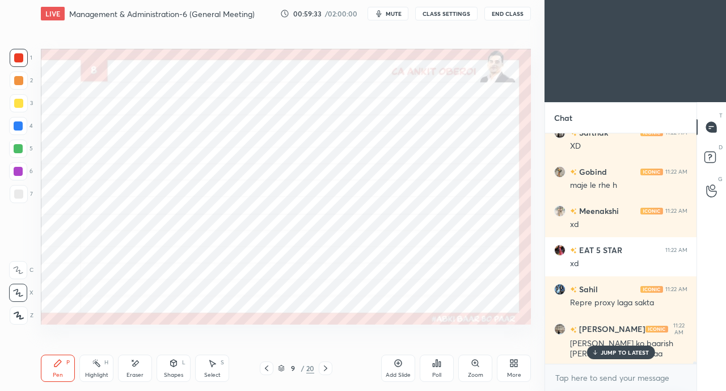
click at [608, 356] on p "JUMP TO LATEST" at bounding box center [625, 352] width 49 height 7
click at [269, 366] on icon at bounding box center [266, 368] width 9 height 9
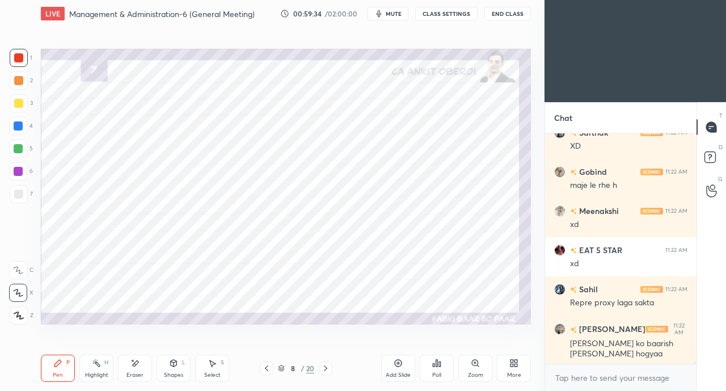
click at [270, 367] on icon at bounding box center [266, 368] width 9 height 9
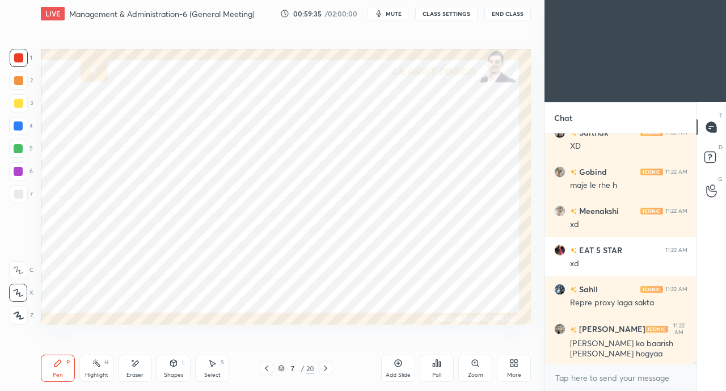
click at [329, 368] on icon at bounding box center [325, 368] width 9 height 9
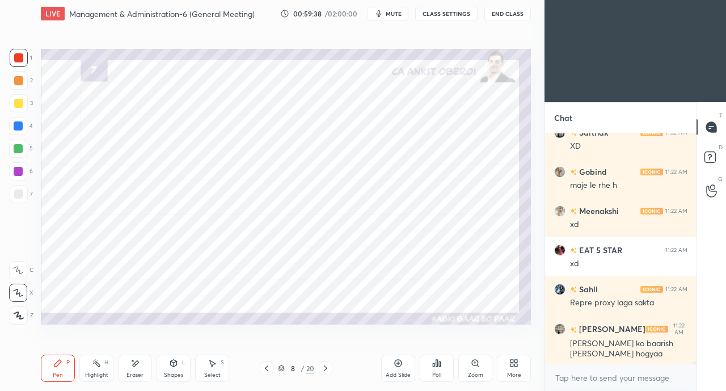
click at [266, 363] on div at bounding box center [267, 368] width 14 height 14
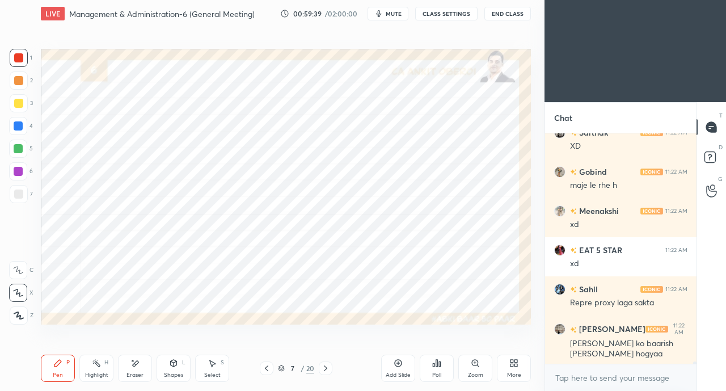
click at [267, 364] on icon at bounding box center [266, 368] width 9 height 9
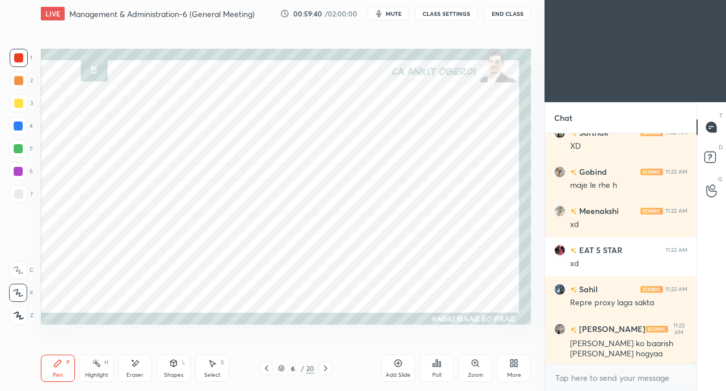
click at [268, 364] on div at bounding box center [267, 368] width 14 height 14
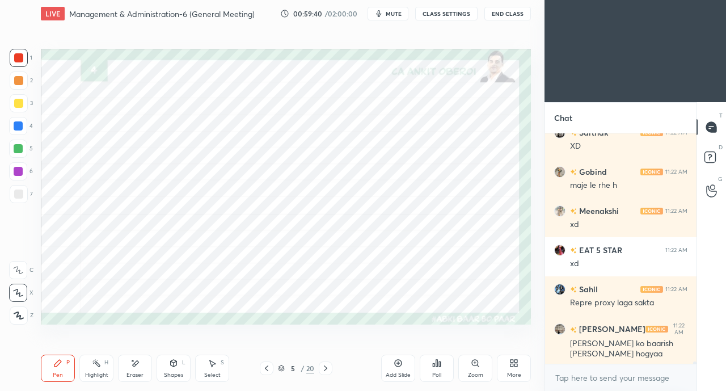
click at [268, 365] on icon at bounding box center [266, 368] width 9 height 9
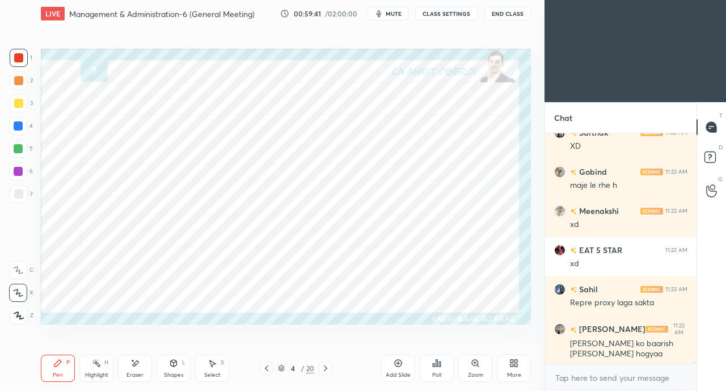
click at [268, 367] on icon at bounding box center [266, 368] width 9 height 9
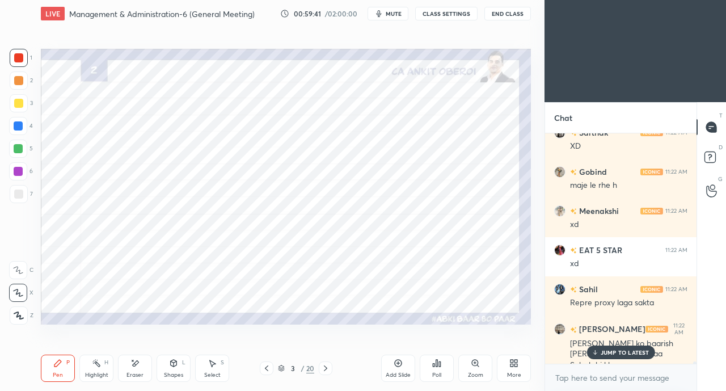
scroll to position [24479, 0]
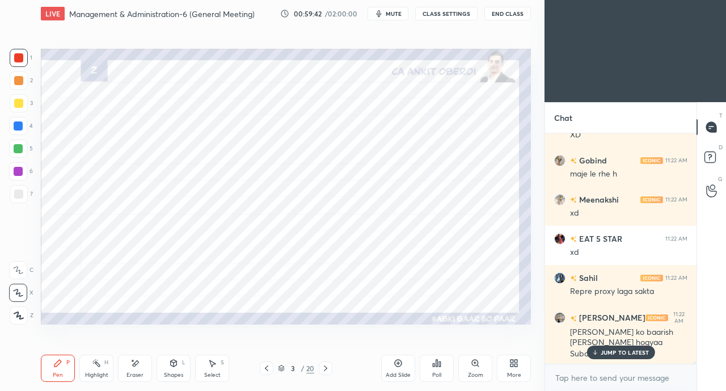
click at [600, 353] on div "JUMP TO LATEST" at bounding box center [621, 352] width 68 height 14
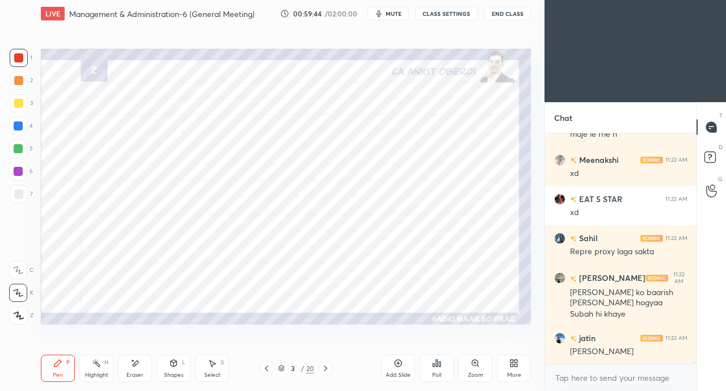
click at [331, 364] on div at bounding box center [326, 368] width 14 height 14
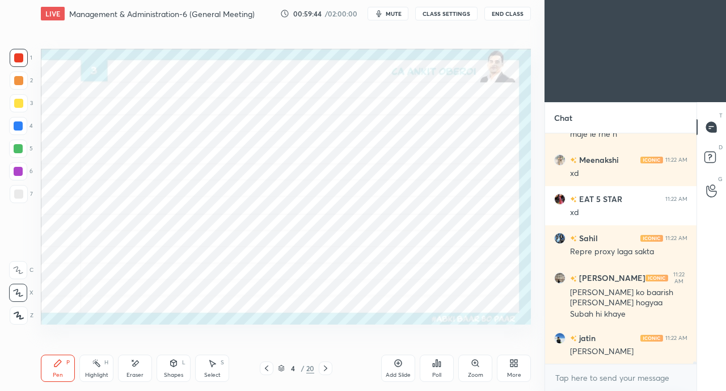
click at [331, 364] on div at bounding box center [326, 368] width 14 height 14
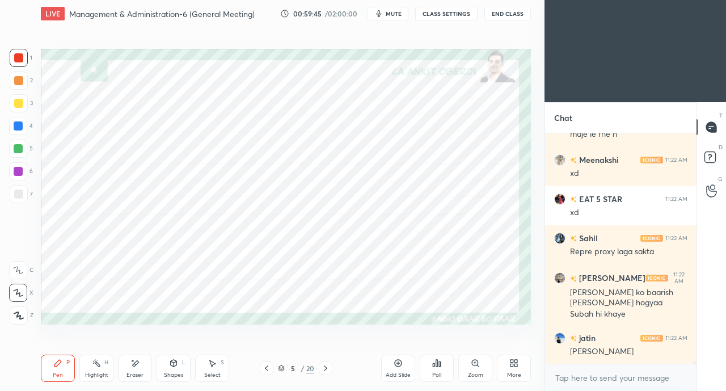
click at [329, 365] on icon at bounding box center [325, 368] width 9 height 9
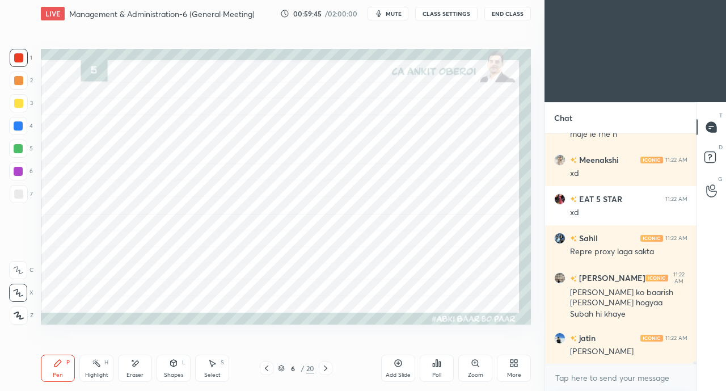
click at [329, 366] on icon at bounding box center [325, 368] width 9 height 9
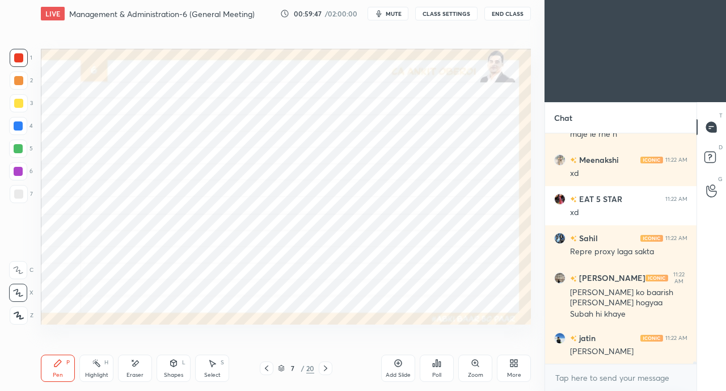
click at [328, 368] on icon at bounding box center [325, 368] width 9 height 9
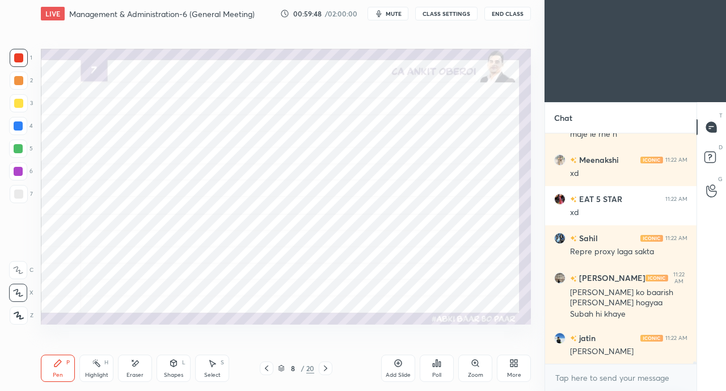
click at [327, 368] on icon at bounding box center [325, 368] width 9 height 9
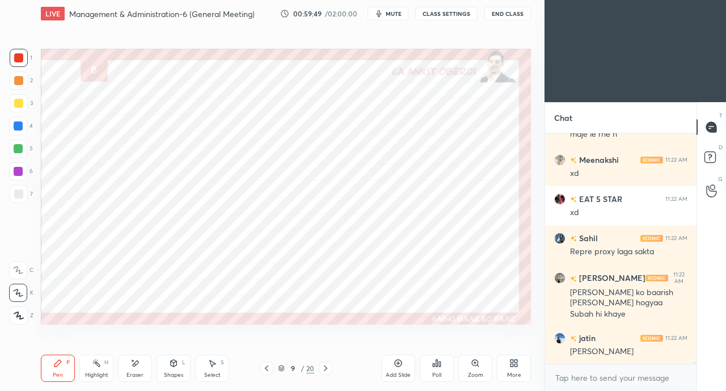
click at [267, 369] on icon at bounding box center [266, 368] width 3 height 6
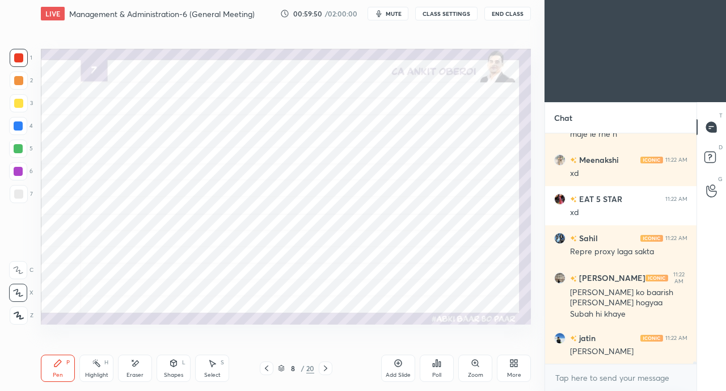
click at [268, 370] on icon at bounding box center [266, 368] width 9 height 9
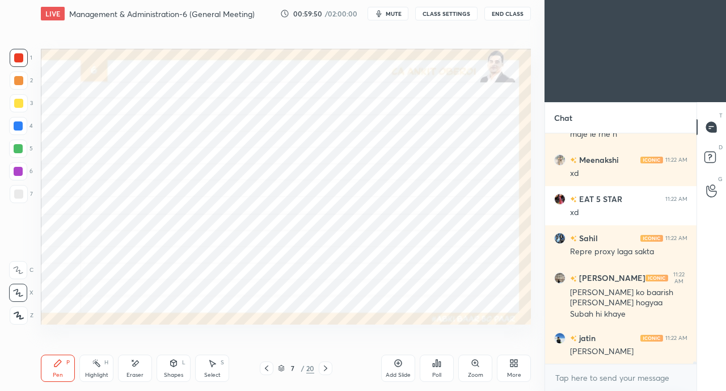
click at [271, 370] on div at bounding box center [267, 368] width 14 height 14
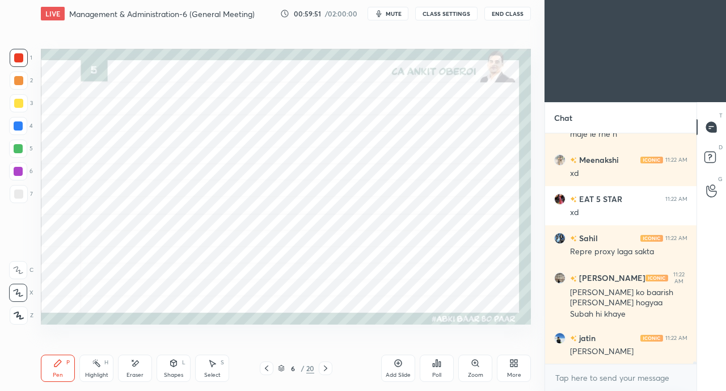
click at [272, 370] on div at bounding box center [267, 368] width 14 height 14
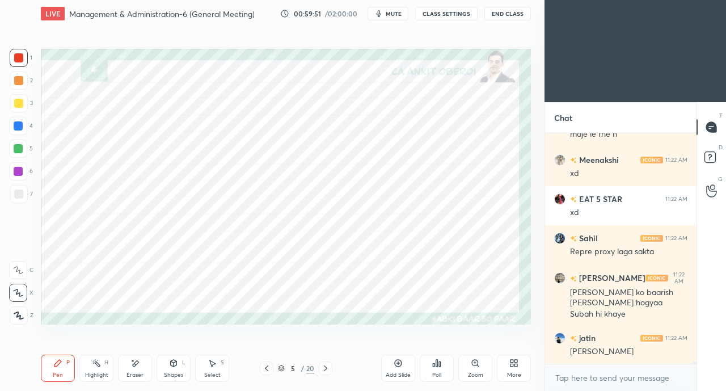
click at [272, 371] on div at bounding box center [267, 368] width 14 height 14
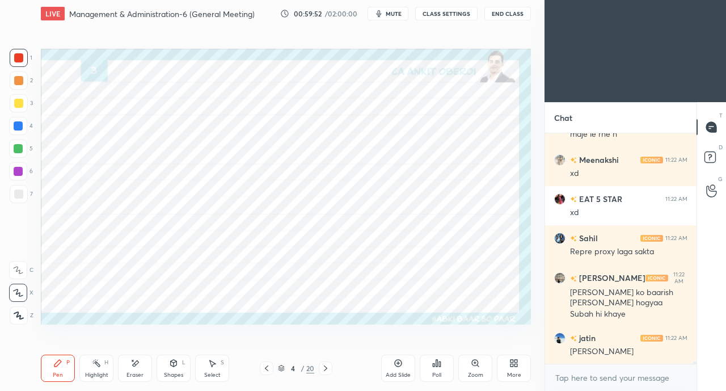
click at [273, 369] on div "4 / 20" at bounding box center [296, 368] width 73 height 14
click at [268, 368] on icon at bounding box center [266, 368] width 9 height 9
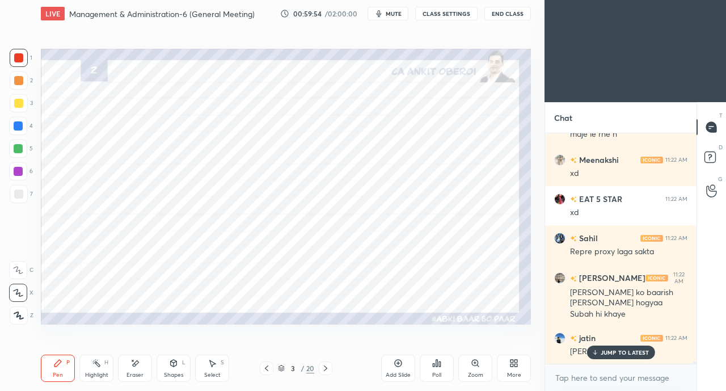
scroll to position [24557, 0]
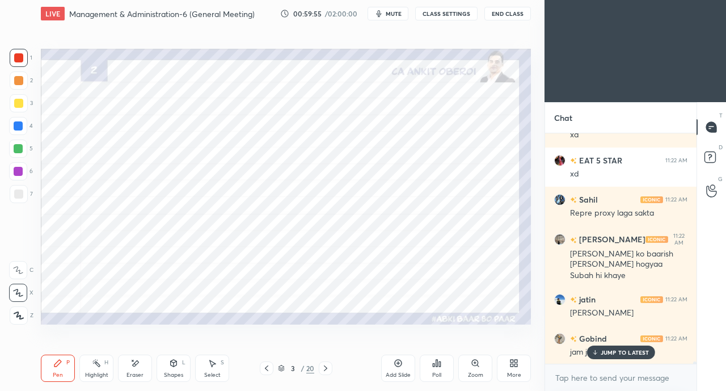
click at [594, 351] on icon at bounding box center [594, 352] width 7 height 7
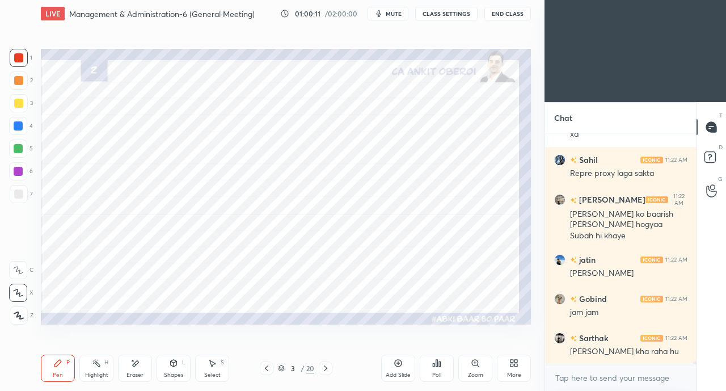
click at [325, 365] on icon at bounding box center [325, 368] width 9 height 9
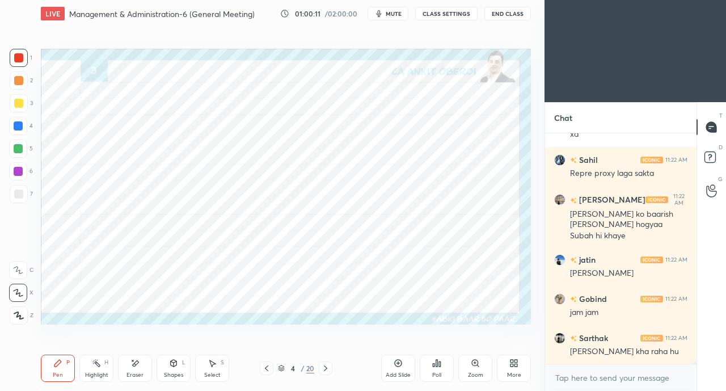
click at [326, 364] on icon at bounding box center [325, 368] width 9 height 9
click at [327, 363] on div at bounding box center [326, 368] width 14 height 14
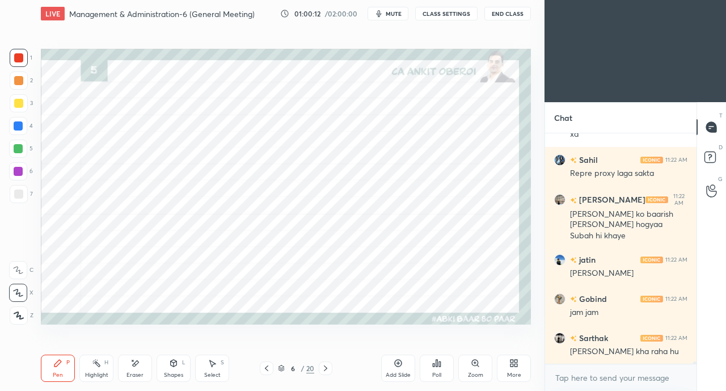
click at [326, 363] on div at bounding box center [326, 368] width 14 height 14
click at [326, 364] on icon at bounding box center [325, 368] width 9 height 9
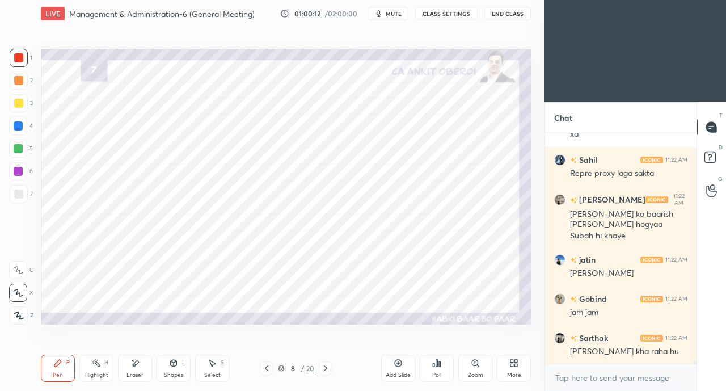
click at [326, 364] on icon at bounding box center [325, 368] width 9 height 9
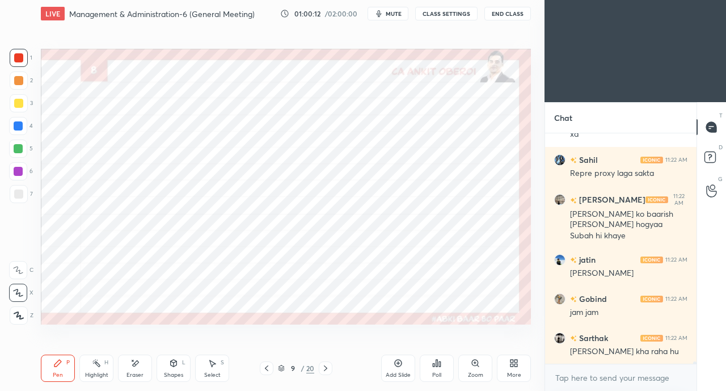
click at [326, 364] on div at bounding box center [326, 368] width 14 height 14
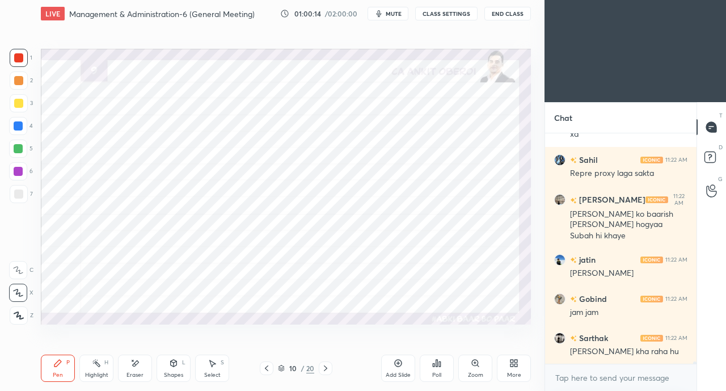
click at [19, 128] on div at bounding box center [18, 125] width 9 height 9
click at [16, 60] on div at bounding box center [18, 57] width 9 height 9
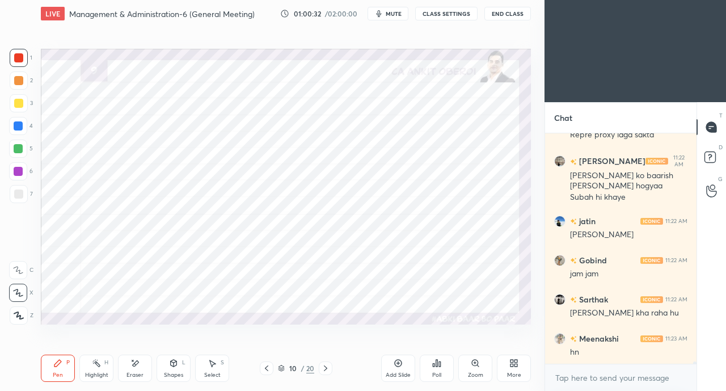
scroll to position [24675, 0]
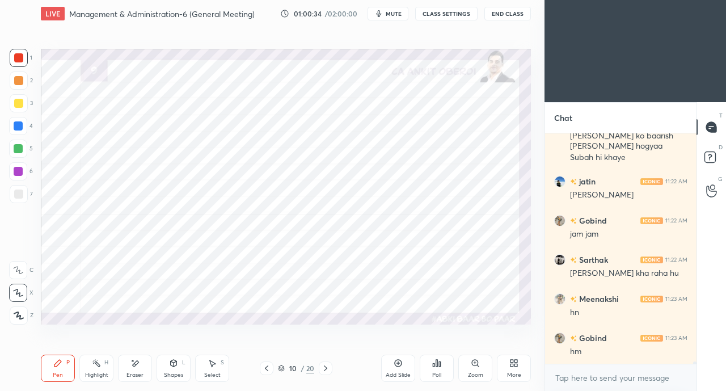
click at [135, 373] on div "Eraser" at bounding box center [135, 375] width 17 height 6
click at [61, 364] on icon at bounding box center [57, 363] width 9 height 9
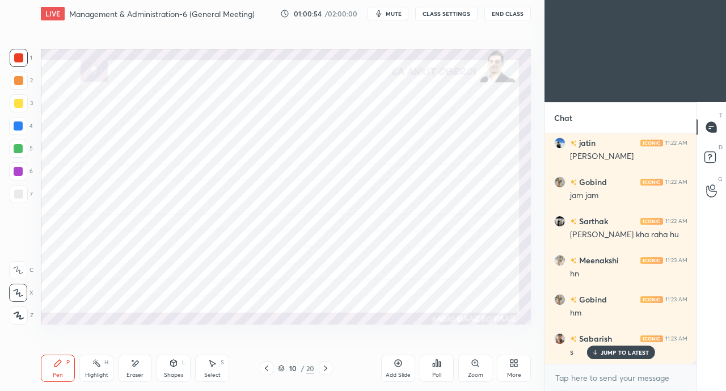
click at [17, 124] on div at bounding box center [18, 125] width 9 height 9
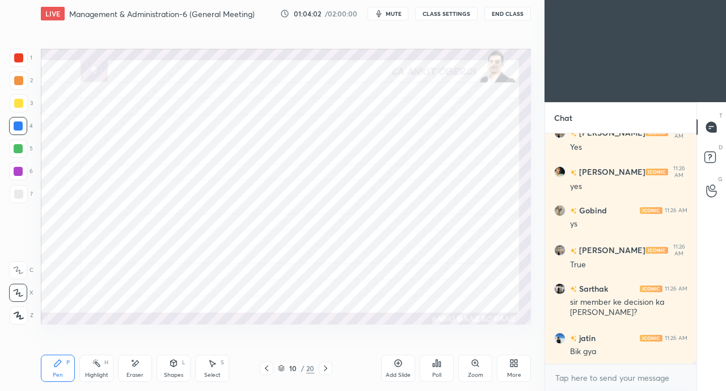
scroll to position [26440, 0]
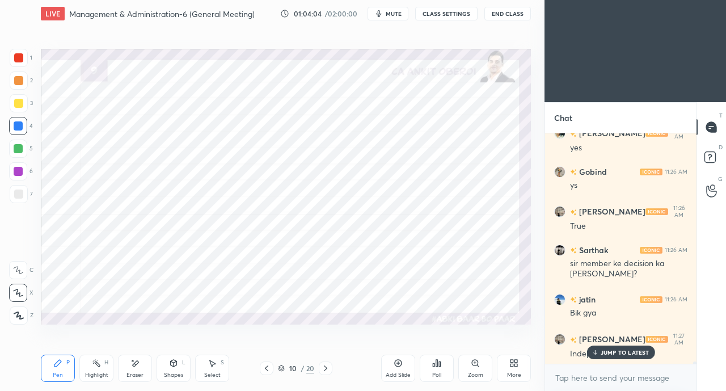
click at [15, 60] on div at bounding box center [18, 57] width 9 height 9
click at [21, 132] on div at bounding box center [18, 126] width 18 height 18
click at [18, 61] on div at bounding box center [18, 57] width 9 height 9
click at [610, 353] on p "JUMP TO LATEST" at bounding box center [625, 352] width 49 height 7
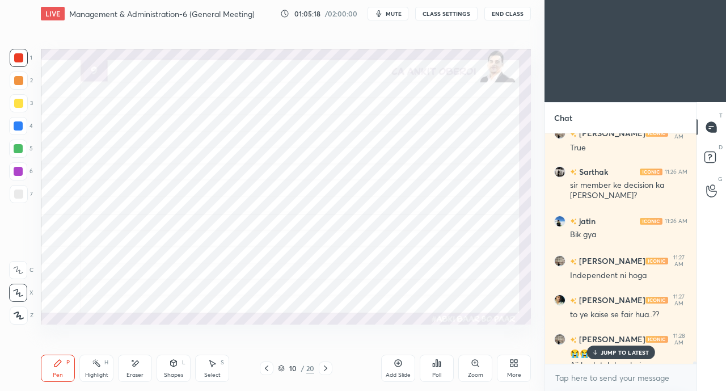
scroll to position [26530, 0]
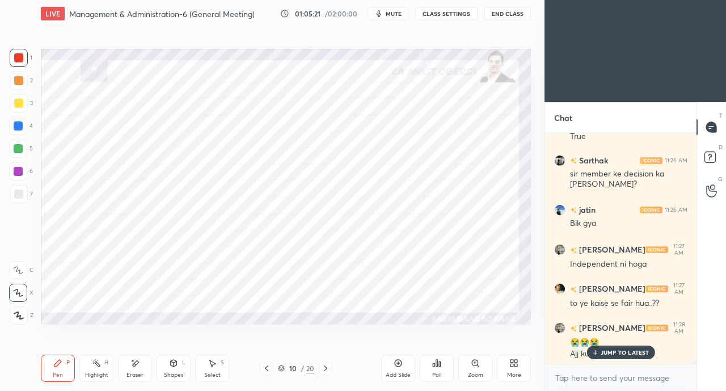
click at [611, 353] on p "JUMP TO LATEST" at bounding box center [625, 352] width 49 height 7
click at [19, 132] on div at bounding box center [18, 126] width 18 height 18
click at [17, 149] on div at bounding box center [18, 148] width 9 height 9
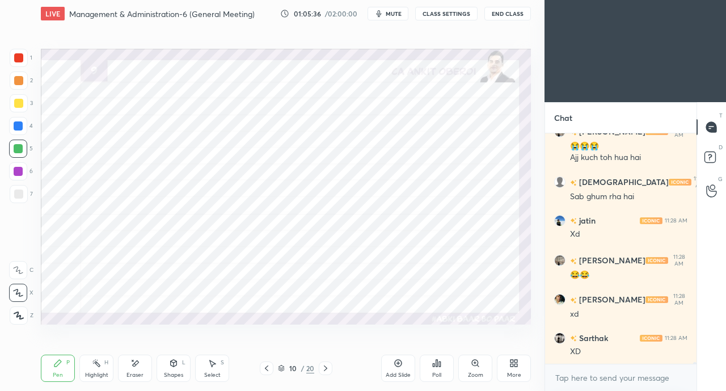
scroll to position [26765, 0]
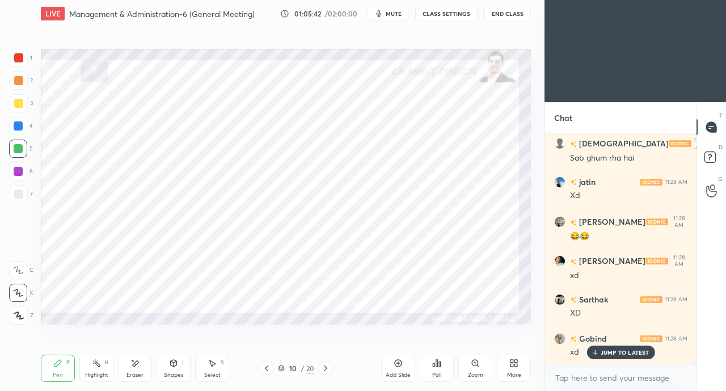
click at [169, 372] on div "Shapes" at bounding box center [173, 375] width 19 height 6
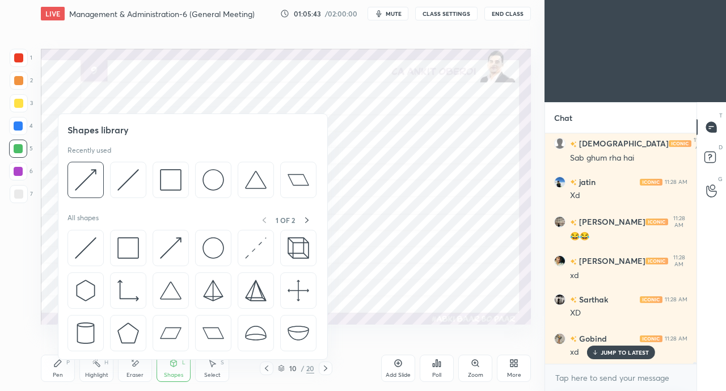
click at [168, 250] on img at bounding box center [171, 248] width 22 height 22
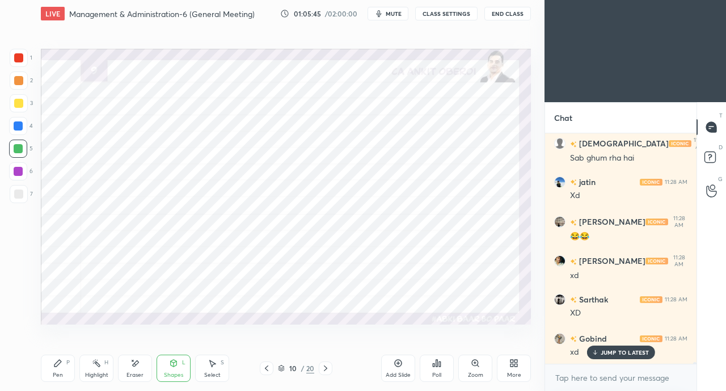
scroll to position [26805, 0]
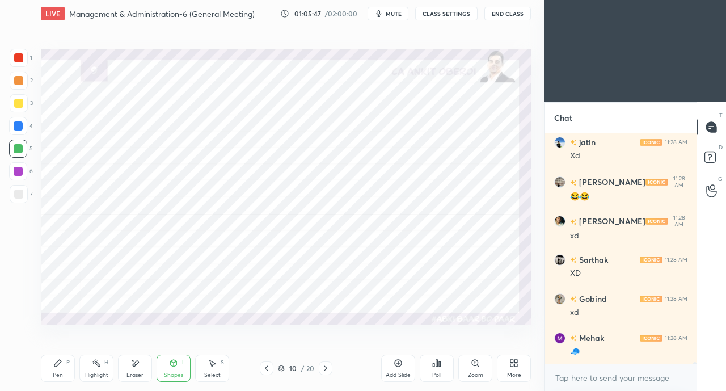
click at [61, 365] on icon at bounding box center [57, 363] width 9 height 9
click at [18, 125] on div at bounding box center [18, 125] width 9 height 9
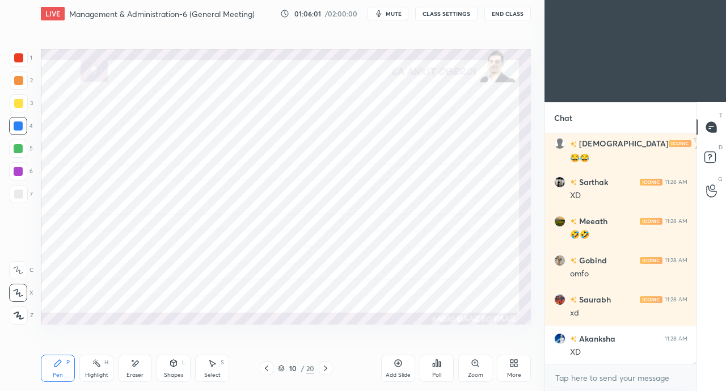
scroll to position [27196, 0]
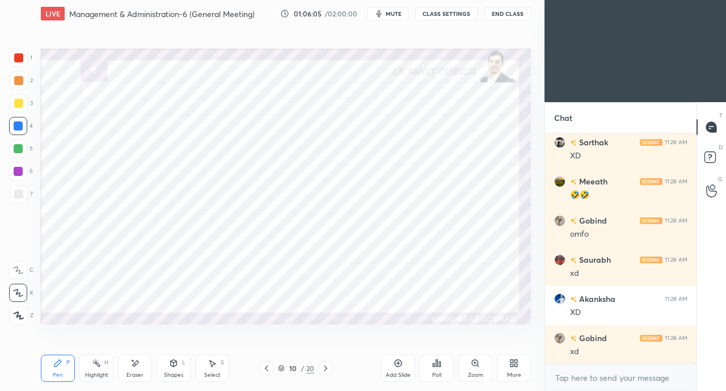
click at [19, 61] on div at bounding box center [18, 57] width 9 height 9
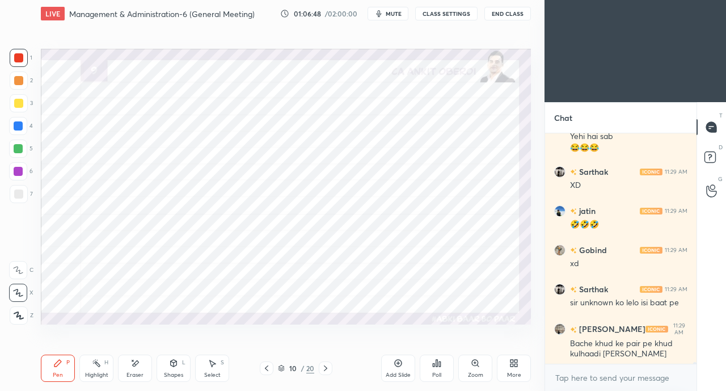
scroll to position [27718, 0]
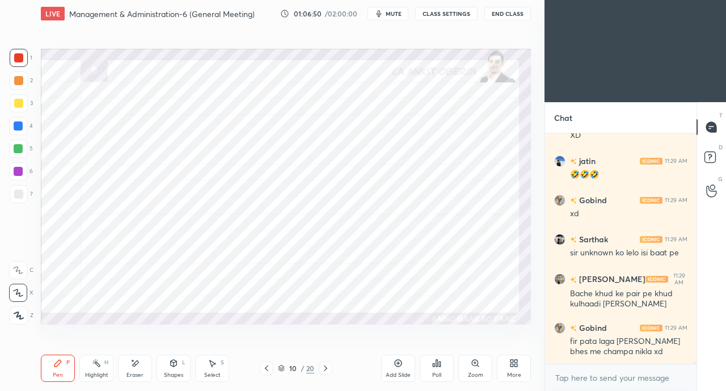
click at [443, 12] on button "CLASS SETTINGS" at bounding box center [446, 14] width 62 height 14
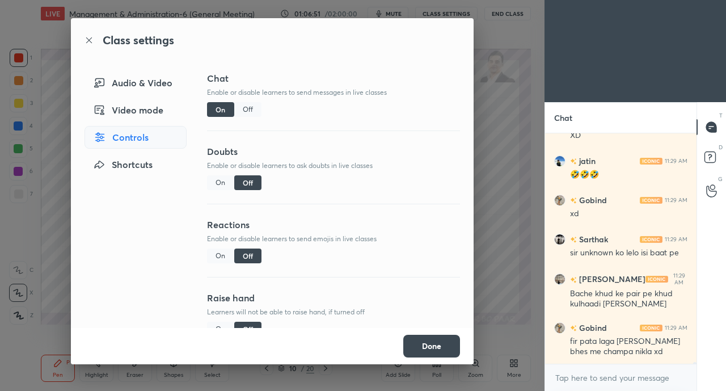
click at [247, 108] on div "Off" at bounding box center [247, 109] width 27 height 15
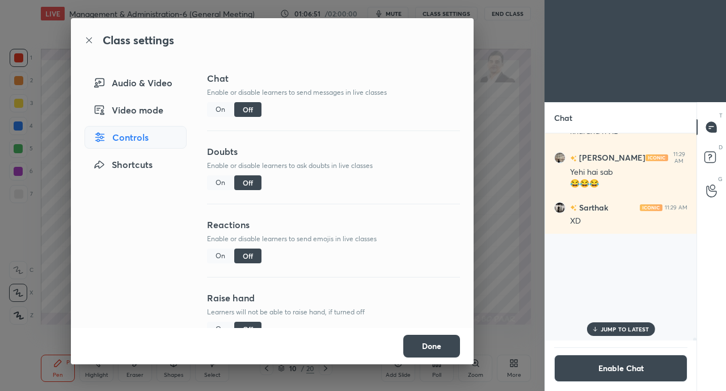
scroll to position [204, 148]
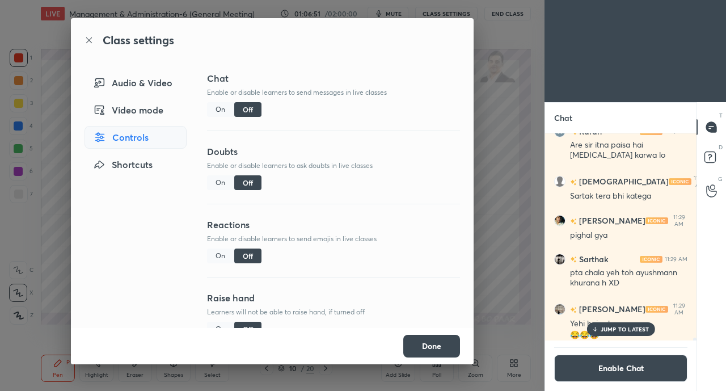
click at [424, 342] on button "Done" at bounding box center [431, 346] width 57 height 23
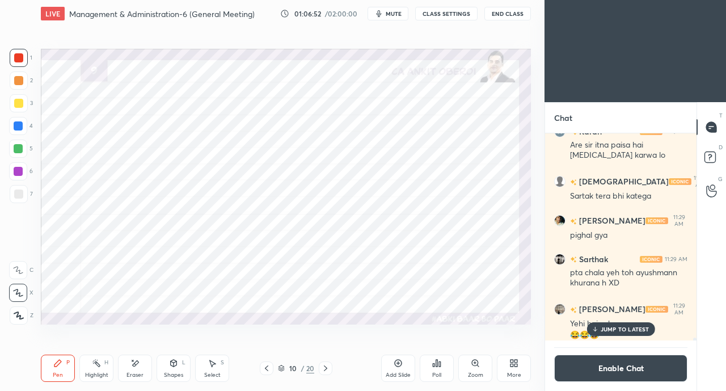
click at [614, 329] on p "JUMP TO LATEST" at bounding box center [625, 329] width 49 height 7
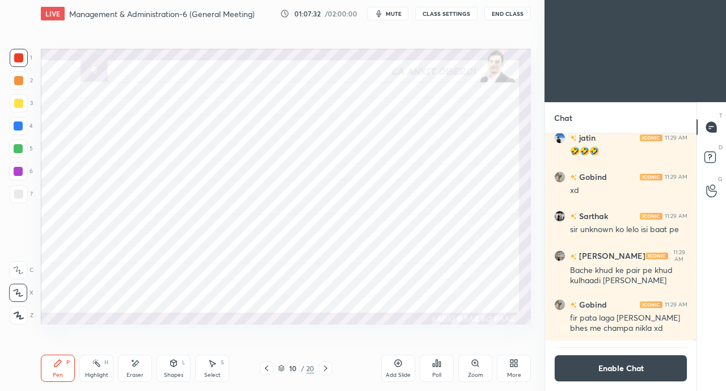
click at [19, 127] on div at bounding box center [18, 125] width 9 height 9
click at [627, 361] on button "Enable Chat" at bounding box center [620, 368] width 133 height 27
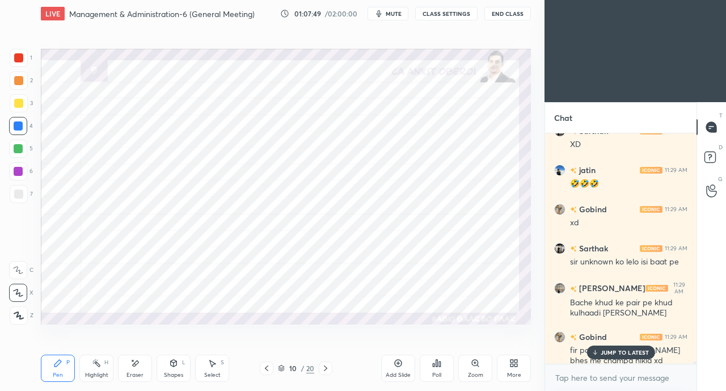
scroll to position [25381, 0]
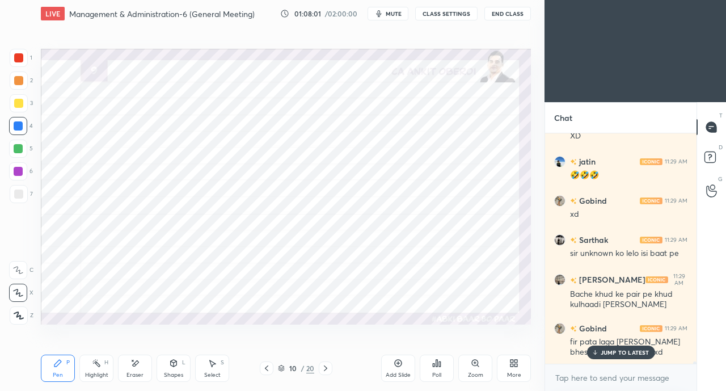
click at [604, 349] on p "JUMP TO LATEST" at bounding box center [625, 352] width 49 height 7
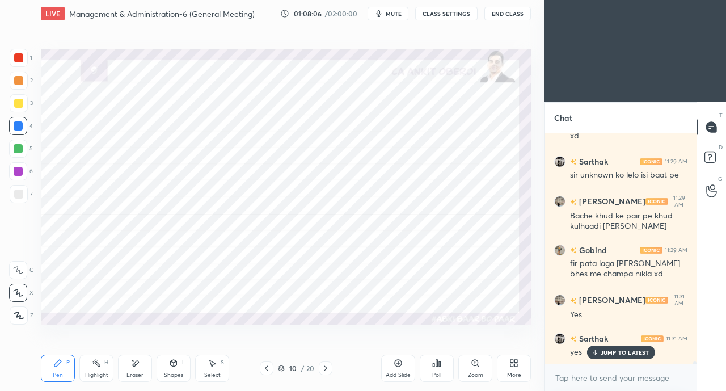
scroll to position [25499, 0]
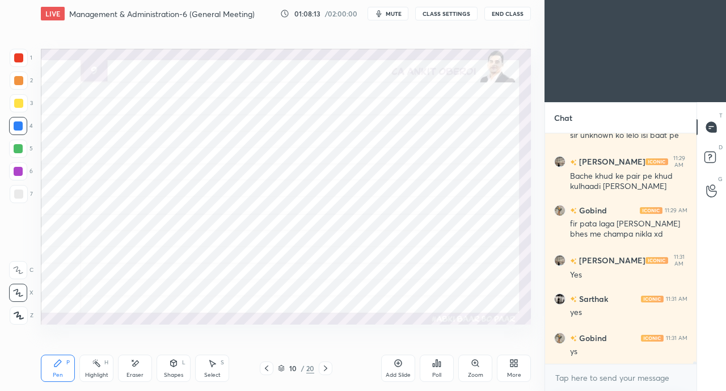
click at [327, 369] on icon at bounding box center [325, 368] width 9 height 9
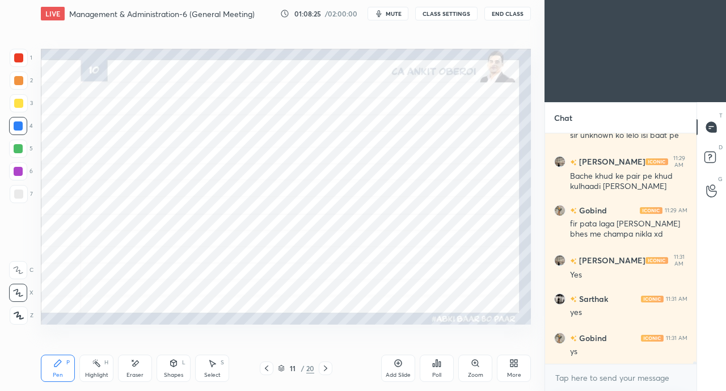
click at [20, 56] on div at bounding box center [18, 57] width 9 height 9
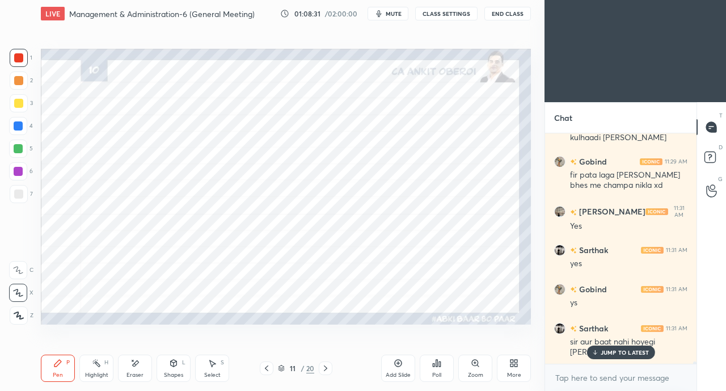
click at [589, 349] on div "JUMP TO LATEST" at bounding box center [621, 352] width 68 height 14
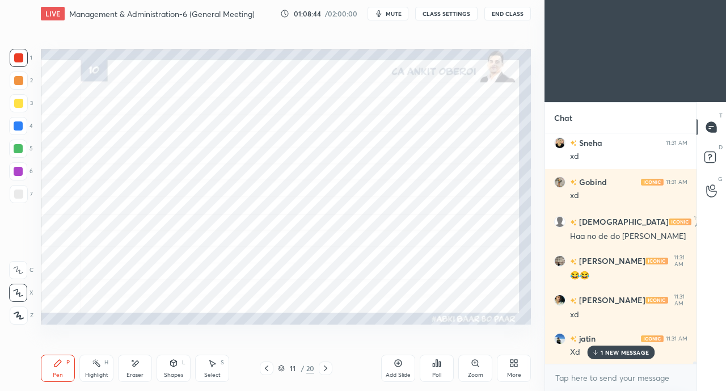
scroll to position [25979, 0]
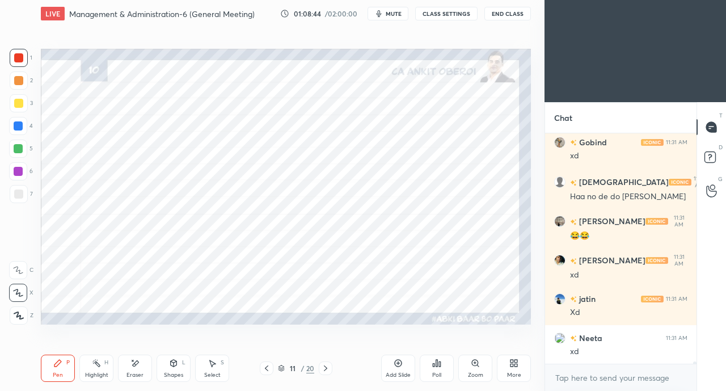
click at [138, 367] on icon at bounding box center [134, 364] width 9 height 10
click at [57, 368] on div "Pen P" at bounding box center [58, 368] width 34 height 27
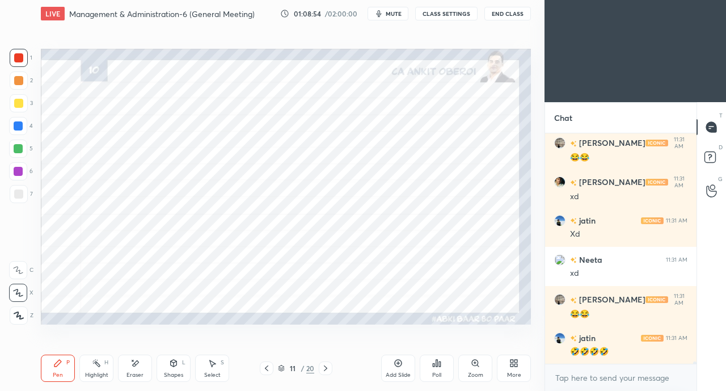
scroll to position [26095, 0]
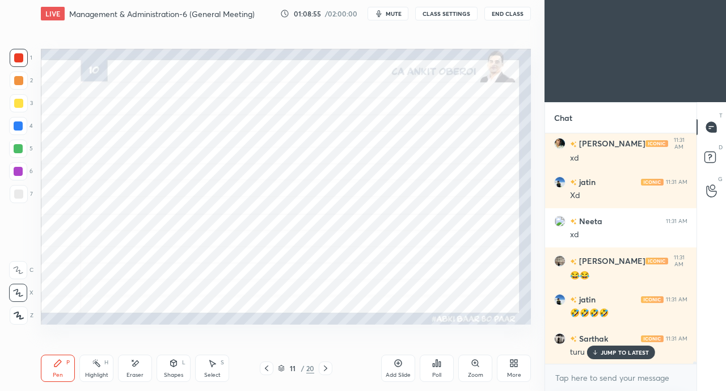
click at [19, 127] on div at bounding box center [18, 125] width 9 height 9
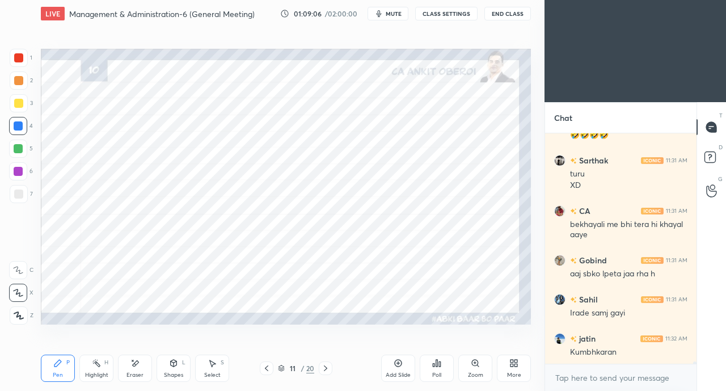
scroll to position [26313, 0]
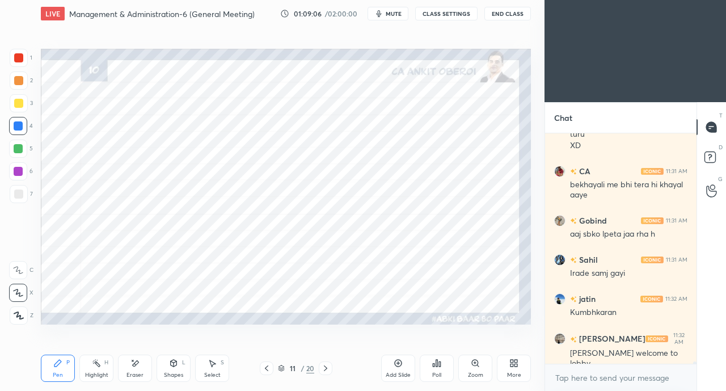
click at [173, 364] on icon at bounding box center [174, 363] width 6 height 7
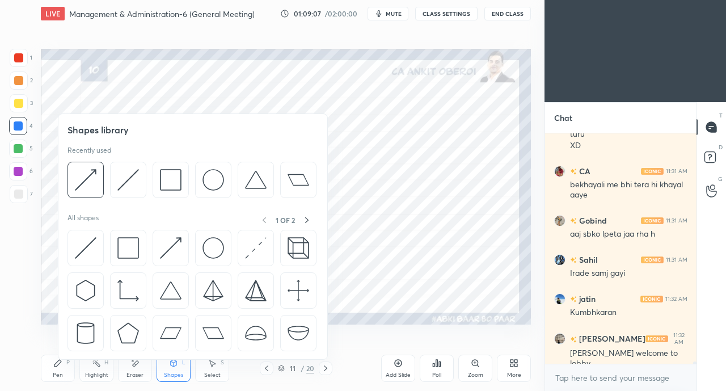
click at [170, 242] on img at bounding box center [171, 248] width 22 height 22
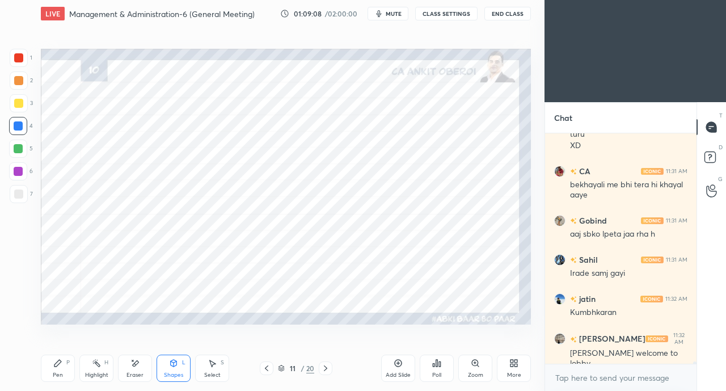
scroll to position [26352, 0]
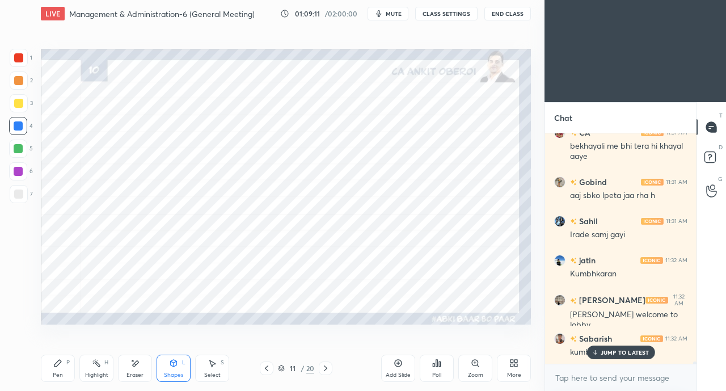
click at [60, 367] on icon at bounding box center [57, 363] width 9 height 9
click at [599, 347] on div "JUMP TO LATEST" at bounding box center [621, 352] width 68 height 14
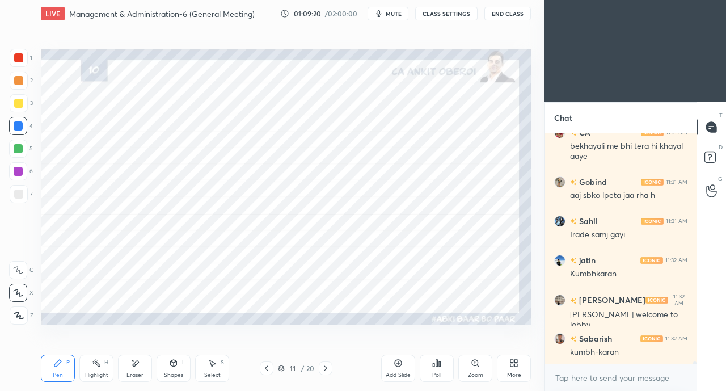
click at [25, 58] on div at bounding box center [19, 58] width 18 height 18
click at [135, 364] on icon at bounding box center [136, 363] width 6 height 6
click at [65, 366] on div "Pen P" at bounding box center [58, 368] width 34 height 27
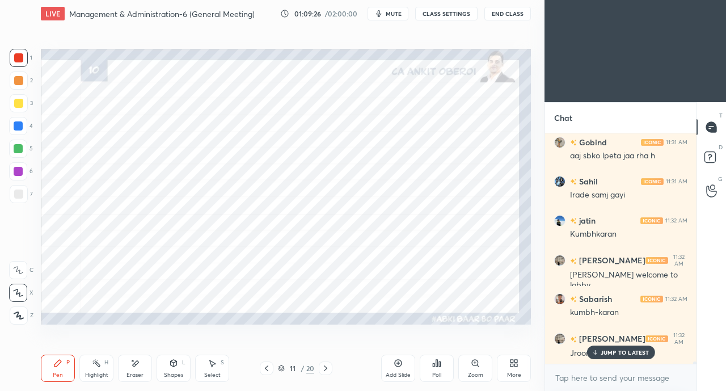
scroll to position [26430, 0]
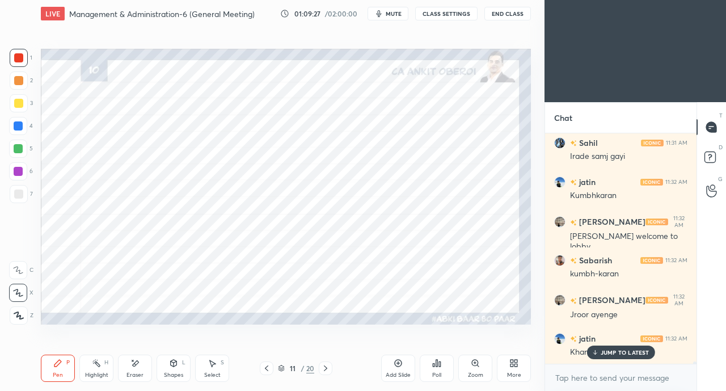
click at [606, 350] on p "JUMP TO LATEST" at bounding box center [625, 352] width 49 height 7
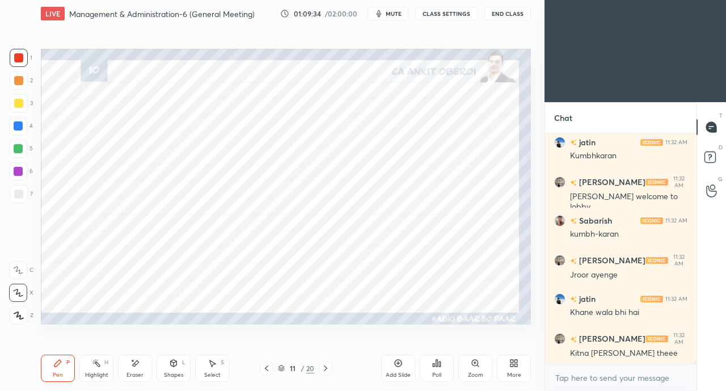
scroll to position [26508, 0]
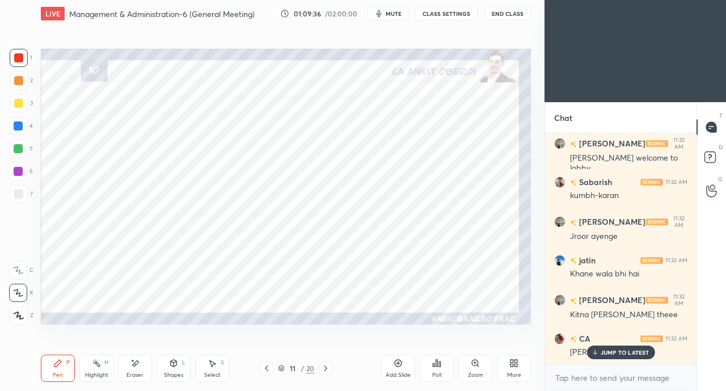
click at [615, 351] on p "JUMP TO LATEST" at bounding box center [625, 352] width 49 height 7
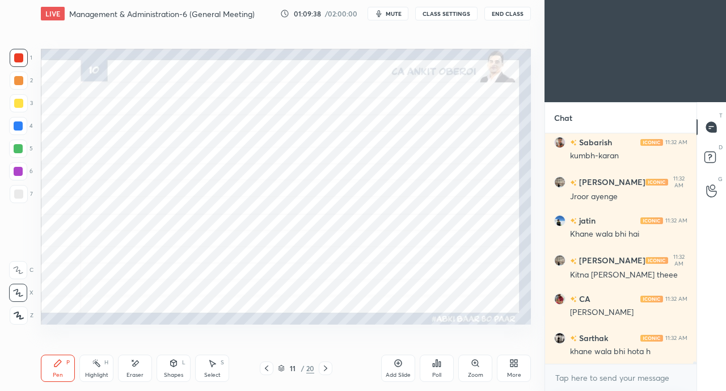
click at [172, 364] on icon at bounding box center [174, 363] width 6 height 7
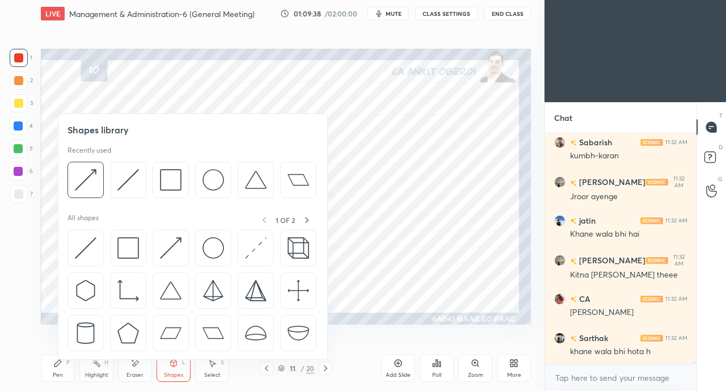
scroll to position [26587, 0]
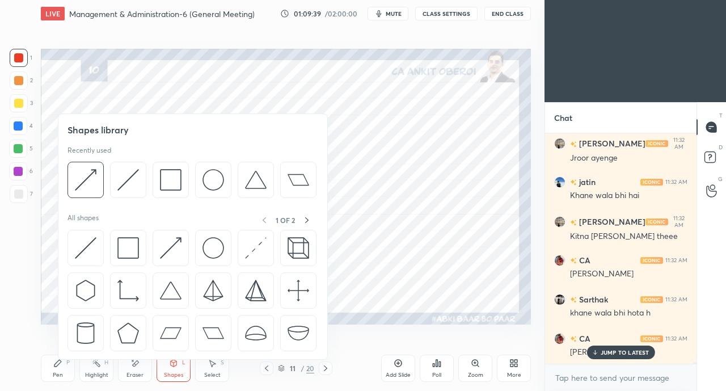
click at [14, 128] on div at bounding box center [18, 125] width 9 height 9
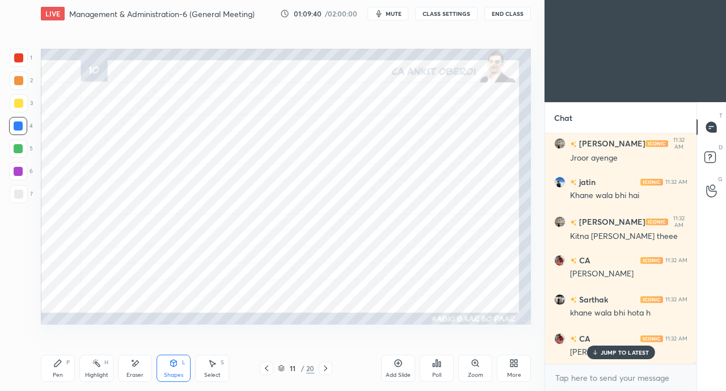
click at [605, 351] on p "JUMP TO LATEST" at bounding box center [625, 352] width 49 height 7
click at [62, 365] on div "Pen P" at bounding box center [58, 368] width 34 height 27
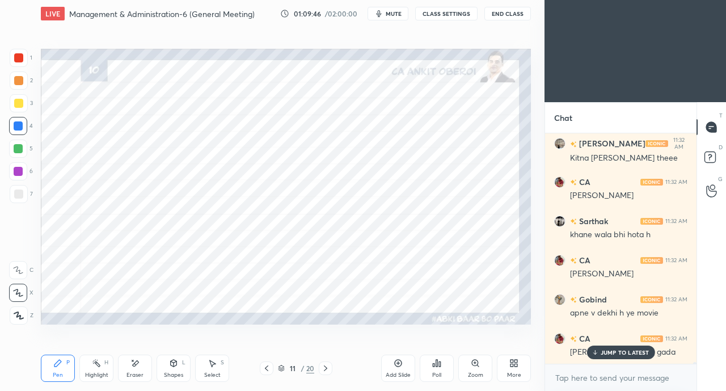
scroll to position [26715, 0]
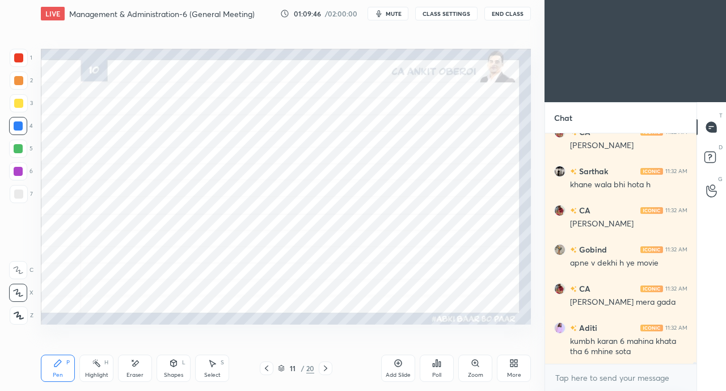
click at [185, 367] on div "Shapes L" at bounding box center [174, 368] width 34 height 27
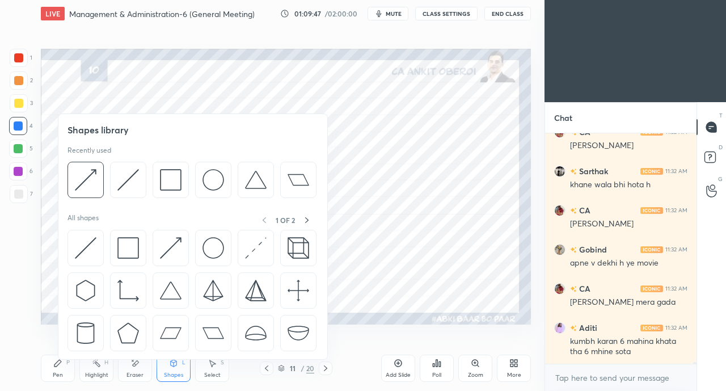
click at [128, 246] on img at bounding box center [128, 248] width 22 height 22
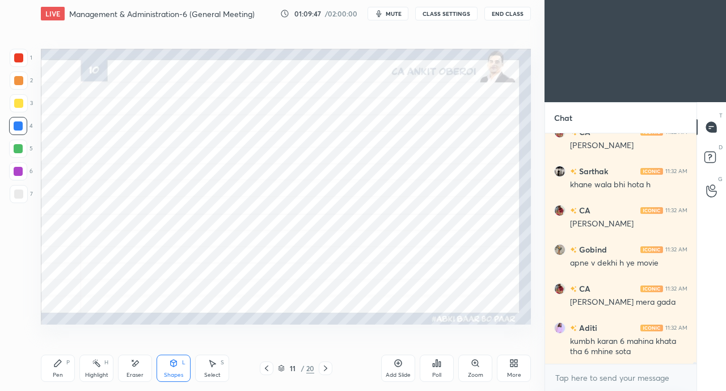
click at [14, 55] on div at bounding box center [18, 57] width 9 height 9
click at [178, 367] on div "Shapes L" at bounding box center [174, 368] width 34 height 27
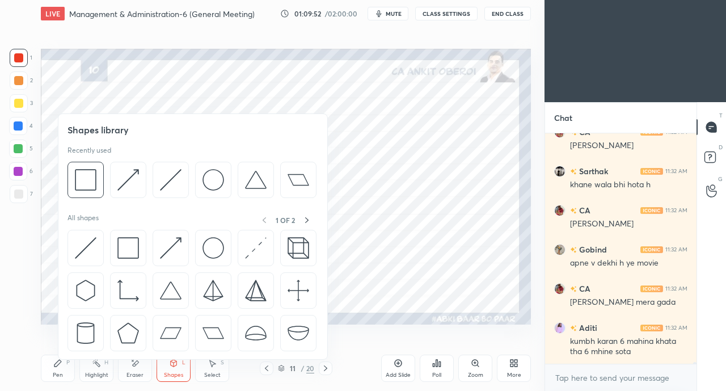
click at [174, 241] on img at bounding box center [171, 248] width 22 height 22
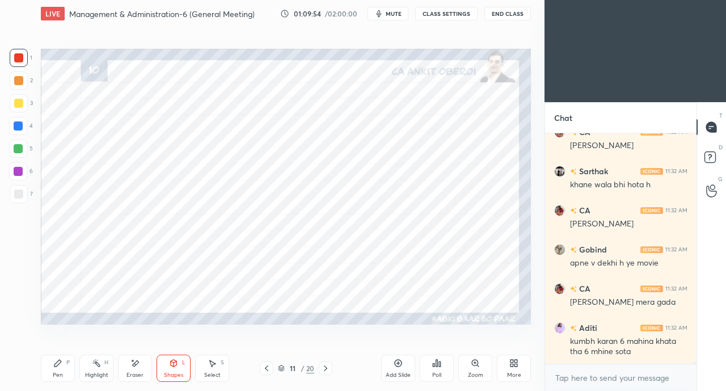
scroll to position [26754, 0]
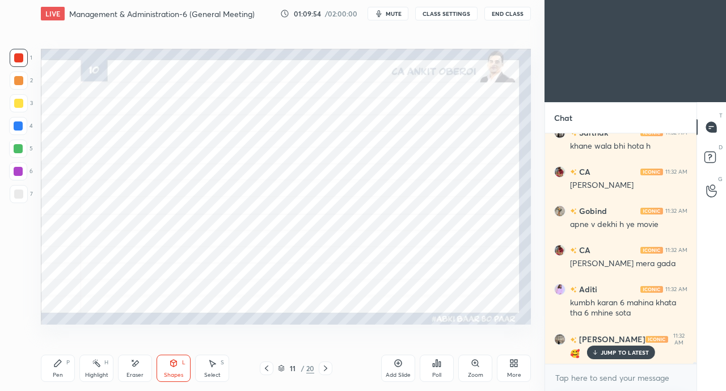
click at [137, 362] on icon at bounding box center [136, 363] width 6 height 6
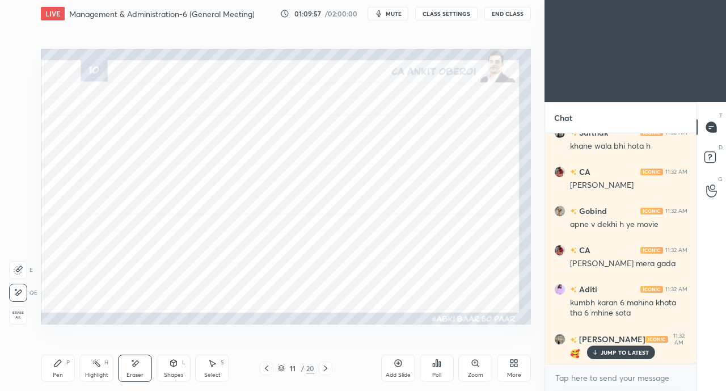
click at [174, 364] on icon at bounding box center [174, 365] width 0 height 4
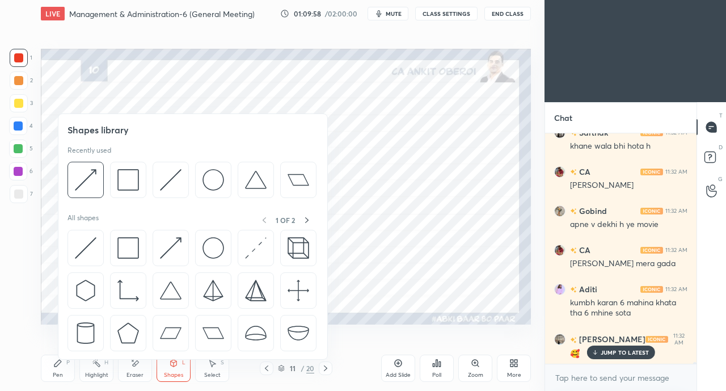
click at [82, 182] on img at bounding box center [86, 180] width 22 height 22
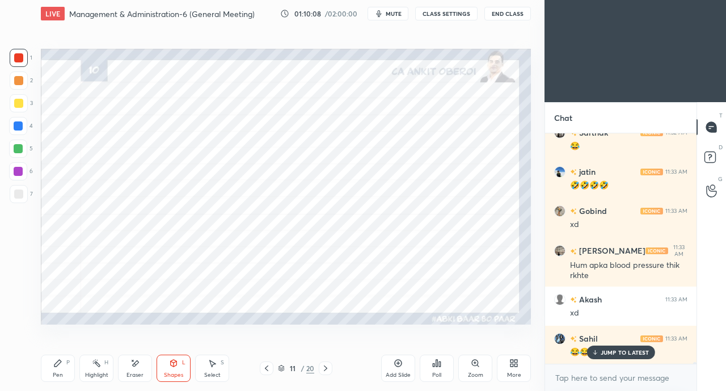
scroll to position [27038, 0]
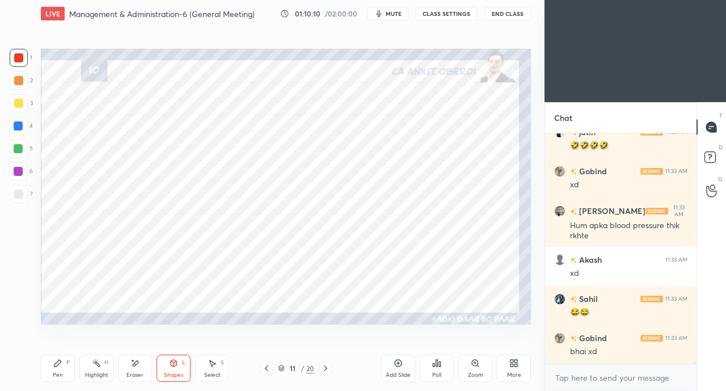
click at [67, 363] on div "P" at bounding box center [67, 363] width 3 height 6
click at [24, 63] on div at bounding box center [19, 58] width 18 height 18
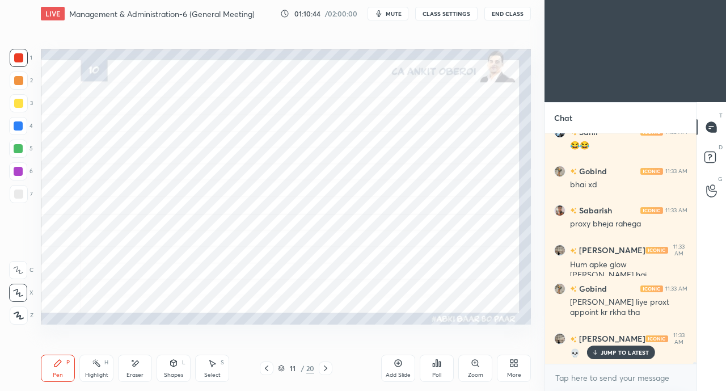
scroll to position [27244, 0]
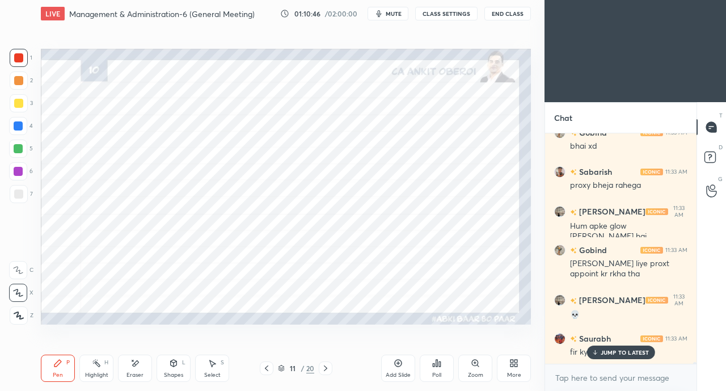
click at [608, 351] on p "JUMP TO LATEST" at bounding box center [625, 352] width 49 height 7
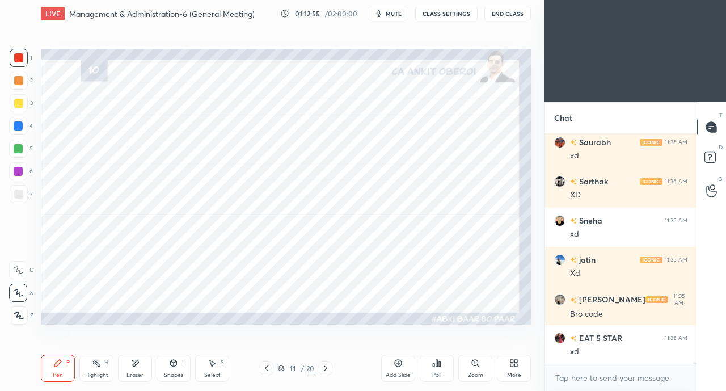
scroll to position [28960, 0]
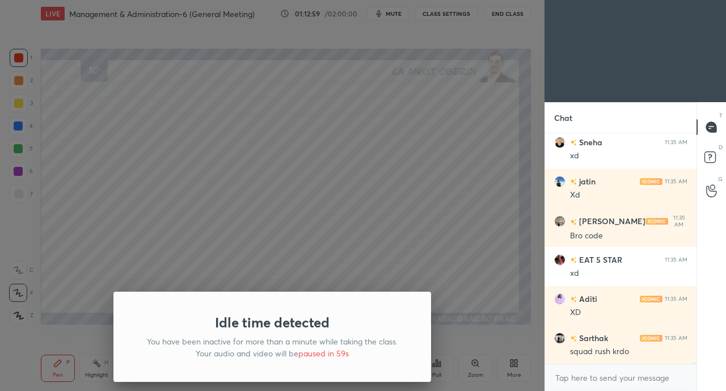
click at [149, 140] on div "Idle time detected You have been inactive for more than a minute while taking t…" at bounding box center [272, 195] width 545 height 391
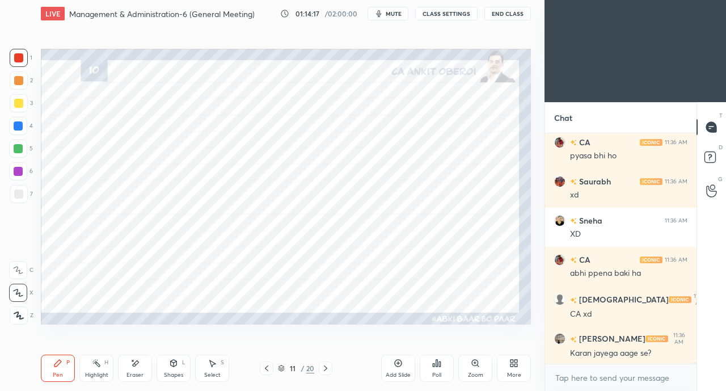
scroll to position [29557, 0]
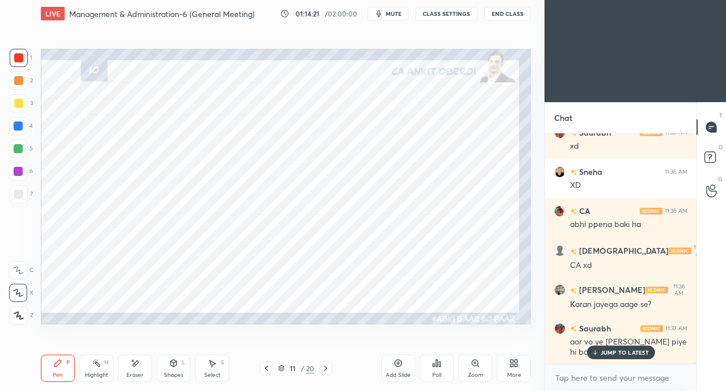
click at [607, 352] on p "JUMP TO LATEST" at bounding box center [625, 352] width 49 height 7
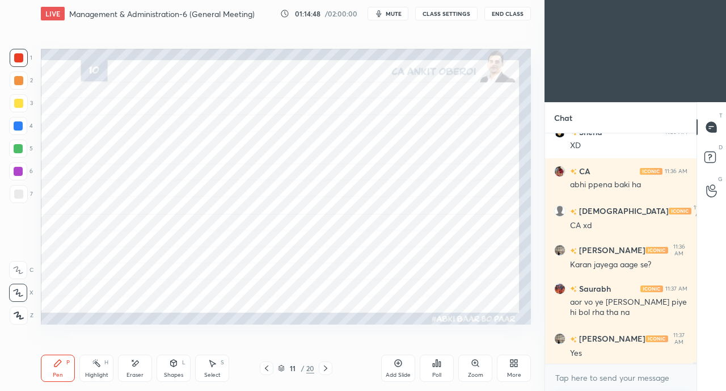
click at [182, 367] on div "Shapes L" at bounding box center [174, 368] width 34 height 27
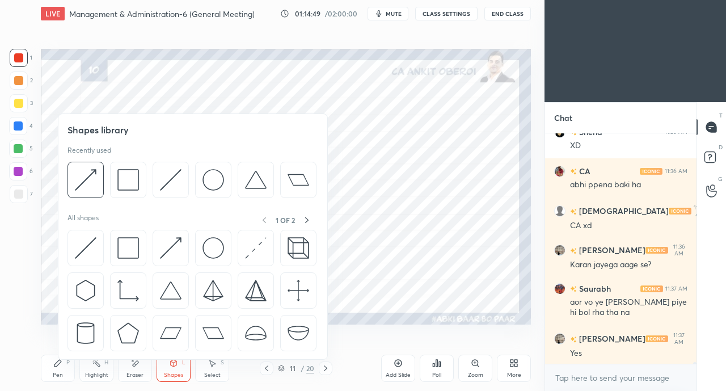
scroll to position [29635, 0]
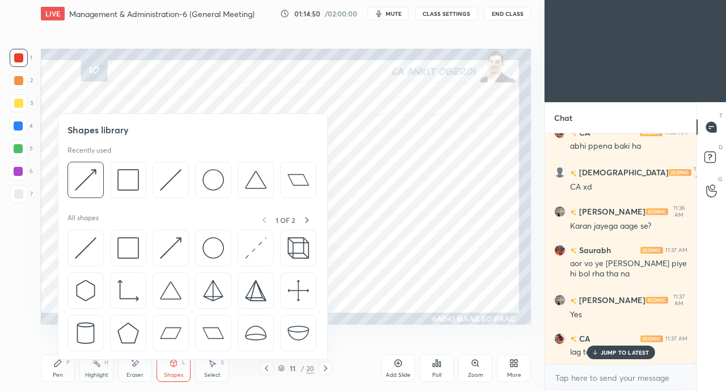
click at [84, 179] on img at bounding box center [86, 180] width 22 height 22
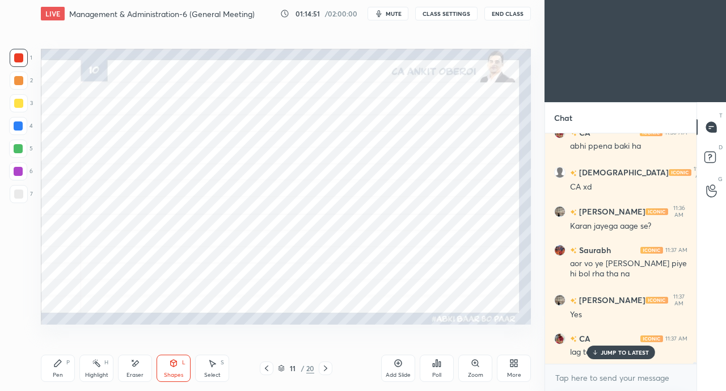
click at [15, 57] on div at bounding box center [18, 57] width 9 height 9
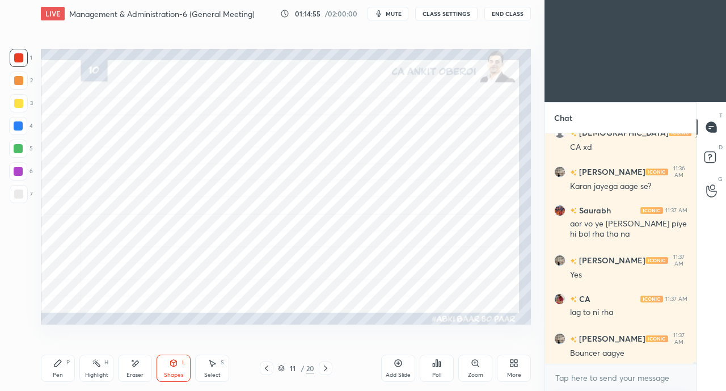
click at [174, 372] on div "Shapes" at bounding box center [173, 375] width 19 height 6
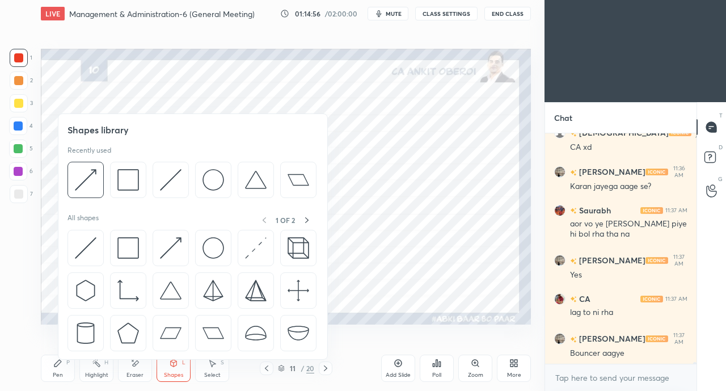
click at [123, 250] on img at bounding box center [128, 248] width 22 height 22
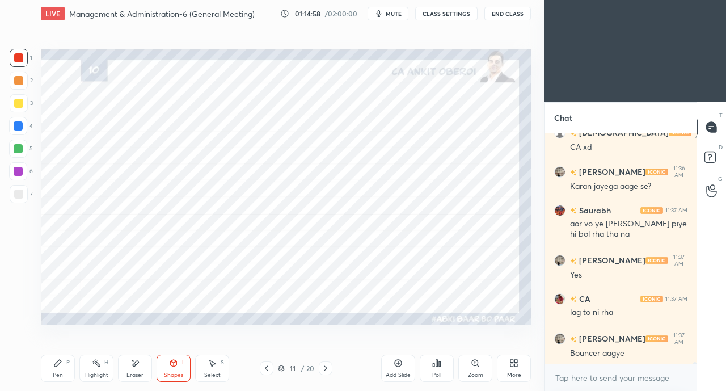
click at [62, 370] on div "Pen P" at bounding box center [58, 368] width 34 height 27
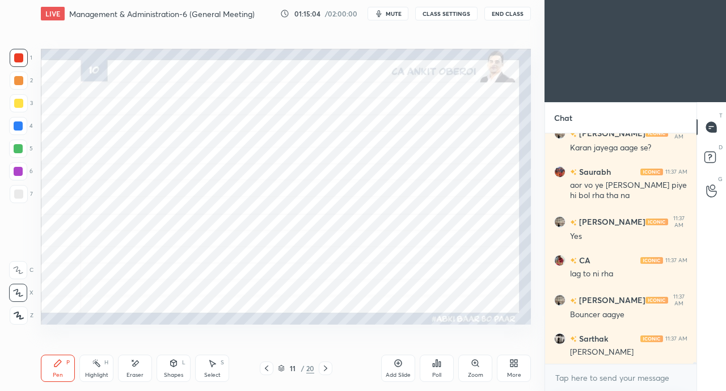
scroll to position [29753, 0]
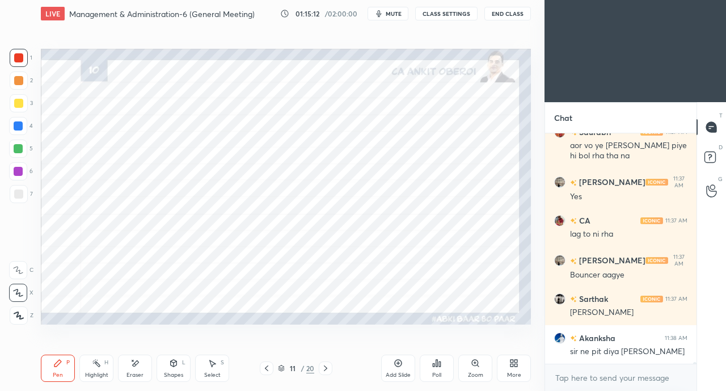
click at [18, 130] on div at bounding box center [18, 126] width 18 height 18
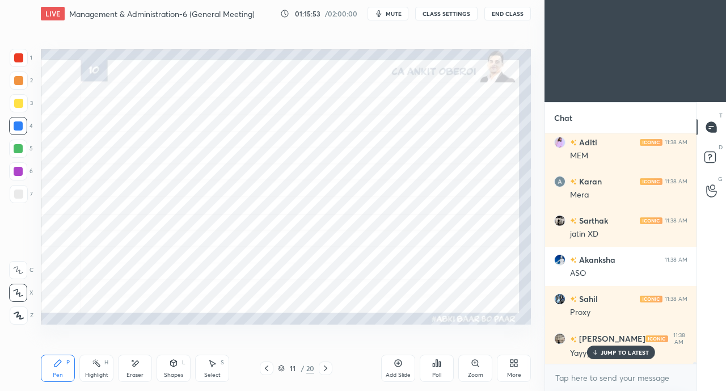
scroll to position [30820, 0]
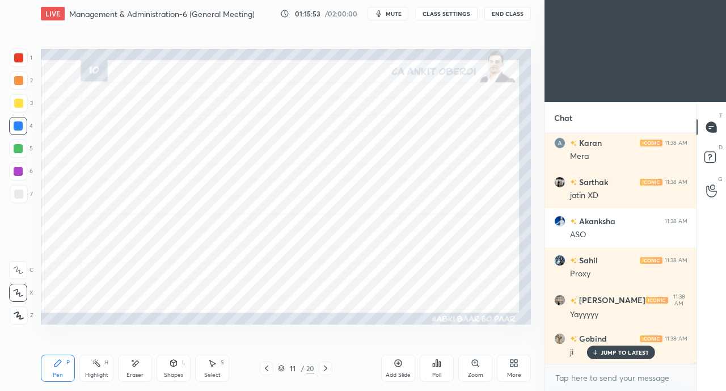
click at [115, 367] on div "Pen P Highlight H Eraser Shapes L Select S" at bounding box center [126, 368] width 170 height 27
click at [141, 369] on div "Eraser" at bounding box center [135, 368] width 34 height 27
click at [64, 368] on div "Pen P" at bounding box center [58, 368] width 34 height 27
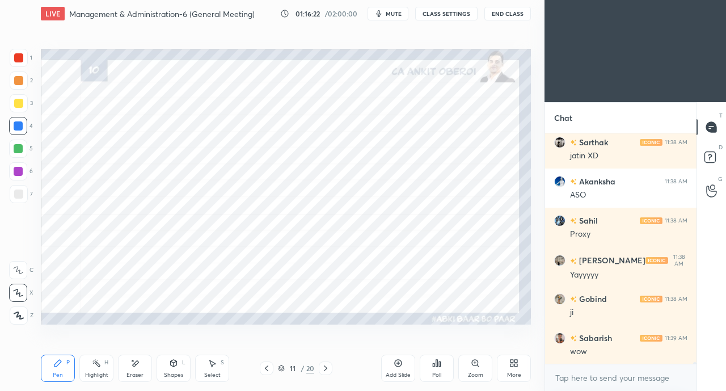
click at [325, 367] on icon at bounding box center [325, 368] width 3 height 6
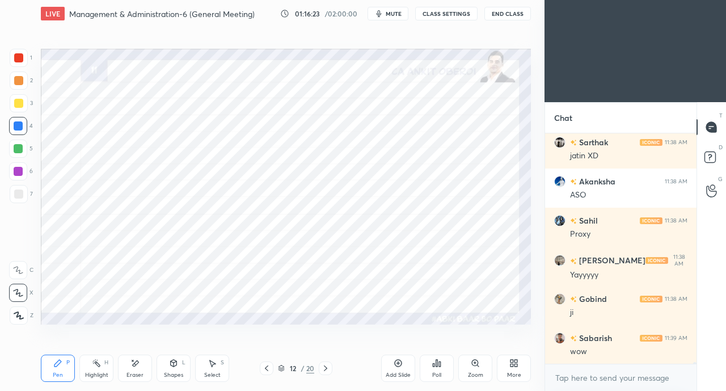
click at [15, 60] on div at bounding box center [18, 57] width 9 height 9
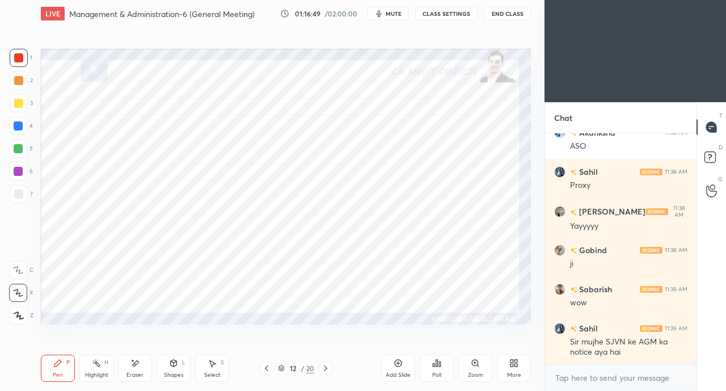
scroll to position [30948, 0]
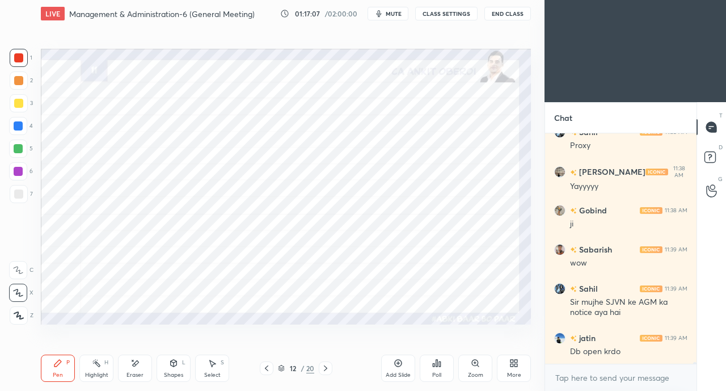
click at [22, 129] on div at bounding box center [18, 125] width 9 height 9
click at [23, 62] on div at bounding box center [18, 57] width 9 height 9
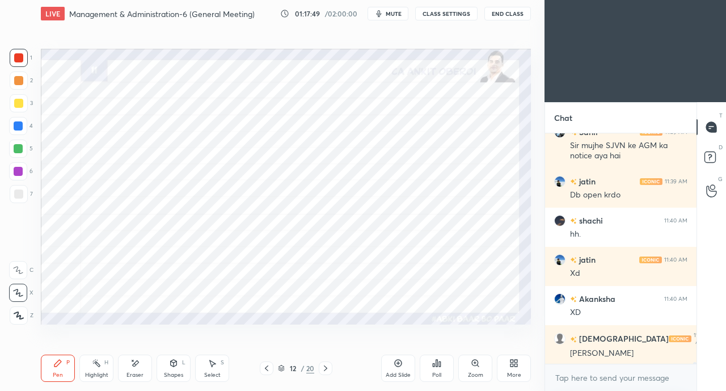
scroll to position [31143, 0]
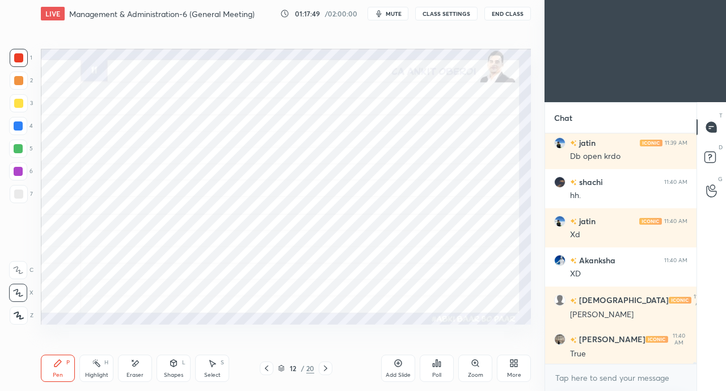
click at [17, 134] on div at bounding box center [18, 126] width 18 height 18
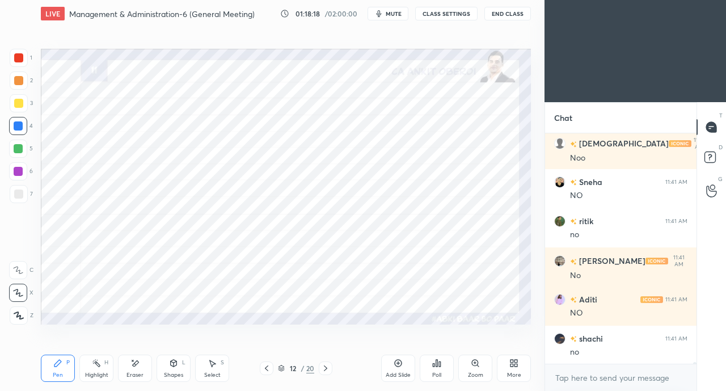
scroll to position [31731, 0]
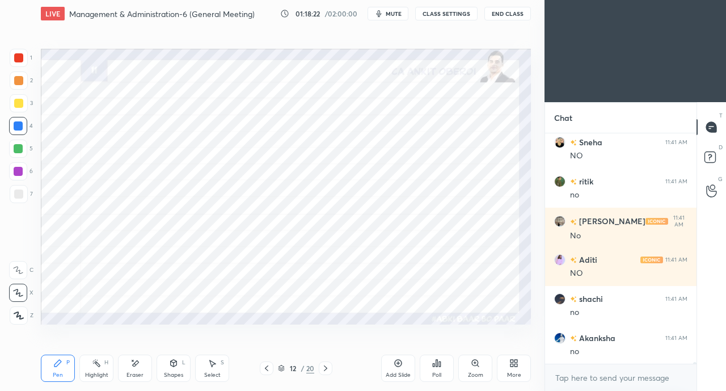
click at [514, 363] on icon at bounding box center [513, 363] width 9 height 9
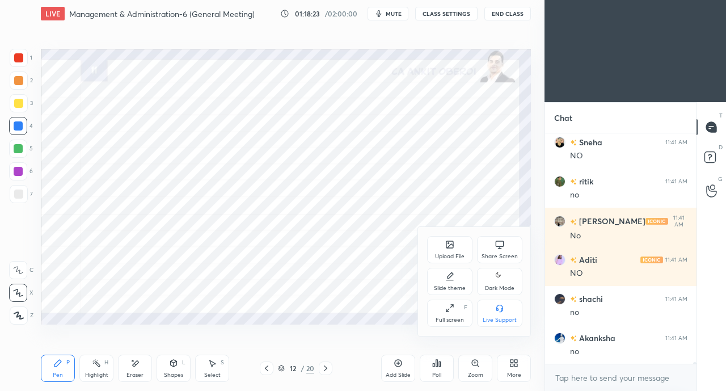
click at [490, 246] on div "Share Screen" at bounding box center [499, 249] width 45 height 27
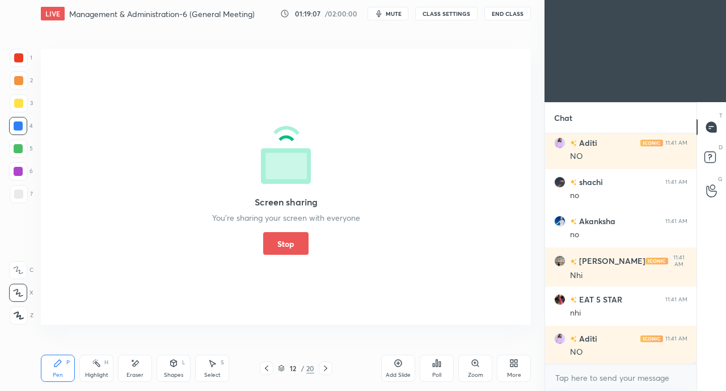
scroll to position [31888, 0]
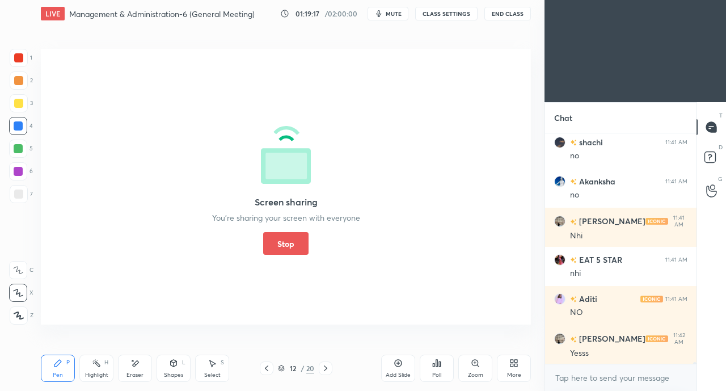
click at [294, 246] on button "Stop" at bounding box center [285, 243] width 45 height 23
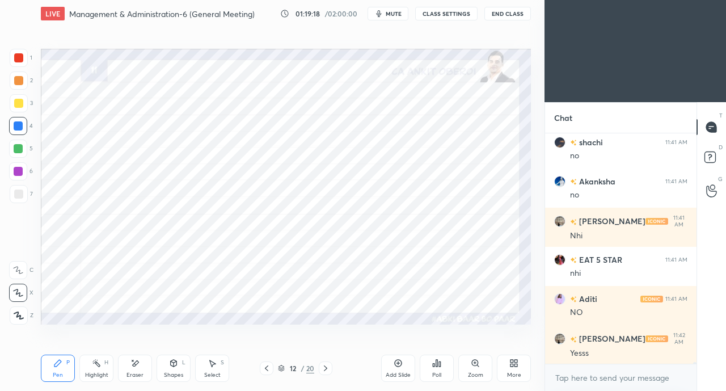
click at [325, 368] on icon at bounding box center [325, 368] width 9 height 9
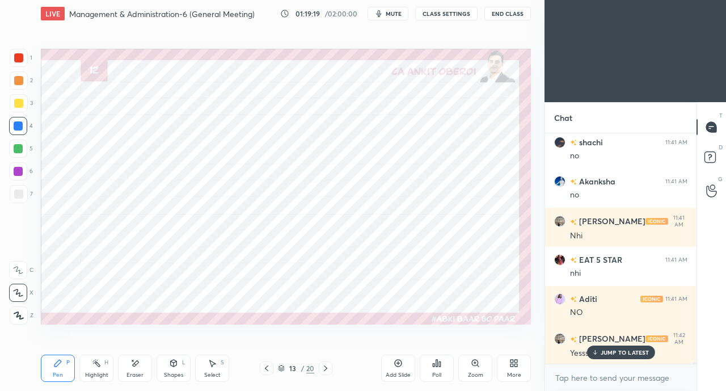
scroll to position [31926, 0]
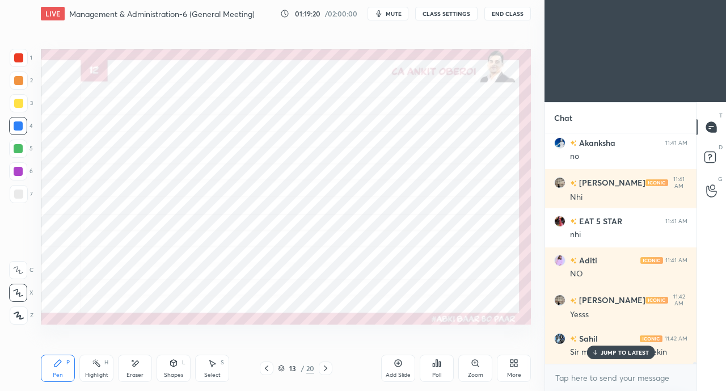
click at [608, 352] on p "JUMP TO LATEST" at bounding box center [625, 352] width 49 height 7
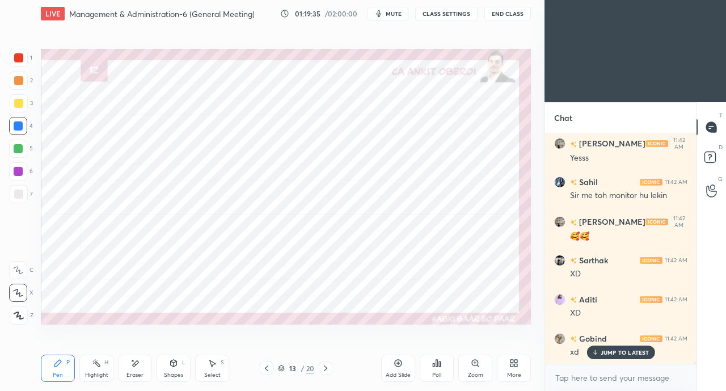
scroll to position [32161, 0]
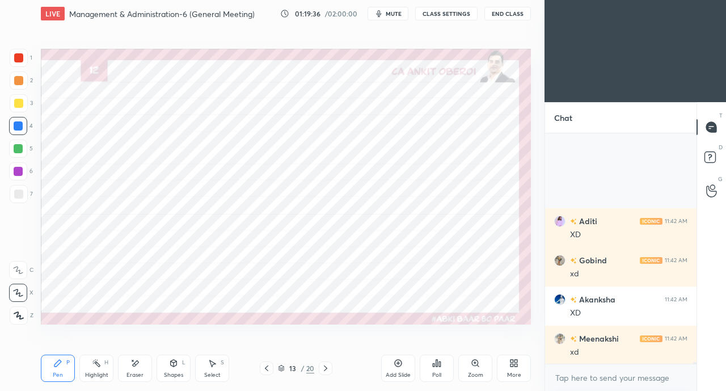
click at [209, 370] on div "Select S" at bounding box center [212, 368] width 34 height 27
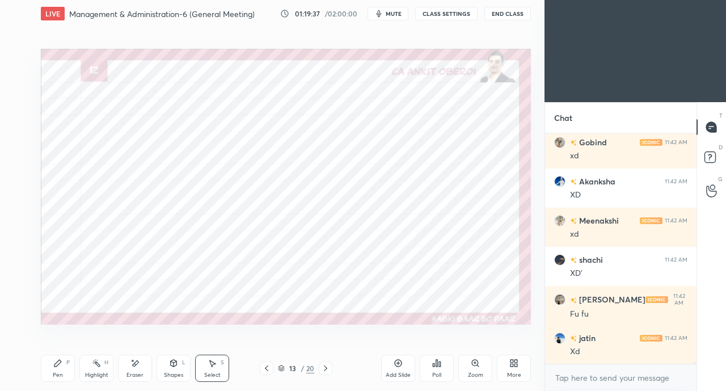
click at [173, 119] on div "0 ° Undo Copy Duplicate Duplicate to new slide Delete" at bounding box center [286, 187] width 490 height 276
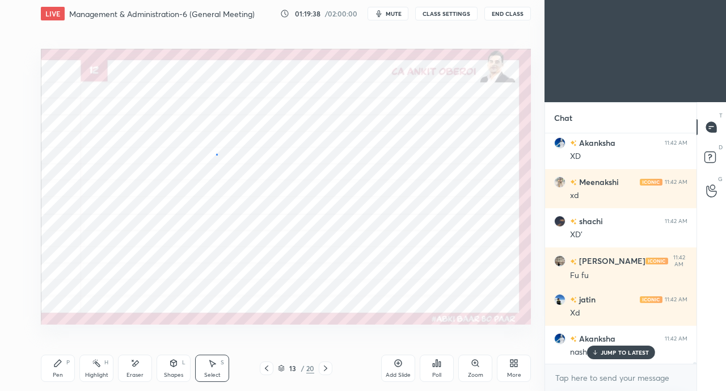
click at [218, 152] on div "0 ° Undo Copy Duplicate Duplicate to new slide Delete" at bounding box center [286, 187] width 490 height 276
click at [201, 158] on div "0 ° Undo Copy Duplicate Duplicate to new slide Delete" at bounding box center [286, 187] width 490 height 276
click at [201, 138] on div "0 ° Undo Copy Duplicate Duplicate to new slide Delete" at bounding box center [286, 187] width 490 height 276
click at [209, 154] on div at bounding box center [210, 155] width 5 height 5
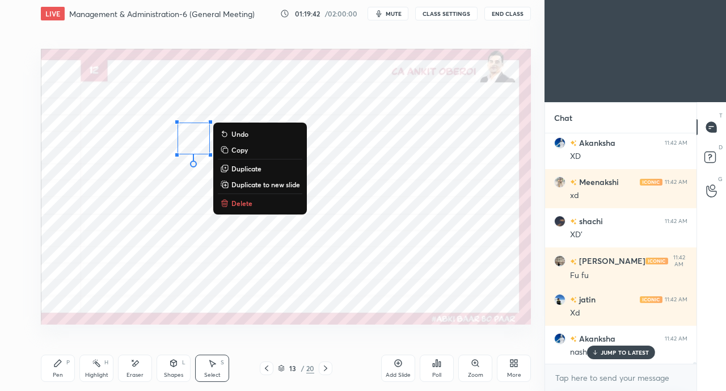
click at [195, 144] on div "0 ° Undo Copy Duplicate Duplicate to new slide Delete" at bounding box center [286, 187] width 490 height 276
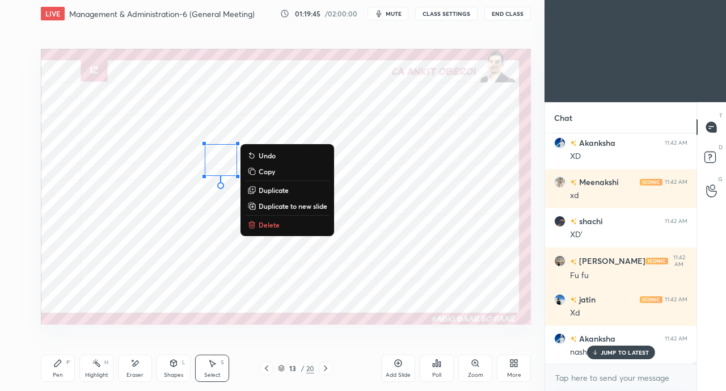
click at [241, 263] on div "0 ° Undo Copy Duplicate Duplicate to new slide Delete" at bounding box center [286, 187] width 490 height 276
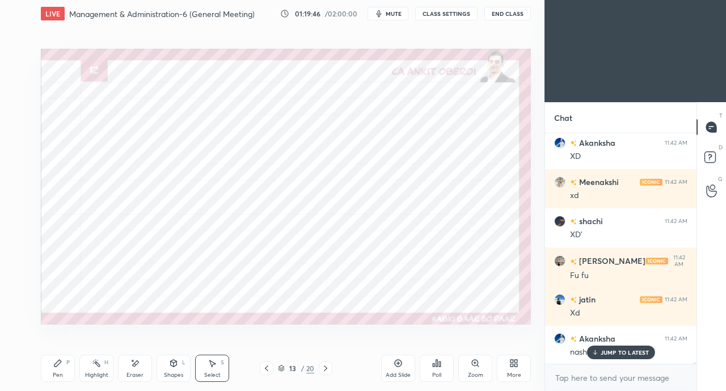
scroll to position [32357, 0]
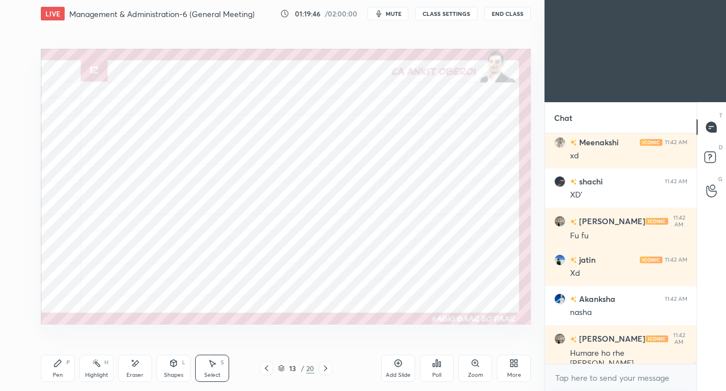
click at [59, 370] on div "Pen P" at bounding box center [58, 368] width 34 height 27
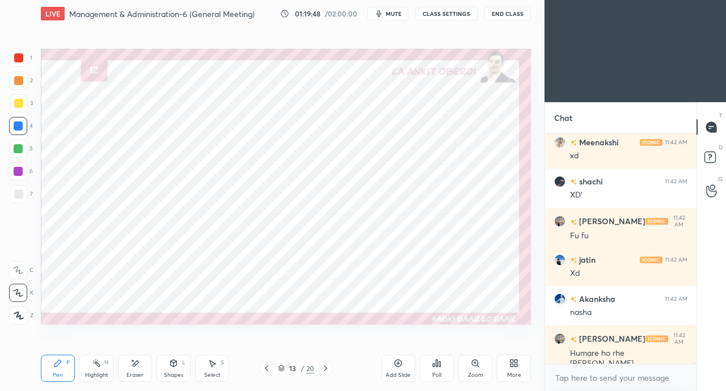
click at [17, 58] on div at bounding box center [18, 57] width 9 height 9
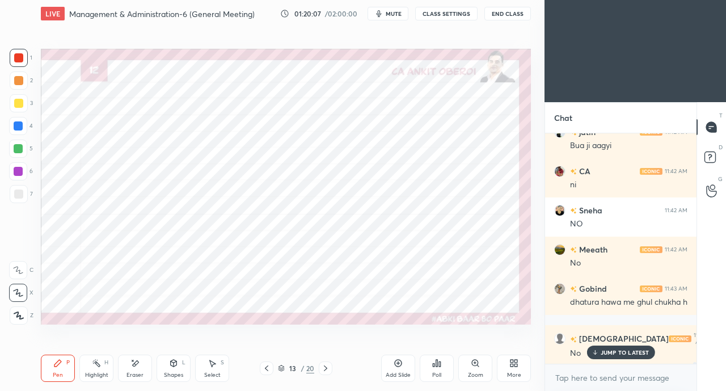
scroll to position [32808, 0]
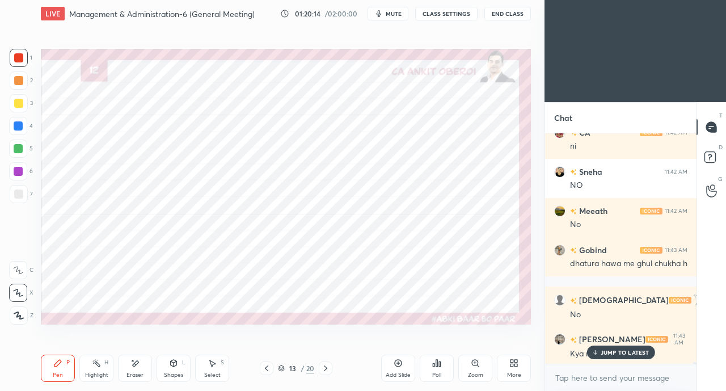
click at [607, 350] on p "JUMP TO LATEST" at bounding box center [625, 352] width 49 height 7
click at [19, 129] on div at bounding box center [18, 125] width 9 height 9
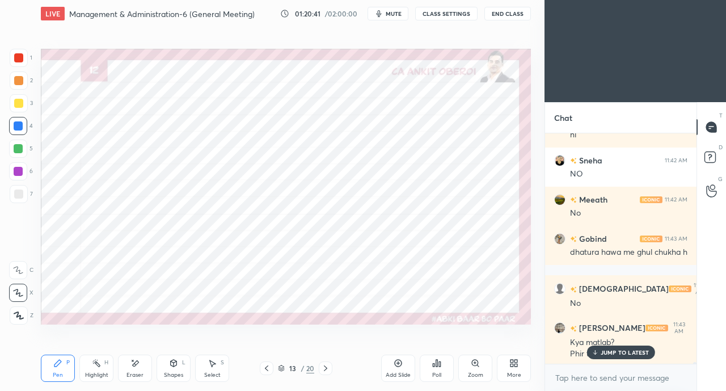
click at [18, 60] on div at bounding box center [18, 57] width 9 height 9
click at [608, 356] on p "JUMP TO LATEST" at bounding box center [625, 352] width 49 height 7
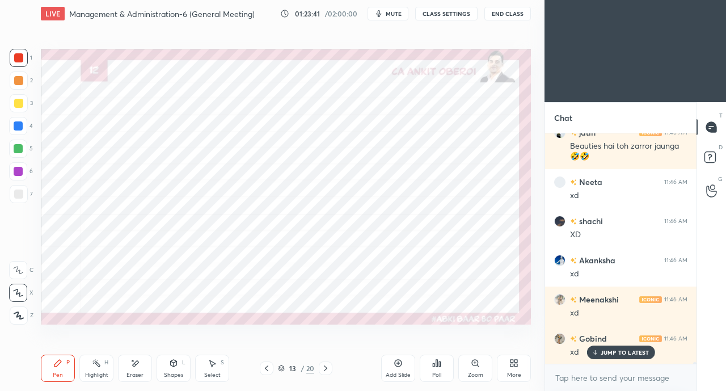
scroll to position [35495, 0]
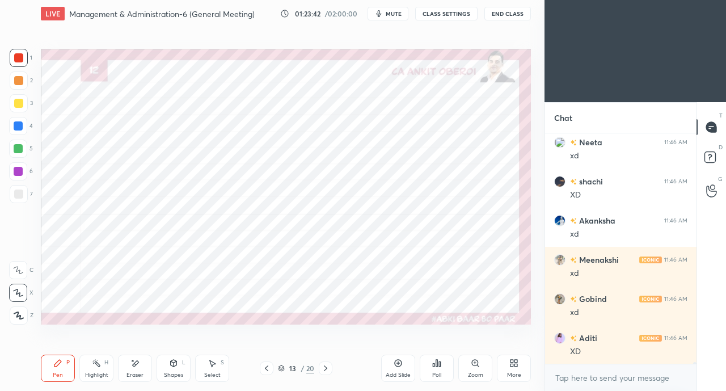
click at [265, 368] on icon at bounding box center [266, 368] width 3 height 6
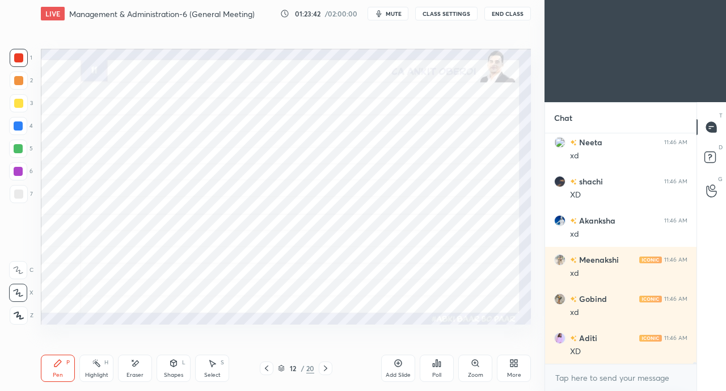
click at [263, 367] on icon at bounding box center [266, 368] width 9 height 9
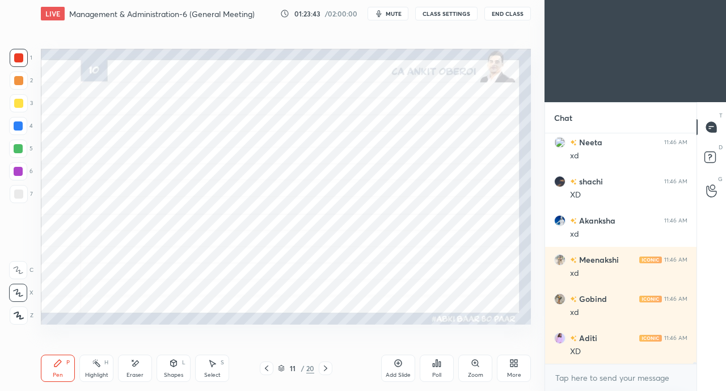
click at [263, 368] on icon at bounding box center [266, 368] width 9 height 9
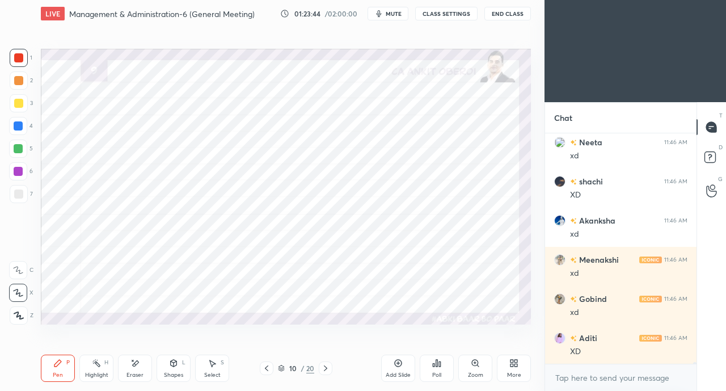
click at [322, 370] on icon at bounding box center [325, 368] width 9 height 9
click at [326, 368] on icon at bounding box center [325, 368] width 9 height 9
click at [324, 370] on icon at bounding box center [325, 368] width 9 height 9
click at [325, 368] on icon at bounding box center [325, 368] width 9 height 9
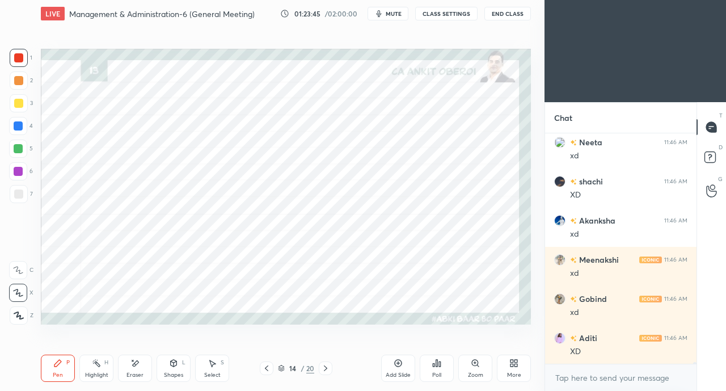
click at [325, 368] on icon at bounding box center [325, 368] width 9 height 9
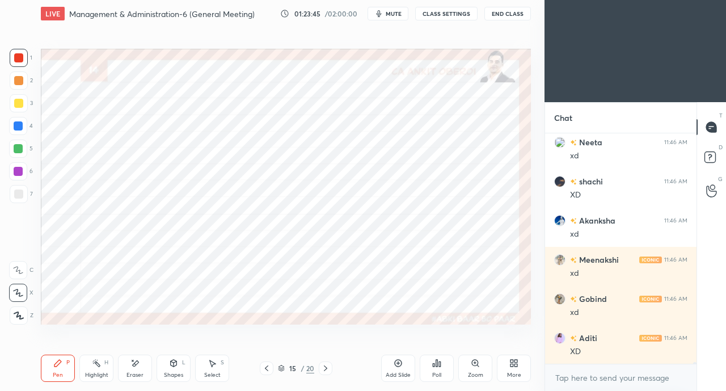
click at [325, 367] on icon at bounding box center [325, 368] width 9 height 9
click at [325, 365] on icon at bounding box center [325, 368] width 9 height 9
click at [326, 365] on icon at bounding box center [325, 368] width 9 height 9
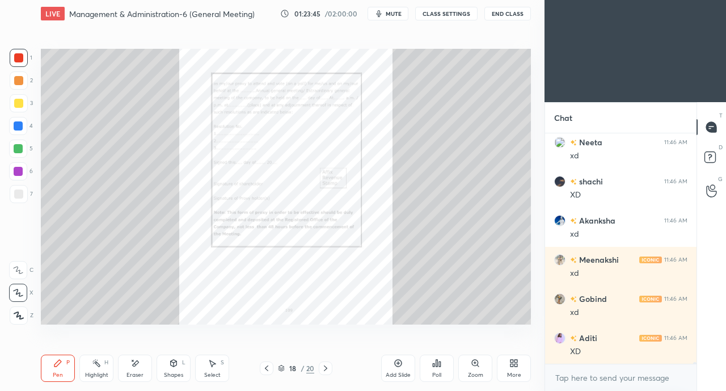
click at [326, 364] on icon at bounding box center [325, 368] width 9 height 9
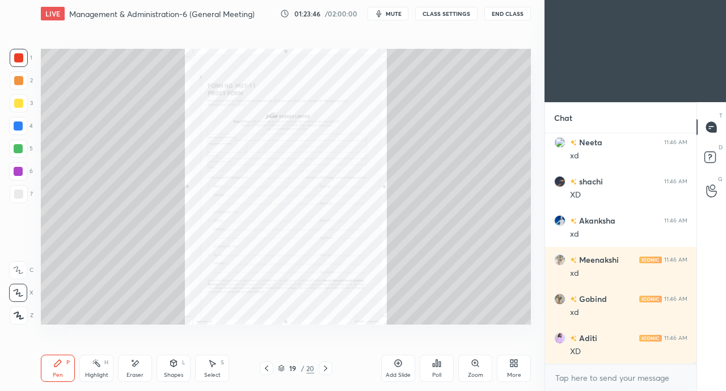
click at [325, 366] on icon at bounding box center [325, 368] width 9 height 9
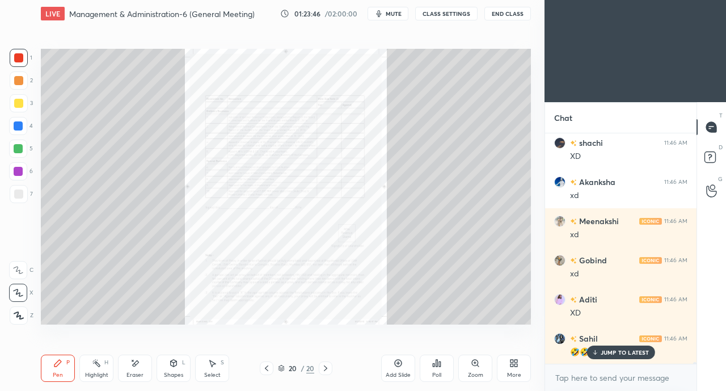
click at [326, 365] on icon at bounding box center [325, 368] width 9 height 9
click at [324, 367] on icon at bounding box center [325, 368] width 9 height 9
click at [325, 366] on icon at bounding box center [325, 368] width 3 height 6
click at [324, 366] on icon at bounding box center [325, 368] width 9 height 9
click at [325, 366] on icon at bounding box center [325, 368] width 9 height 9
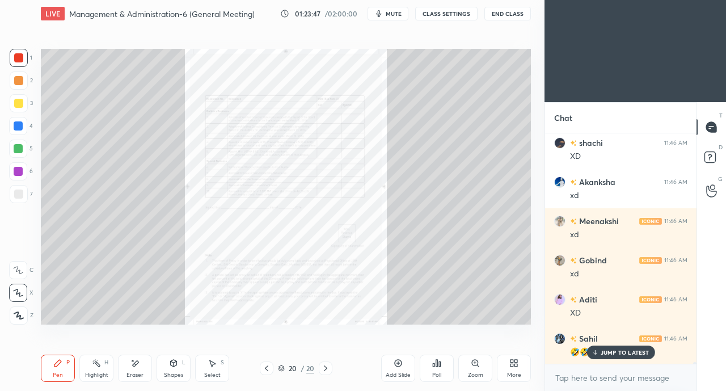
click at [325, 368] on icon at bounding box center [325, 368] width 9 height 9
click at [519, 366] on div "More" at bounding box center [514, 368] width 34 height 27
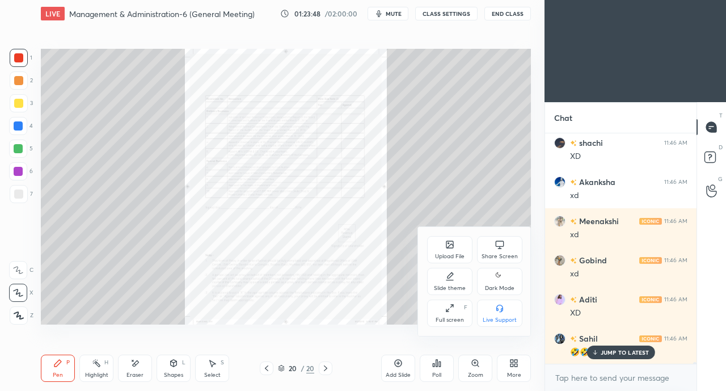
click at [455, 256] on div "Upload File" at bounding box center [450, 257] width 30 height 6
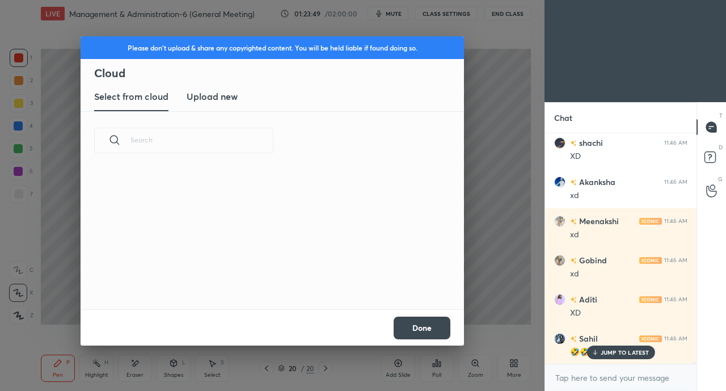
scroll to position [140, 364]
click at [222, 96] on h3 "Upload new" at bounding box center [212, 97] width 51 height 14
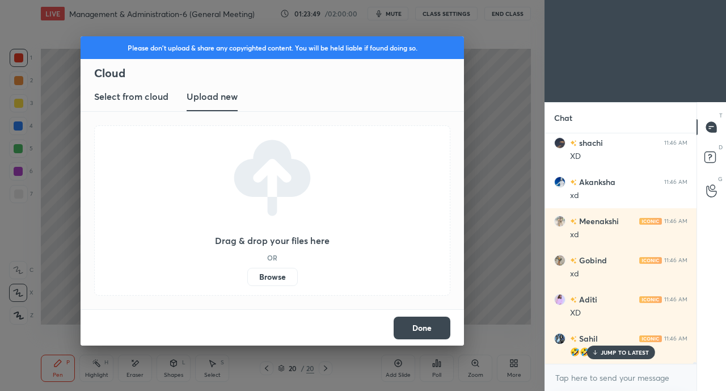
click at [268, 278] on label "Browse" at bounding box center [272, 277] width 50 height 18
click at [247, 278] on input "Browse" at bounding box center [247, 277] width 0 height 18
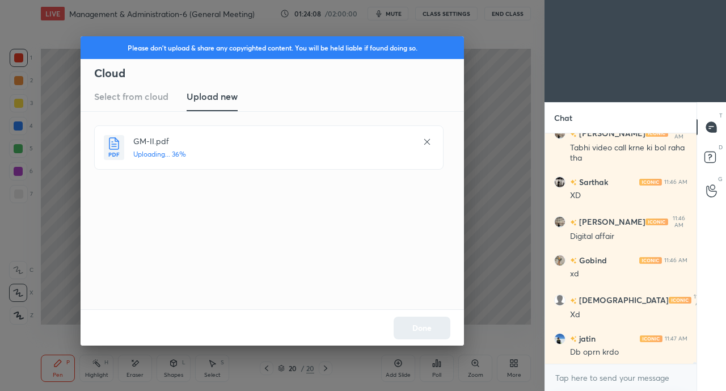
scroll to position [35896, 0]
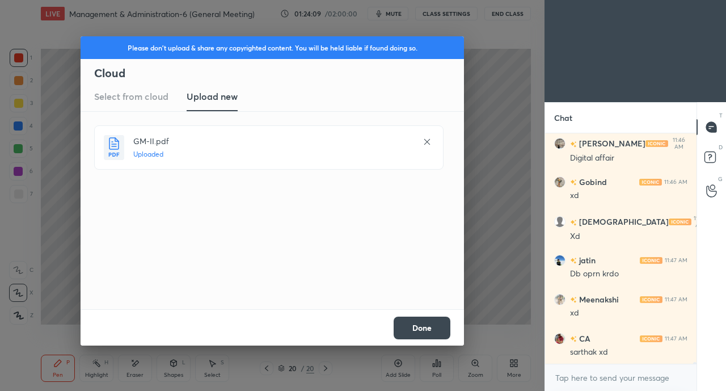
click at [418, 331] on button "Done" at bounding box center [422, 328] width 57 height 23
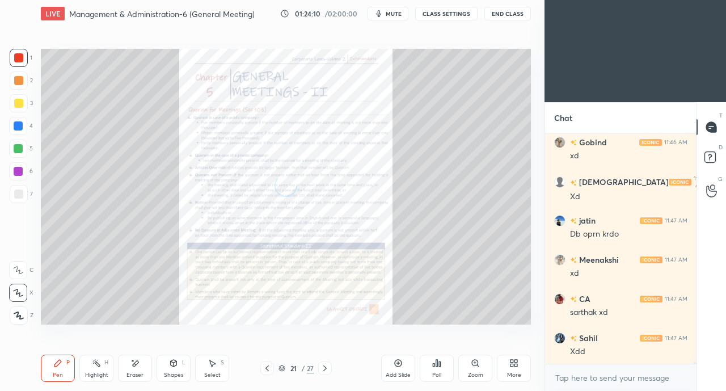
click at [432, 15] on button "CLASS SETTINGS" at bounding box center [446, 14] width 62 height 14
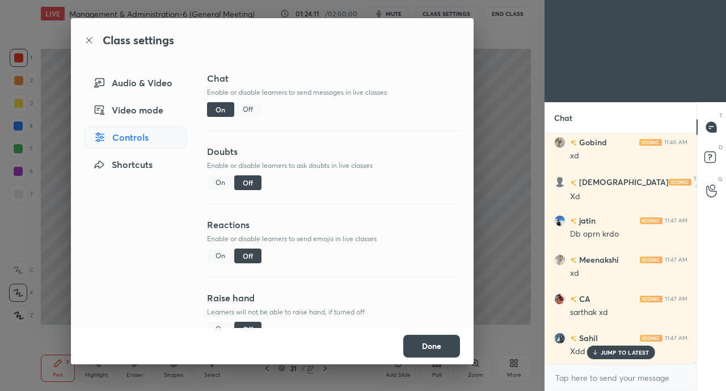
scroll to position [36013, 0]
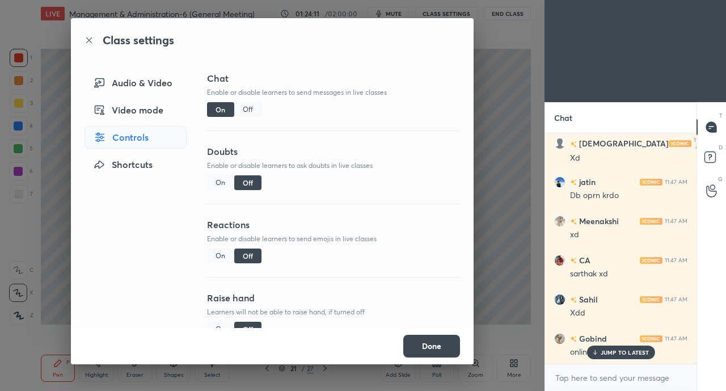
click at [216, 182] on div "On" at bounding box center [220, 182] width 27 height 15
click at [432, 346] on button "Done" at bounding box center [431, 346] width 57 height 23
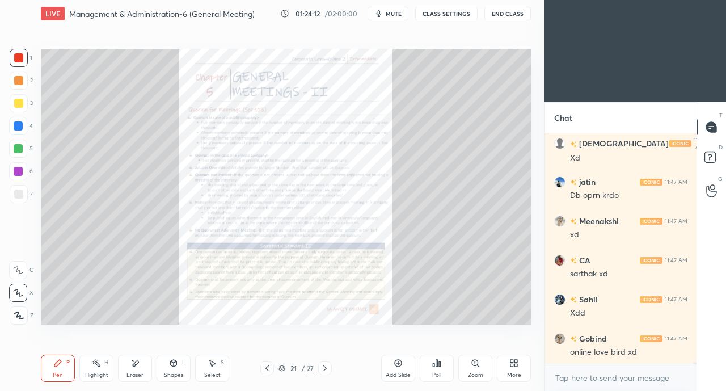
scroll to position [36053, 0]
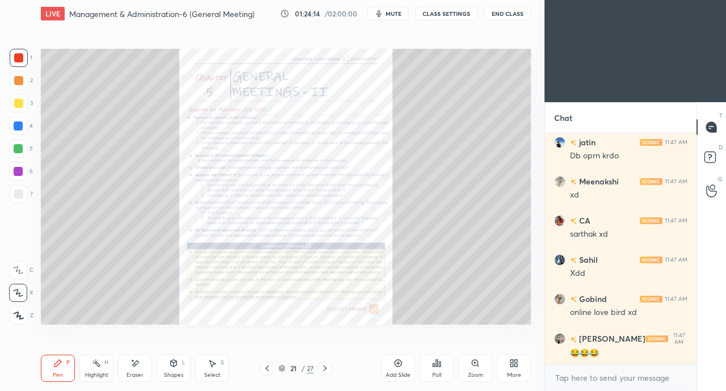
click at [326, 369] on icon at bounding box center [324, 368] width 3 height 6
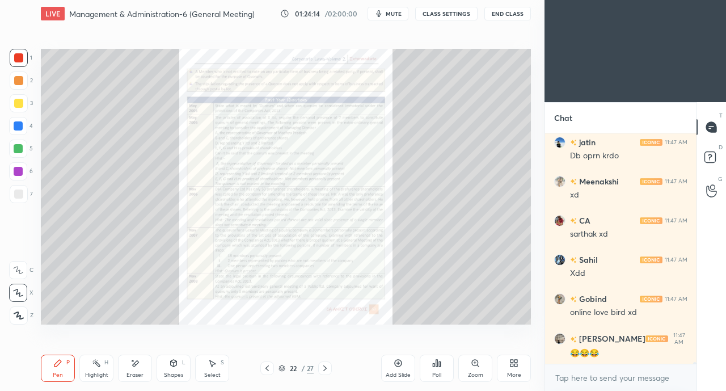
click at [326, 368] on icon at bounding box center [324, 368] width 3 height 6
click at [325, 368] on icon at bounding box center [325, 368] width 9 height 9
click at [326, 366] on icon at bounding box center [325, 368] width 9 height 9
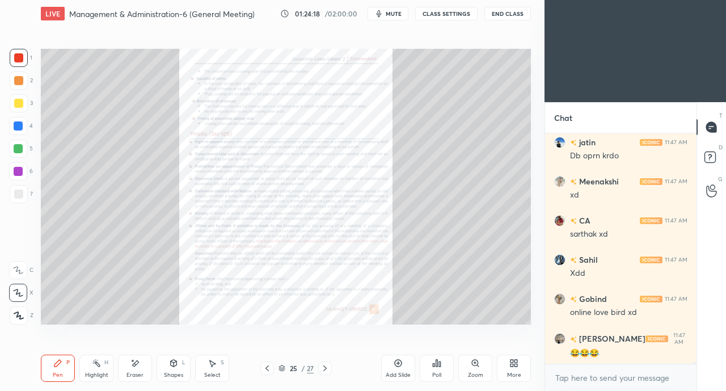
click at [465, 369] on div "Zoom" at bounding box center [475, 368] width 34 height 27
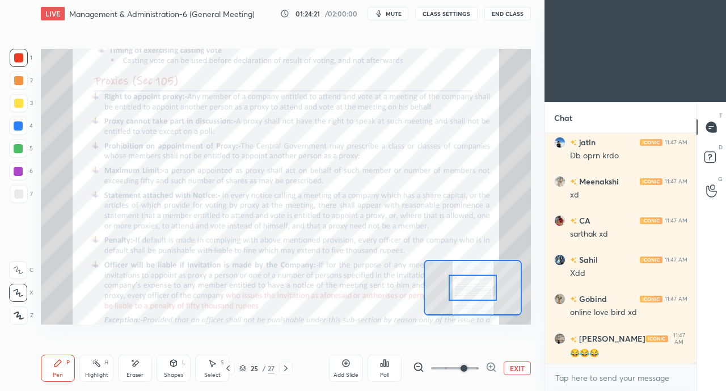
click at [12, 58] on div at bounding box center [19, 58] width 18 height 18
click at [287, 366] on icon at bounding box center [285, 368] width 9 height 9
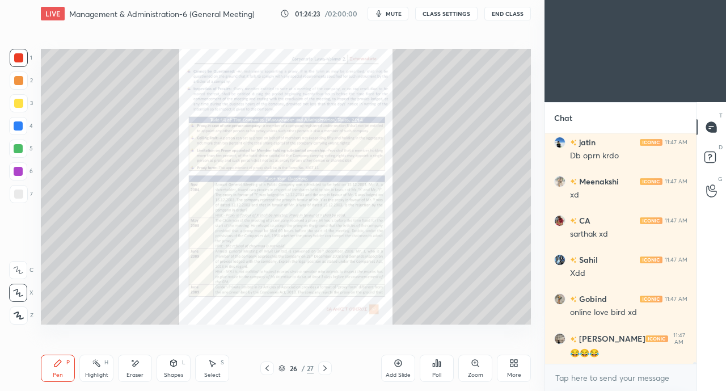
click at [475, 364] on icon at bounding box center [475, 363] width 6 height 6
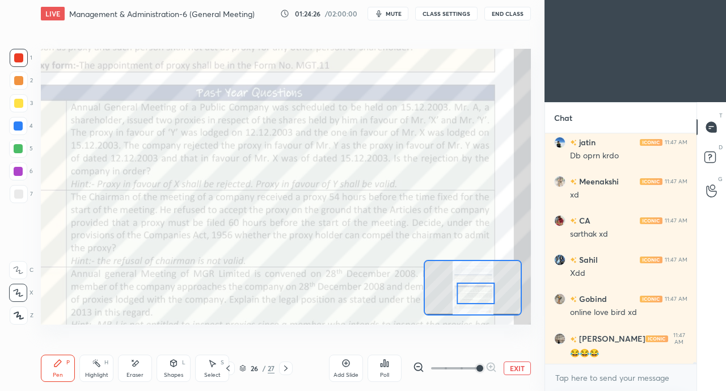
click at [22, 275] on div at bounding box center [18, 270] width 18 height 18
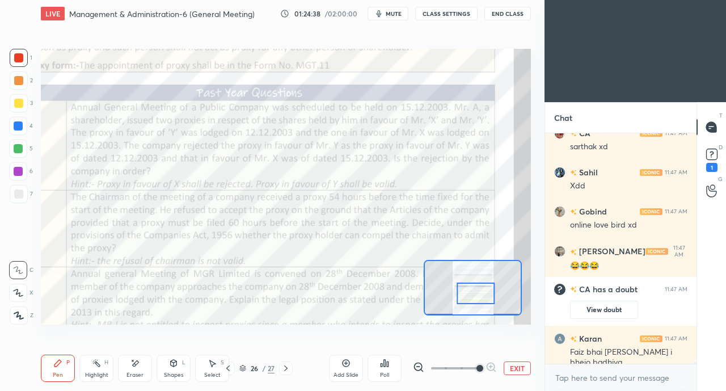
scroll to position [33022, 0]
click at [711, 157] on icon at bounding box center [711, 157] width 1 height 1
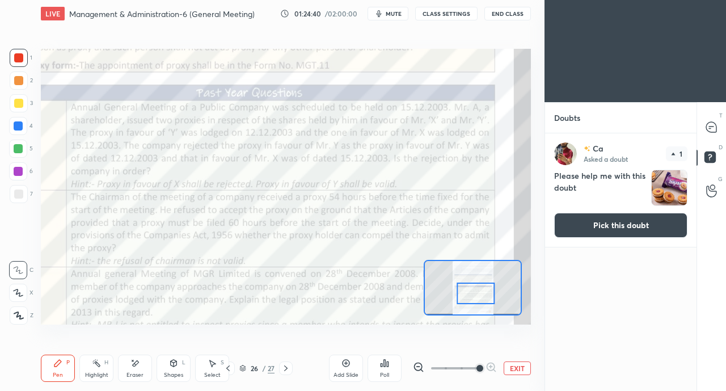
click at [646, 227] on button "Pick this doubt" at bounding box center [620, 225] width 133 height 25
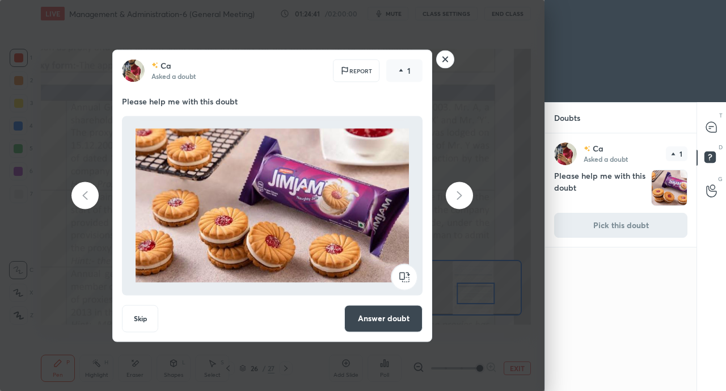
click at [445, 59] on rect at bounding box center [446, 59] width 18 height 18
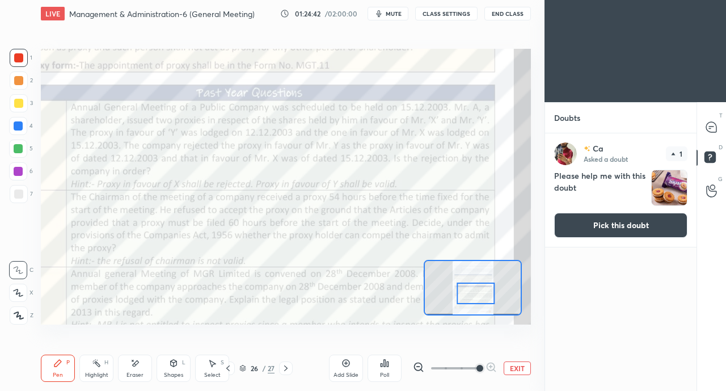
click at [714, 127] on icon at bounding box center [711, 127] width 10 height 10
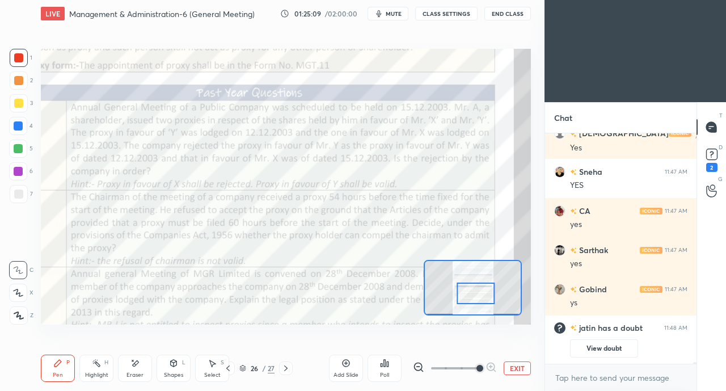
scroll to position [33277, 0]
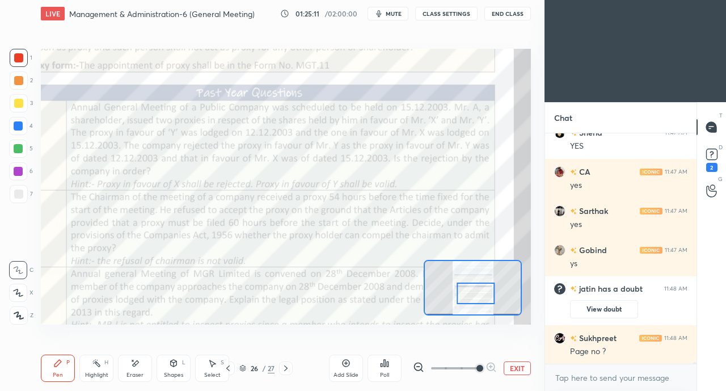
click at [16, 127] on div at bounding box center [18, 125] width 9 height 9
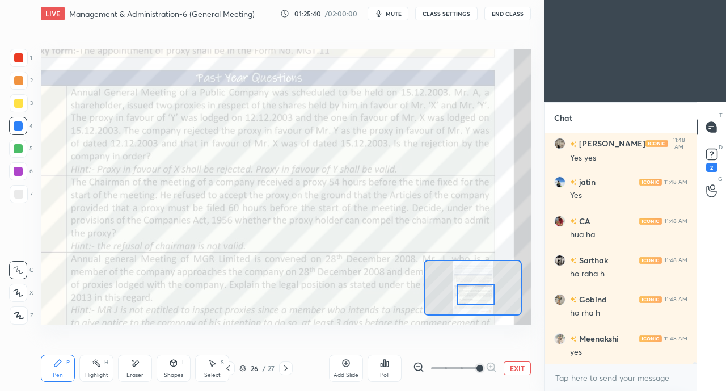
scroll to position [34059, 0]
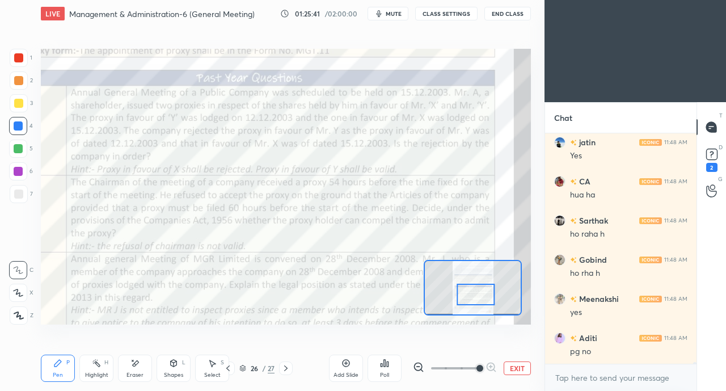
click at [20, 58] on div at bounding box center [18, 57] width 9 height 9
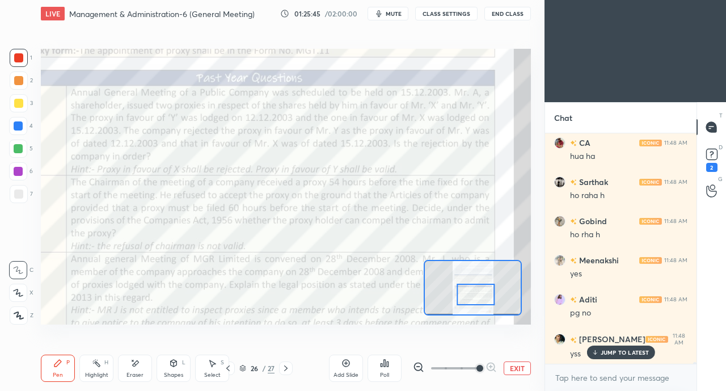
scroll to position [34138, 0]
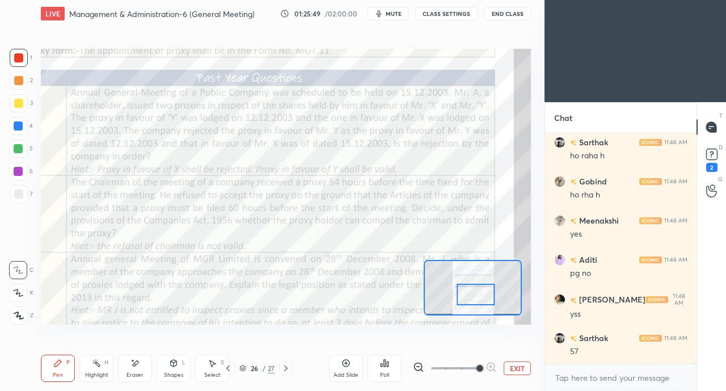
click at [138, 366] on icon at bounding box center [134, 364] width 9 height 10
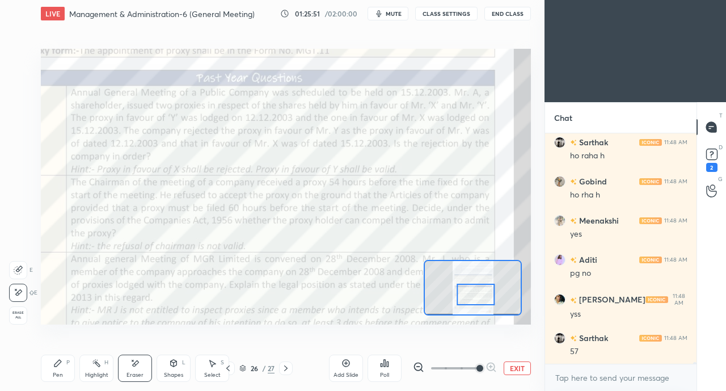
click at [61, 372] on div "Pen" at bounding box center [58, 375] width 10 height 6
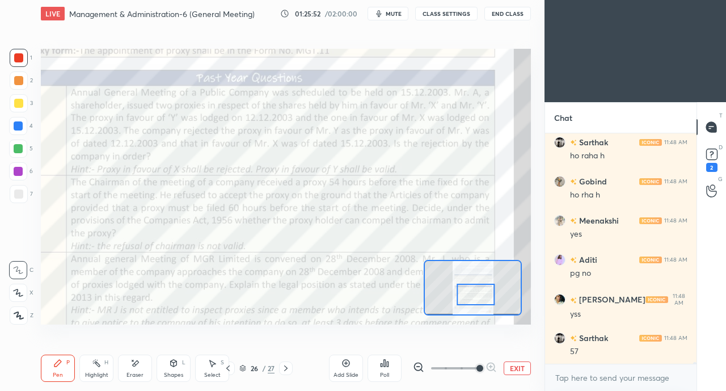
click at [20, 130] on div at bounding box center [18, 125] width 9 height 9
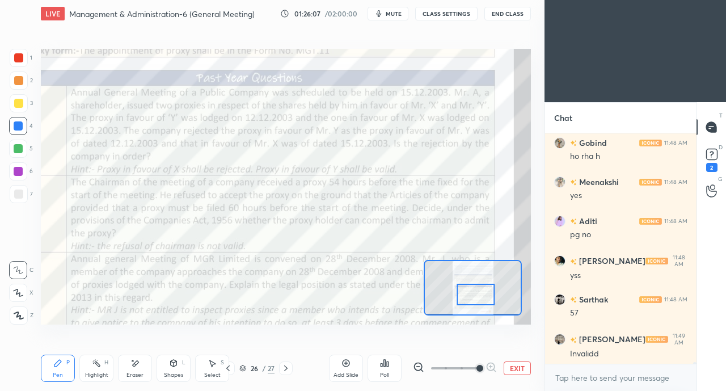
scroll to position [34216, 0]
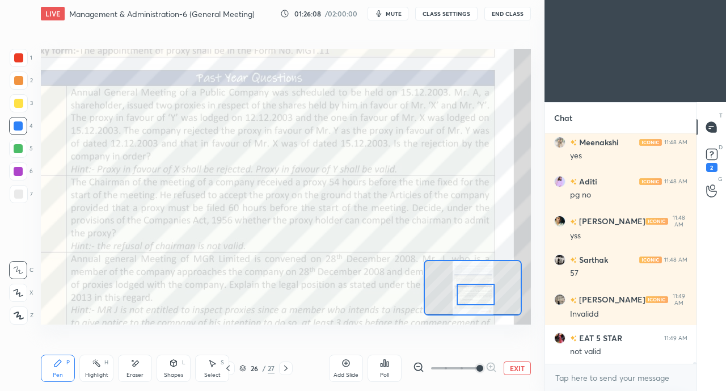
click at [22, 58] on div at bounding box center [18, 57] width 9 height 9
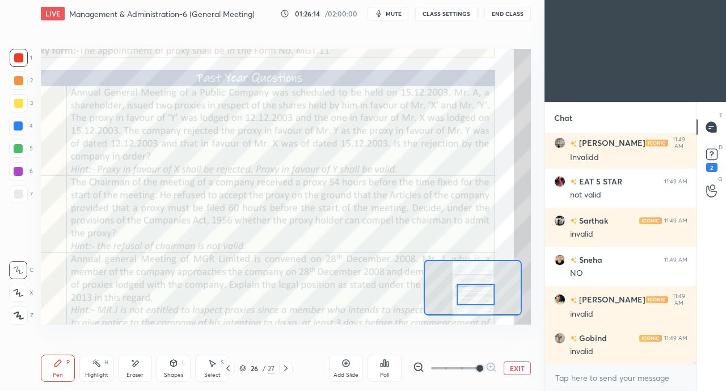
scroll to position [34411, 0]
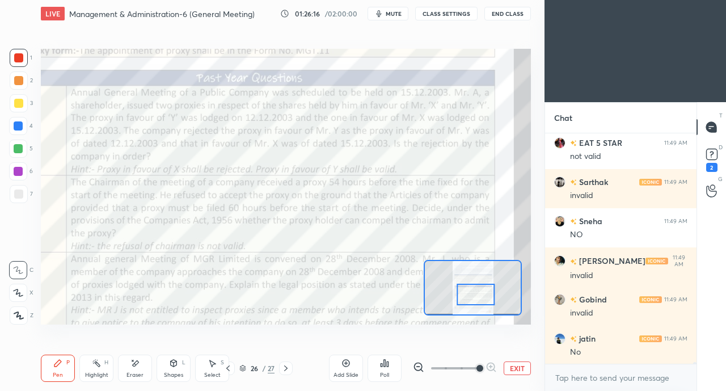
click at [533, 158] on div "Setting up your live class Poll for secs No correct answer Start poll" at bounding box center [285, 186] width 499 height 318
click at [531, 167] on div "Setting up your live class Poll for secs No correct answer Start poll" at bounding box center [285, 186] width 499 height 318
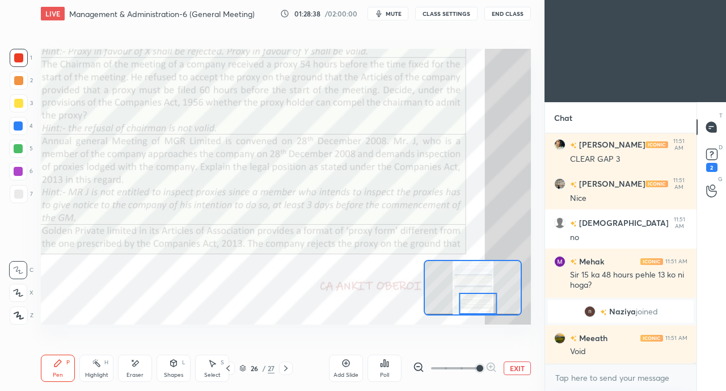
scroll to position [37329, 0]
click at [285, 365] on icon at bounding box center [285, 368] width 9 height 9
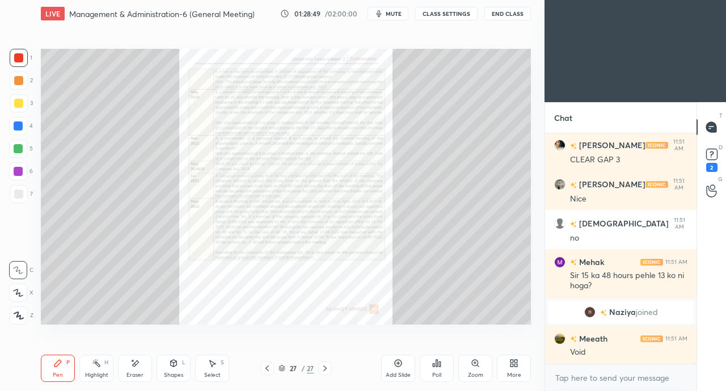
click at [474, 366] on icon at bounding box center [475, 363] width 9 height 9
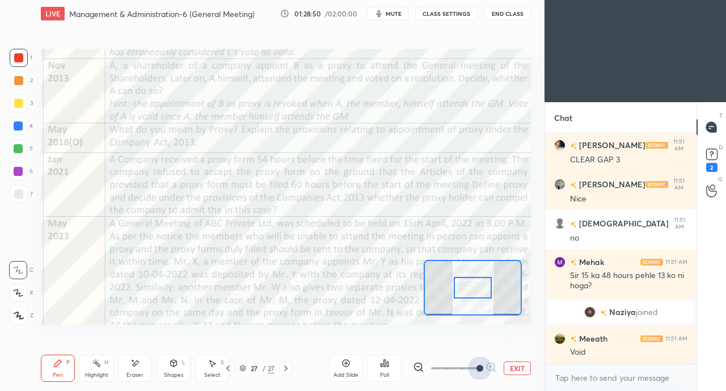
click at [480, 365] on span at bounding box center [480, 368] width 7 height 7
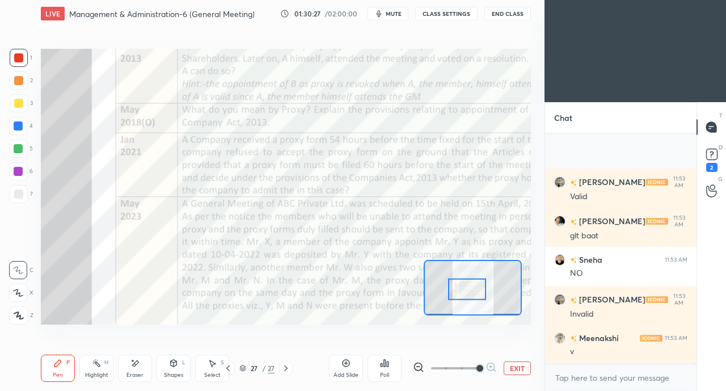
scroll to position [39650, 0]
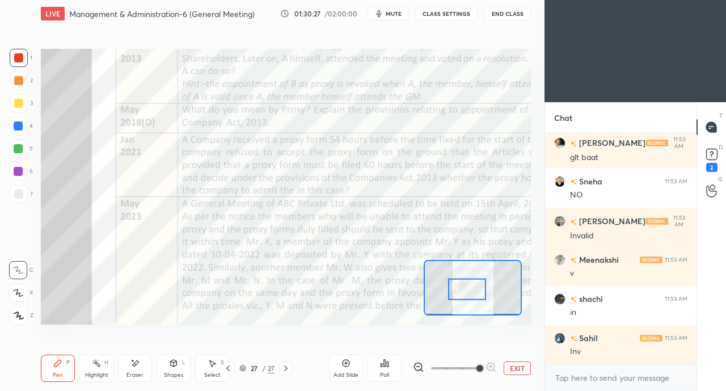
click at [228, 369] on icon at bounding box center [228, 368] width 9 height 9
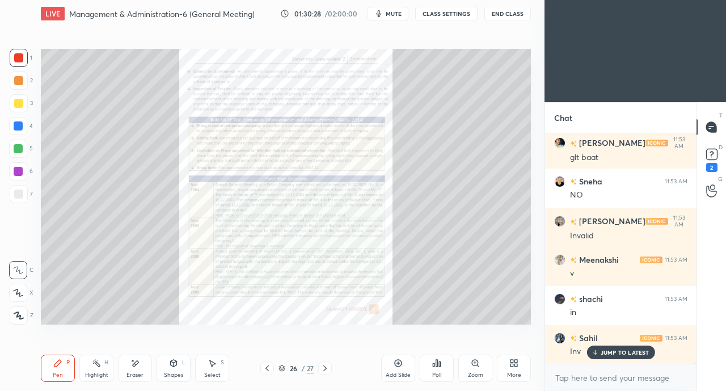
scroll to position [39688, 0]
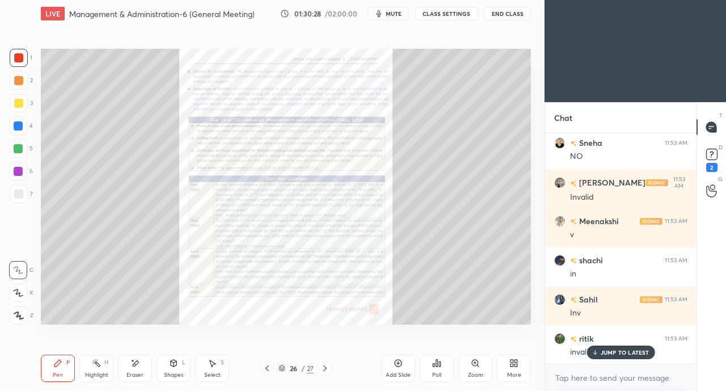
click at [478, 366] on icon at bounding box center [475, 363] width 9 height 9
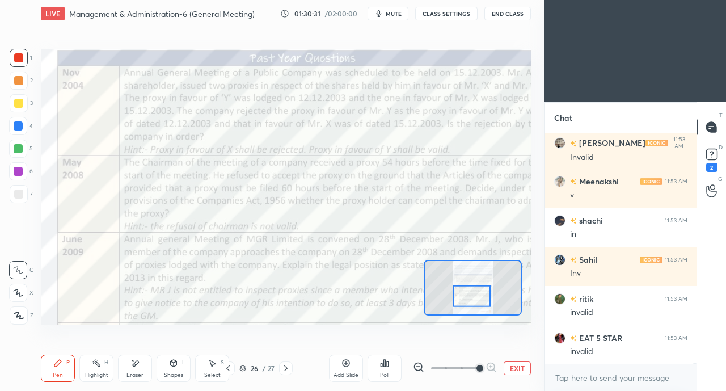
scroll to position [39767, 0]
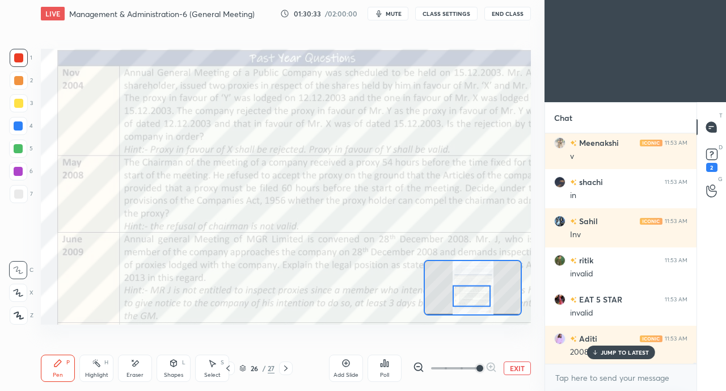
click at [289, 366] on icon at bounding box center [285, 368] width 9 height 9
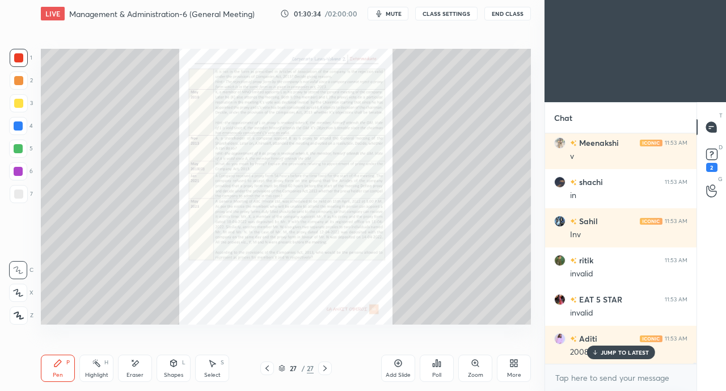
scroll to position [39806, 0]
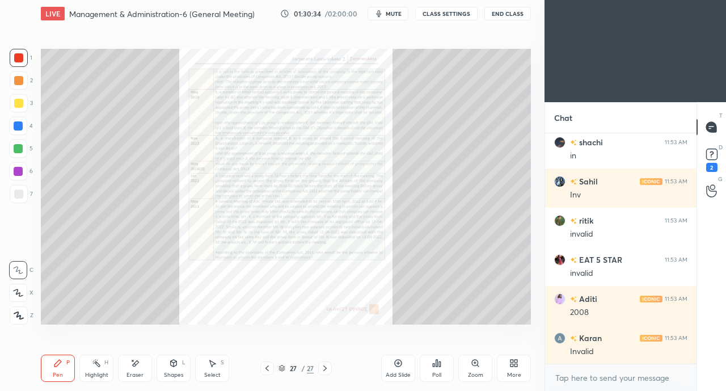
click at [473, 365] on icon at bounding box center [475, 363] width 6 height 6
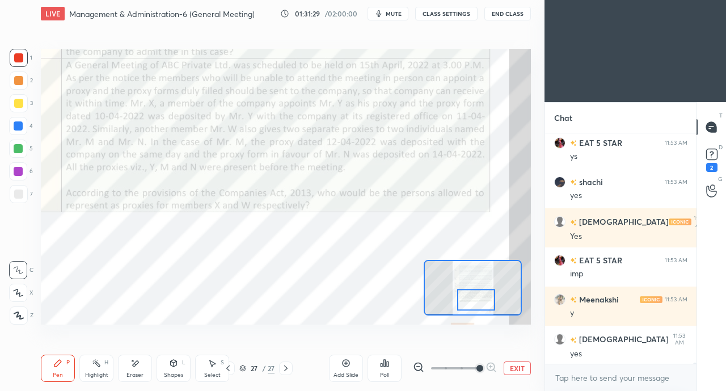
scroll to position [40131, 0]
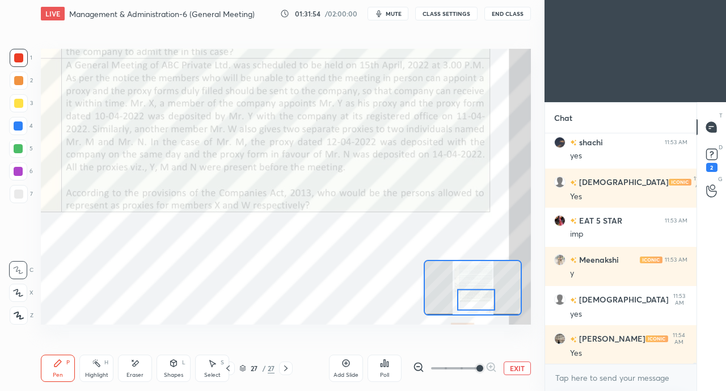
click at [18, 129] on div at bounding box center [18, 125] width 9 height 9
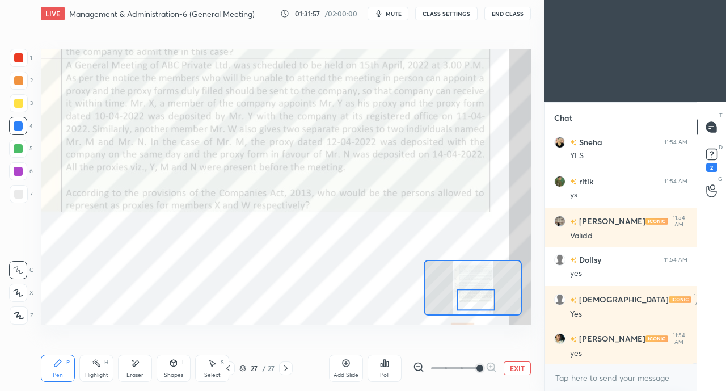
scroll to position [40522, 0]
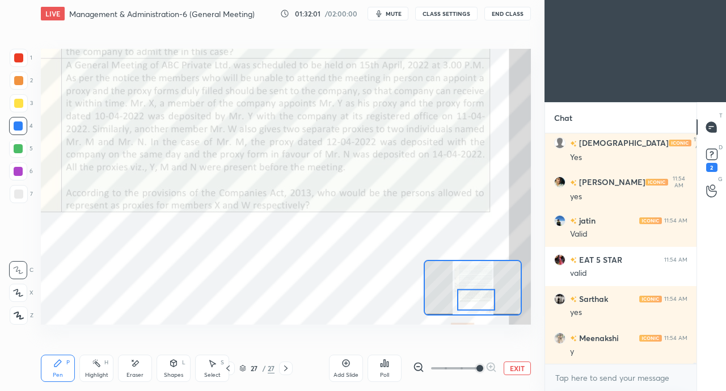
click at [17, 60] on div at bounding box center [18, 57] width 9 height 9
click at [185, 325] on div "Setting up your live class Poll for secs No correct answer Start poll" at bounding box center [285, 186] width 499 height 318
click at [193, 325] on div "Setting up your live class Poll for secs No correct answer Start poll" at bounding box center [285, 186] width 499 height 318
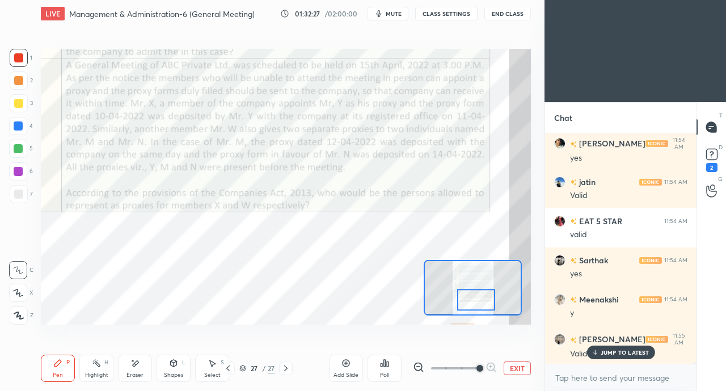
scroll to position [40601, 0]
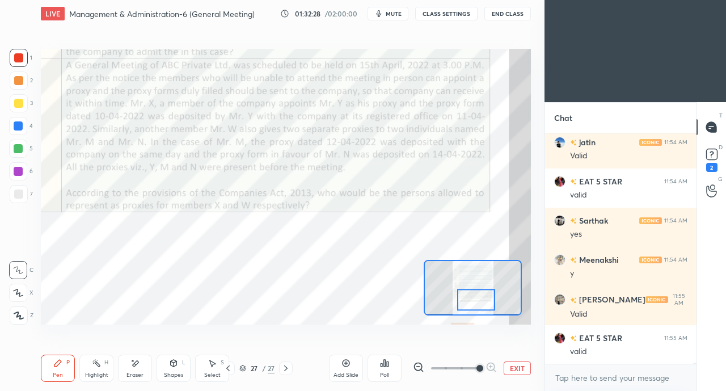
click at [18, 129] on div at bounding box center [18, 125] width 9 height 9
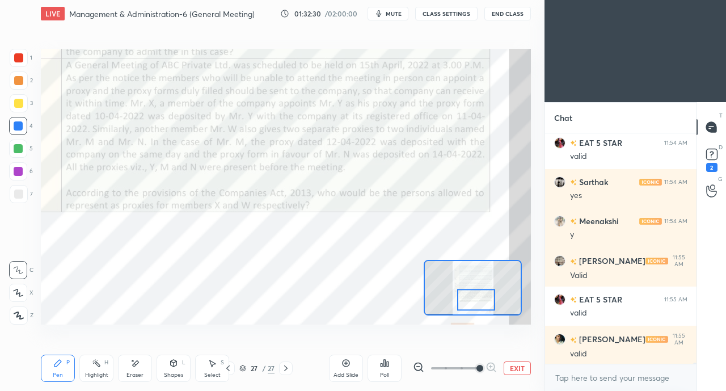
scroll to position [40679, 0]
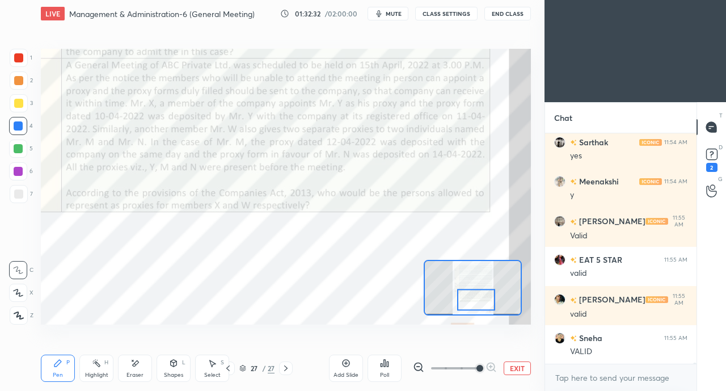
click at [21, 56] on div at bounding box center [18, 57] width 9 height 9
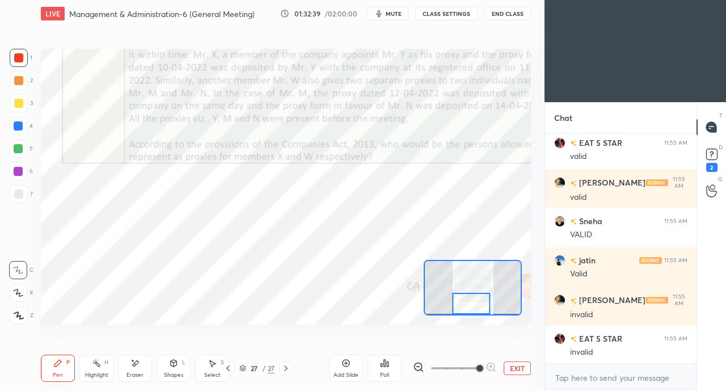
scroll to position [40835, 0]
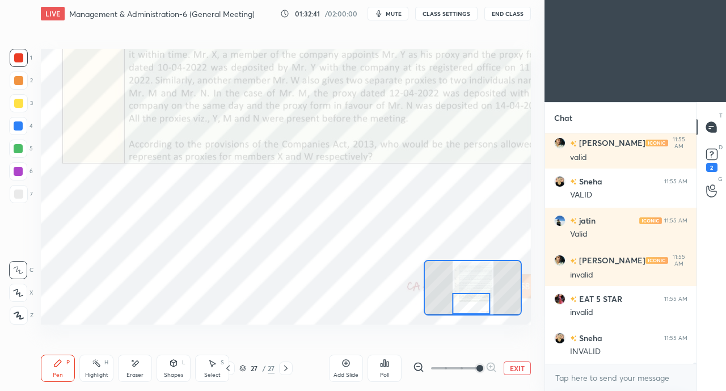
click at [16, 124] on div at bounding box center [18, 125] width 9 height 9
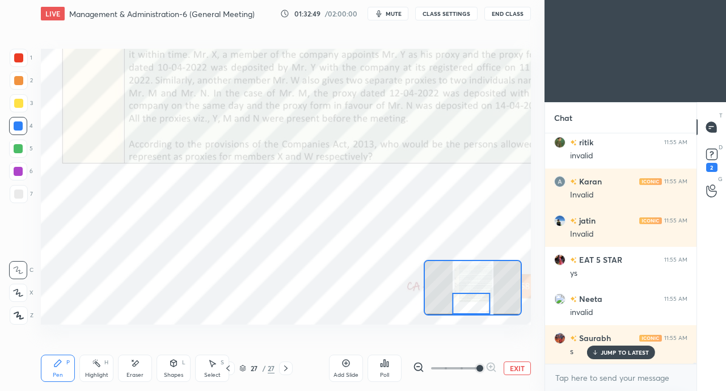
scroll to position [41109, 0]
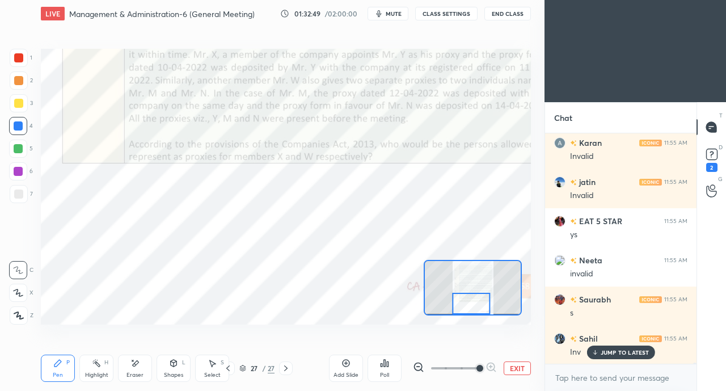
click at [229, 368] on icon at bounding box center [228, 368] width 9 height 9
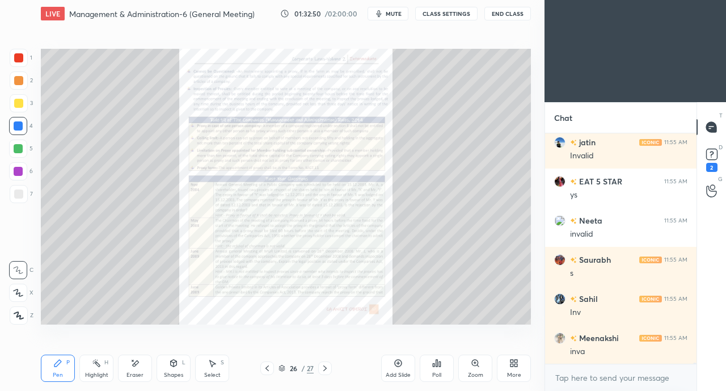
click at [479, 364] on icon at bounding box center [475, 363] width 9 height 9
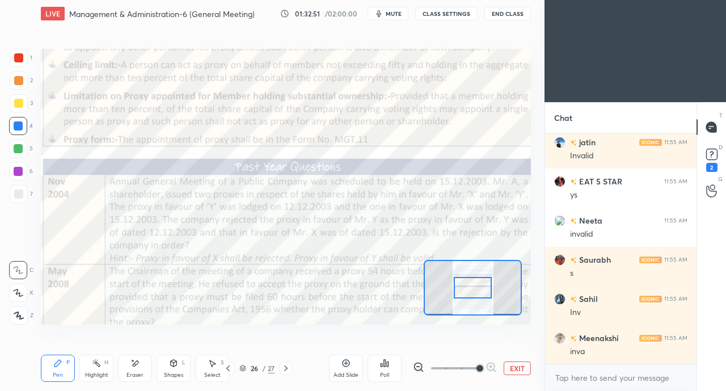
scroll to position [41187, 0]
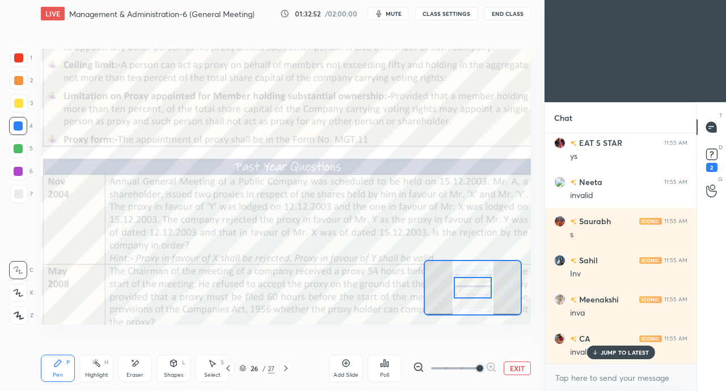
click at [289, 367] on icon at bounding box center [285, 368] width 9 height 9
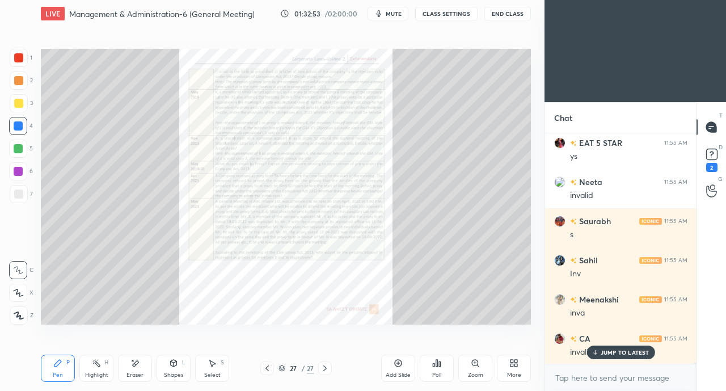
click at [471, 364] on icon at bounding box center [475, 363] width 9 height 9
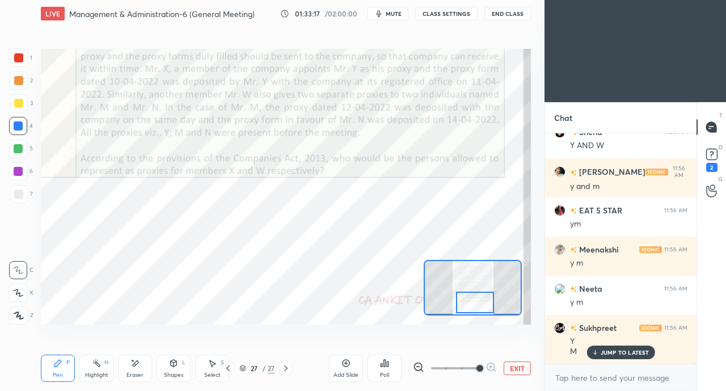
scroll to position [41589, 0]
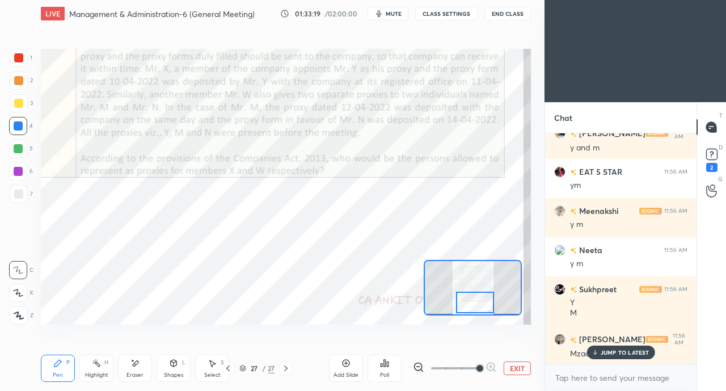
click at [610, 351] on p "JUMP TO LATEST" at bounding box center [625, 352] width 49 height 7
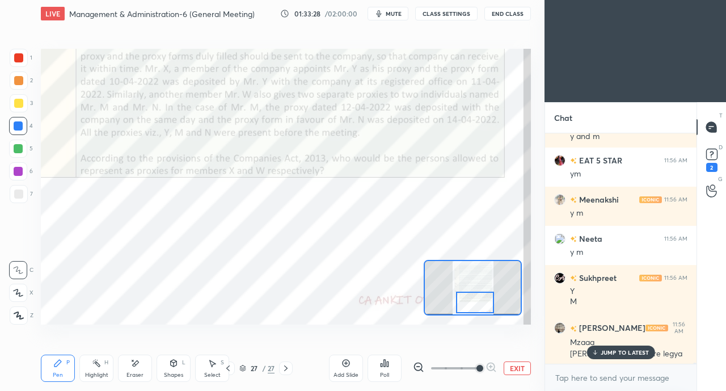
click at [607, 350] on p "JUMP TO LATEST" at bounding box center [625, 352] width 49 height 7
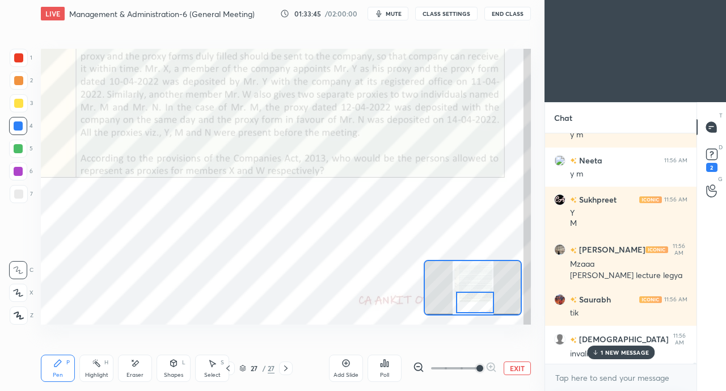
scroll to position [41728, 0]
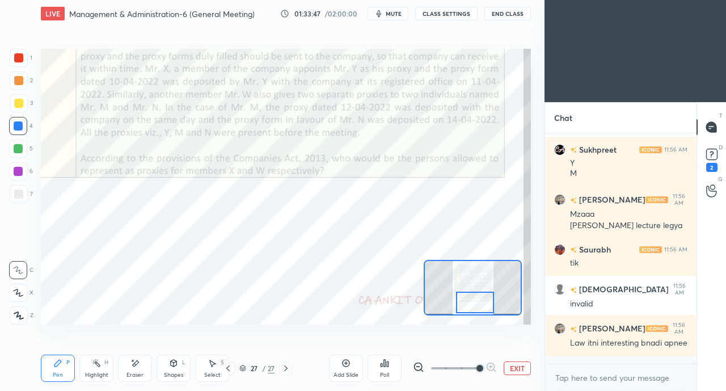
click at [516, 372] on button "EXIT" at bounding box center [517, 368] width 27 height 14
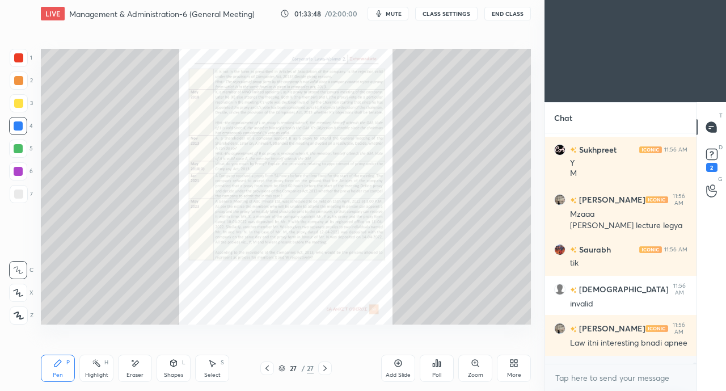
click at [515, 361] on icon at bounding box center [516, 361] width 3 height 3
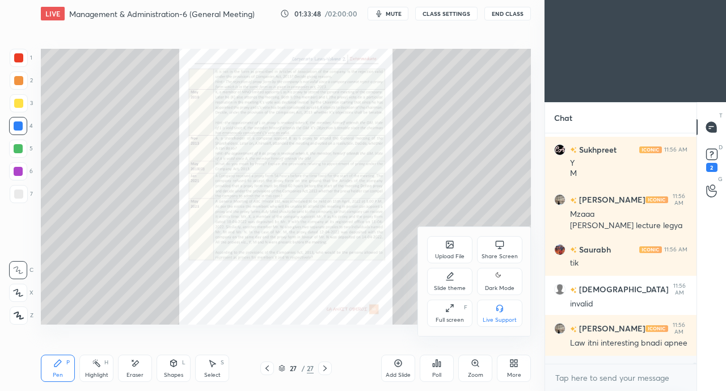
click at [495, 241] on icon at bounding box center [499, 244] width 9 height 9
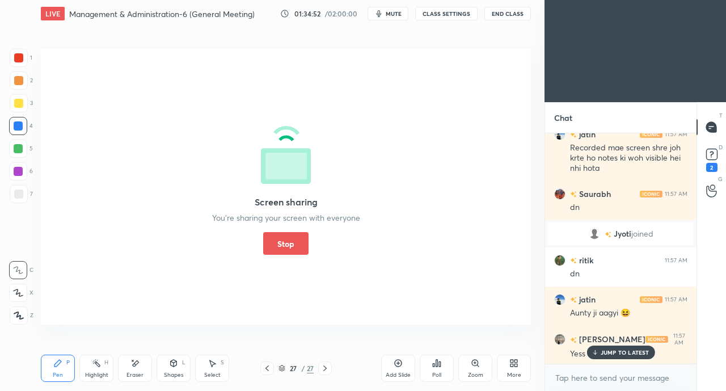
scroll to position [40751, 0]
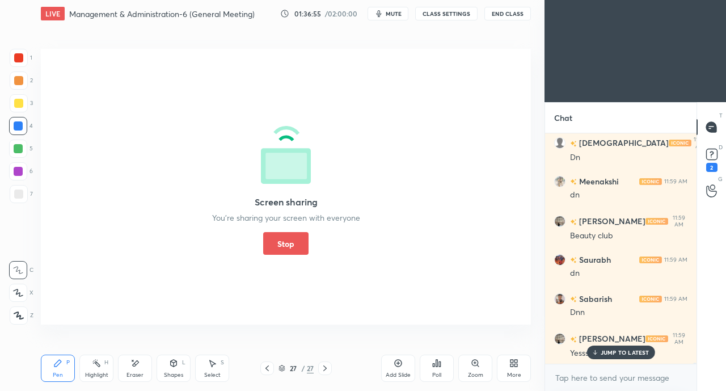
click at [279, 248] on button "Stop" at bounding box center [285, 243] width 45 height 23
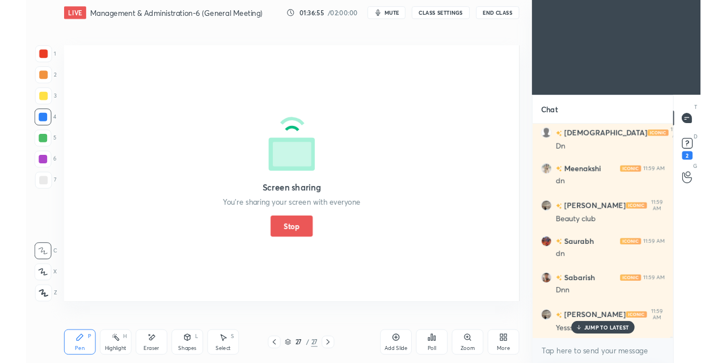
scroll to position [41136, 0]
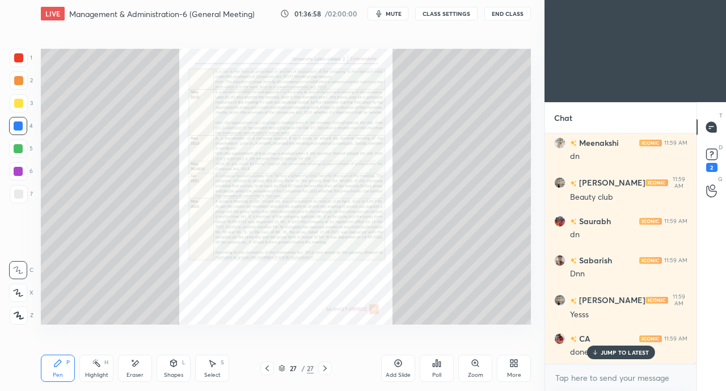
click at [599, 353] on icon at bounding box center [594, 352] width 7 height 7
click at [515, 363] on icon at bounding box center [513, 363] width 9 height 9
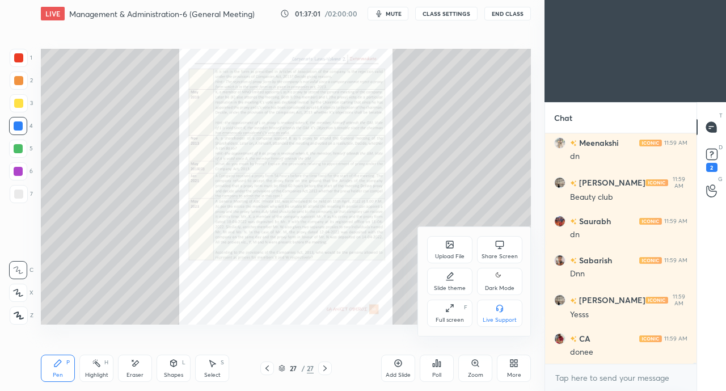
click at [502, 258] on div "Share Screen" at bounding box center [500, 257] width 36 height 6
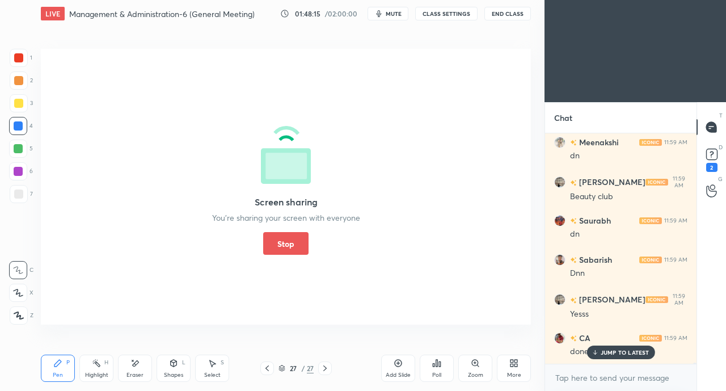
scroll to position [4, 3]
click at [287, 239] on button "Stop" at bounding box center [285, 243] width 45 height 23
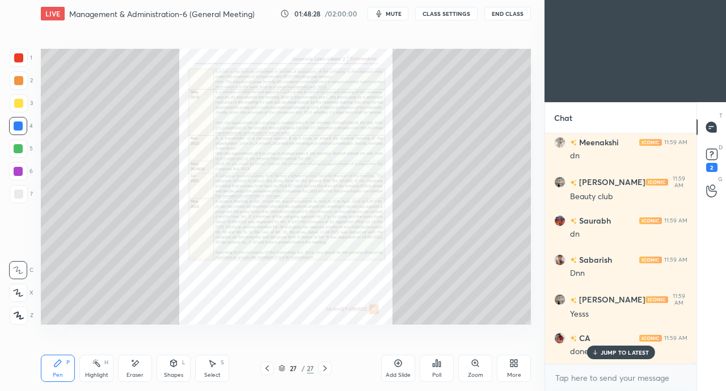
click at [610, 360] on div "CA 11:59 AM donee" at bounding box center [620, 344] width 151 height 39
click at [606, 351] on p "JUMP TO LATEST" at bounding box center [625, 352] width 49 height 7
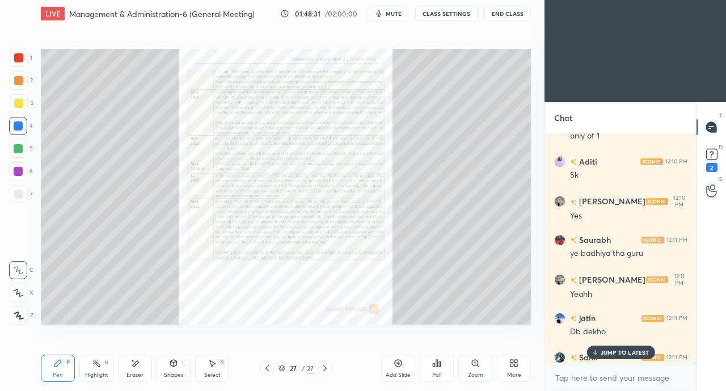
click at [607, 360] on div "[PERSON_NAME] 12:11 PM" at bounding box center [620, 357] width 133 height 12
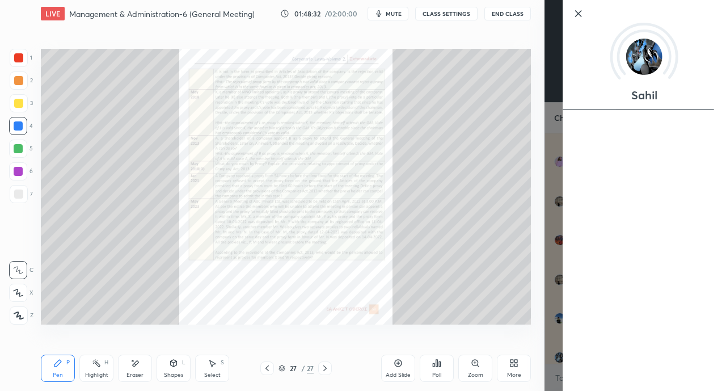
scroll to position [46252, 0]
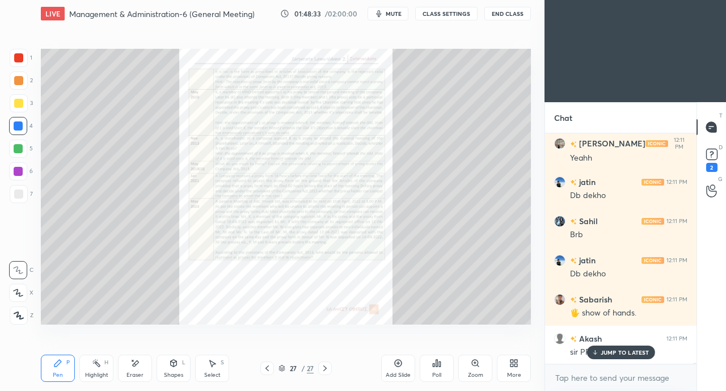
click at [610, 353] on p "JUMP TO LATEST" at bounding box center [625, 352] width 49 height 7
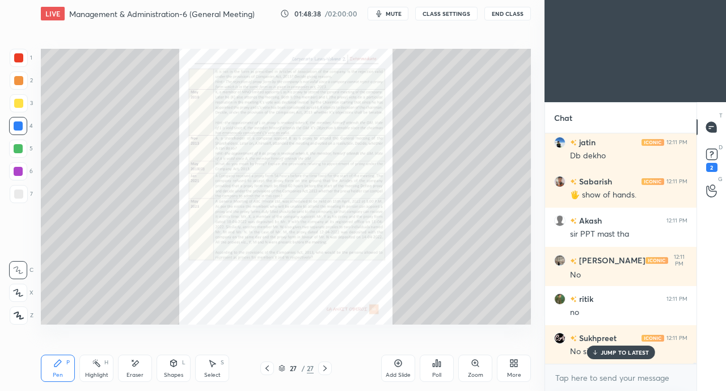
scroll to position [46409, 0]
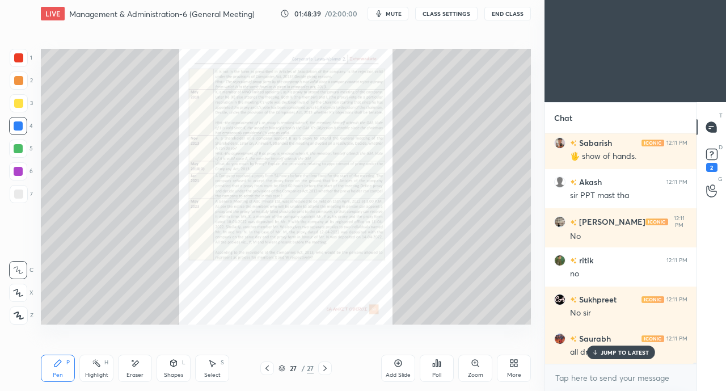
click at [609, 349] on p "JUMP TO LATEST" at bounding box center [625, 352] width 49 height 7
click at [513, 372] on div "More" at bounding box center [514, 375] width 14 height 6
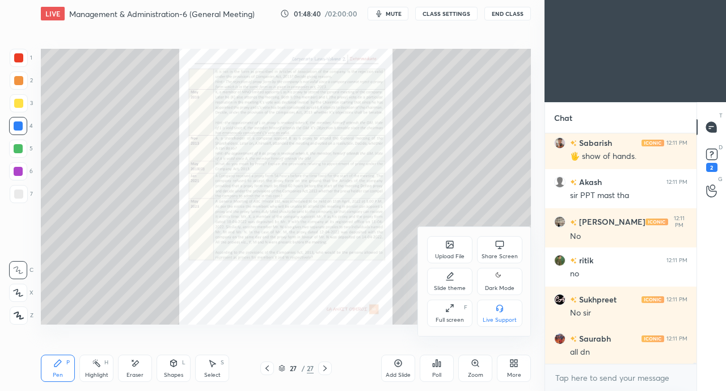
click at [487, 254] on div "Share Screen" at bounding box center [500, 257] width 36 height 6
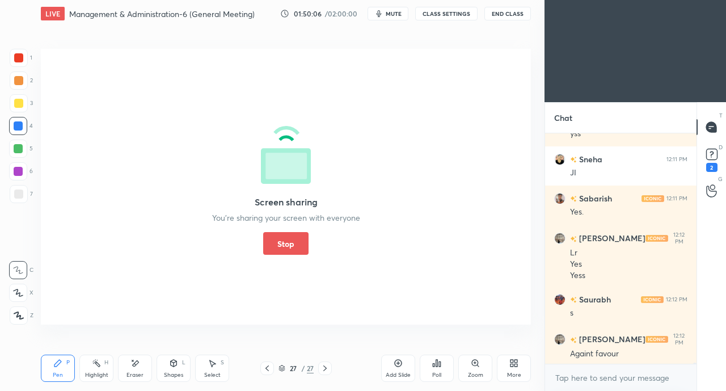
scroll to position [46784, 0]
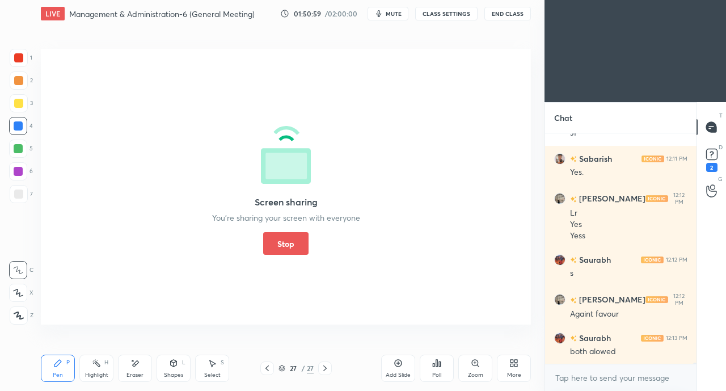
click at [305, 247] on button "Stop" at bounding box center [285, 243] width 45 height 23
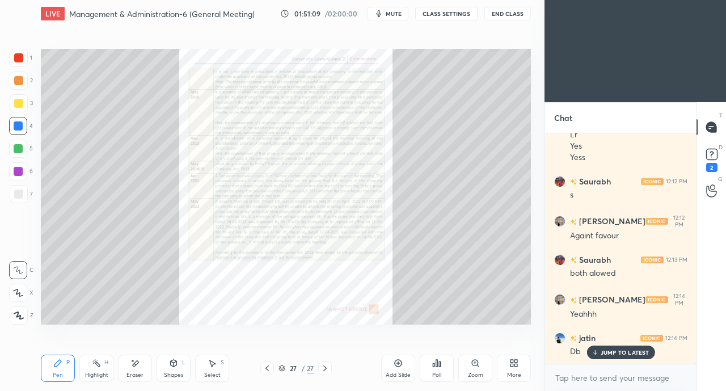
scroll to position [46901, 0]
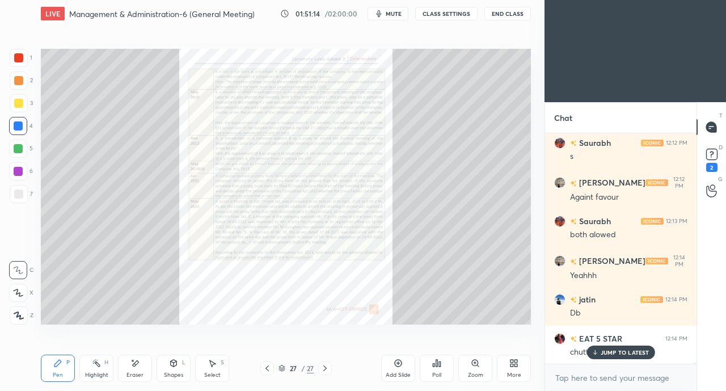
click at [615, 351] on p "JUMP TO LATEST" at bounding box center [625, 352] width 49 height 7
click at [24, 104] on div at bounding box center [19, 103] width 18 height 18
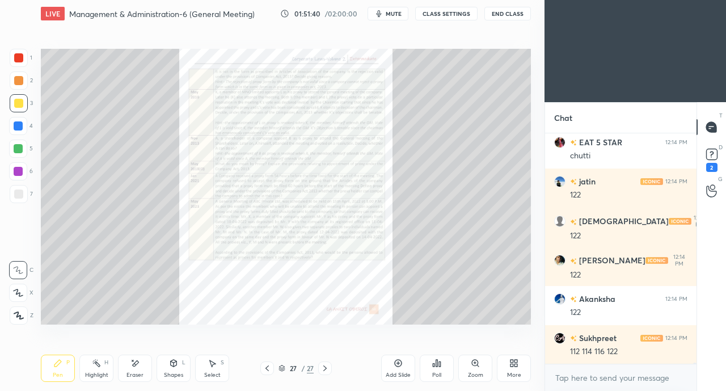
scroll to position [47136, 0]
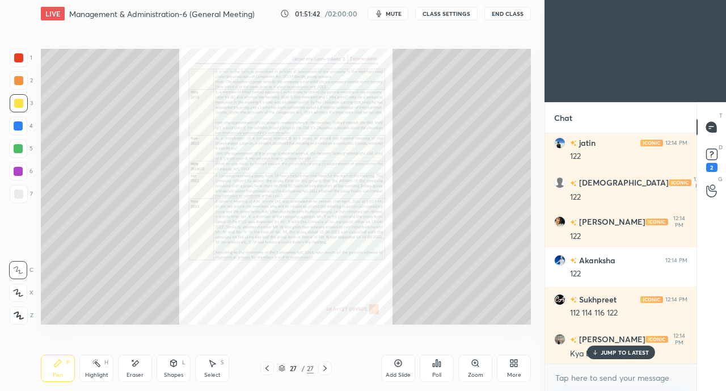
click at [610, 350] on p "JUMP TO LATEST" at bounding box center [625, 352] width 49 height 7
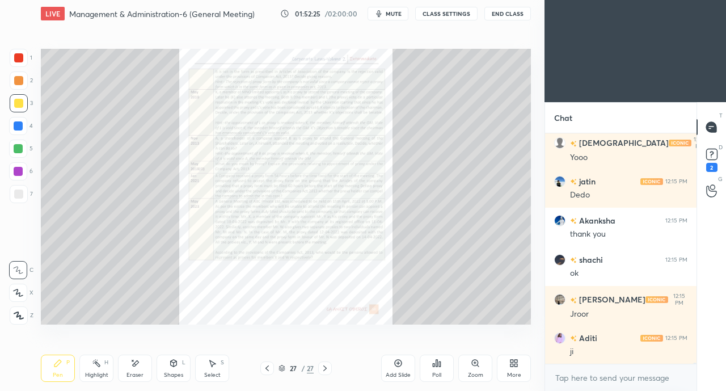
scroll to position [47606, 0]
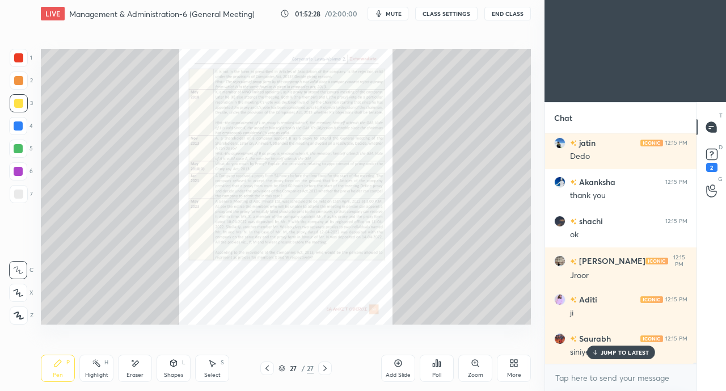
click at [622, 355] on p "JUMP TO LATEST" at bounding box center [625, 352] width 49 height 7
click at [713, 162] on icon at bounding box center [711, 154] width 17 height 17
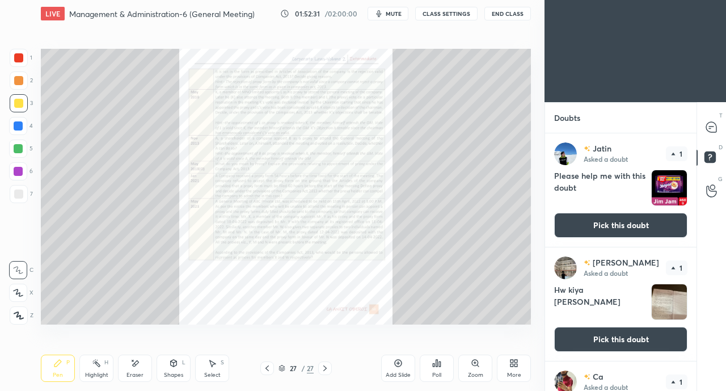
click at [633, 231] on button "Pick this doubt" at bounding box center [620, 225] width 133 height 25
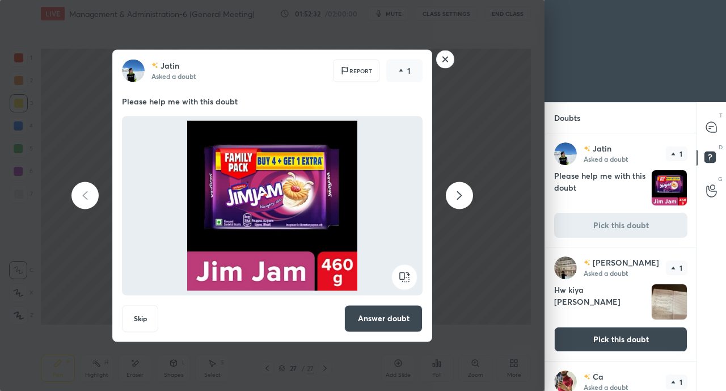
click at [386, 318] on button "Answer doubt" at bounding box center [383, 318] width 78 height 27
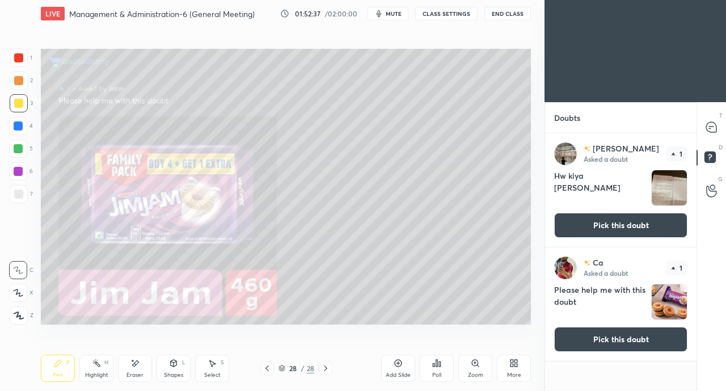
click at [621, 339] on button "Pick this doubt" at bounding box center [620, 339] width 133 height 25
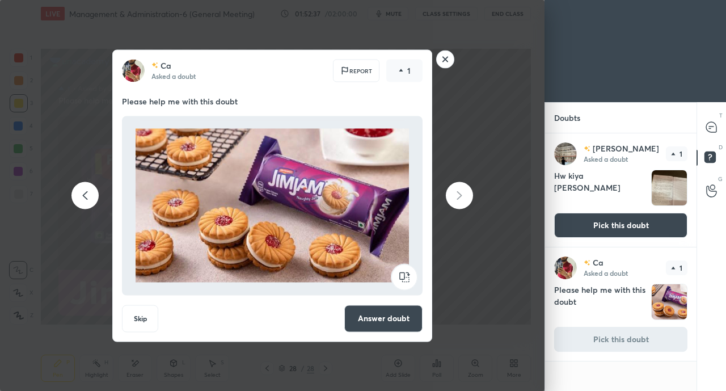
click at [384, 318] on button "Answer doubt" at bounding box center [383, 318] width 78 height 27
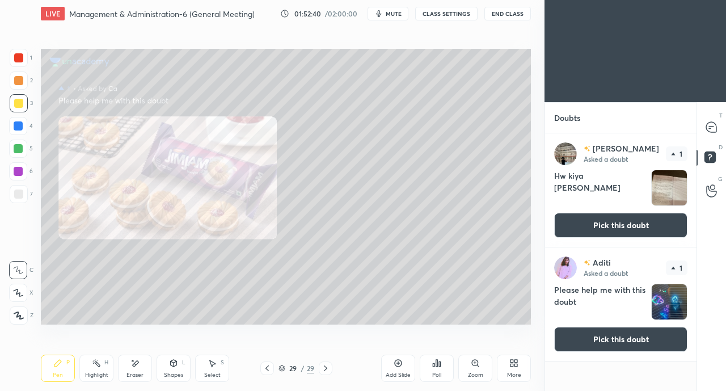
click at [711, 127] on icon at bounding box center [711, 127] width 5 height 0
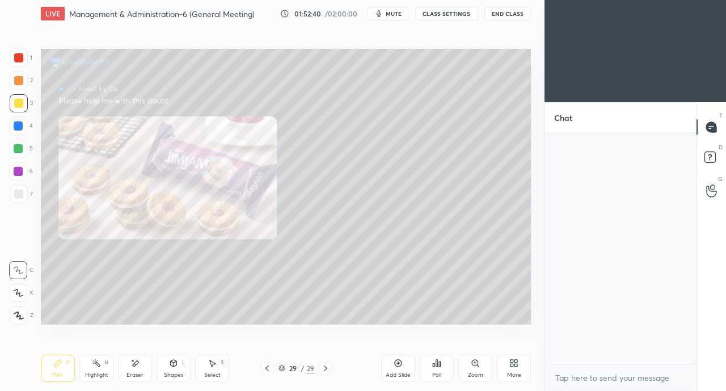
scroll to position [227, 148]
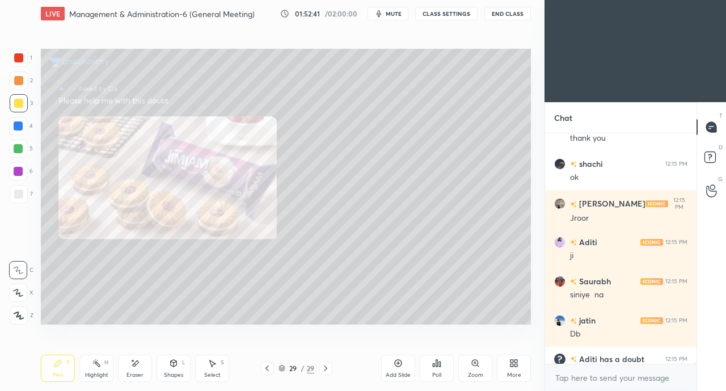
click at [714, 129] on icon at bounding box center [711, 127] width 10 height 10
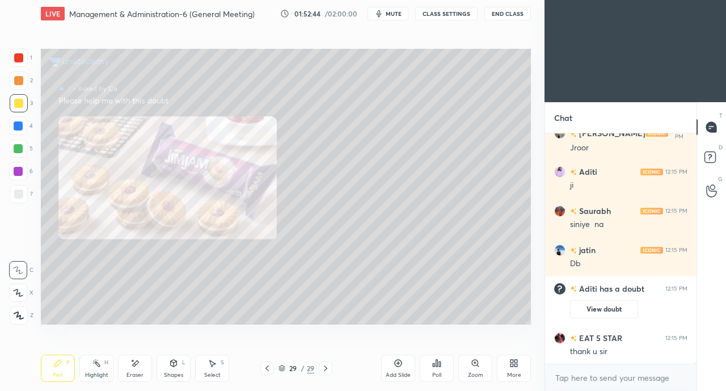
click at [710, 156] on rect at bounding box center [710, 157] width 11 height 11
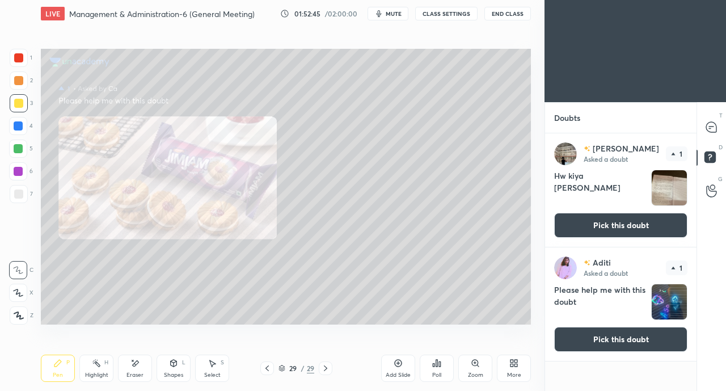
click at [634, 332] on button "Pick this doubt" at bounding box center [620, 339] width 133 height 25
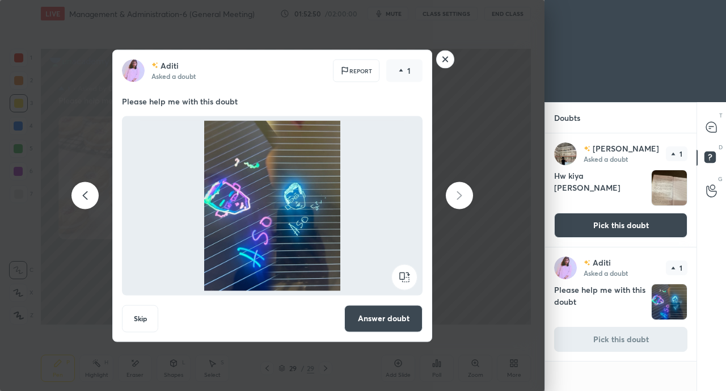
click at [392, 317] on button "Answer doubt" at bounding box center [383, 318] width 78 height 27
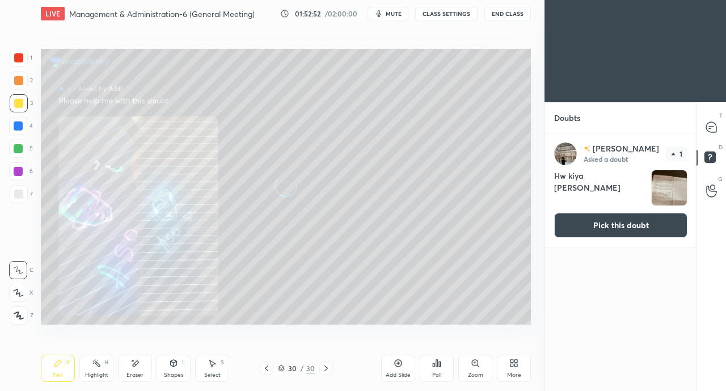
click at [711, 127] on icon at bounding box center [711, 127] width 5 height 0
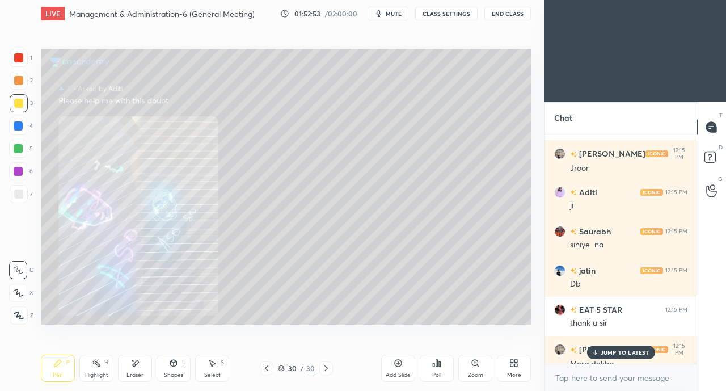
scroll to position [47904, 0]
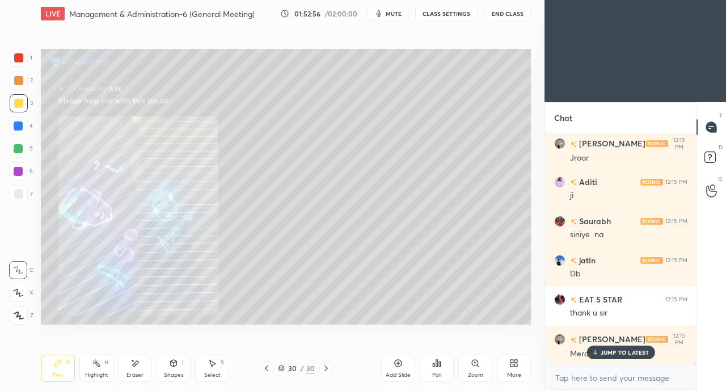
click at [18, 121] on div at bounding box center [18, 125] width 9 height 9
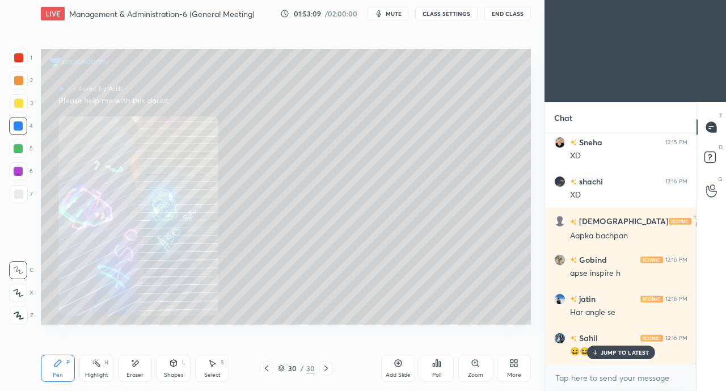
scroll to position [48229, 0]
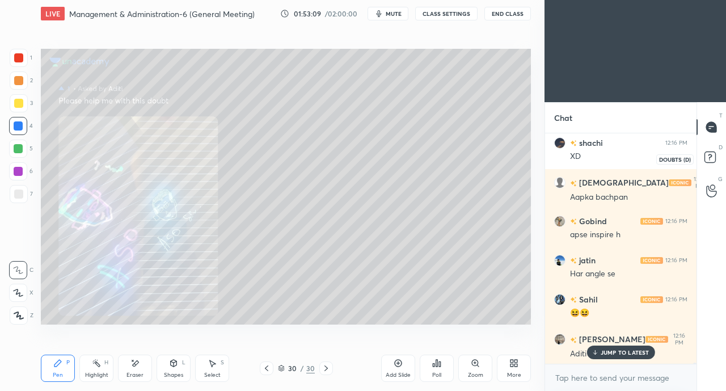
click at [707, 157] on rect at bounding box center [710, 157] width 11 height 11
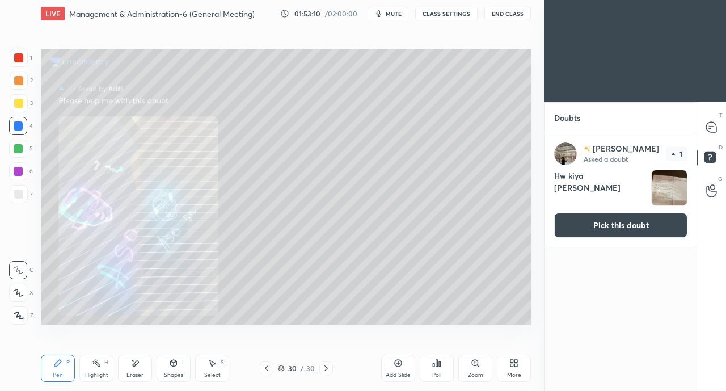
click at [647, 227] on button "Pick this doubt" at bounding box center [620, 225] width 133 height 25
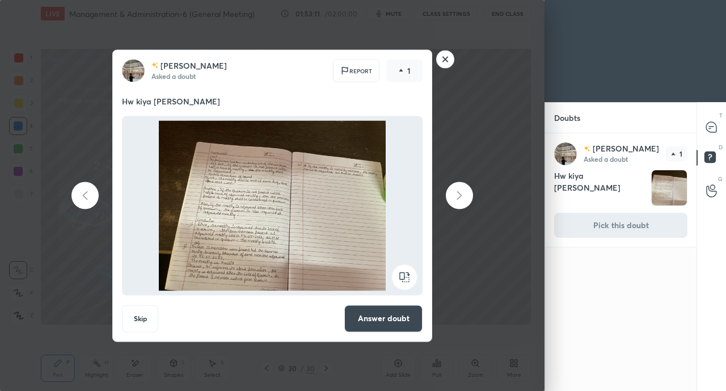
click at [384, 322] on button "Answer doubt" at bounding box center [383, 318] width 78 height 27
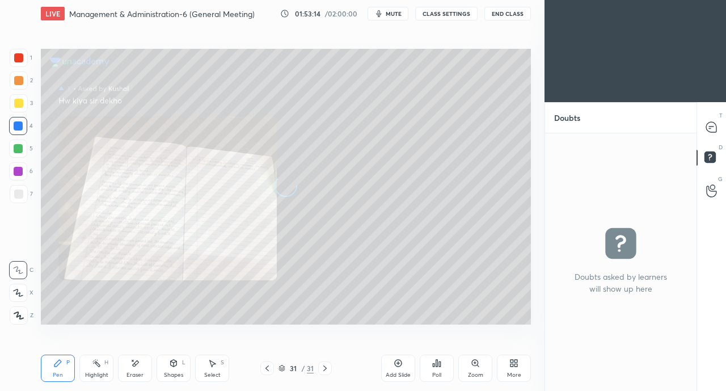
click at [710, 125] on icon at bounding box center [711, 127] width 10 height 10
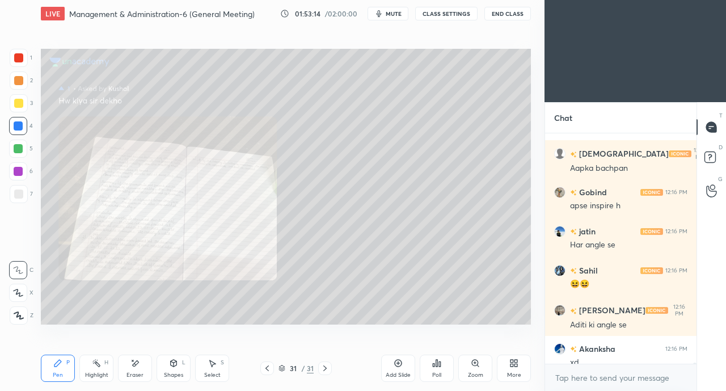
scroll to position [48240, 0]
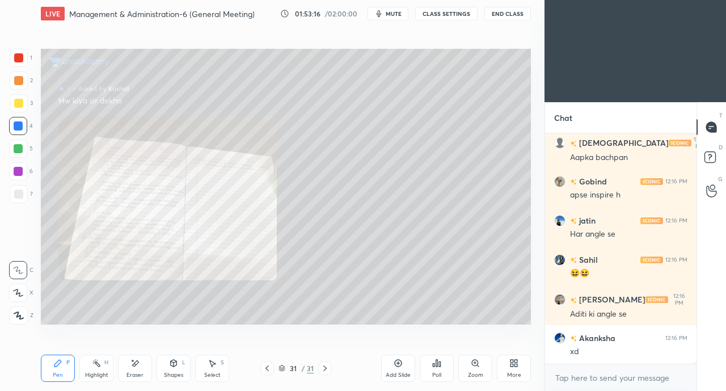
click at [471, 368] on icon at bounding box center [475, 363] width 9 height 9
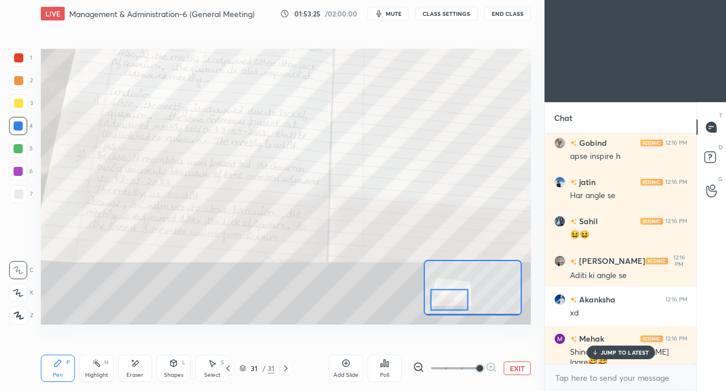
scroll to position [48318, 0]
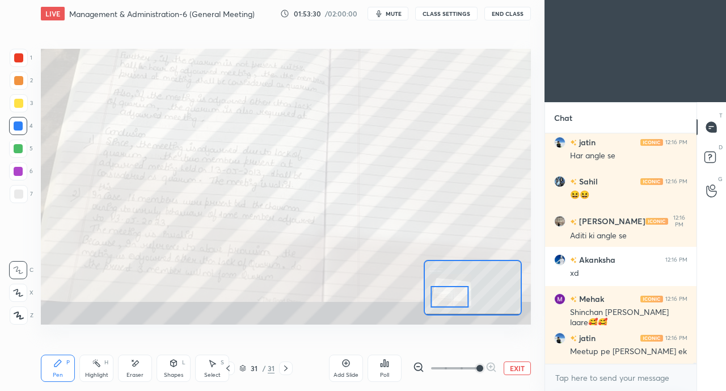
click at [20, 56] on div at bounding box center [18, 57] width 9 height 9
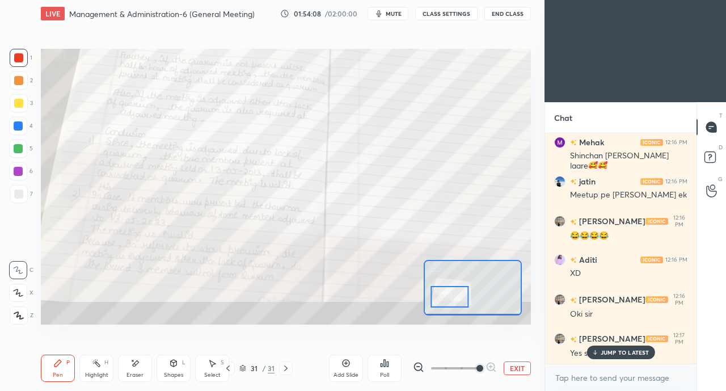
scroll to position [48513, 0]
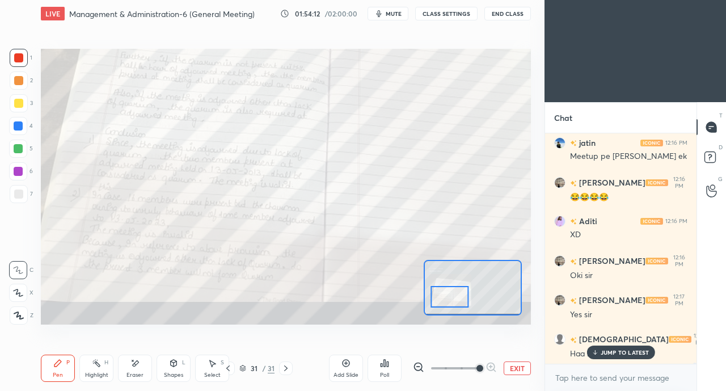
click at [616, 353] on p "JUMP TO LATEST" at bounding box center [625, 352] width 49 height 7
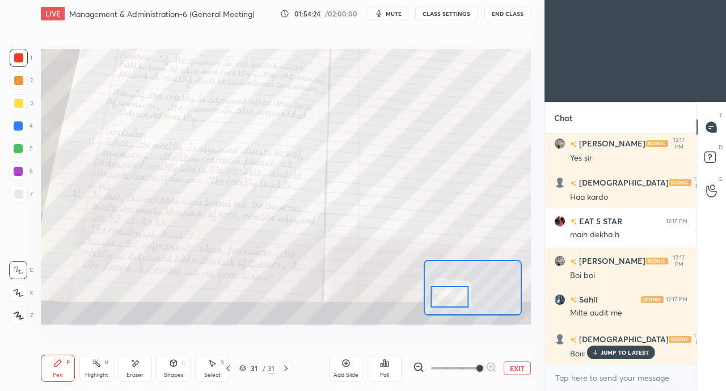
scroll to position [48710, 0]
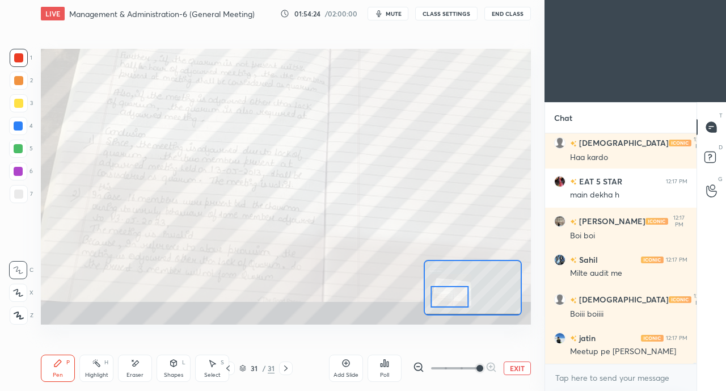
click at [593, 351] on div "Meetup pe [PERSON_NAME]" at bounding box center [628, 351] width 117 height 11
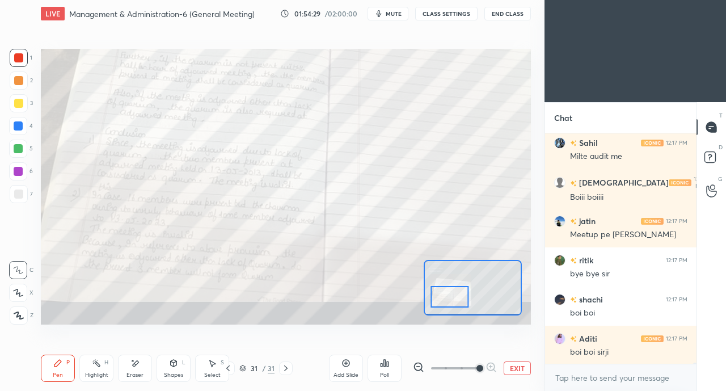
scroll to position [48866, 0]
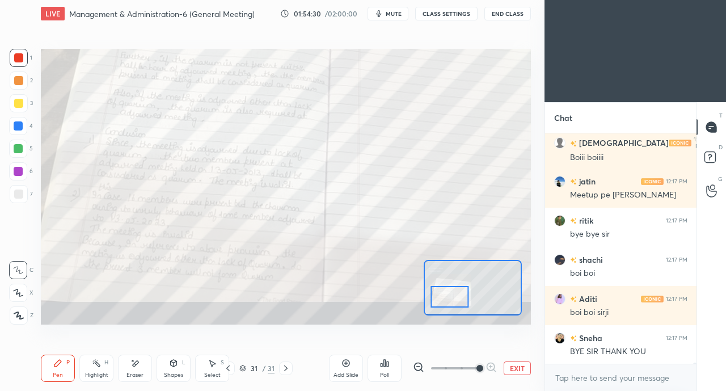
click at [494, 18] on button "End Class" at bounding box center [507, 14] width 47 height 14
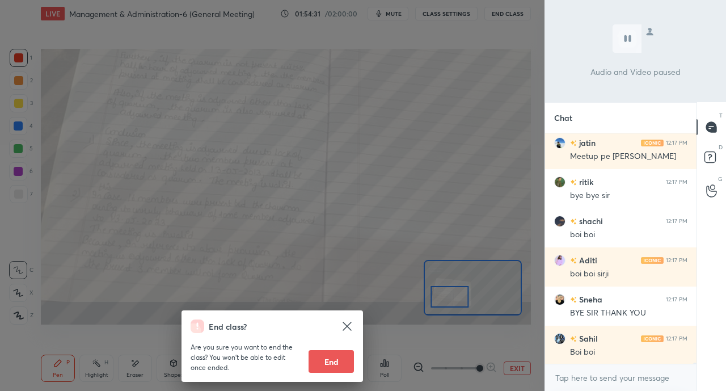
scroll to position [48945, 0]
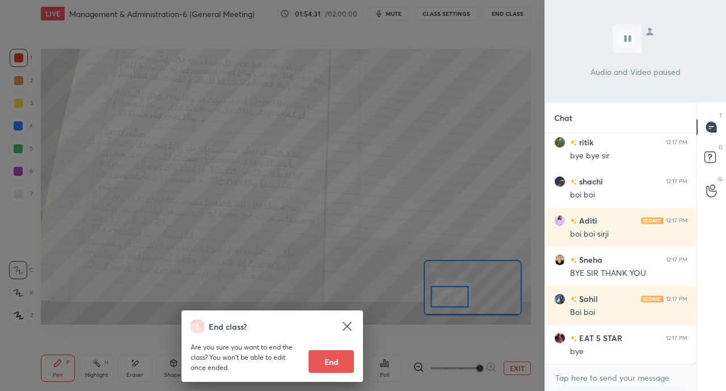
click at [331, 361] on button "End" at bounding box center [331, 361] width 45 height 23
type textarea "x"
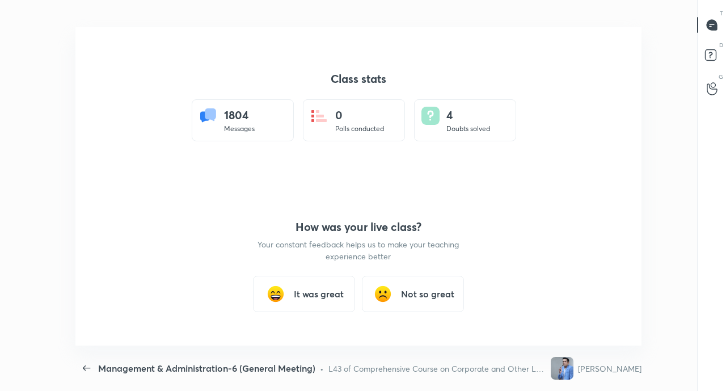
scroll to position [0, 0]
